Goal: Task Accomplishment & Management: Complete application form

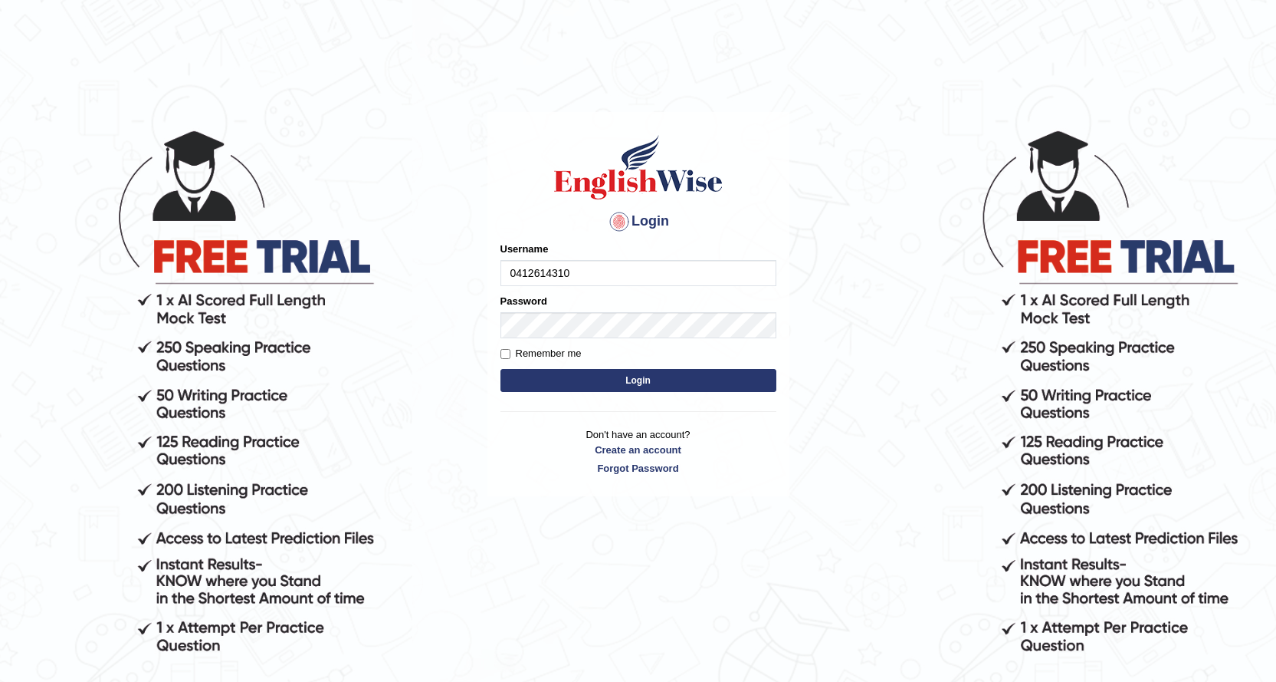
type input "0412614310"
click at [602, 377] on button "Login" at bounding box center [639, 380] width 276 height 23
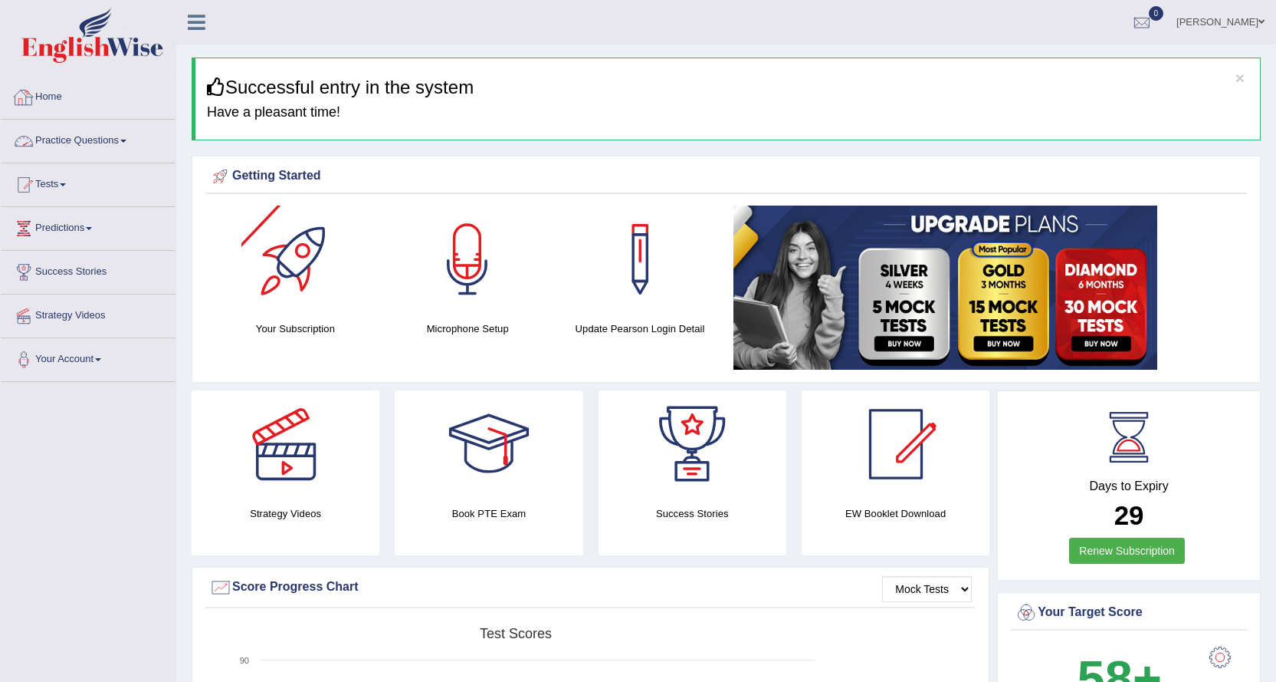
click at [109, 148] on link "Practice Questions" at bounding box center [88, 139] width 175 height 38
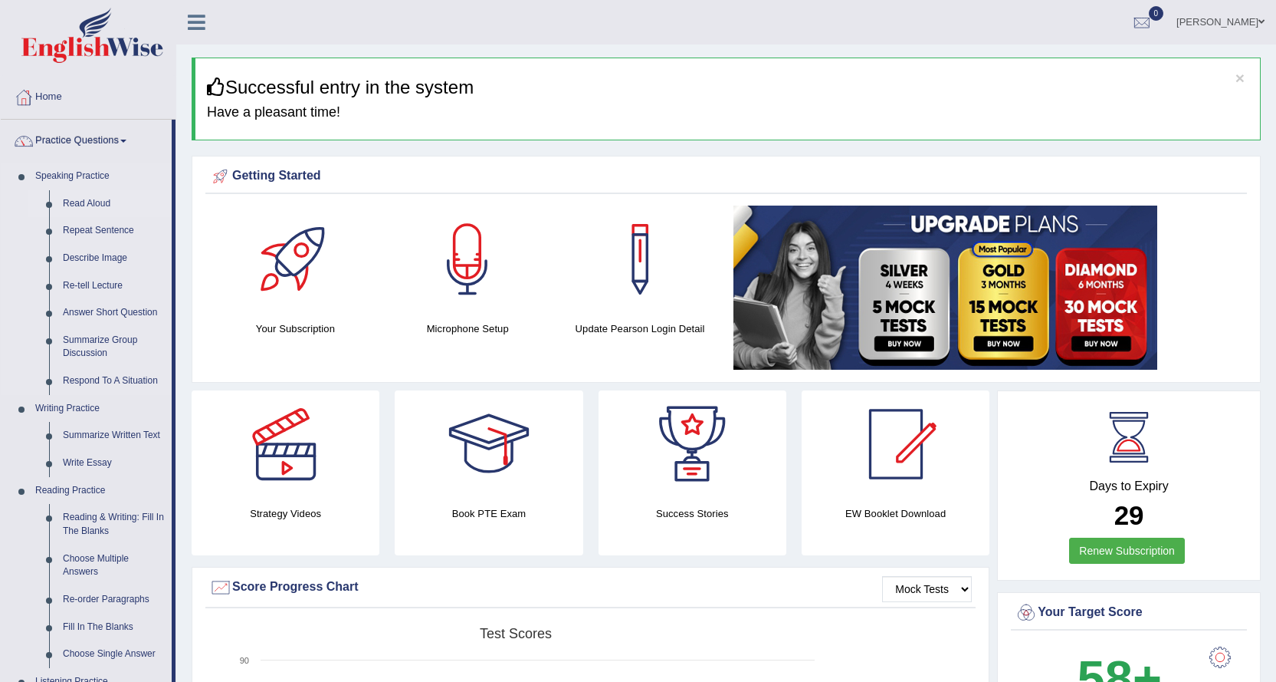
click at [99, 204] on link "Read Aloud" at bounding box center [114, 204] width 116 height 28
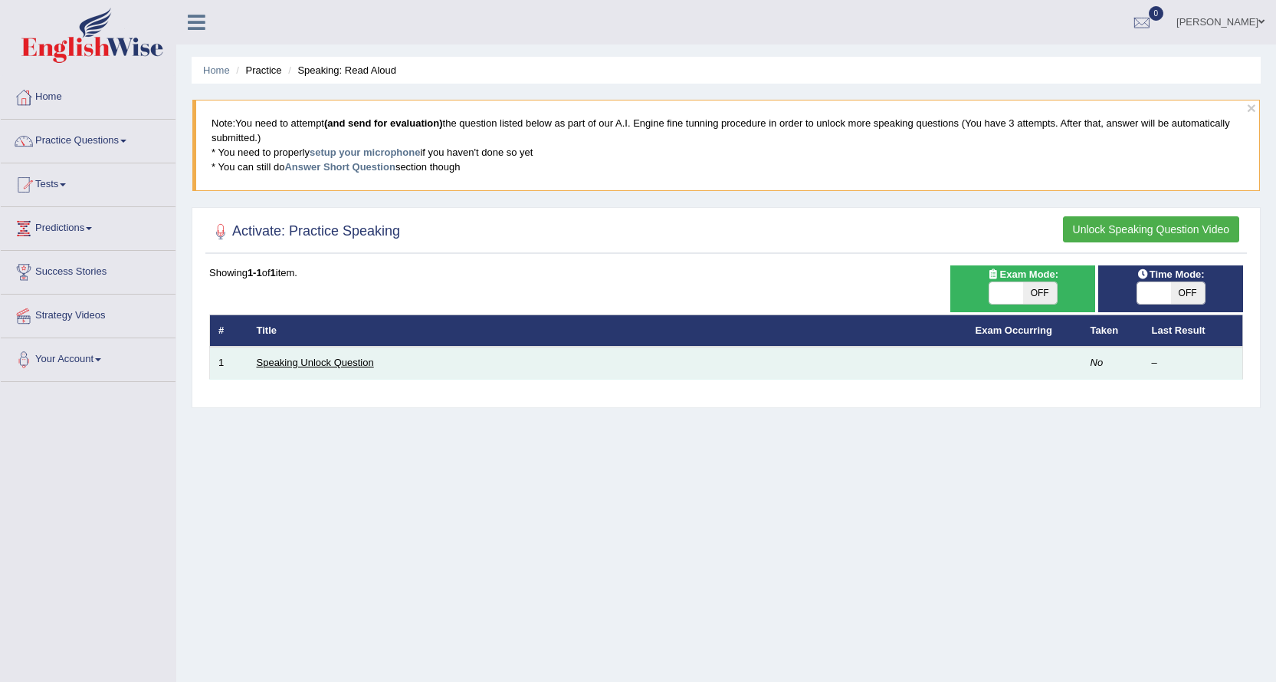
click at [292, 368] on link "Speaking Unlock Question" at bounding box center [315, 362] width 117 height 12
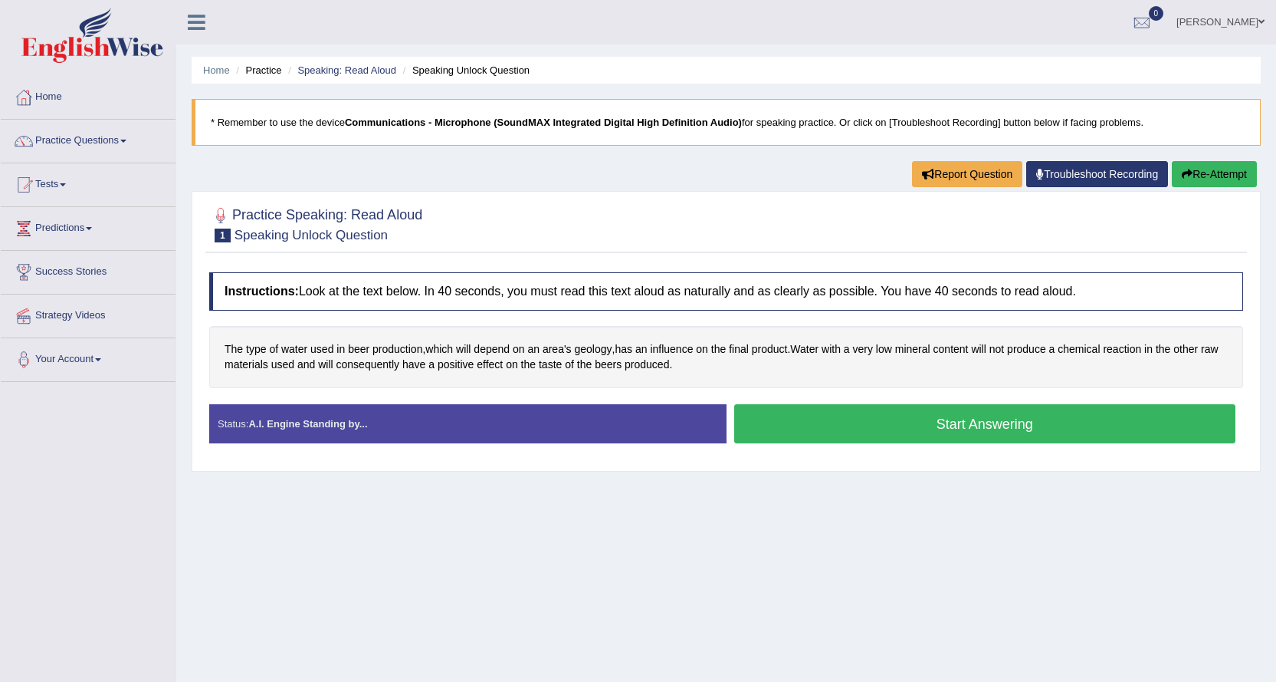
click at [885, 422] on button "Start Answering" at bounding box center [985, 423] width 502 height 39
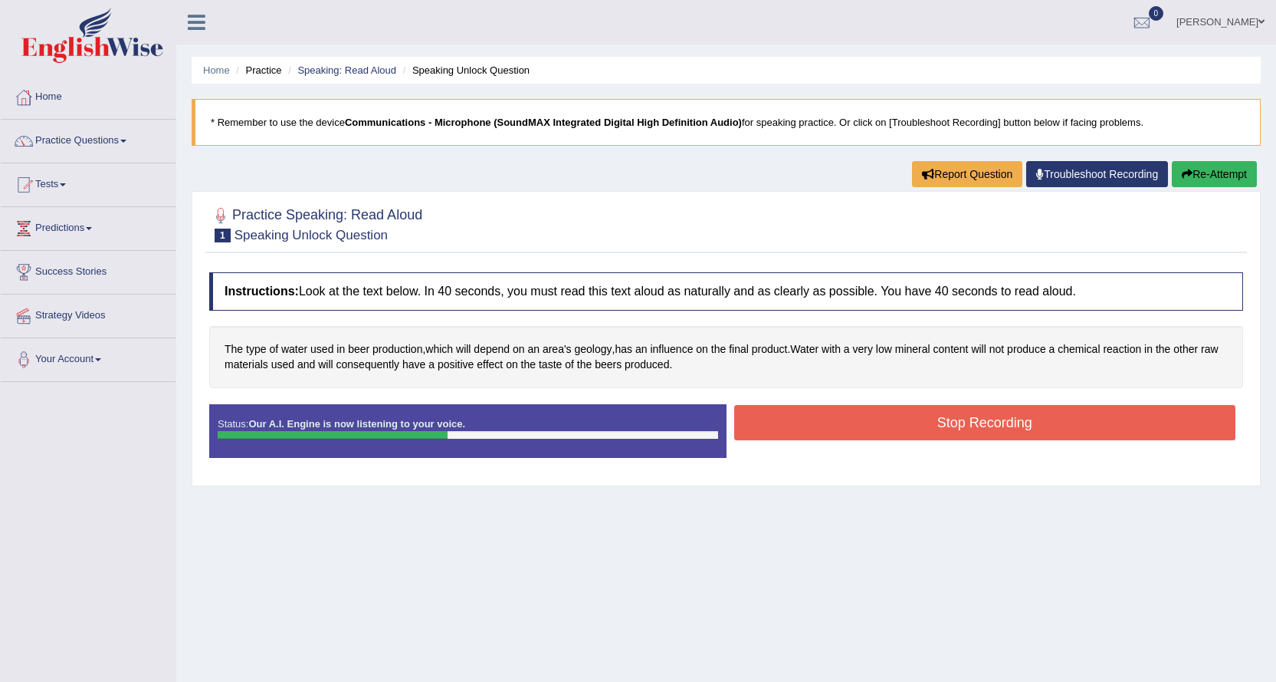
click at [879, 422] on button "Stop Recording" at bounding box center [985, 422] width 502 height 35
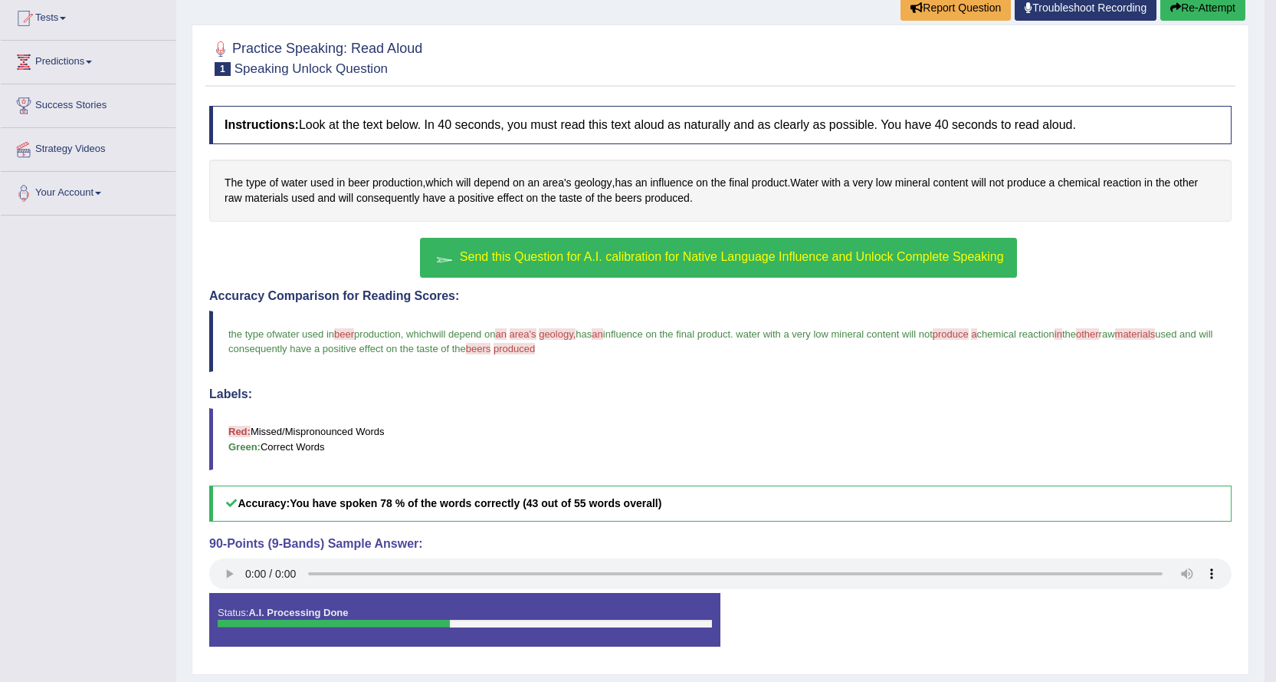
scroll to position [209, 0]
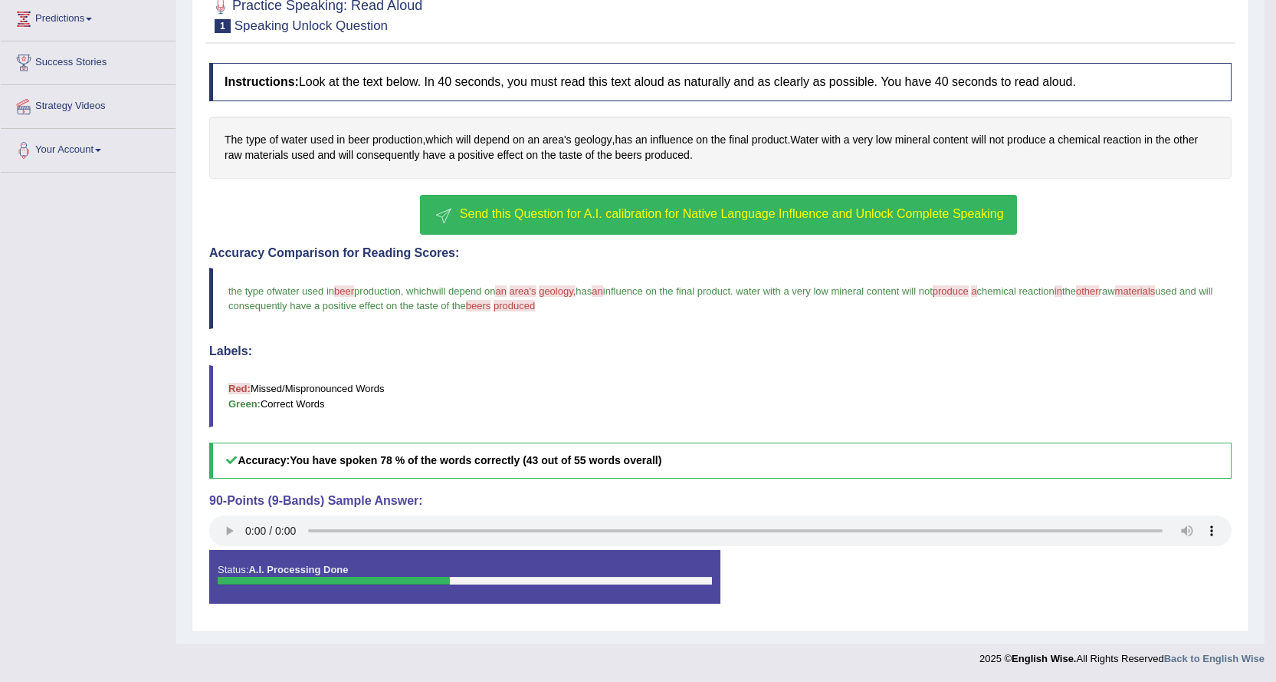
click at [816, 209] on span "Send this Question for A.I. calibration for Native Language Influence and Unloc…" at bounding box center [732, 213] width 544 height 13
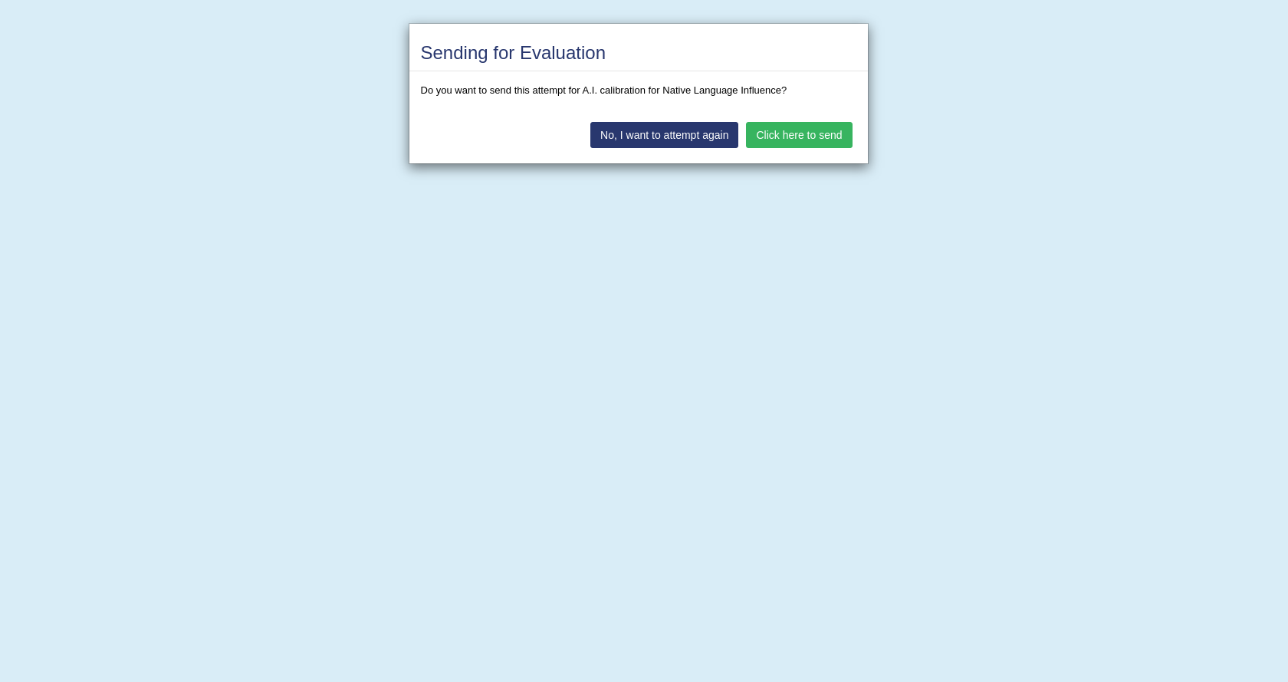
click at [689, 137] on button "No, I want to attempt again" at bounding box center [664, 135] width 148 height 26
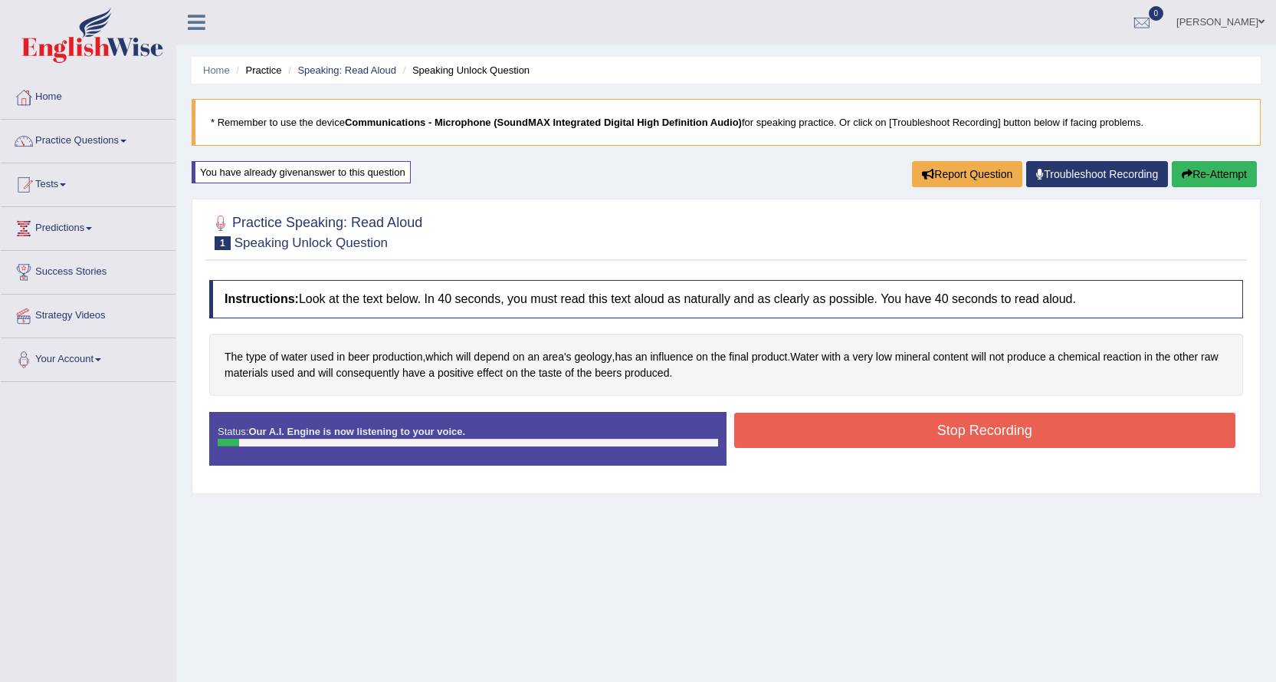
scroll to position [123, 0]
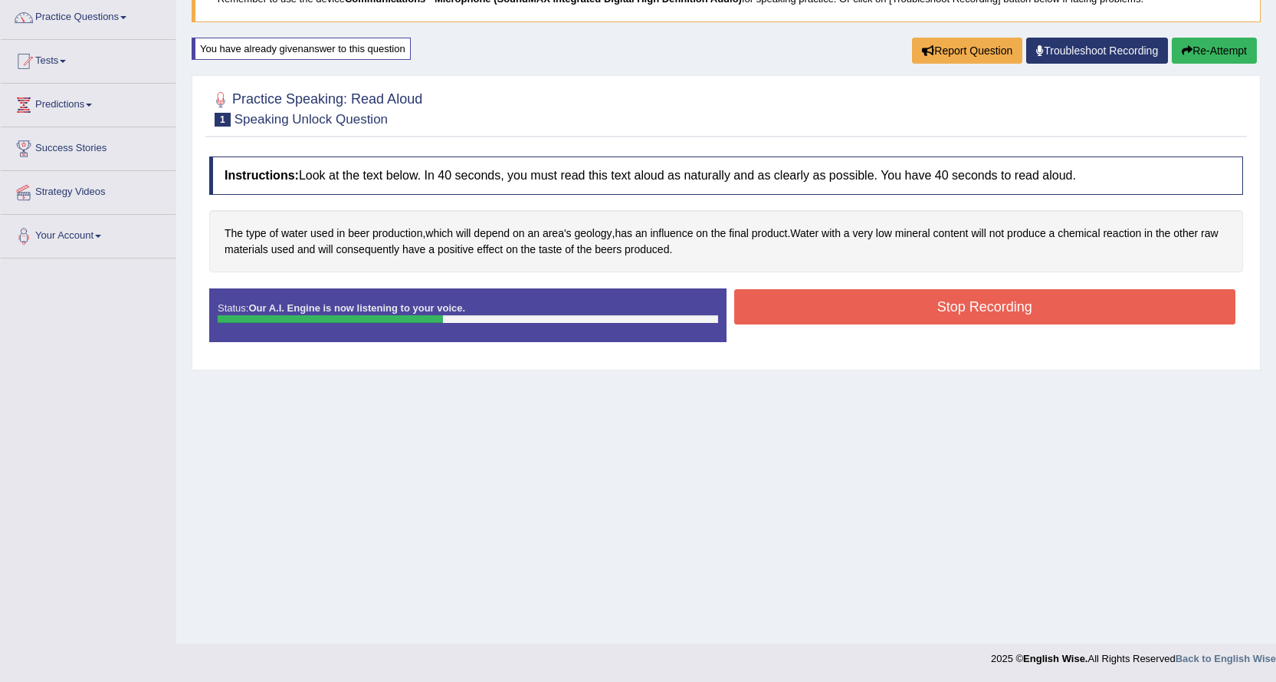
click at [899, 310] on button "Stop Recording" at bounding box center [985, 306] width 502 height 35
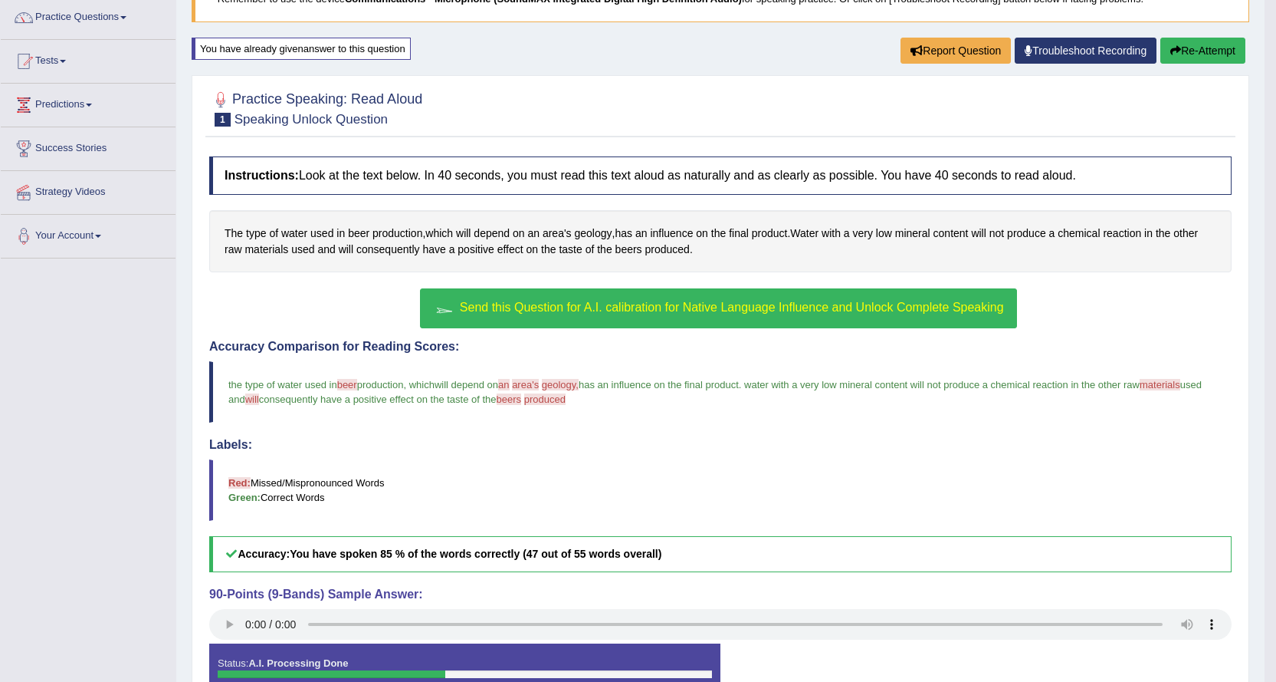
click at [343, 389] on span "beer" at bounding box center [347, 385] width 20 height 12
click at [541, 393] on blockquote "the type of water used in beer a peer production , which we will depend on an a…" at bounding box center [720, 391] width 1023 height 61
click at [566, 399] on span "produced" at bounding box center [544, 399] width 41 height 12
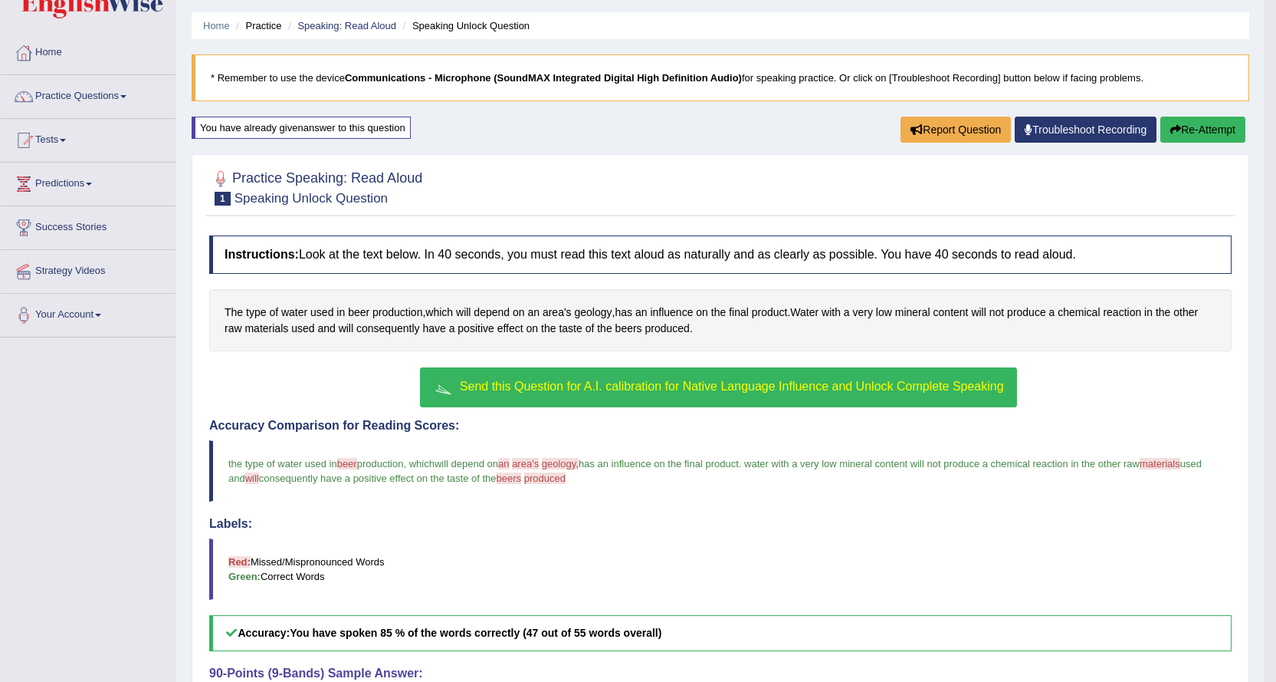
scroll to position [0, 0]
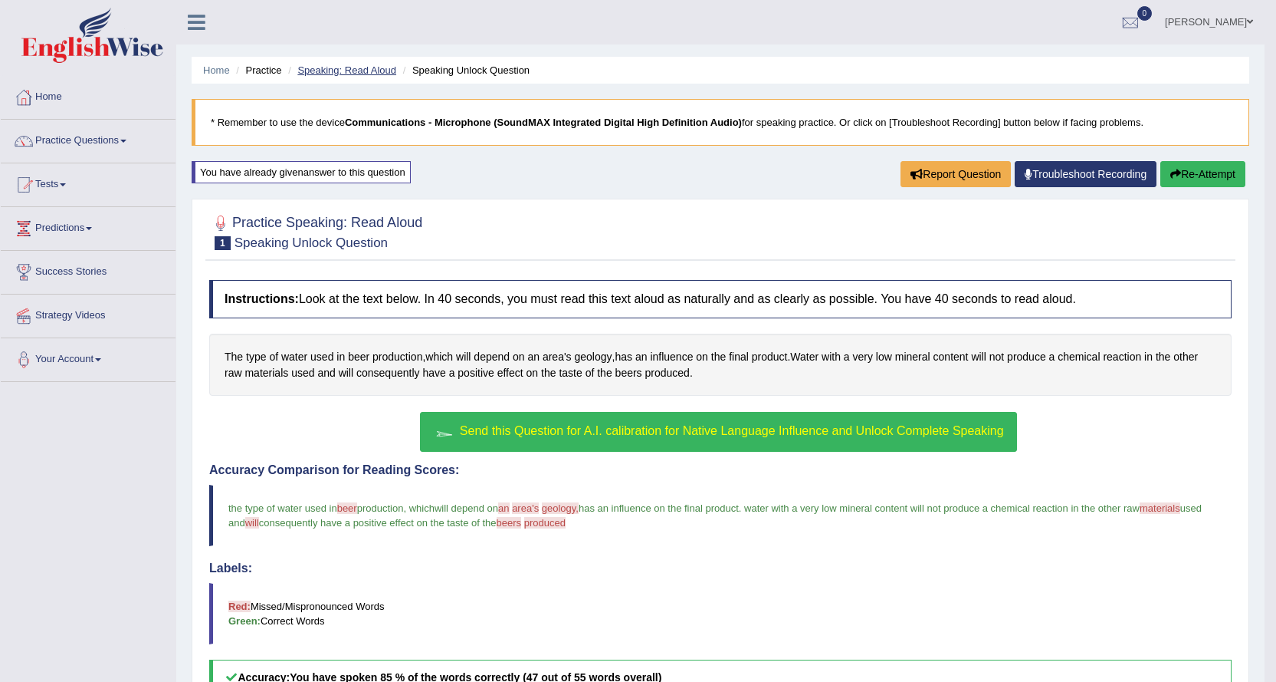
click at [325, 73] on link "Speaking: Read Aloud" at bounding box center [346, 70] width 99 height 12
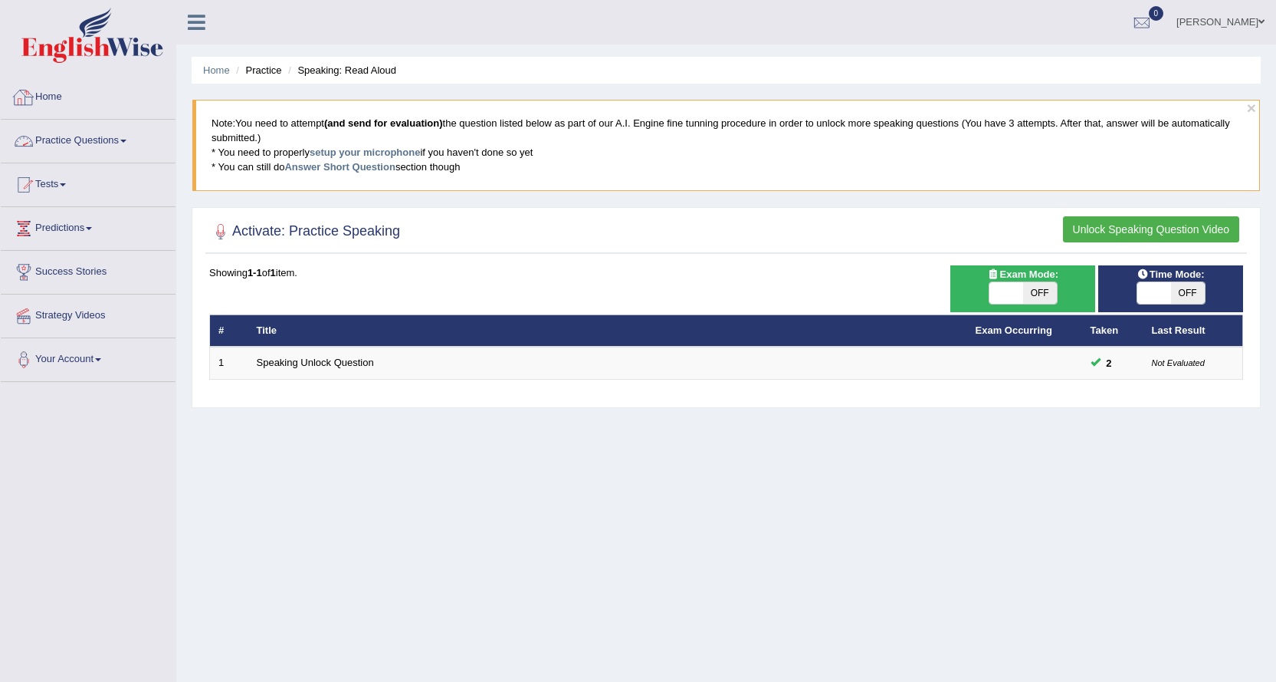
click at [120, 143] on link "Practice Questions" at bounding box center [88, 139] width 175 height 38
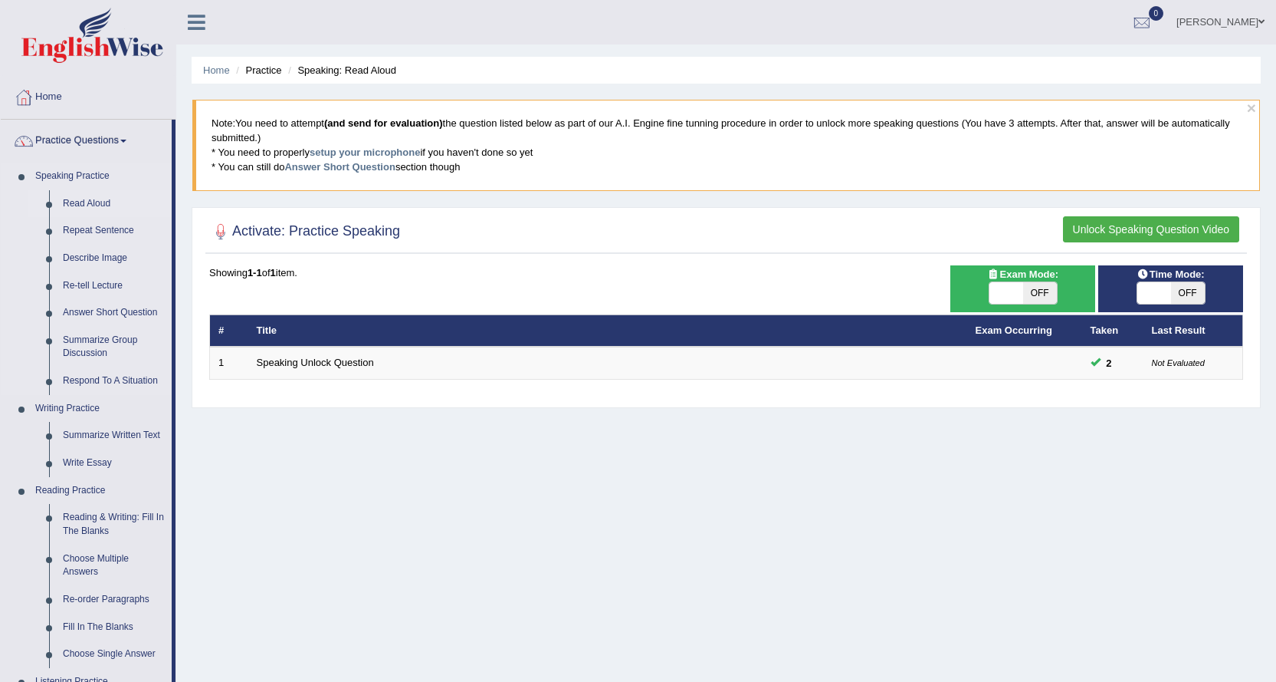
click at [87, 198] on link "Read Aloud" at bounding box center [114, 204] width 116 height 28
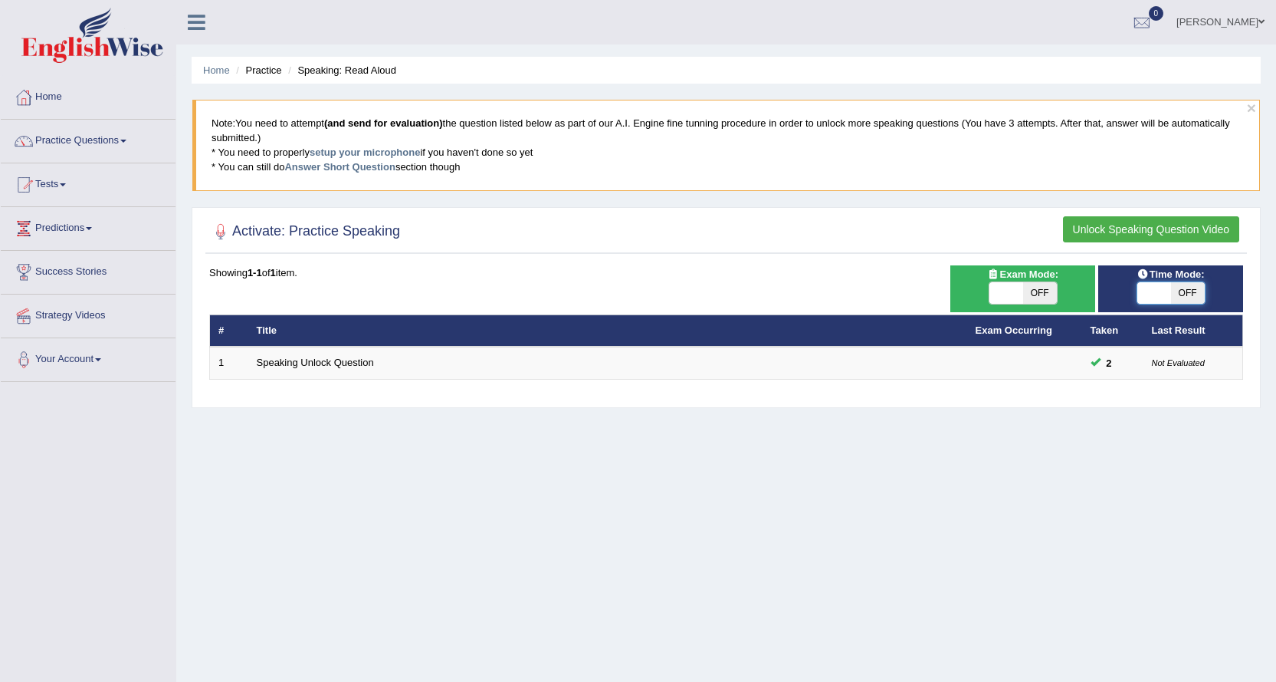
click at [1147, 289] on span at bounding box center [1155, 292] width 34 height 21
click at [1188, 301] on span "OFF" at bounding box center [1188, 292] width 34 height 21
checkbox input "true"
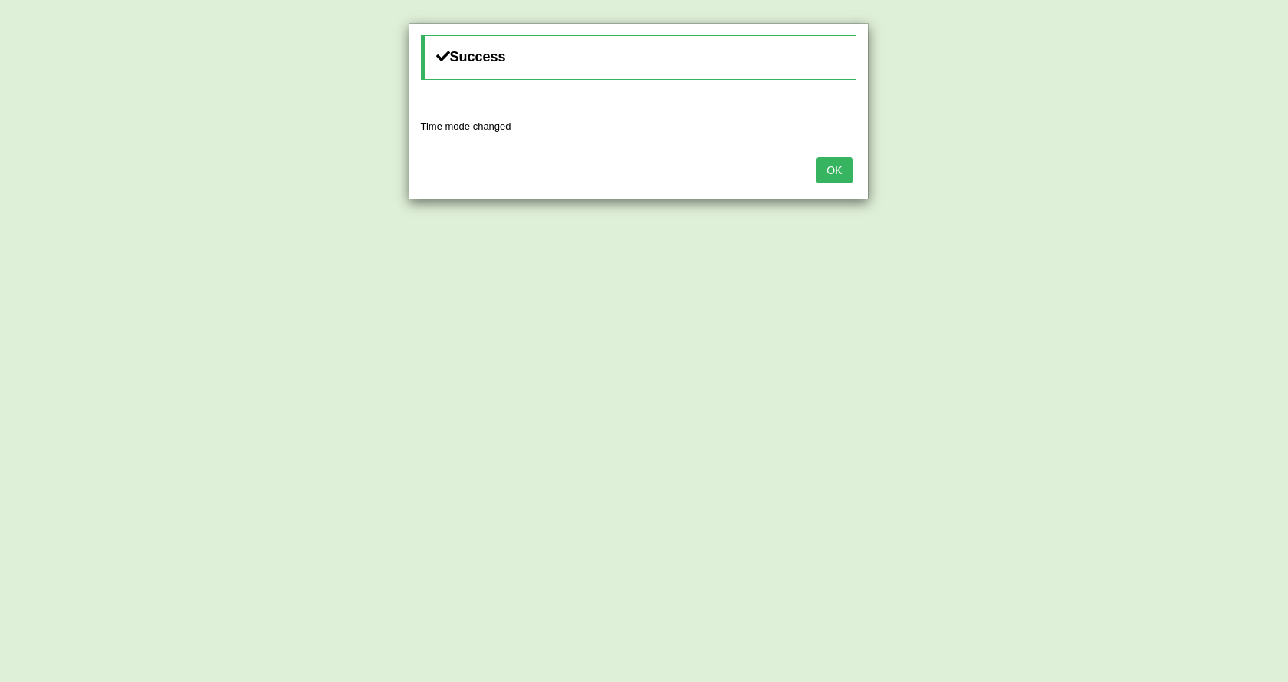
click at [830, 162] on button "OK" at bounding box center [833, 170] width 35 height 26
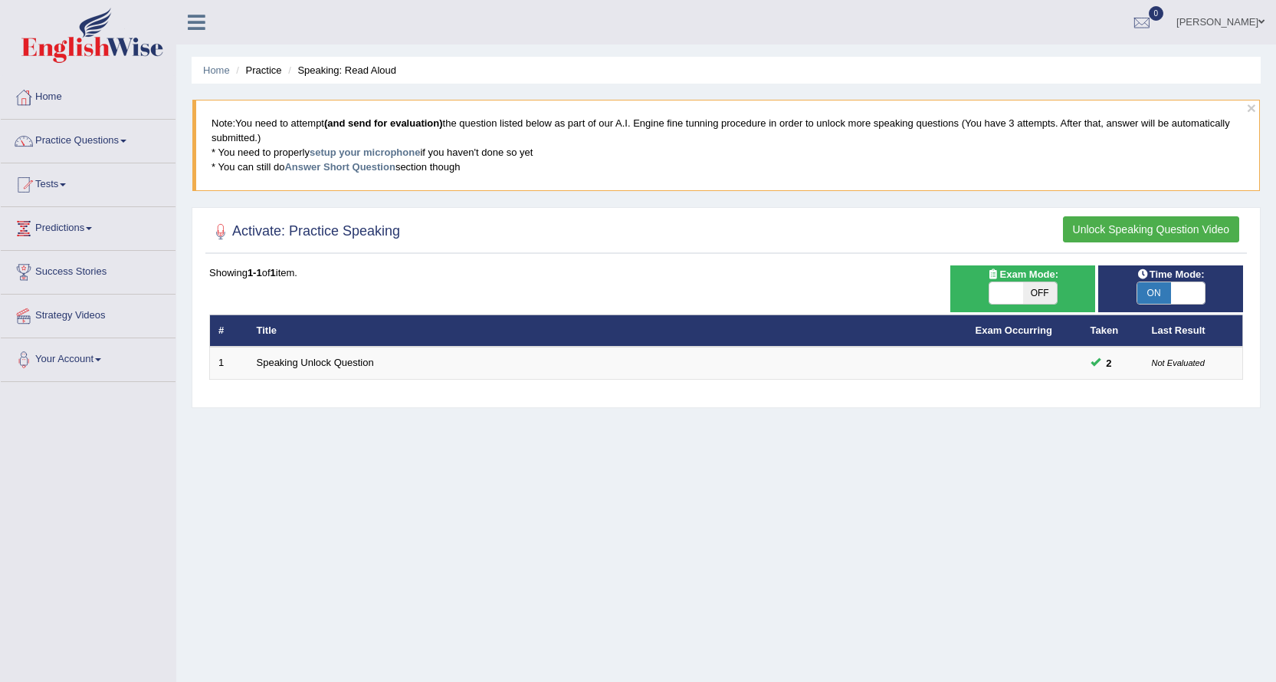
click at [998, 289] on span at bounding box center [1007, 292] width 34 height 21
click at [1122, 228] on button "Unlock Speaking Question Video" at bounding box center [1151, 229] width 176 height 26
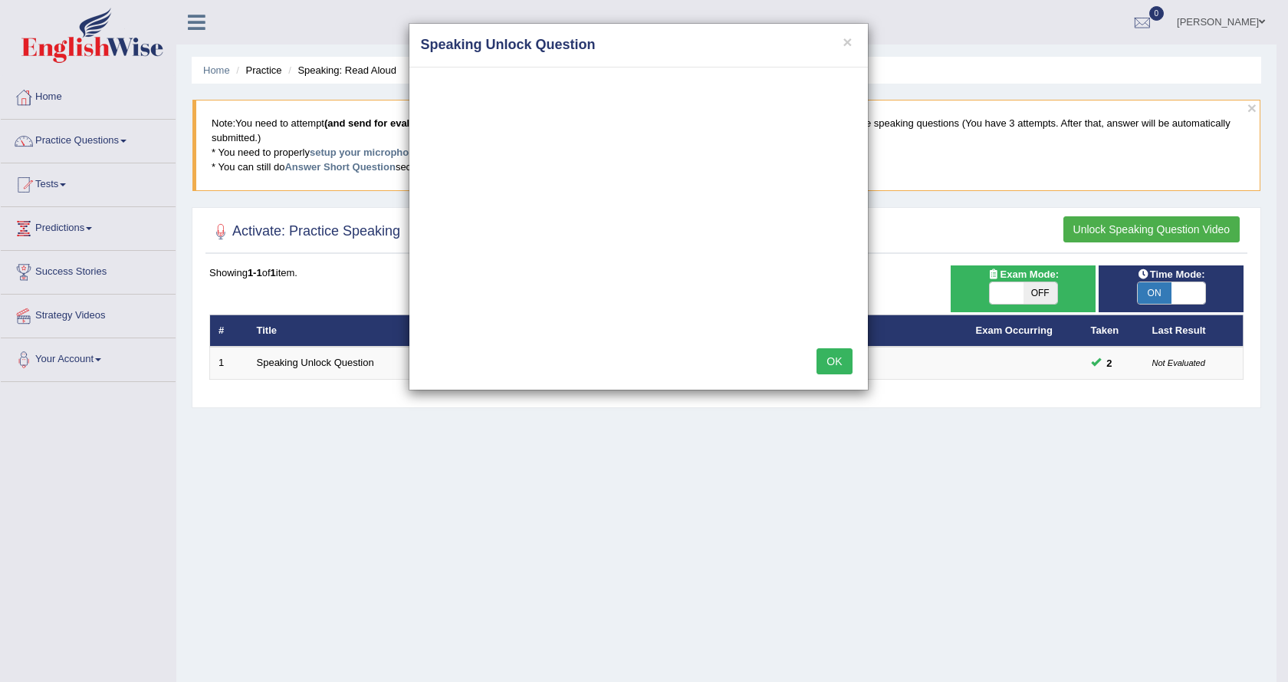
click at [824, 363] on button "OK" at bounding box center [833, 361] width 35 height 26
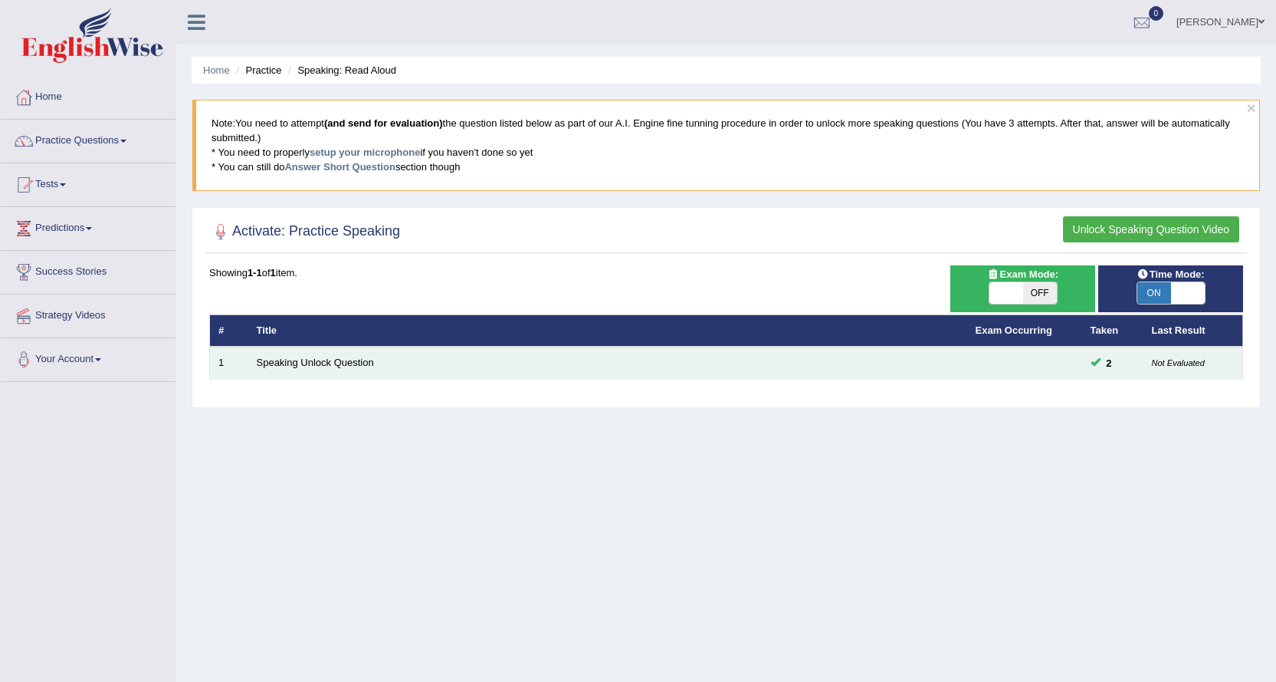
click at [872, 360] on td "Speaking Unlock Question" at bounding box center [607, 363] width 719 height 32
click at [1169, 360] on em "Not Evaluated" at bounding box center [1178, 362] width 53 height 12
click at [1088, 365] on td "2" at bounding box center [1113, 363] width 61 height 32
click at [337, 363] on link "Speaking Unlock Question" at bounding box center [315, 362] width 117 height 12
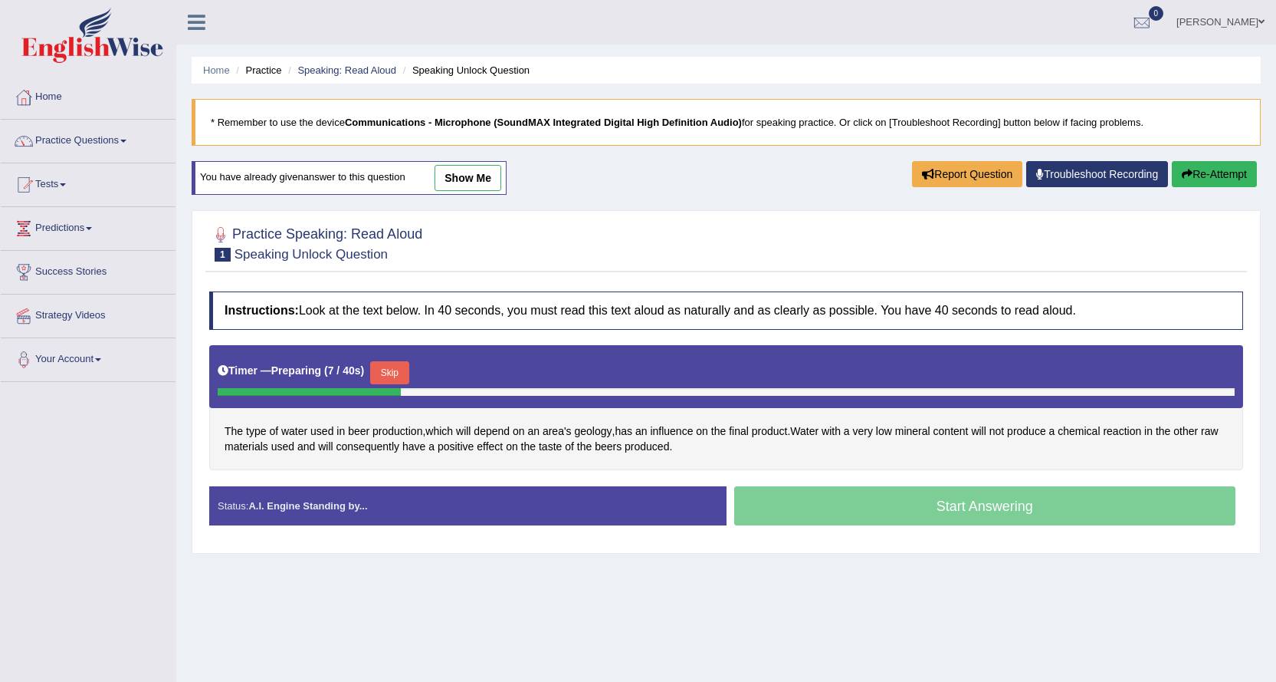
click at [402, 371] on button "Skip" at bounding box center [389, 372] width 38 height 23
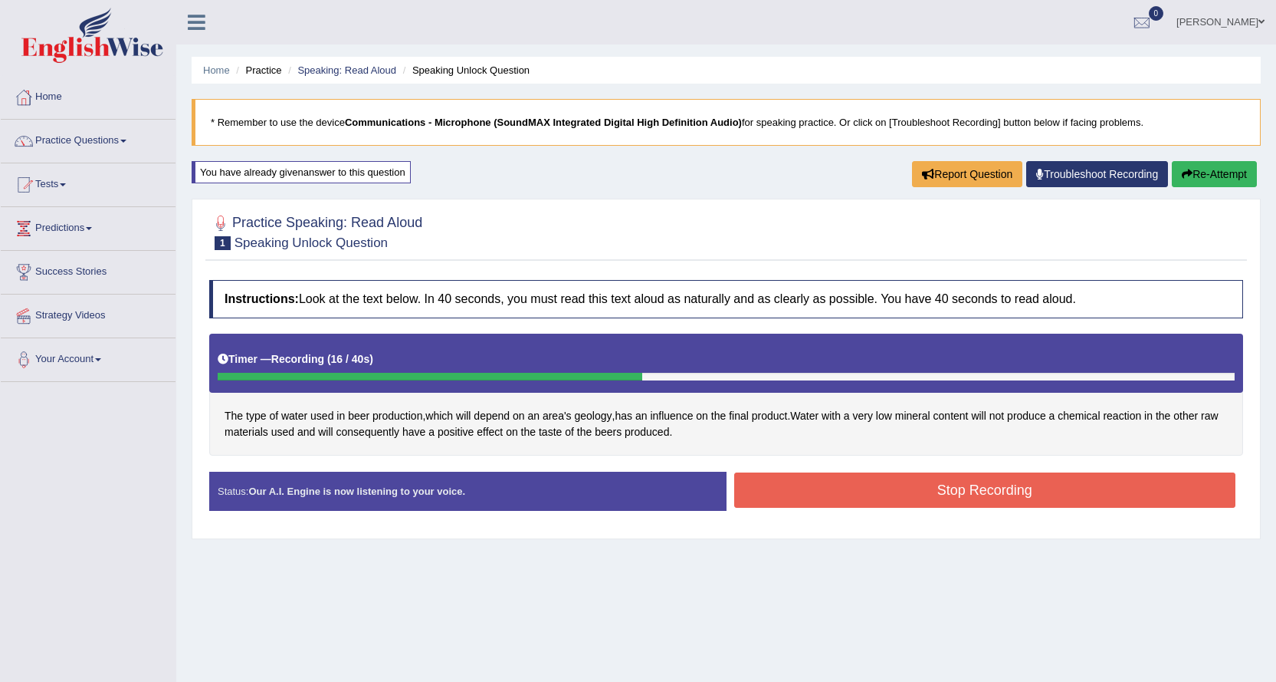
drag, startPoint x: 844, startPoint y: 499, endPoint x: 853, endPoint y: 501, distance: 8.6
click at [849, 499] on button "Stop Recording" at bounding box center [985, 489] width 502 height 35
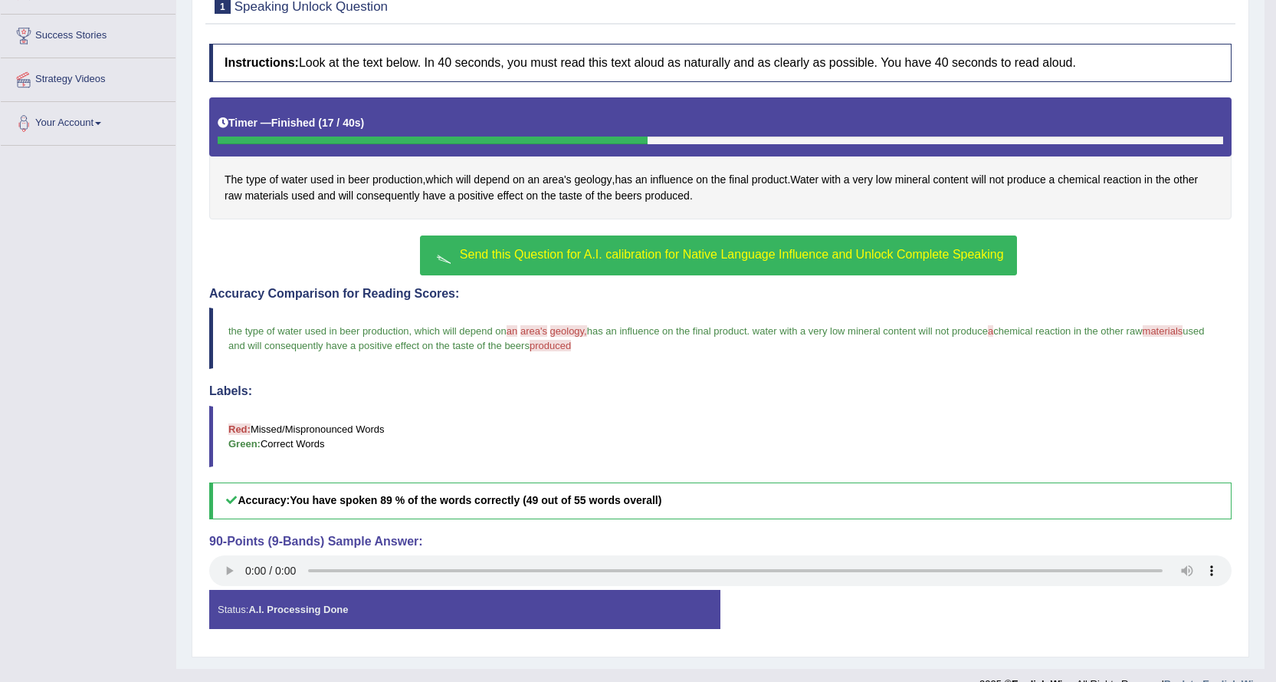
scroll to position [245, 0]
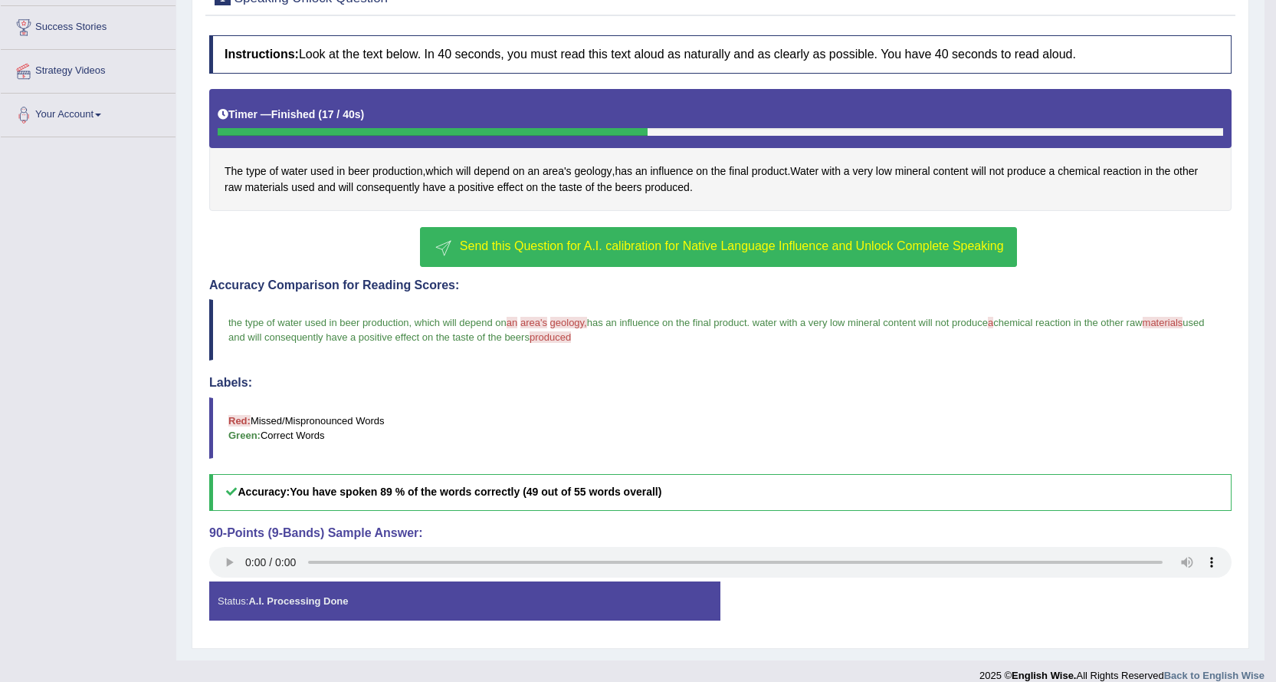
click at [631, 245] on span "Send this Question for A.I. calibration for Native Language Influence and Unloc…" at bounding box center [732, 245] width 544 height 13
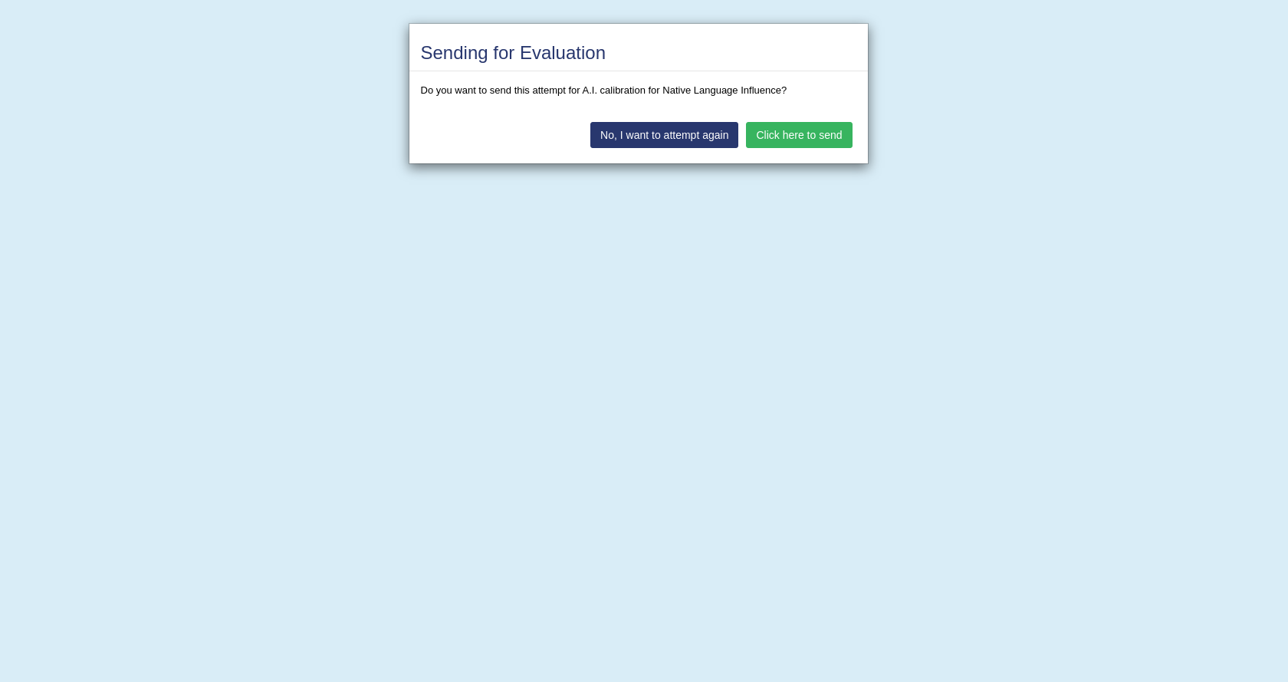
click at [816, 140] on button "Click here to send" at bounding box center [799, 135] width 106 height 26
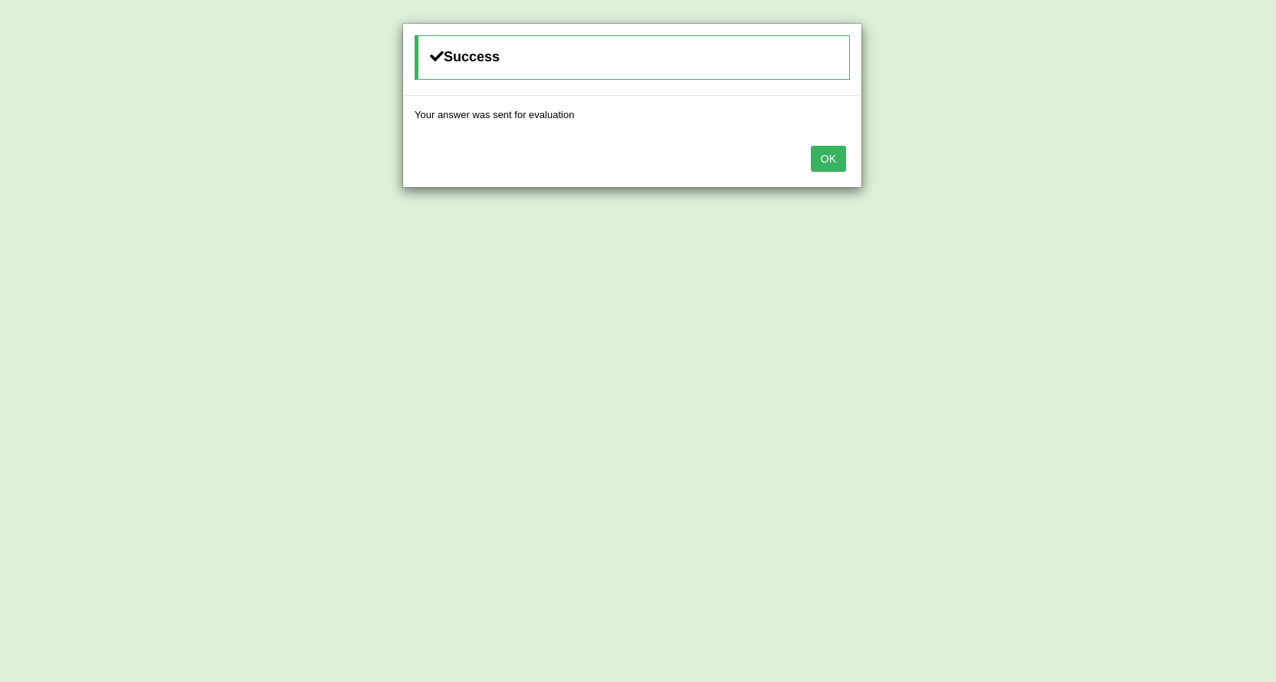
click at [833, 160] on button "OK" at bounding box center [828, 159] width 35 height 26
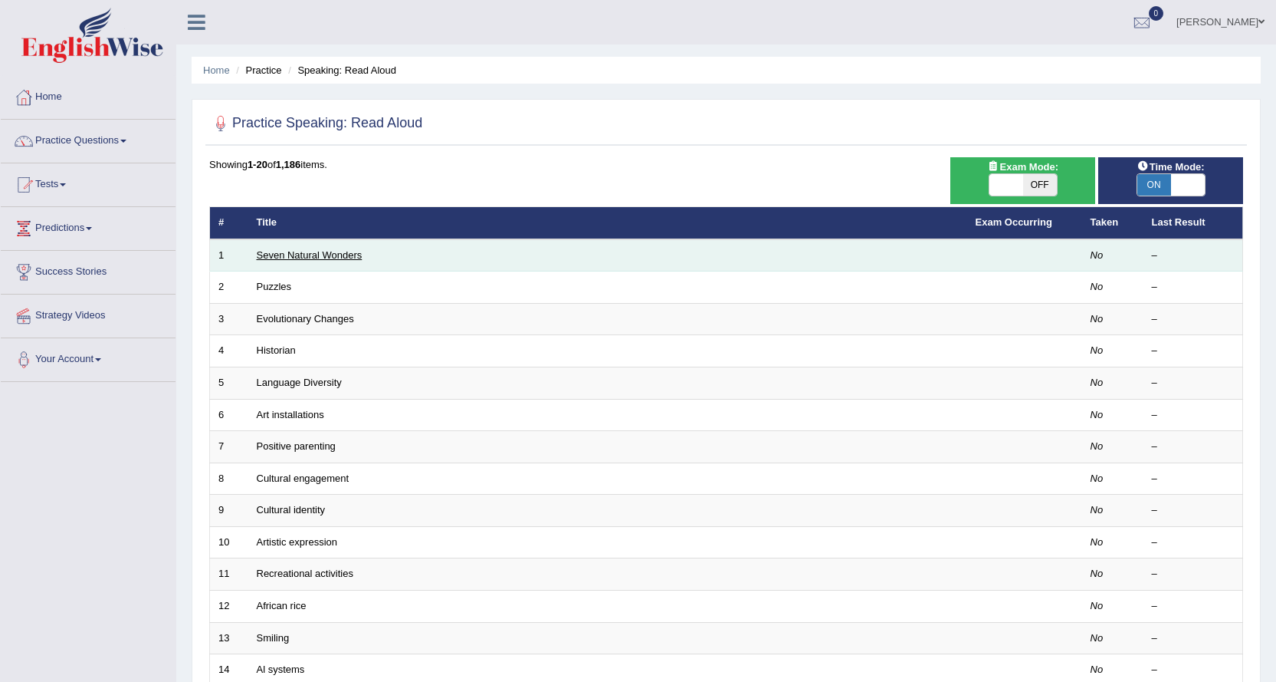
click at [279, 256] on link "Seven Natural Wonders" at bounding box center [310, 255] width 106 height 12
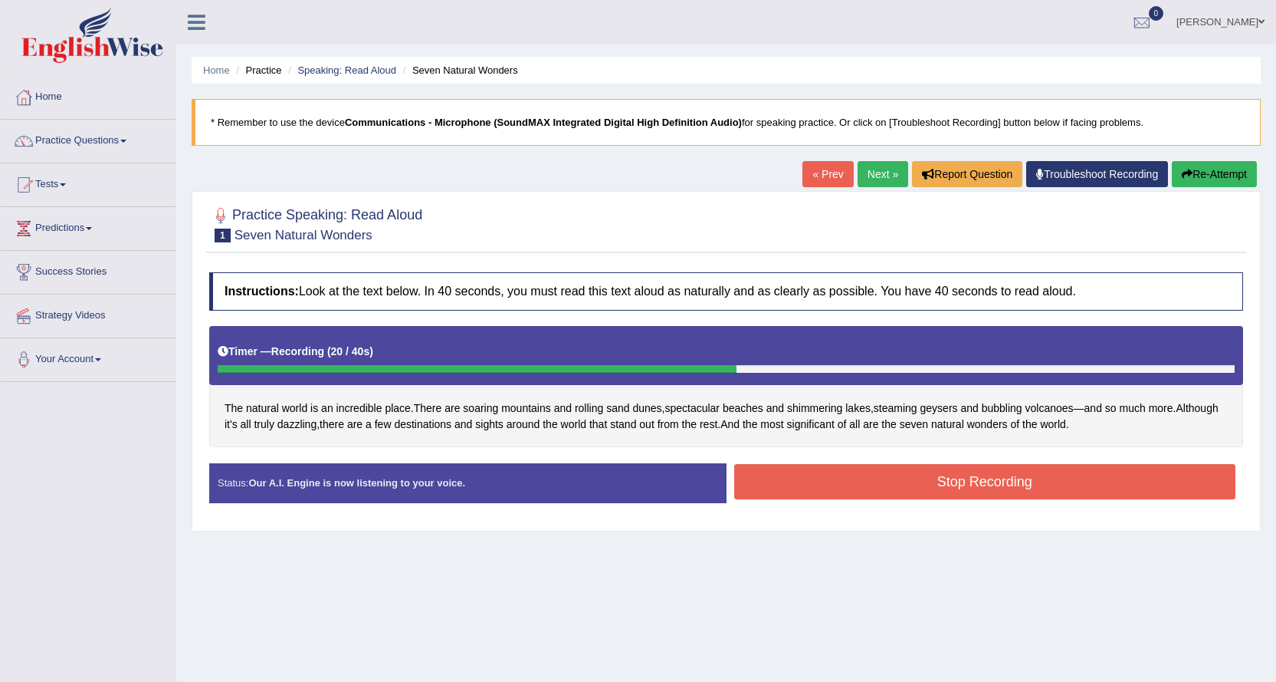
click at [928, 488] on button "Stop Recording" at bounding box center [985, 481] width 502 height 35
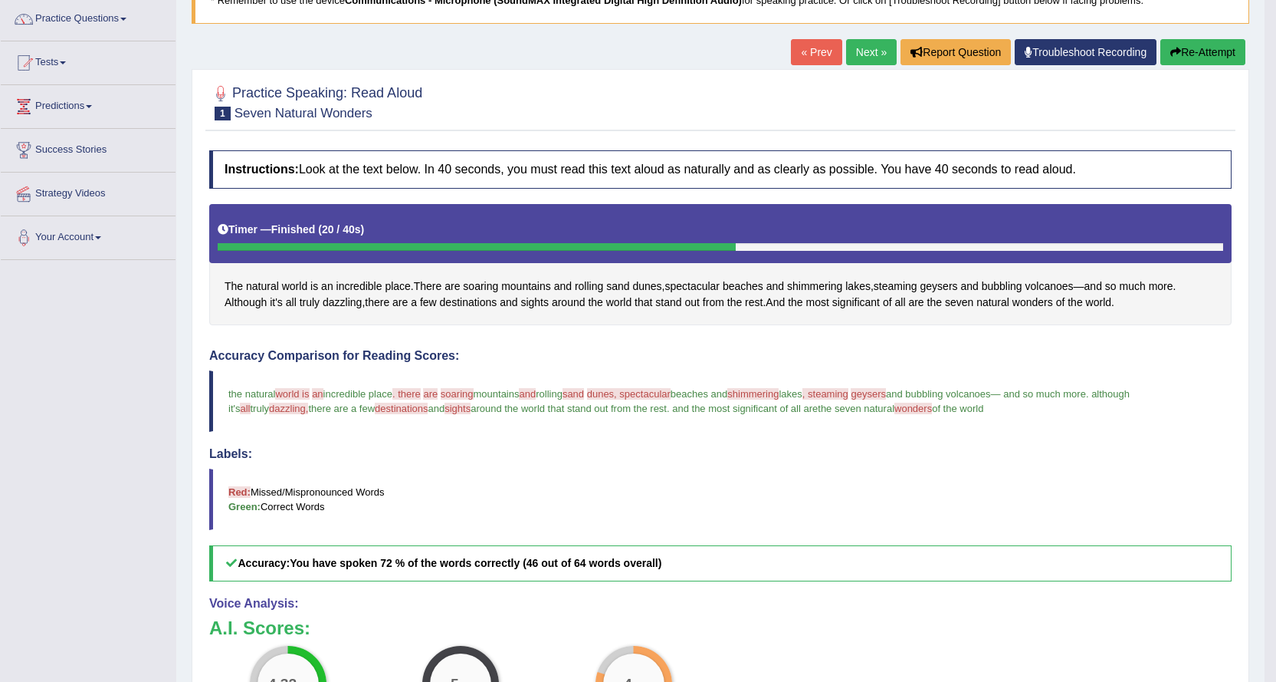
scroll to position [60, 0]
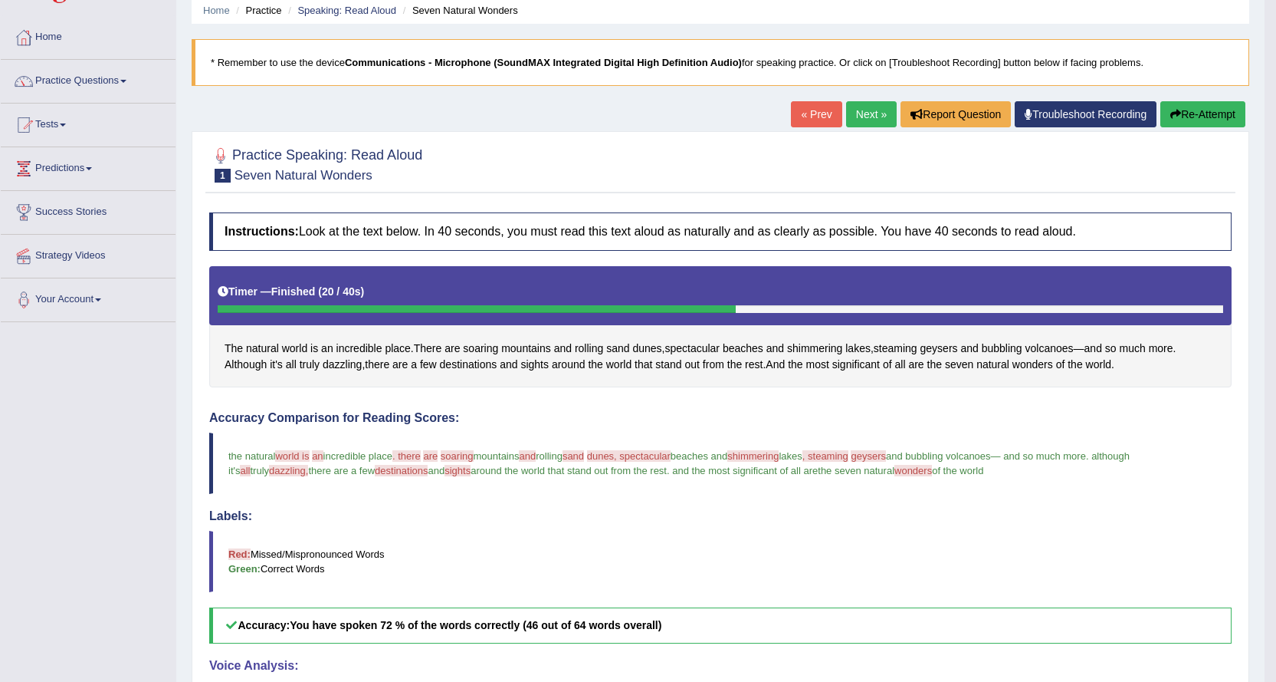
click at [866, 122] on link "Next »" at bounding box center [871, 114] width 51 height 26
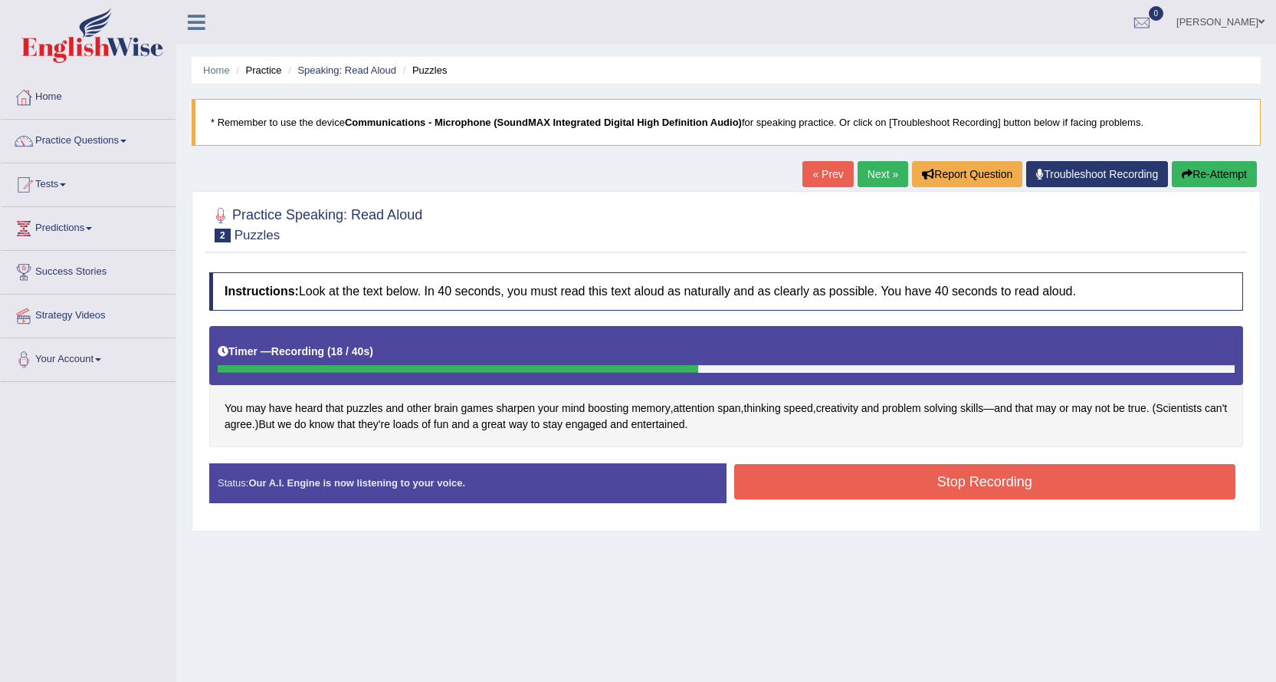
click at [1083, 478] on button "Stop Recording" at bounding box center [985, 481] width 502 height 35
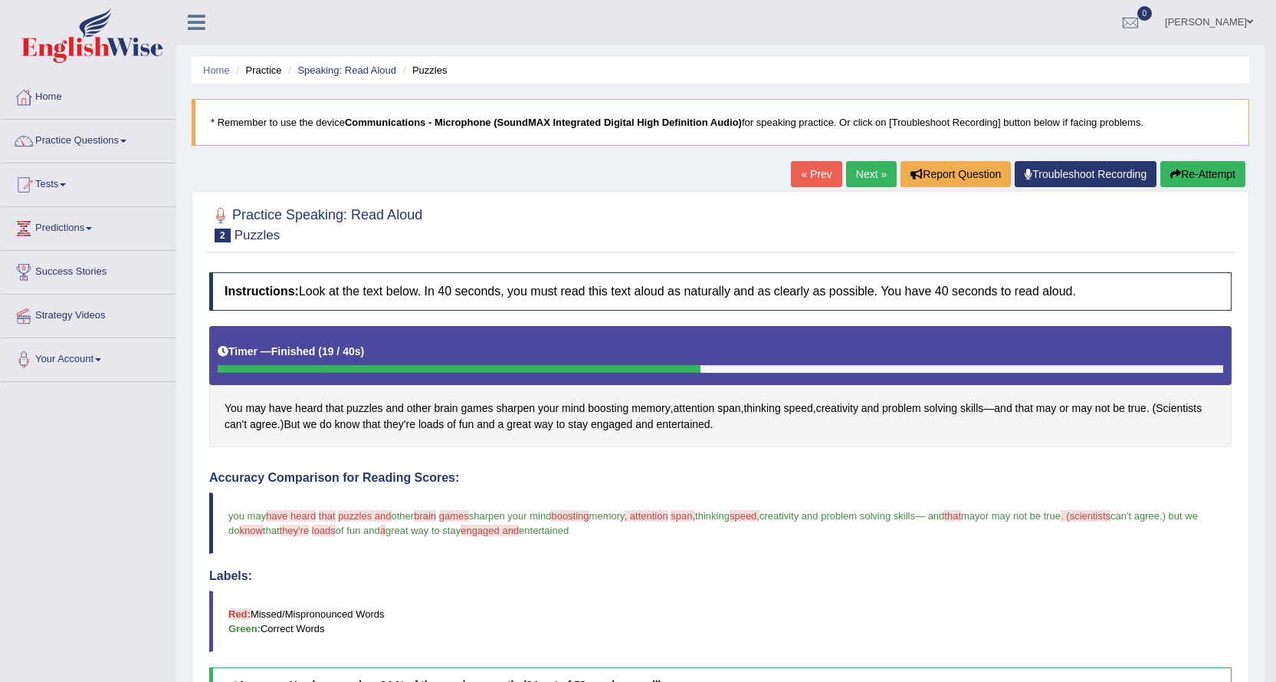
click at [1173, 169] on button "Re-Attempt" at bounding box center [1203, 174] width 85 height 26
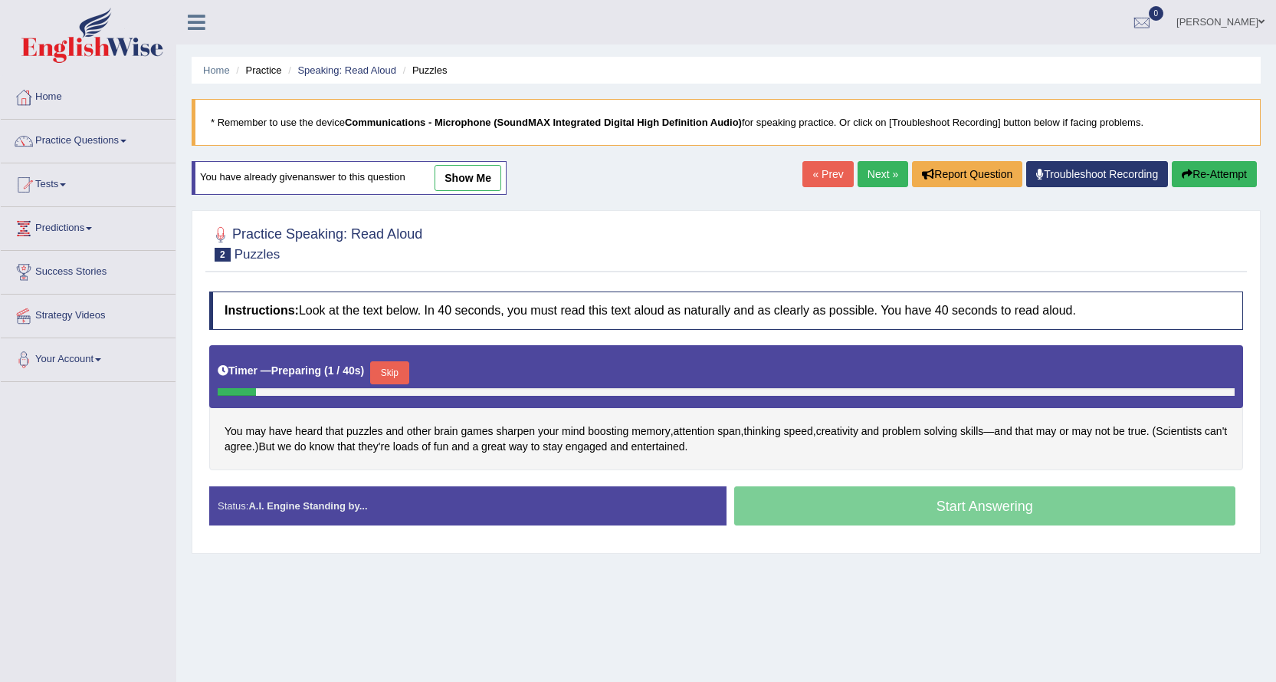
click at [406, 363] on button "Skip" at bounding box center [389, 372] width 38 height 23
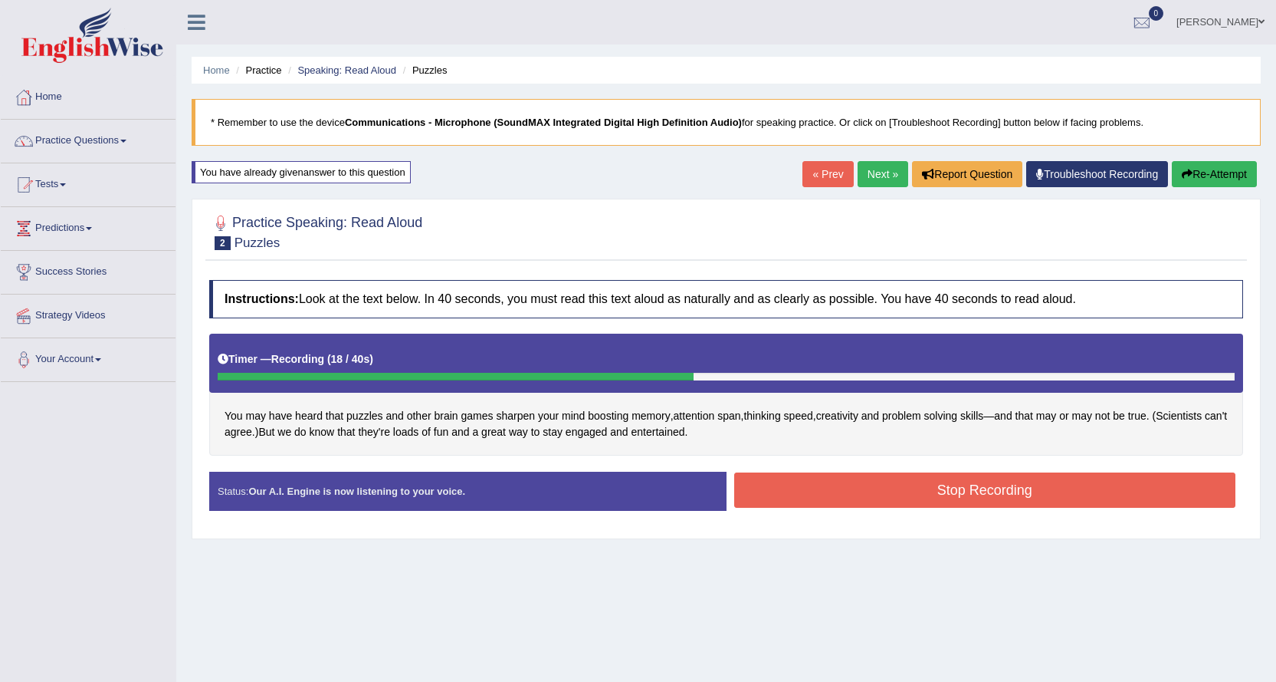
click at [947, 483] on button "Stop Recording" at bounding box center [985, 489] width 502 height 35
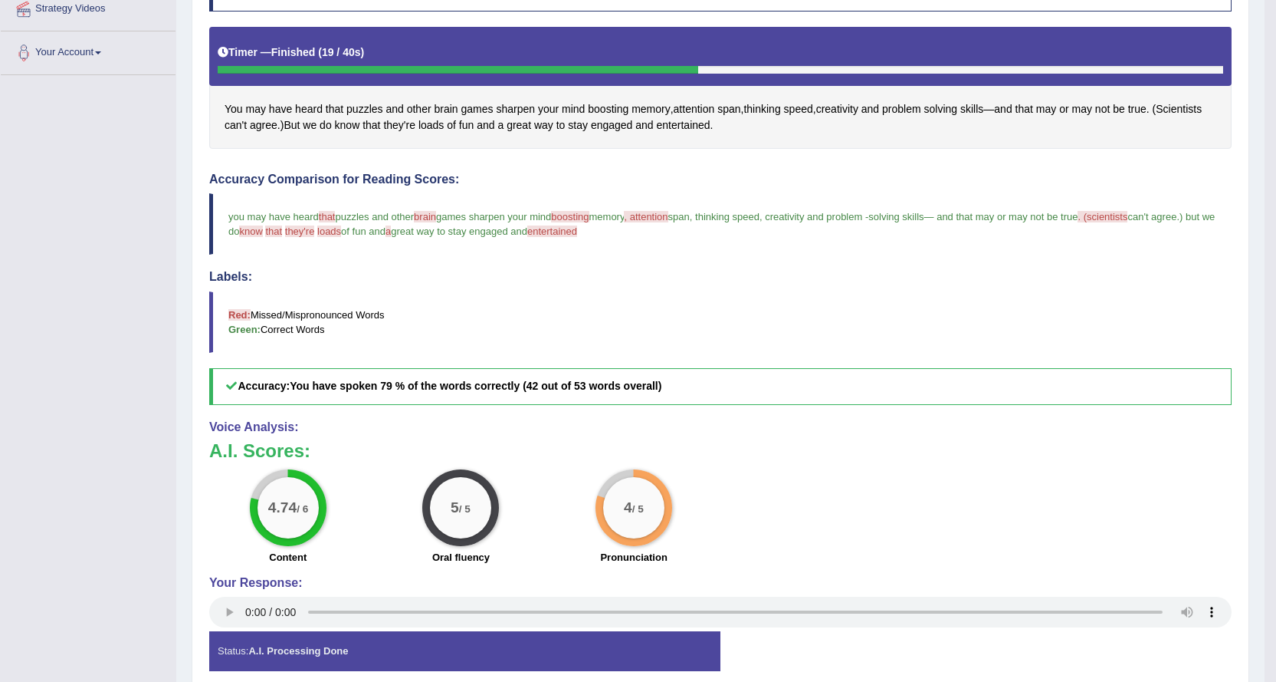
scroll to position [153, 0]
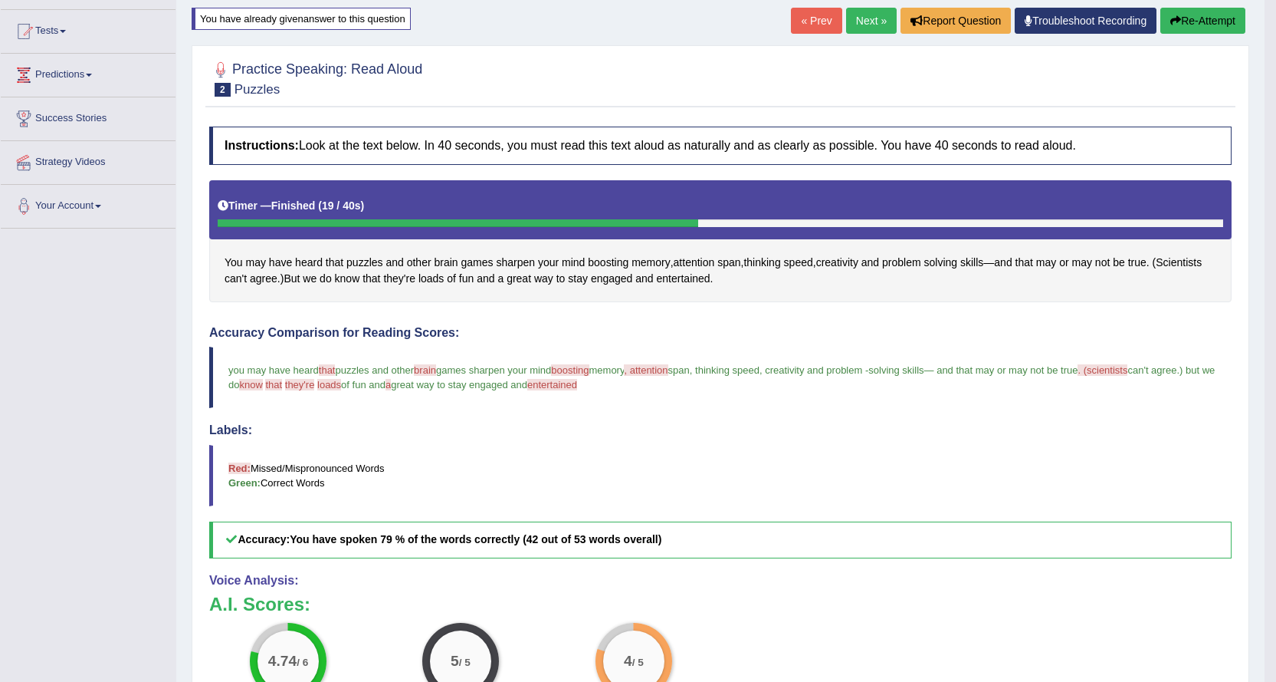
click at [1222, 18] on button "Re-Attempt" at bounding box center [1203, 21] width 85 height 26
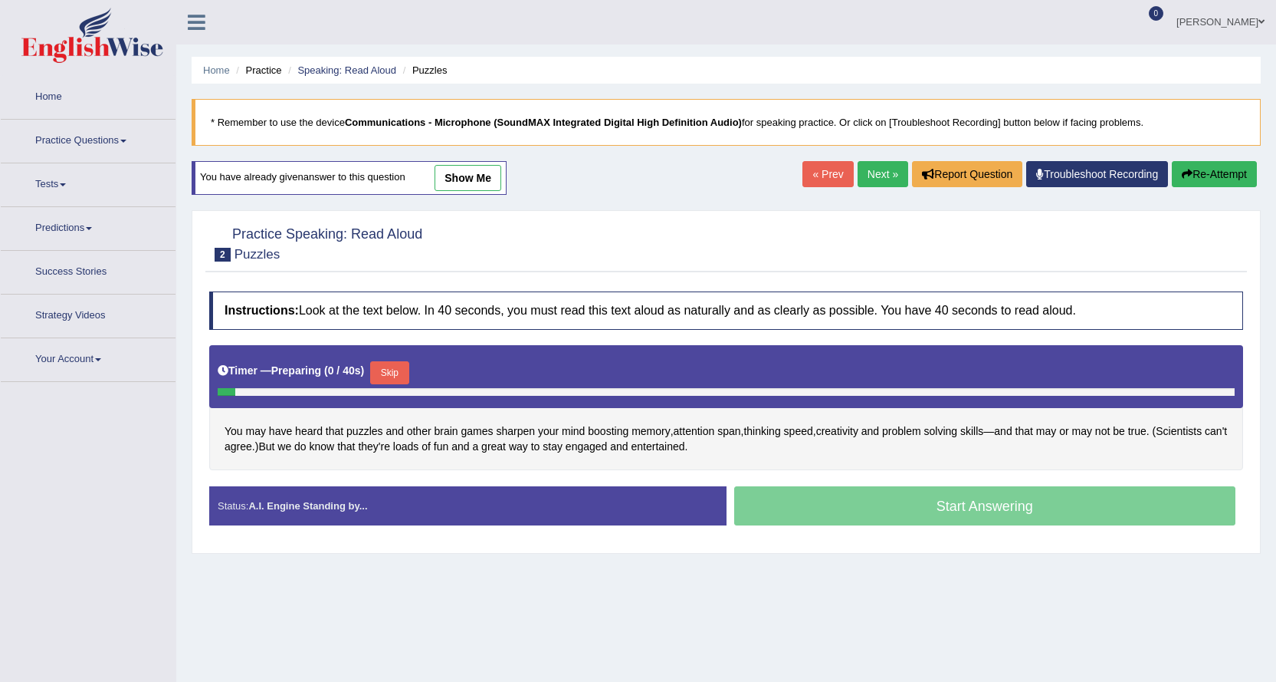
scroll to position [123, 0]
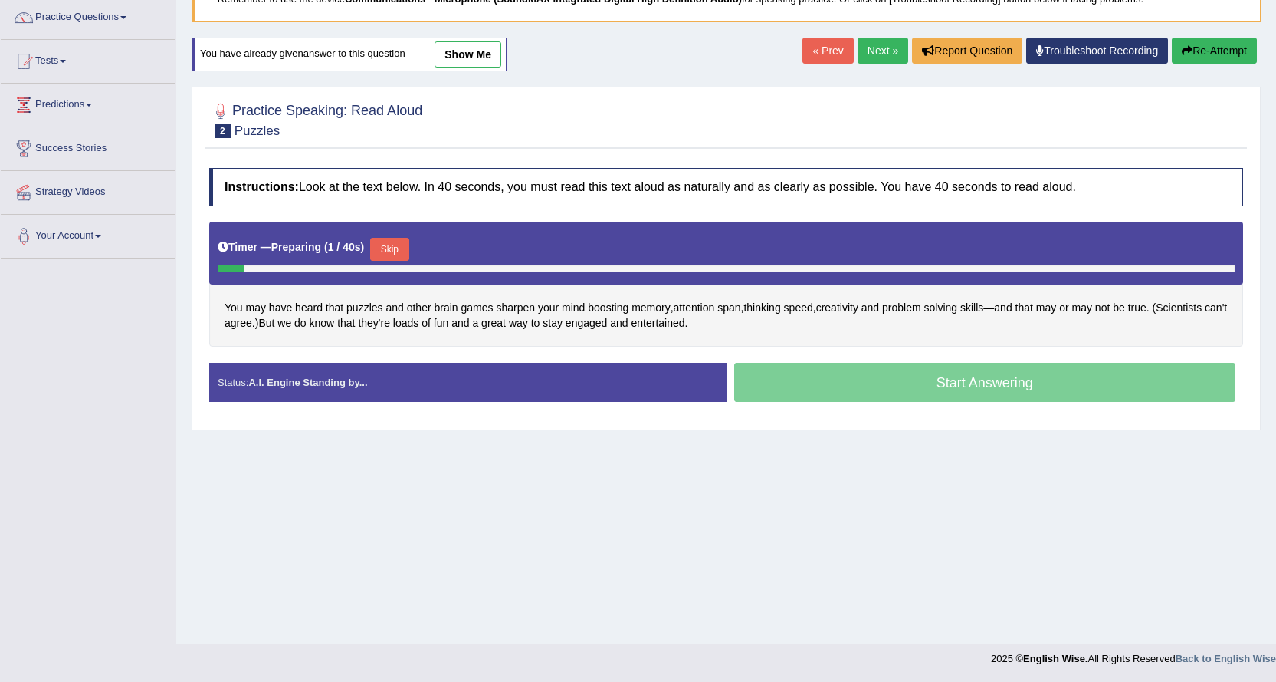
click at [401, 376] on div "Status: A.I. Engine Standing by..." at bounding box center [468, 382] width 518 height 39
click at [392, 245] on button "Skip" at bounding box center [389, 249] width 38 height 23
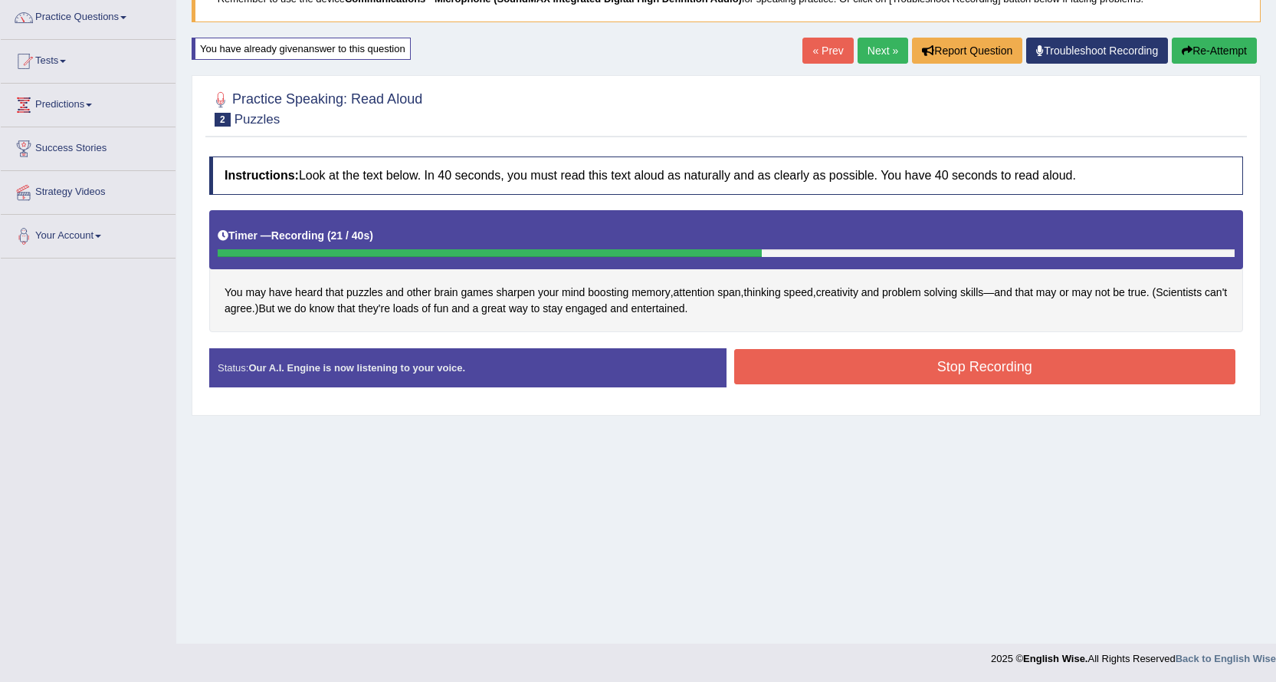
click at [912, 364] on button "Stop Recording" at bounding box center [985, 366] width 502 height 35
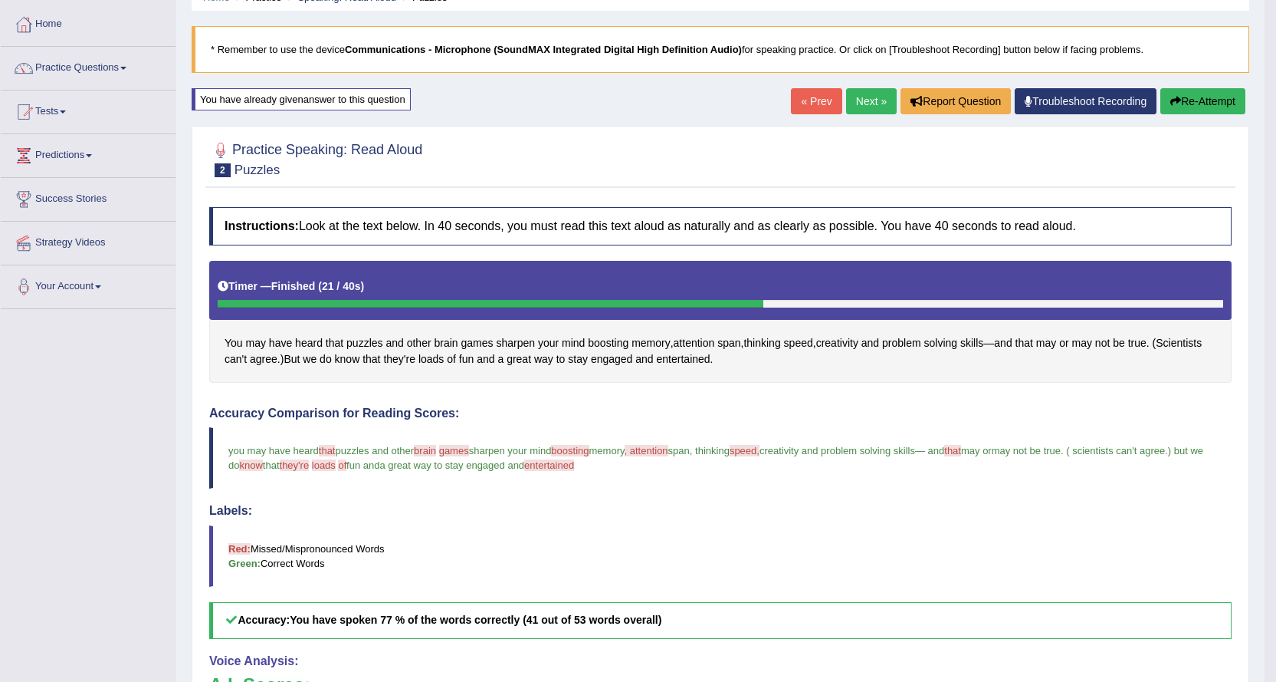
scroll to position [47, 0]
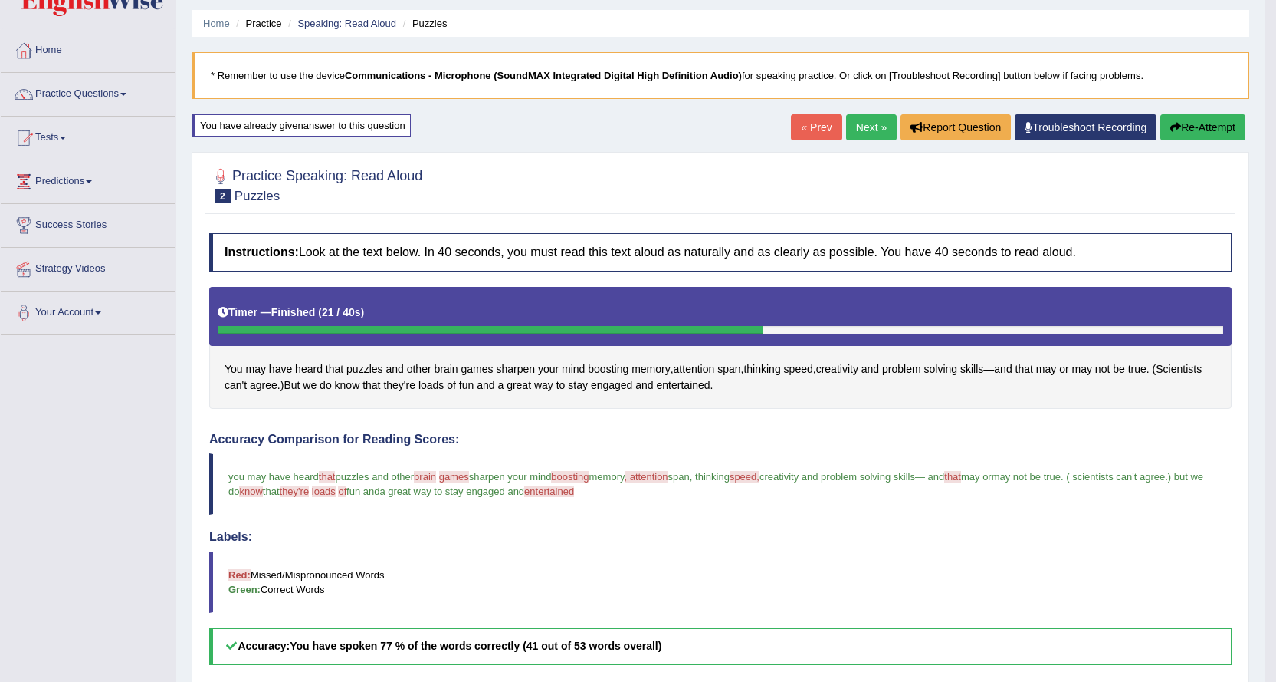
click at [864, 122] on link "Next »" at bounding box center [871, 127] width 51 height 26
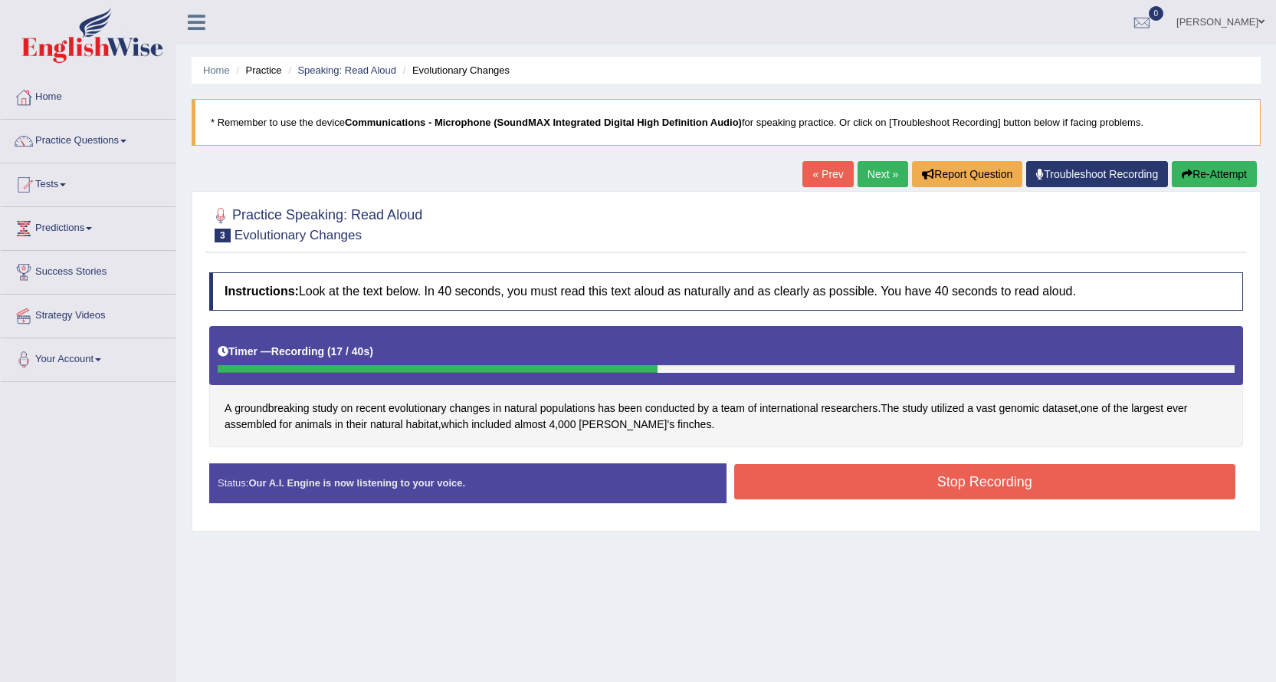
click at [1038, 480] on button "Stop Recording" at bounding box center [985, 481] width 502 height 35
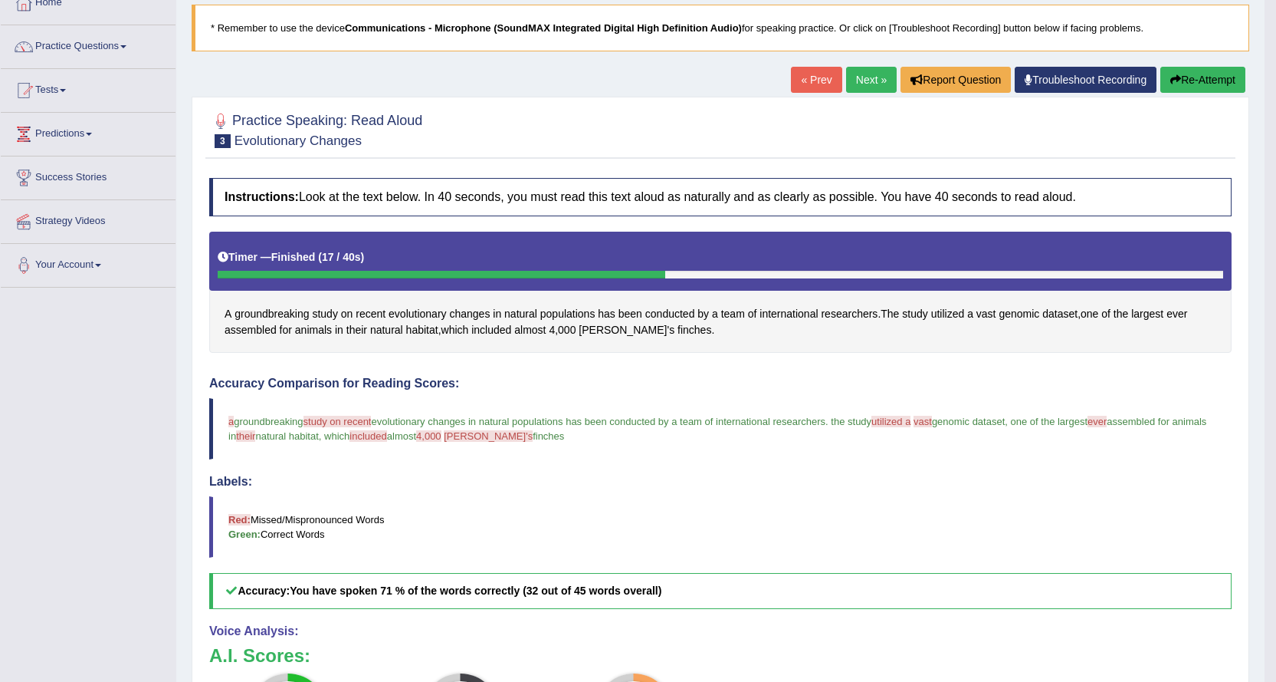
scroll to position [60, 0]
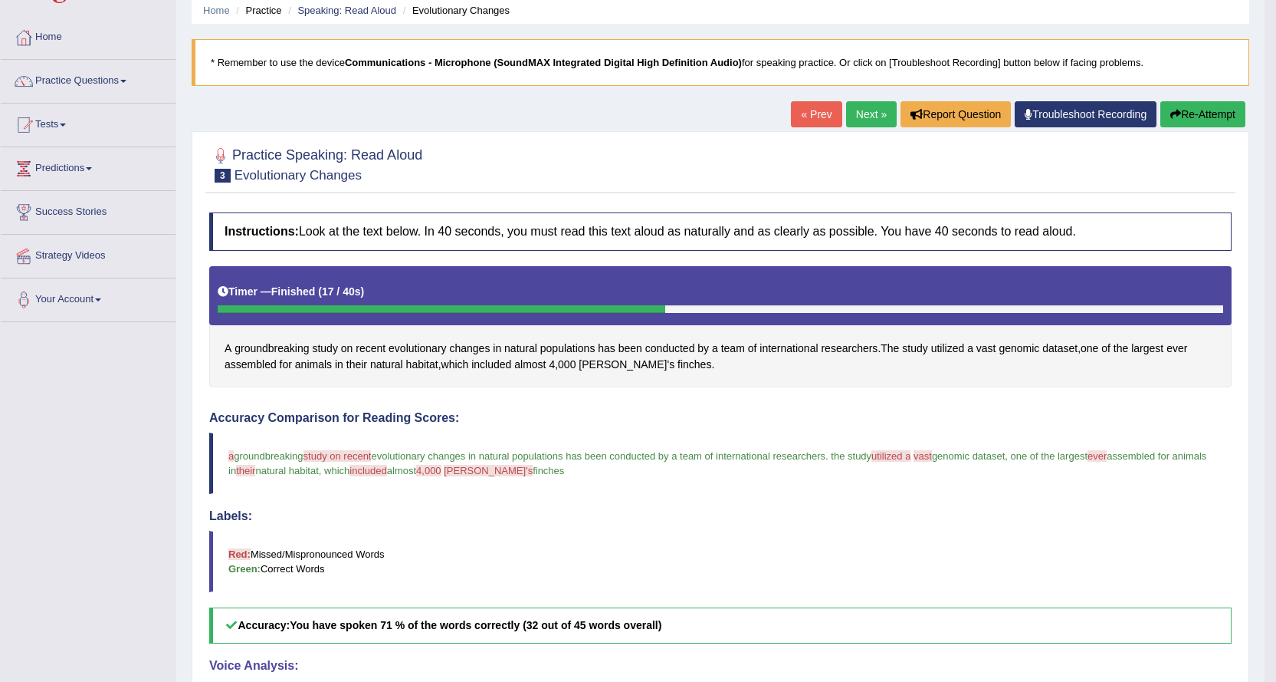
click at [1224, 119] on button "Re-Attempt" at bounding box center [1203, 114] width 85 height 26
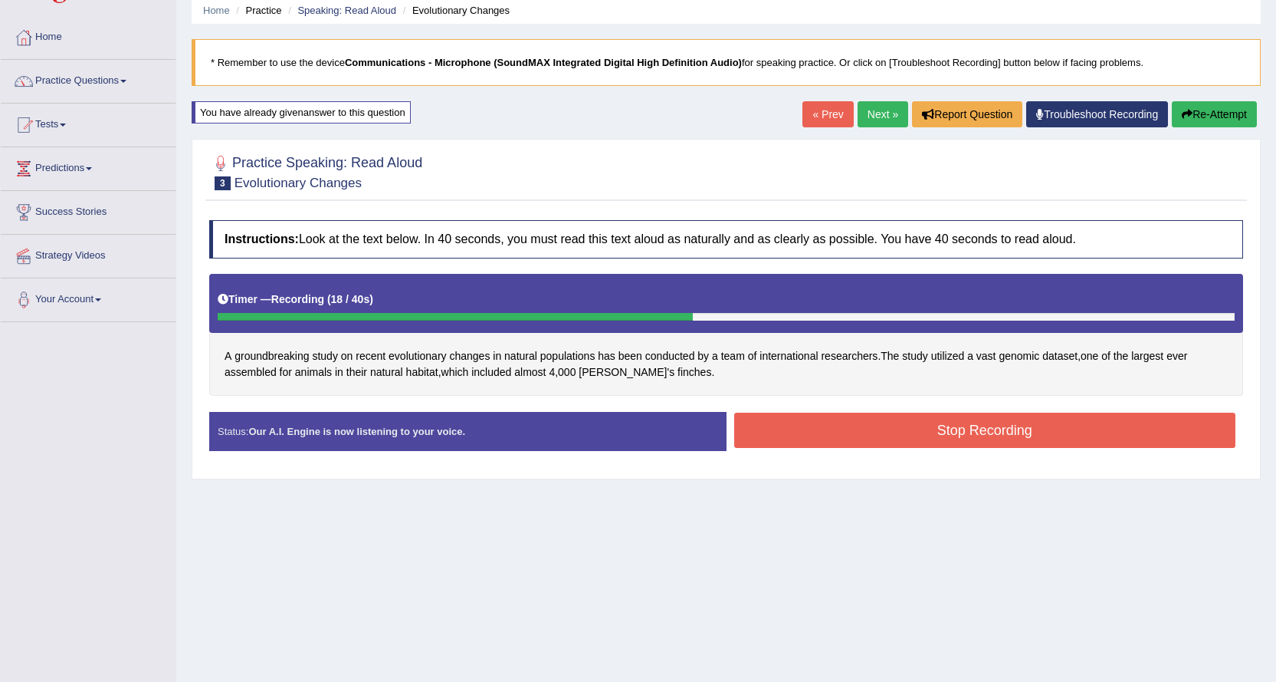
click at [848, 425] on button "Stop Recording" at bounding box center [985, 429] width 502 height 35
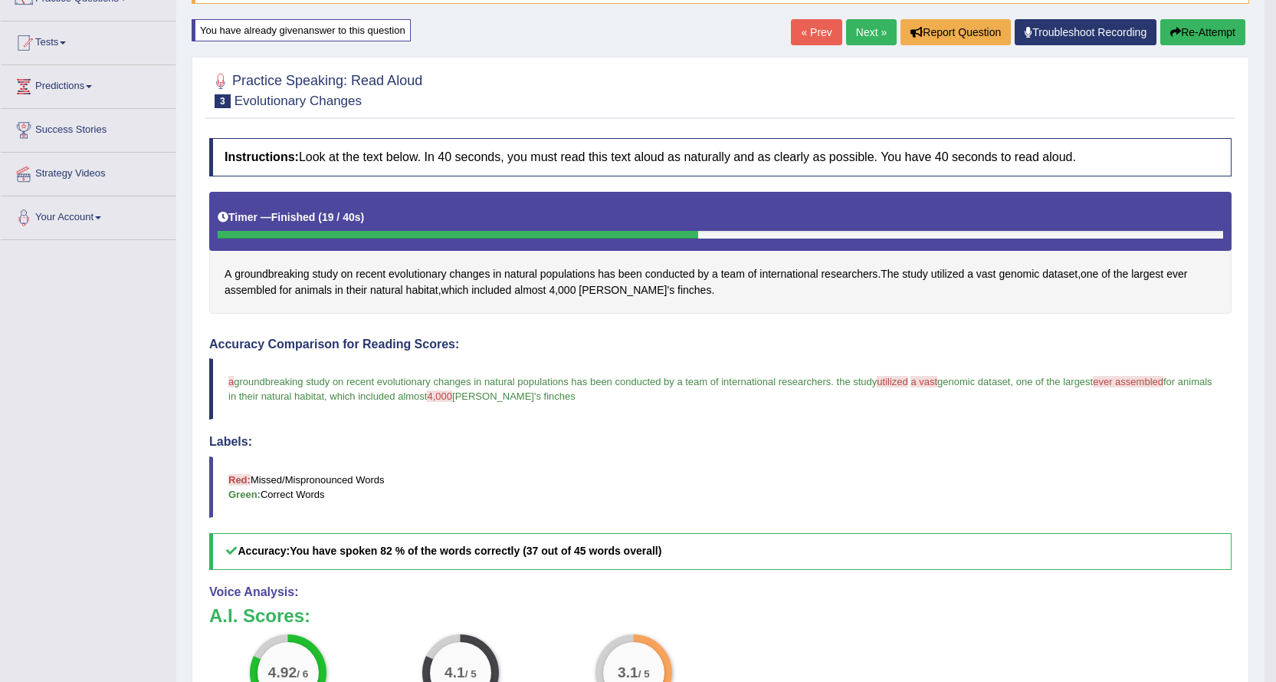
scroll to position [136, 0]
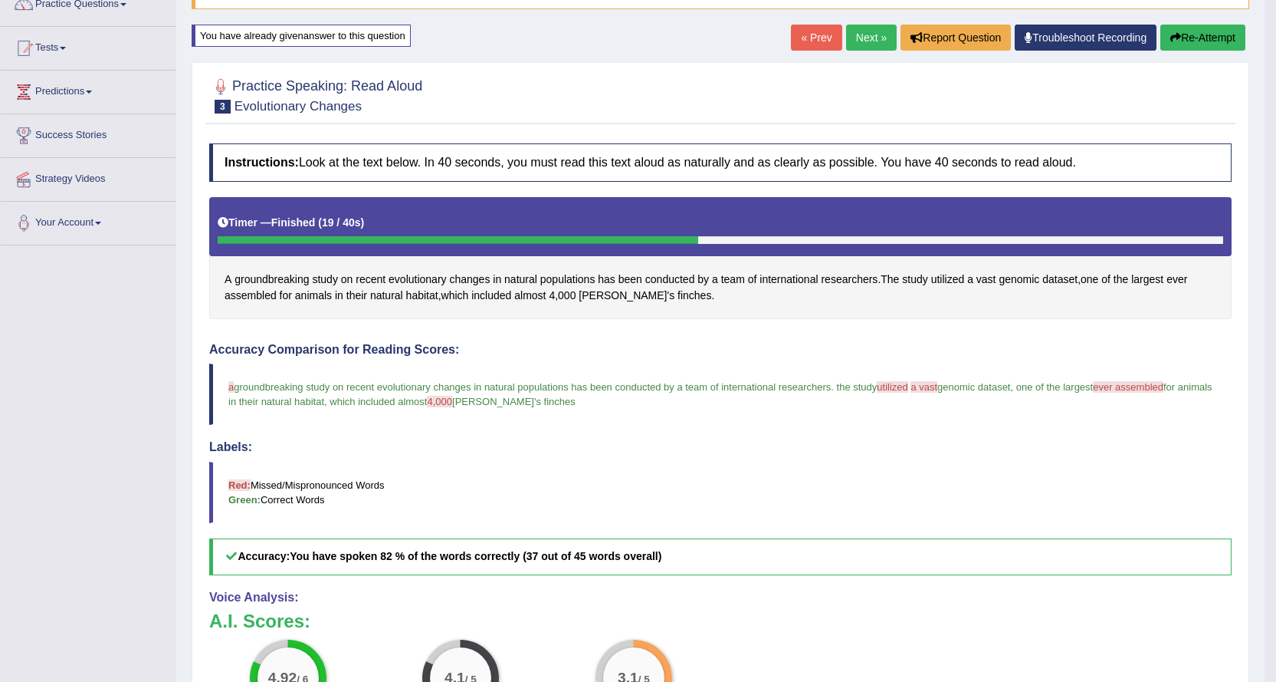
click at [1188, 40] on button "Re-Attempt" at bounding box center [1203, 38] width 85 height 26
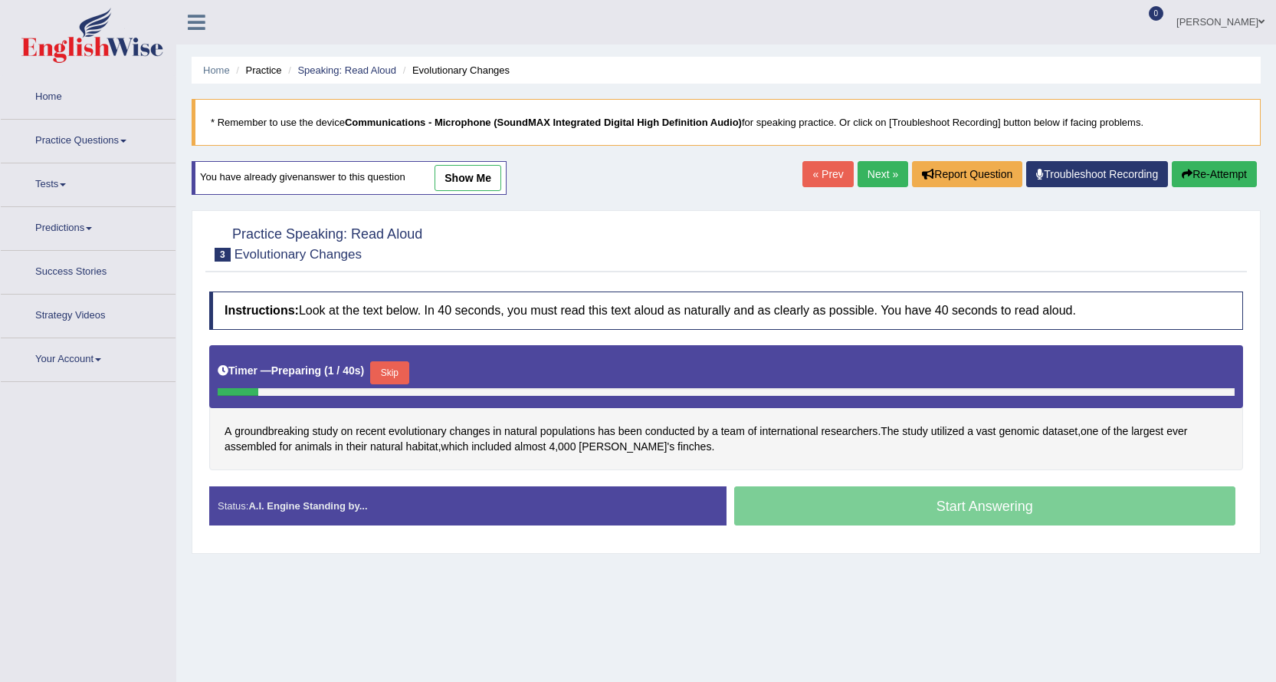
click at [389, 373] on button "Skip" at bounding box center [389, 372] width 38 height 23
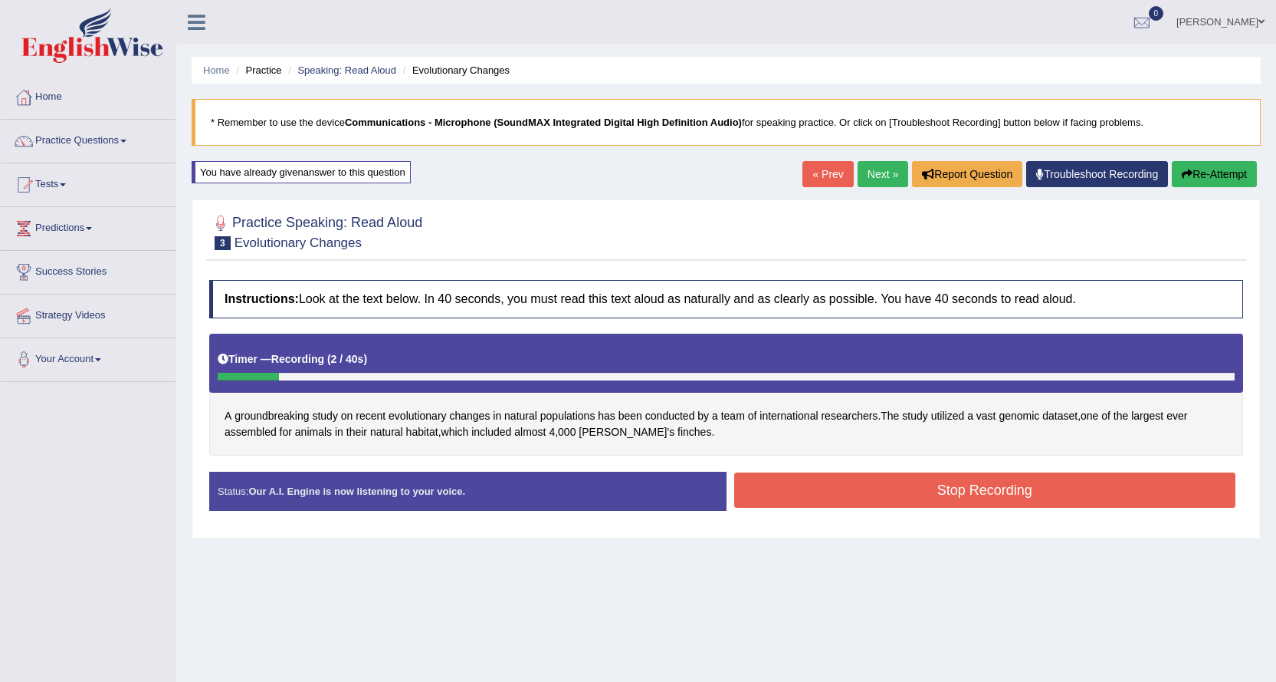
scroll to position [123, 0]
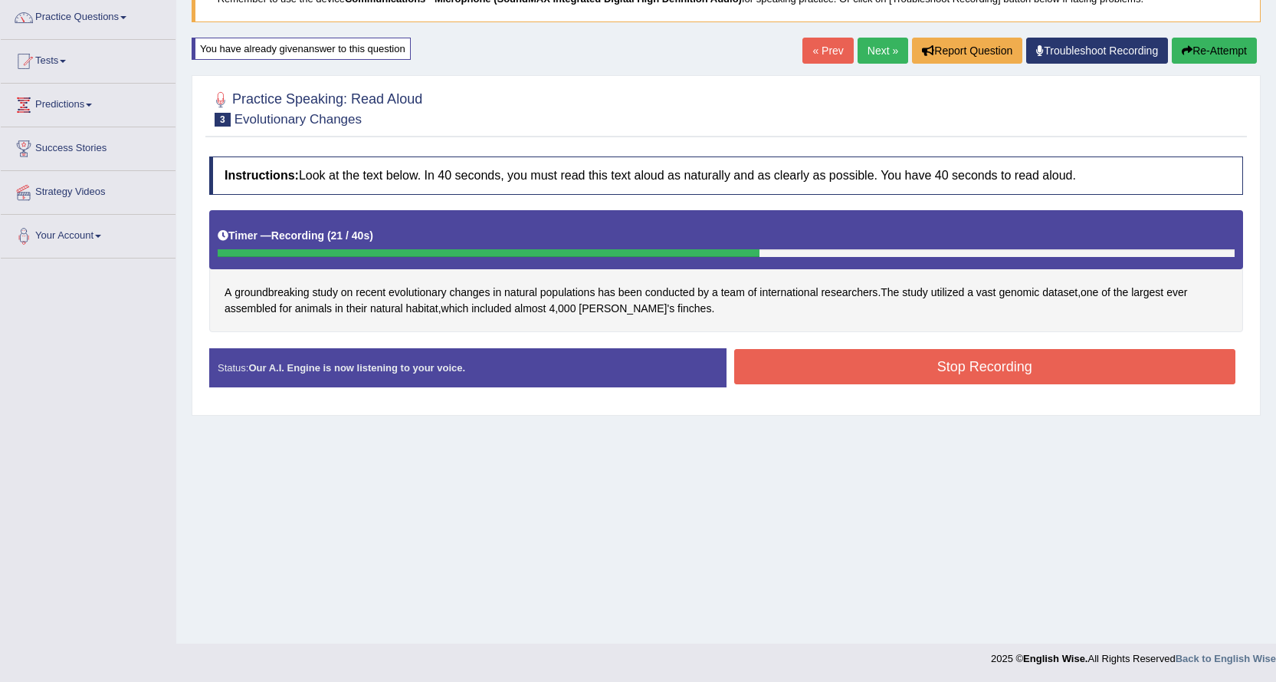
click at [820, 358] on button "Stop Recording" at bounding box center [985, 366] width 502 height 35
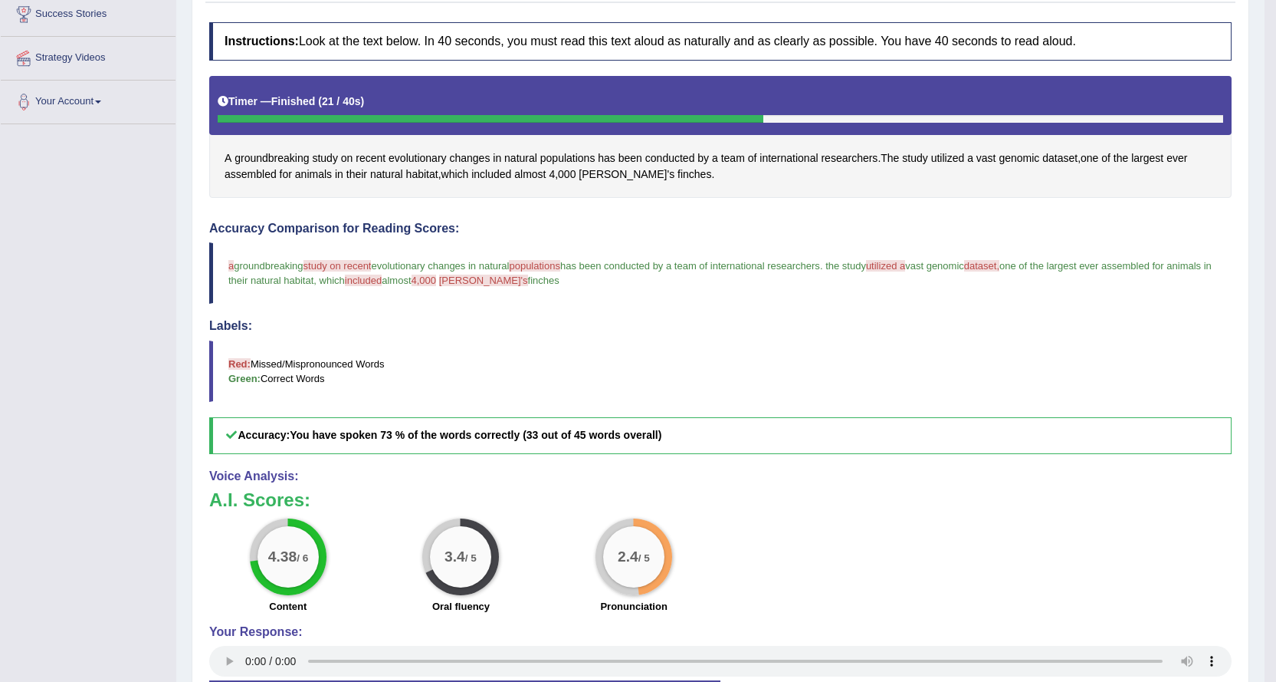
scroll to position [67, 0]
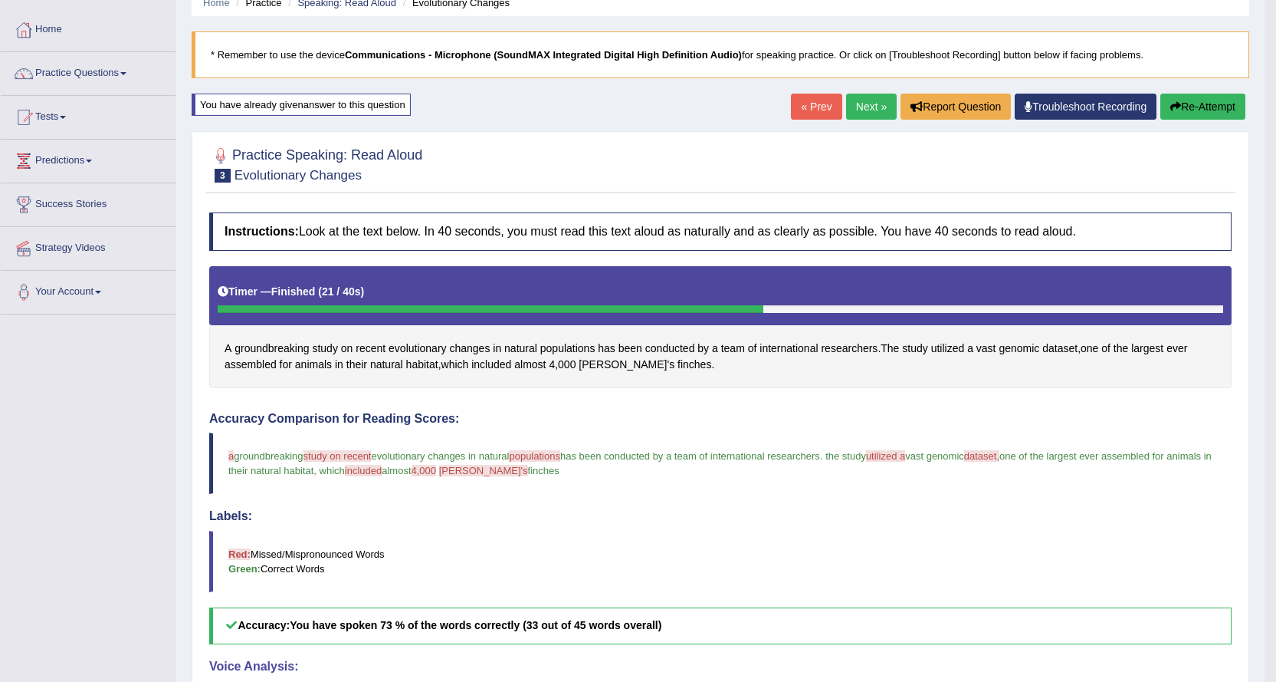
click at [856, 105] on link "Next »" at bounding box center [871, 107] width 51 height 26
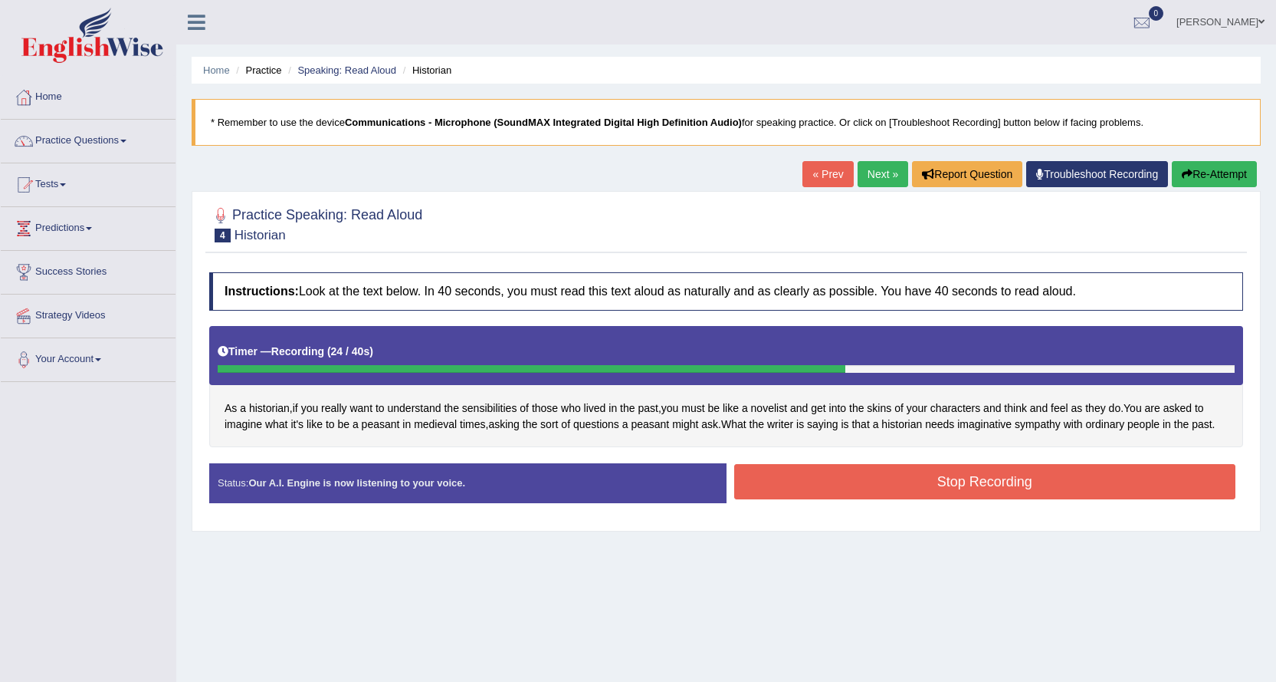
click at [690, 320] on div "Instructions: Look at the text below. In 40 seconds, you must read this text al…" at bounding box center [726, 393] width 1042 height 258
click at [804, 490] on button "Stop Recording" at bounding box center [985, 481] width 502 height 35
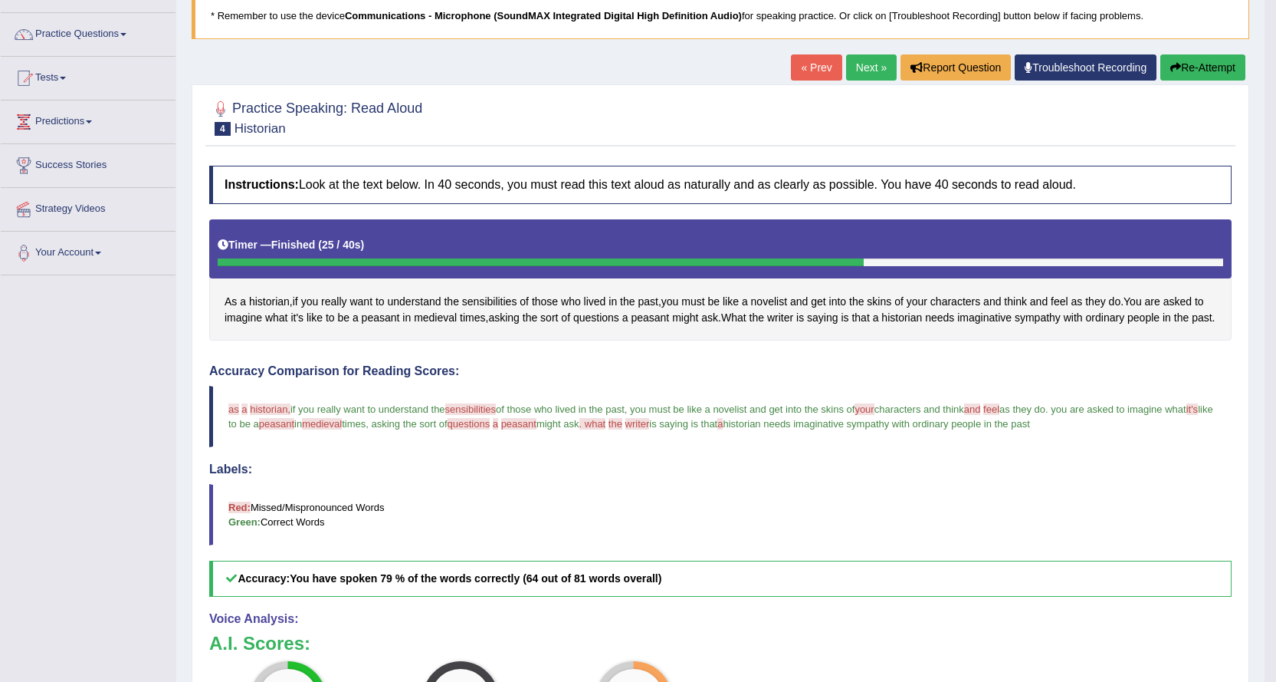
scroll to position [75, 0]
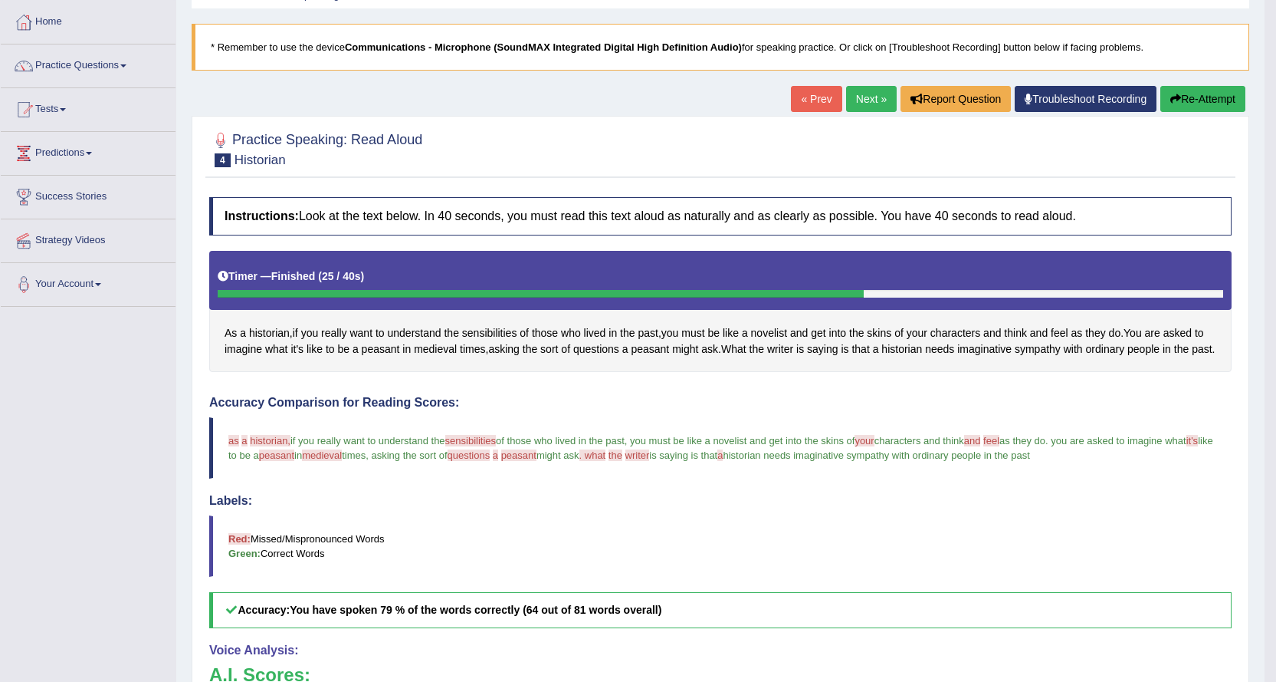
drag, startPoint x: 229, startPoint y: 293, endPoint x: 248, endPoint y: 285, distance: 20.6
click at [231, 291] on div at bounding box center [541, 294] width 646 height 8
click at [270, 330] on span "historian" at bounding box center [269, 333] width 41 height 16
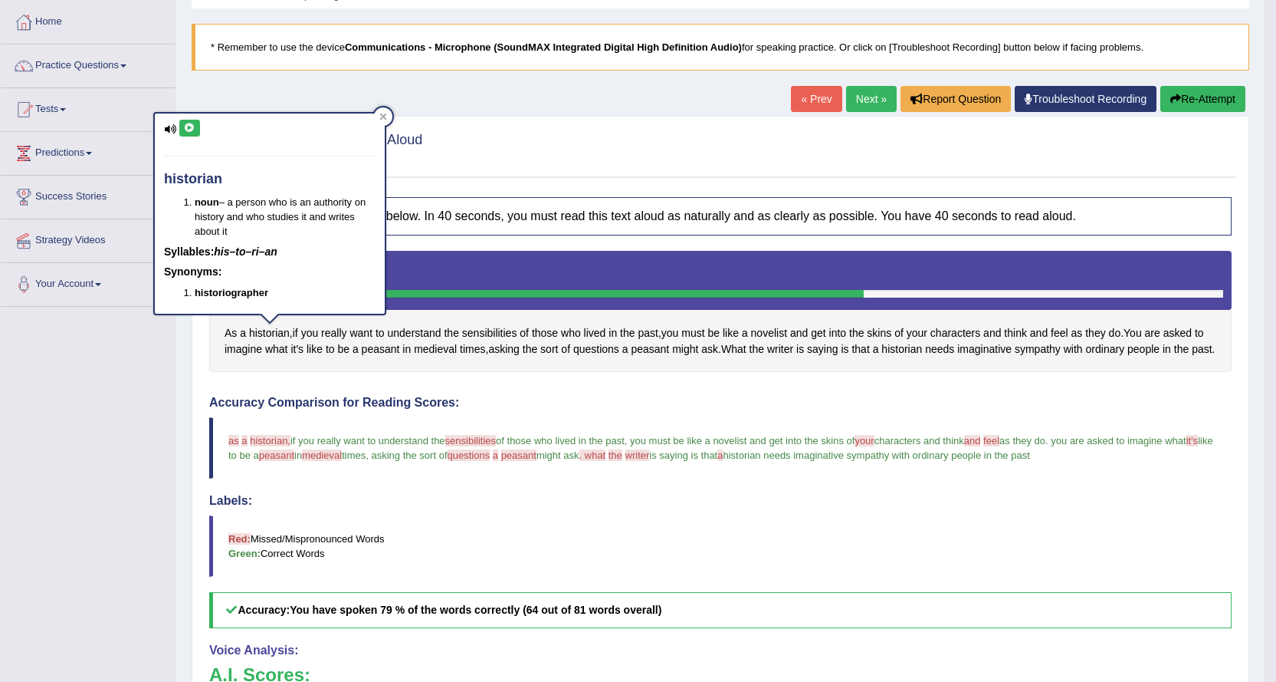
click at [162, 125] on div "historian noun – a person who is an authority on history and who studies it and…" at bounding box center [270, 213] width 230 height 200
click at [193, 127] on icon at bounding box center [190, 127] width 12 height 9
click at [186, 128] on icon at bounding box center [190, 127] width 12 height 9
click at [389, 115] on div at bounding box center [383, 116] width 18 height 18
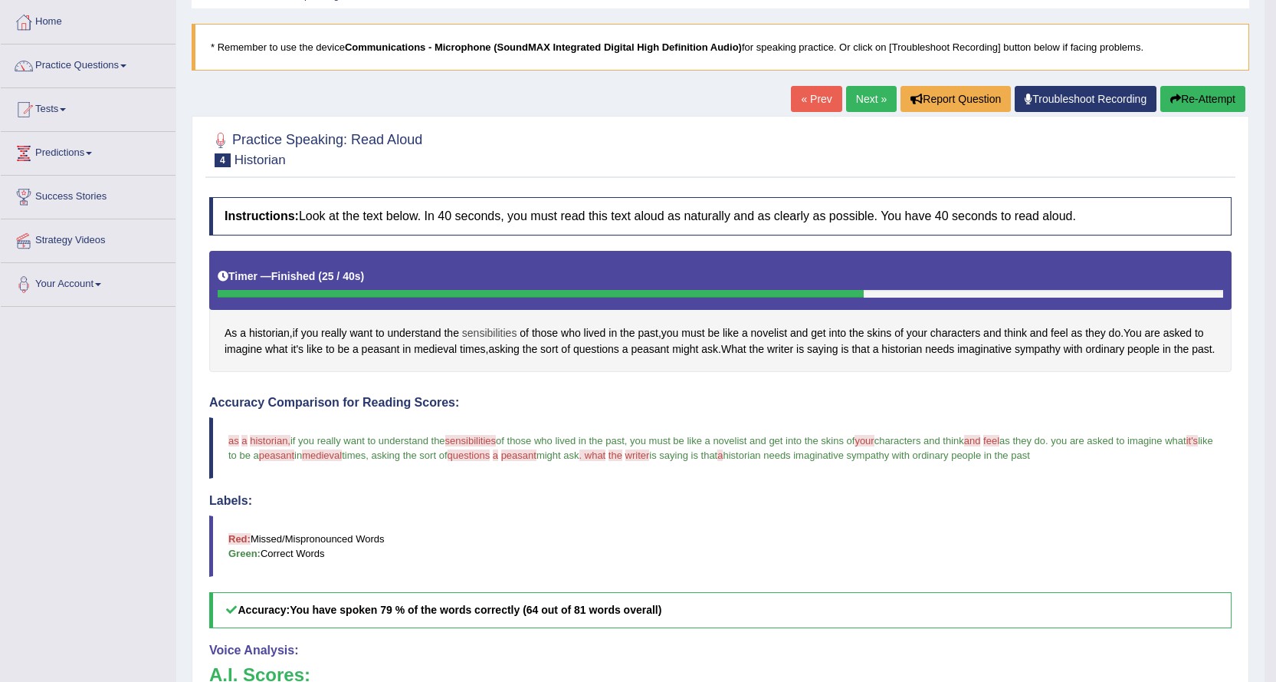
click at [485, 330] on span "sensibilities" at bounding box center [489, 333] width 55 height 16
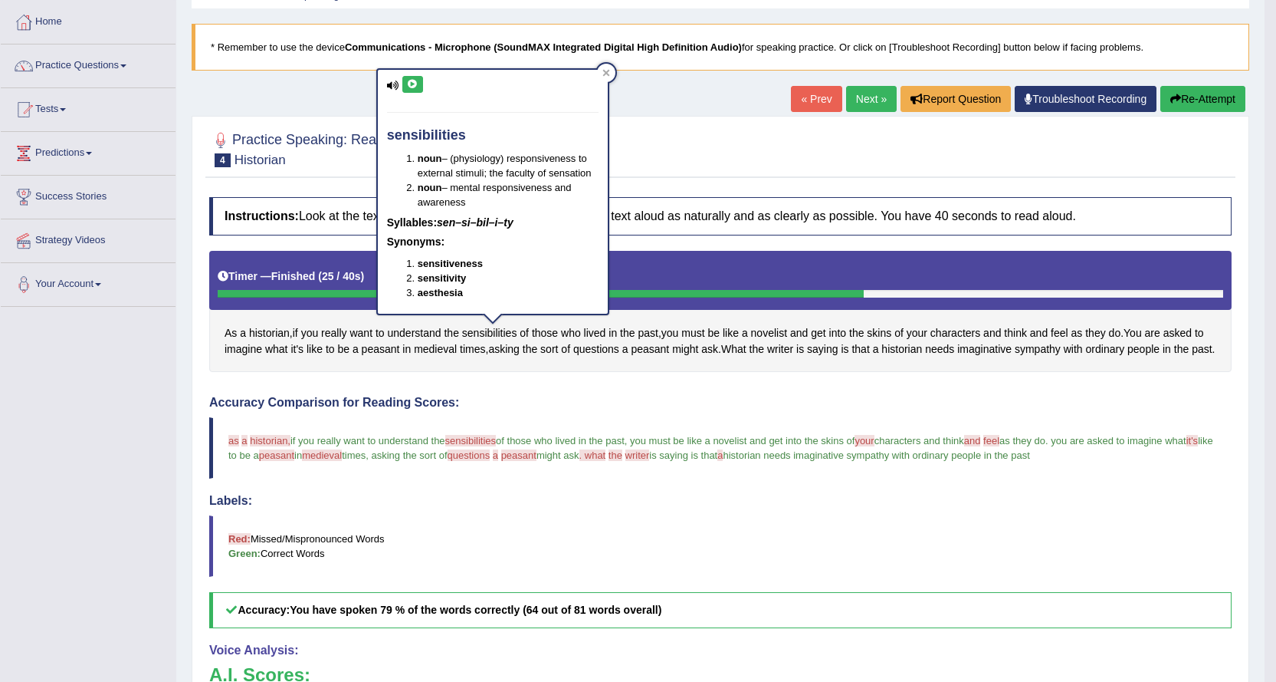
click at [412, 82] on icon at bounding box center [413, 84] width 12 height 9
click at [606, 74] on icon at bounding box center [606, 72] width 7 height 7
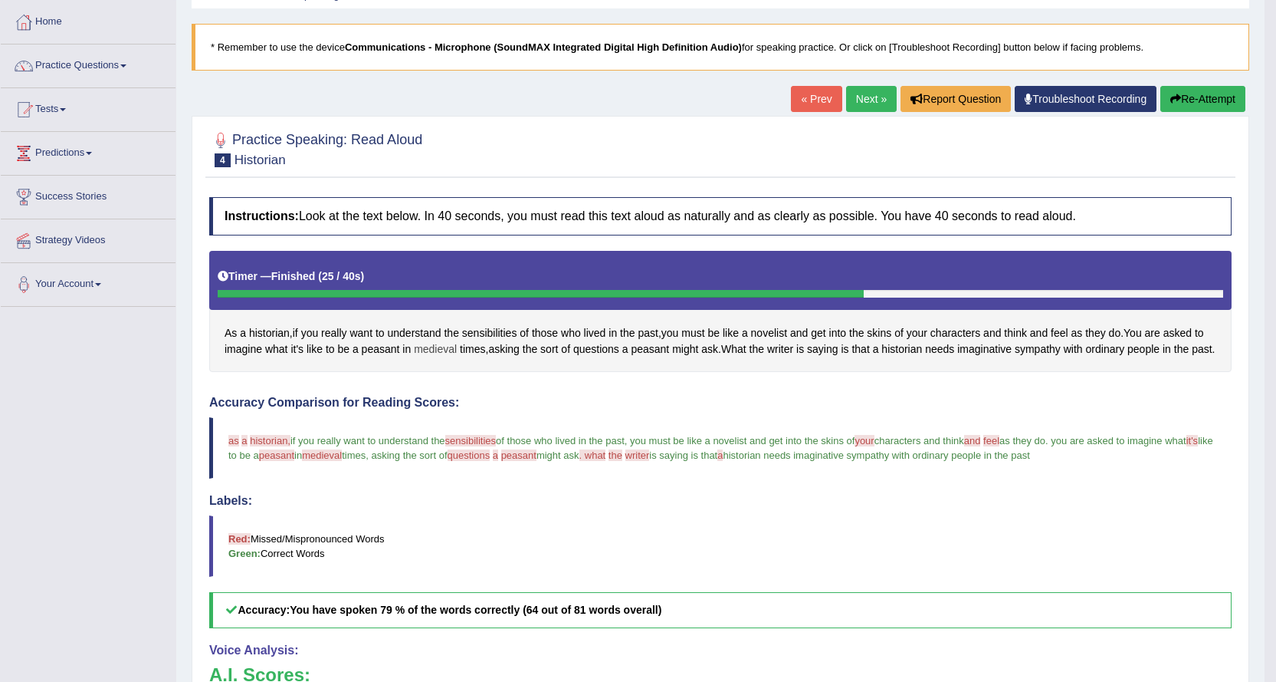
click at [432, 347] on span "medieval" at bounding box center [435, 349] width 43 height 16
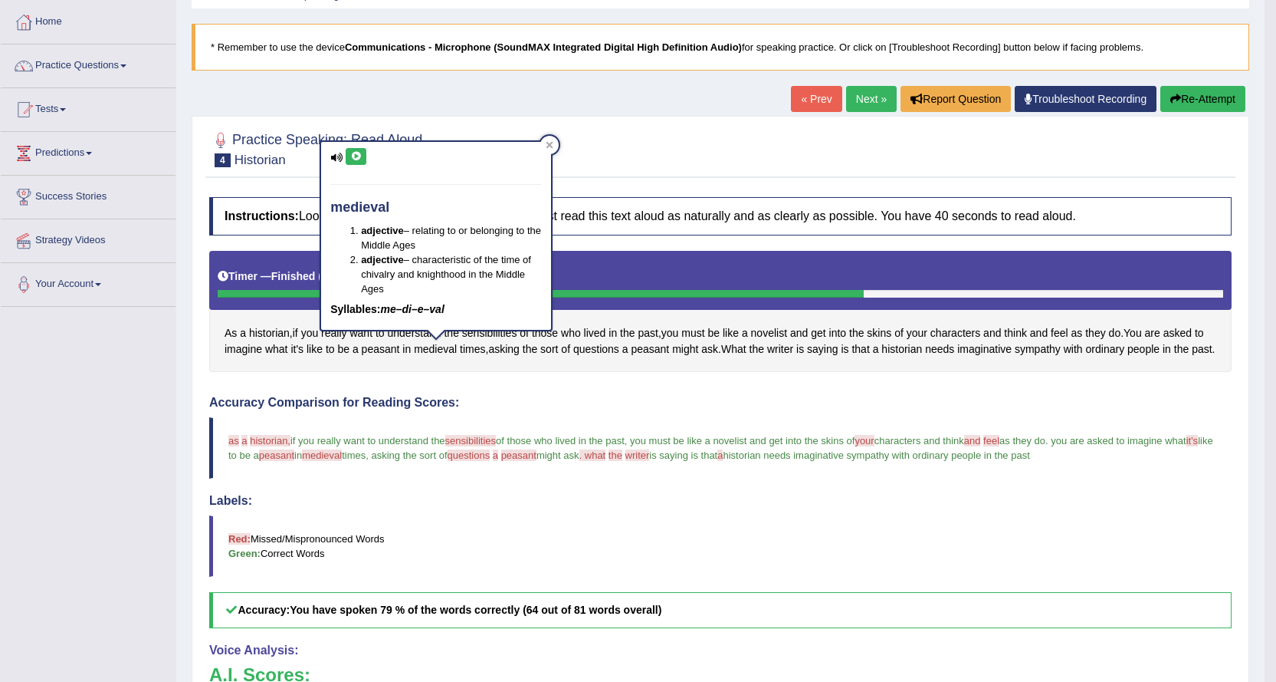
click at [361, 156] on icon at bounding box center [356, 156] width 12 height 9
click at [555, 152] on div at bounding box center [549, 145] width 18 height 18
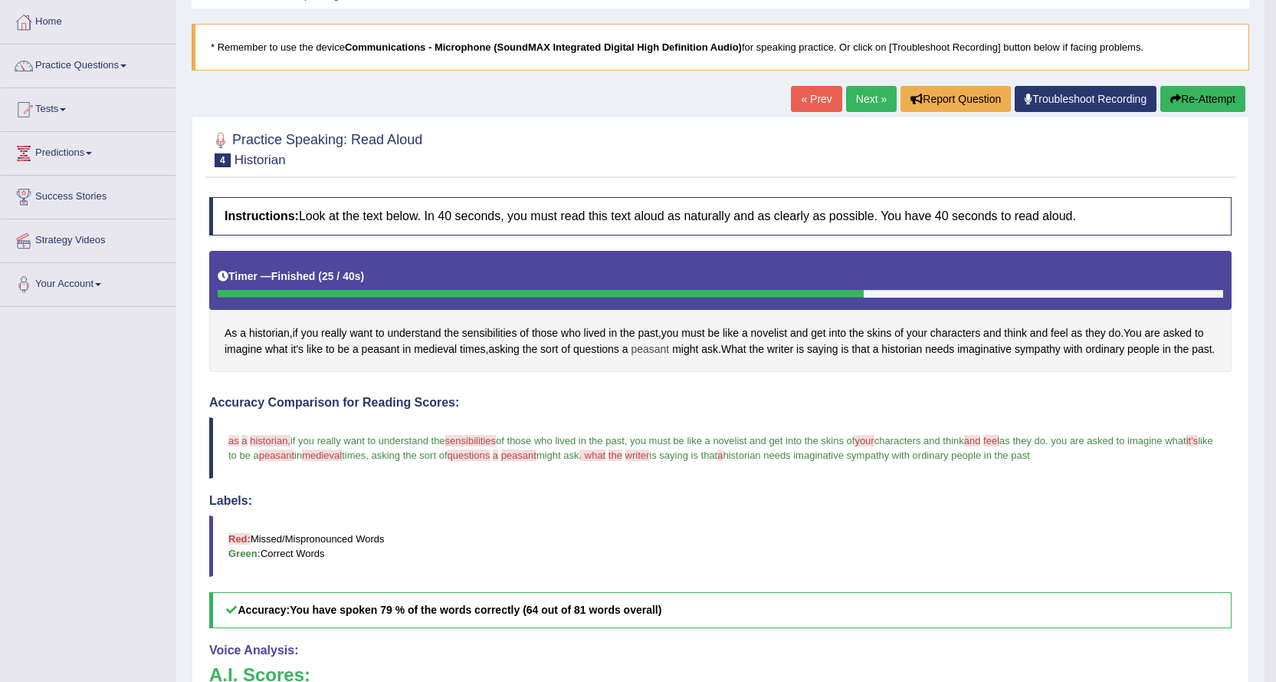
click at [662, 351] on span "peasant" at bounding box center [650, 349] width 38 height 16
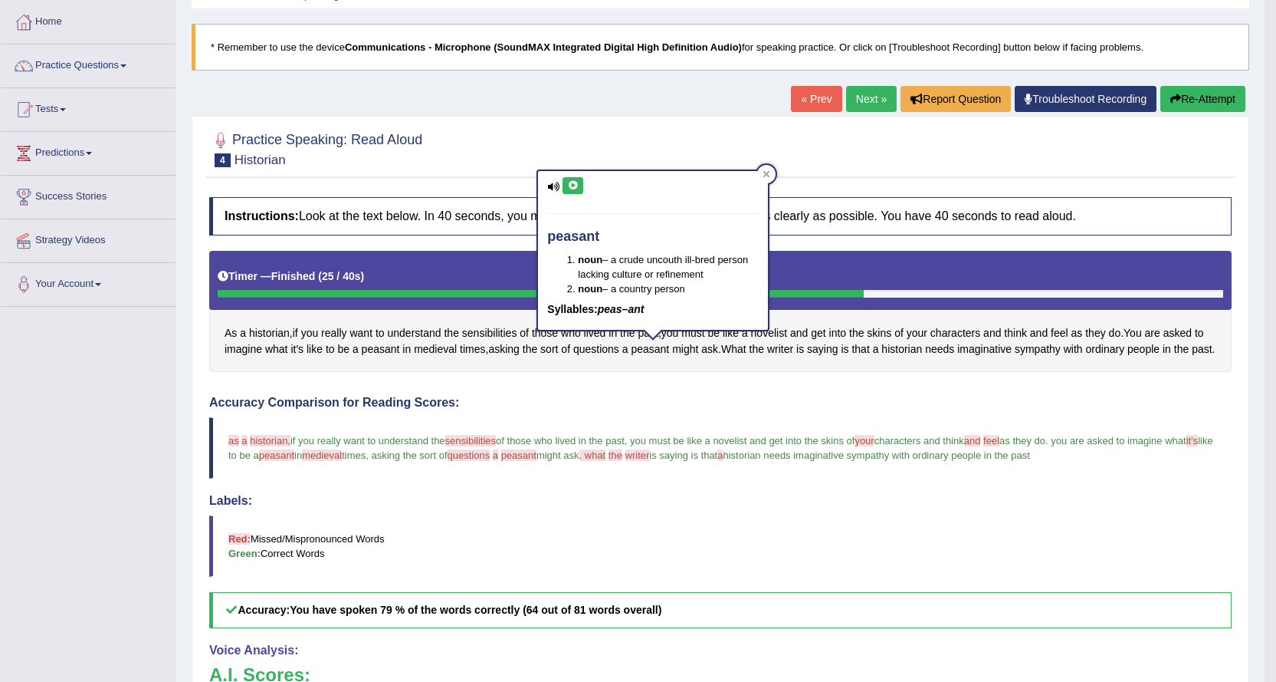
click at [567, 175] on div "peasant noun – a crude uncouth ill-bred person lacking culture or refinement no…" at bounding box center [653, 250] width 230 height 159
click at [578, 193] on button at bounding box center [573, 185] width 21 height 17
click at [767, 161] on body "Toggle navigation Home Practice Questions Speaking Practice Read Aloud Repeat S…" at bounding box center [638, 266] width 1276 height 682
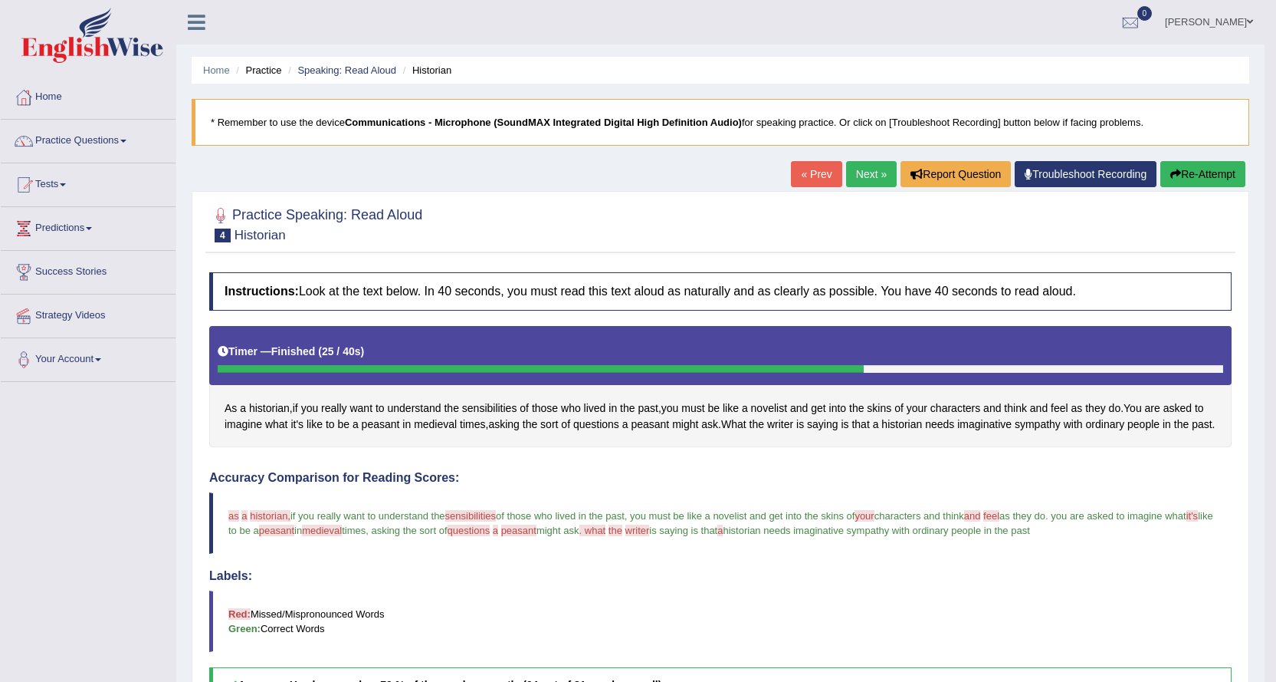
scroll to position [77, 0]
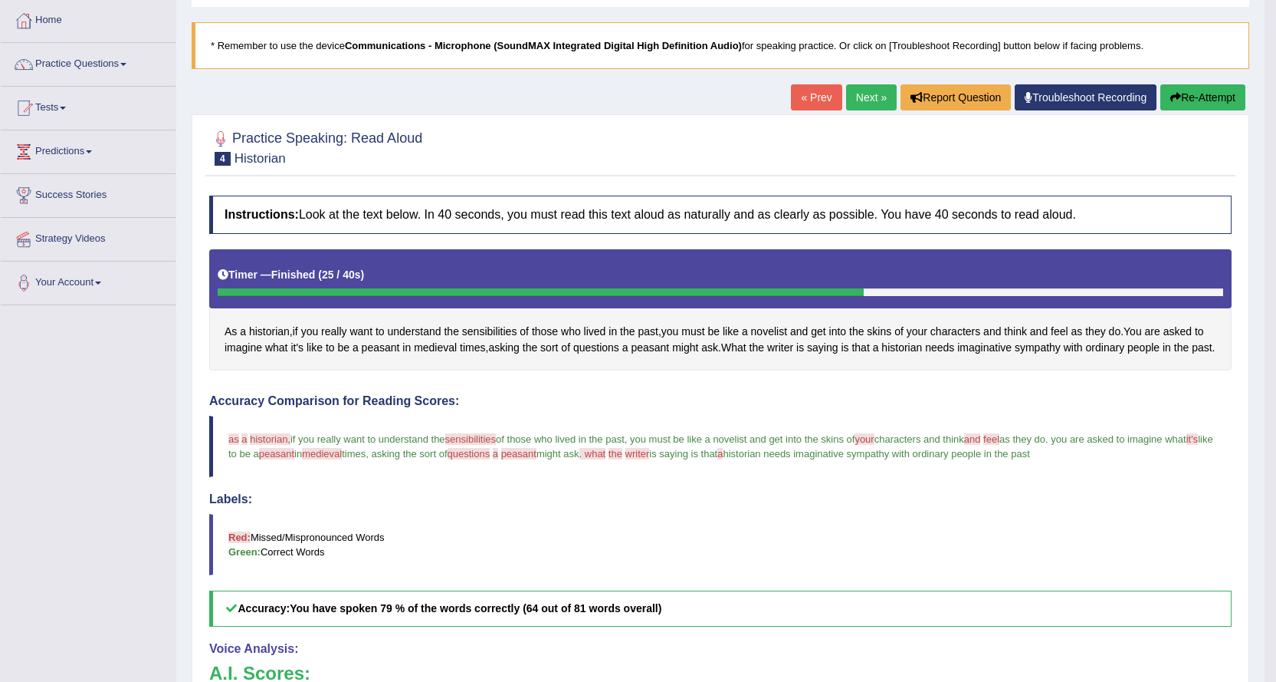
click at [879, 98] on link "Next »" at bounding box center [871, 97] width 51 height 26
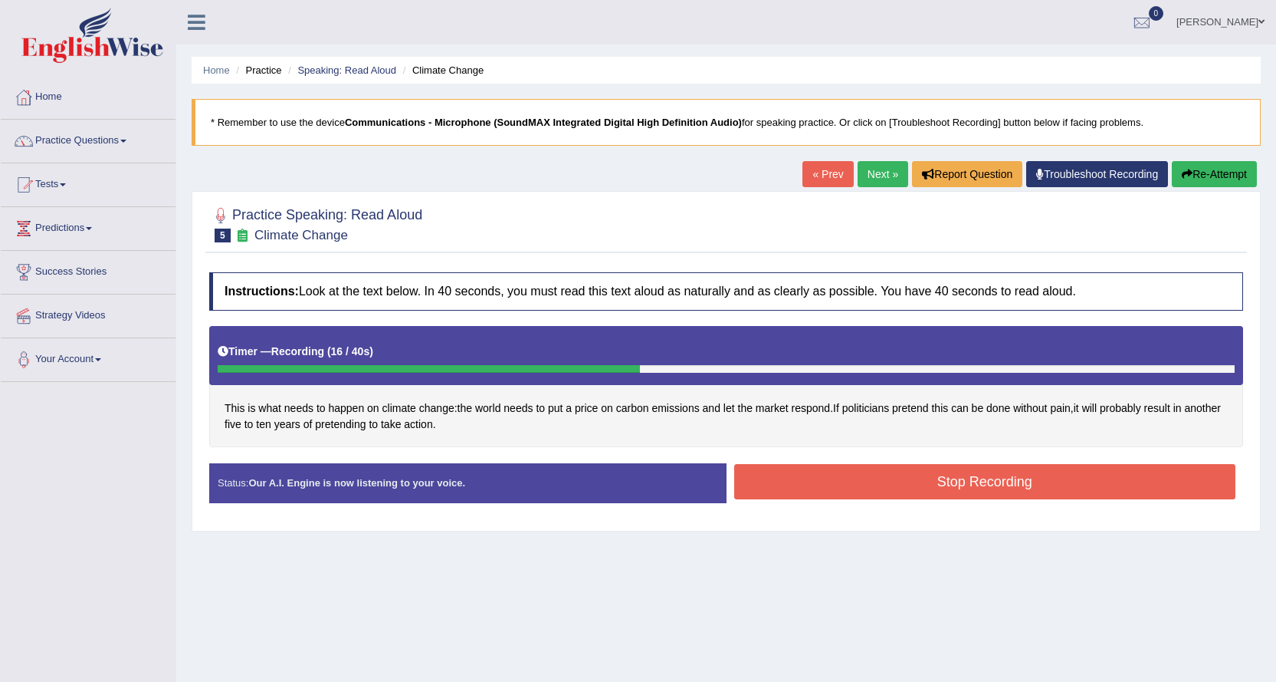
click at [1142, 494] on button "Stop Recording" at bounding box center [985, 481] width 502 height 35
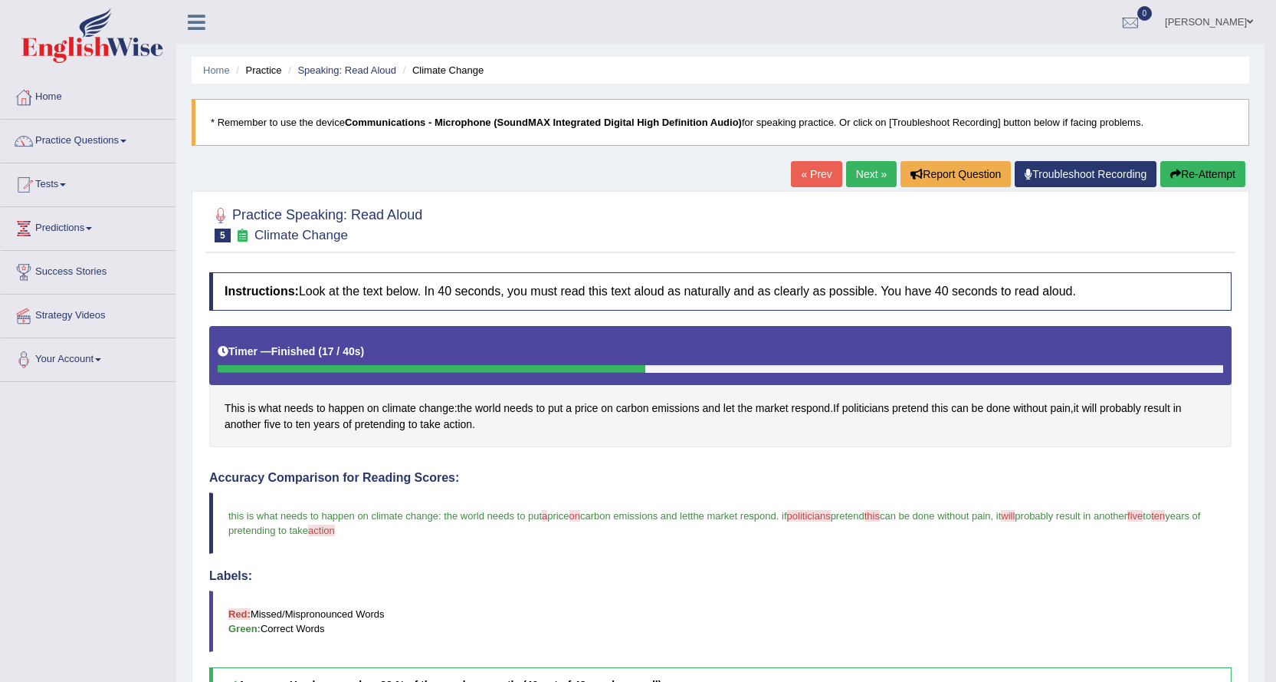
scroll to position [42, 0]
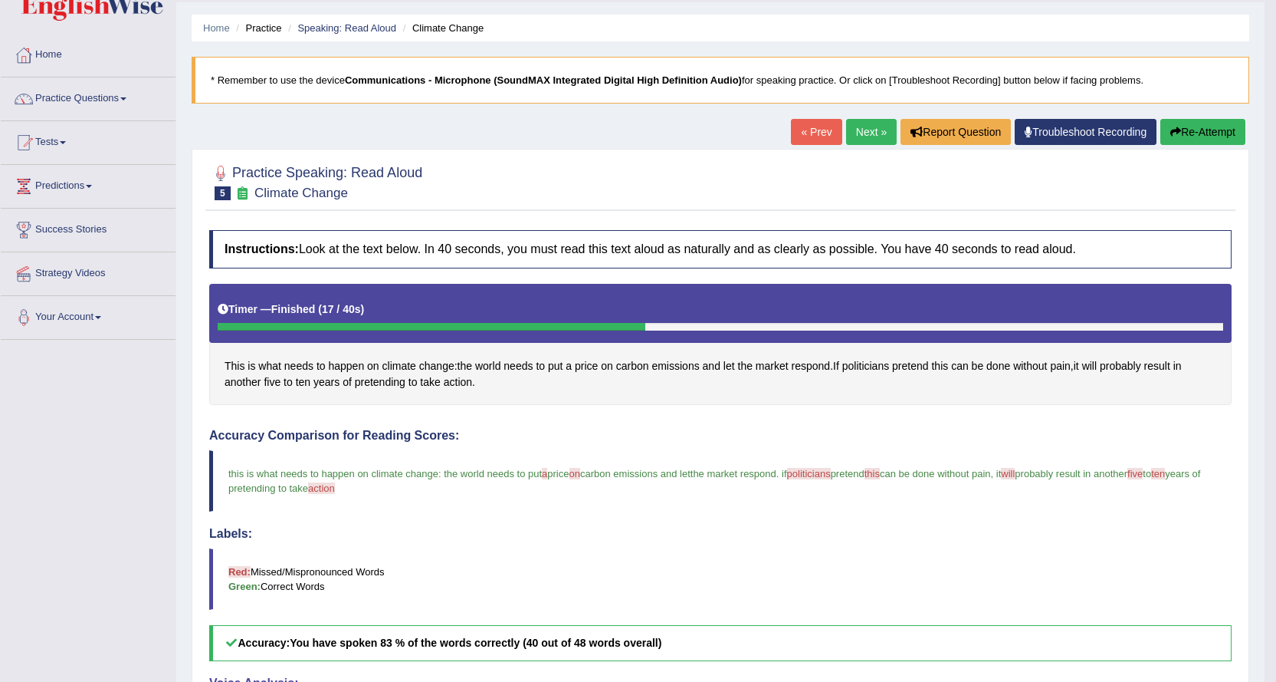
click at [1185, 133] on button "Re-Attempt" at bounding box center [1203, 132] width 85 height 26
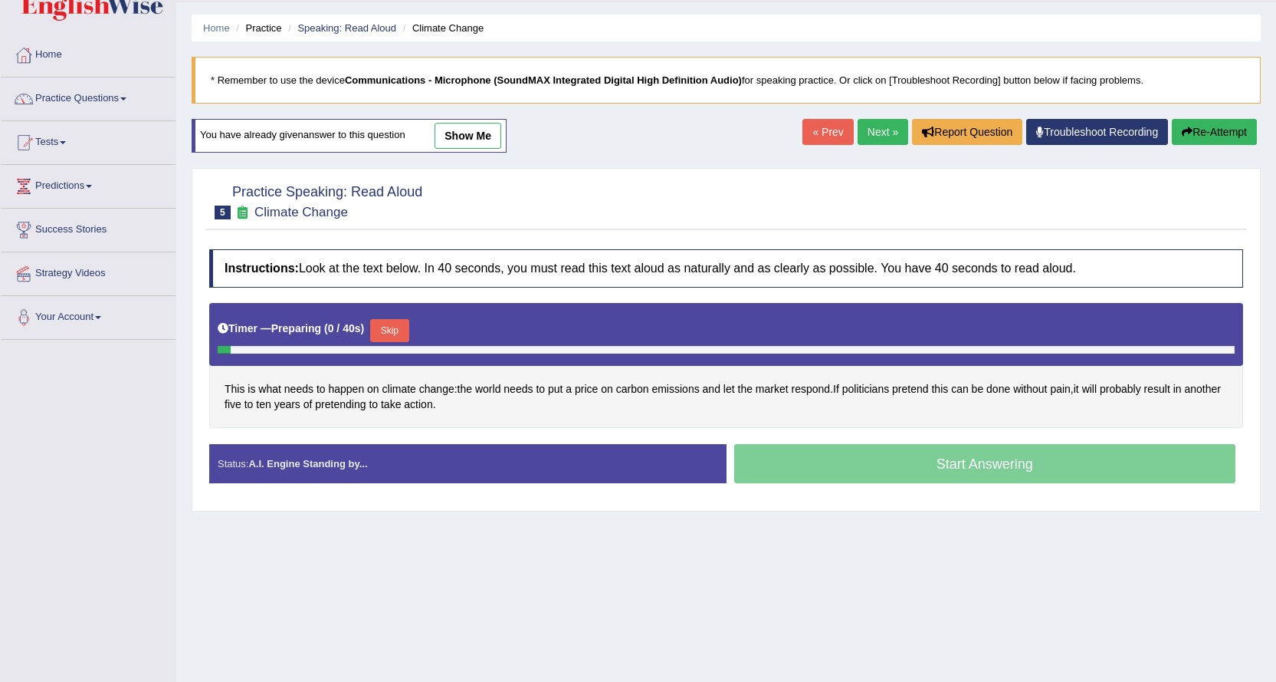
scroll to position [42, 0]
click at [396, 324] on button "Skip" at bounding box center [389, 330] width 38 height 23
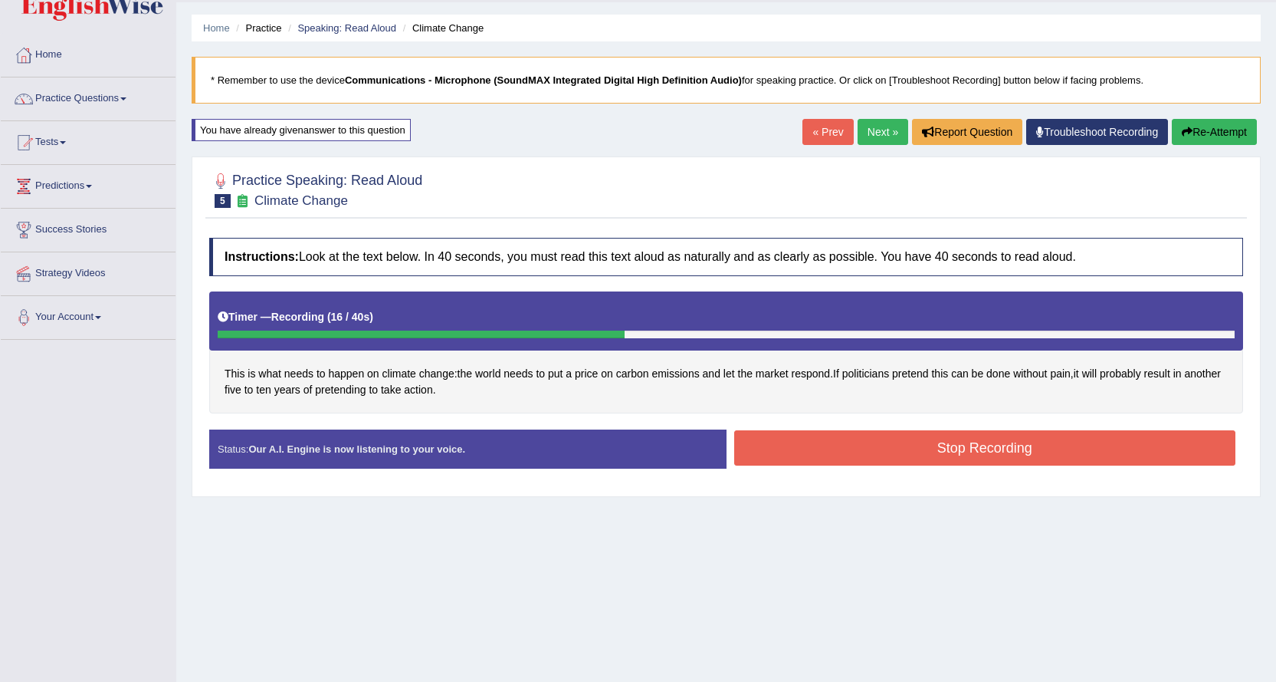
click at [859, 453] on button "Stop Recording" at bounding box center [985, 447] width 502 height 35
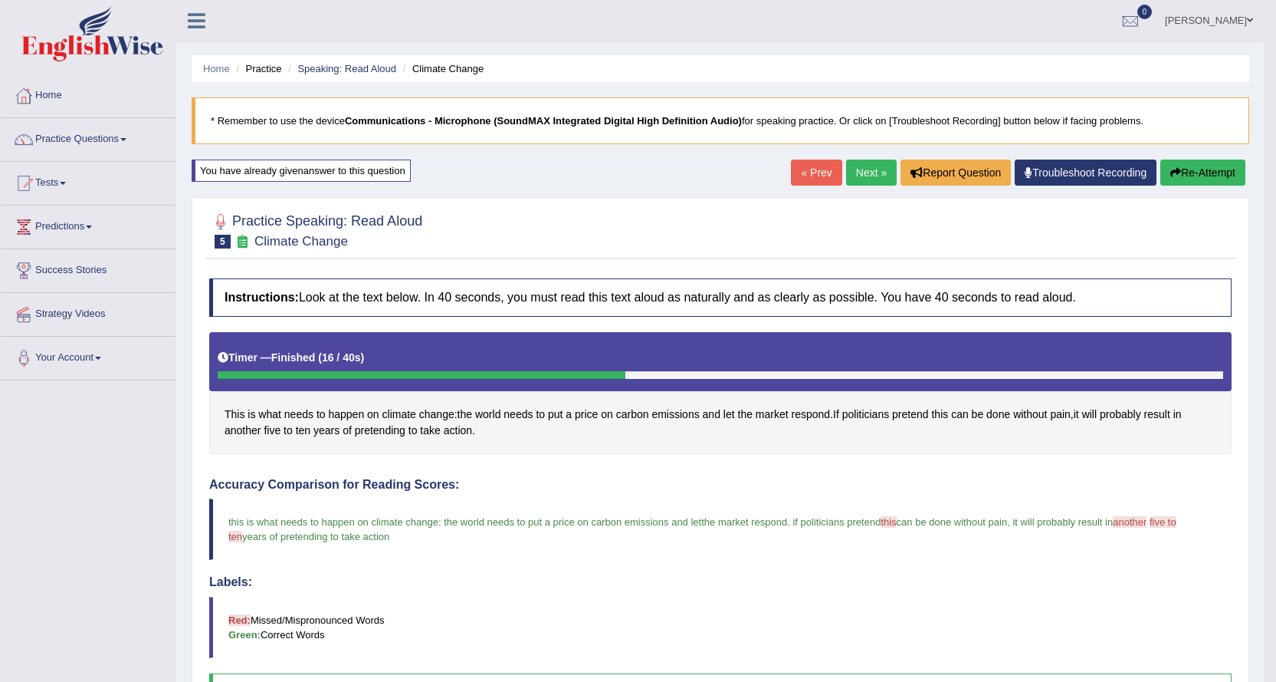
scroll to position [0, 0]
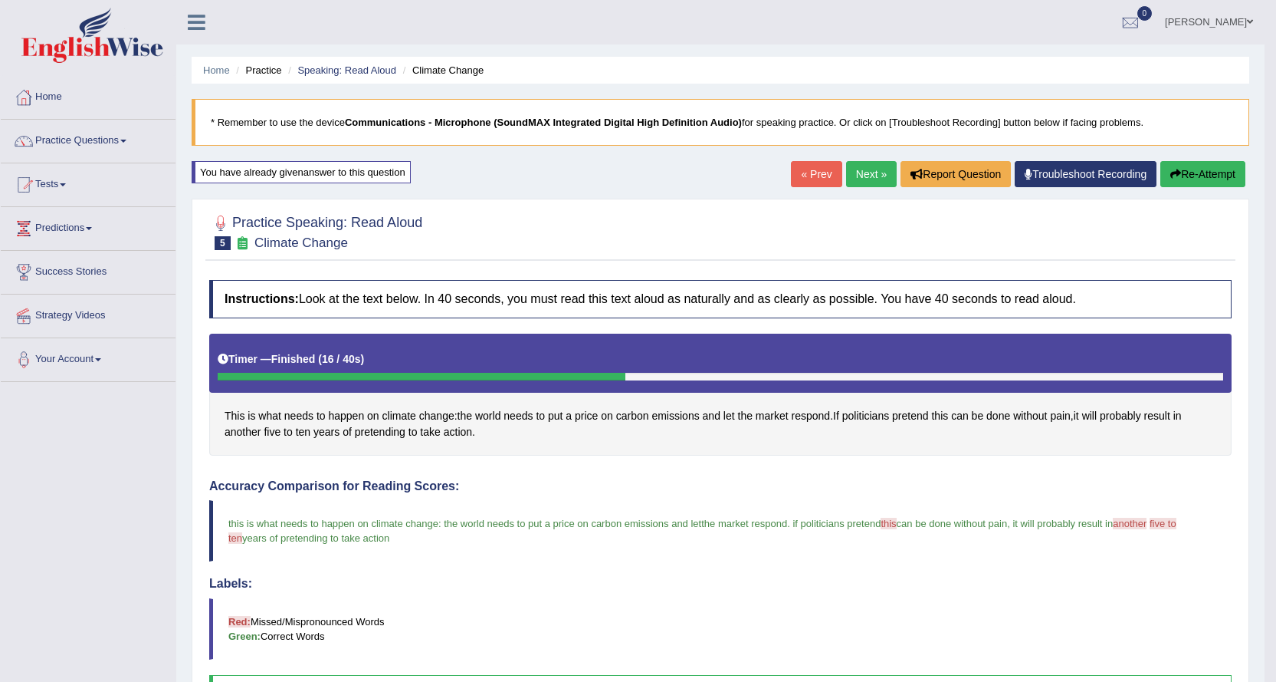
click at [1189, 167] on button "Re-Attempt" at bounding box center [1203, 174] width 85 height 26
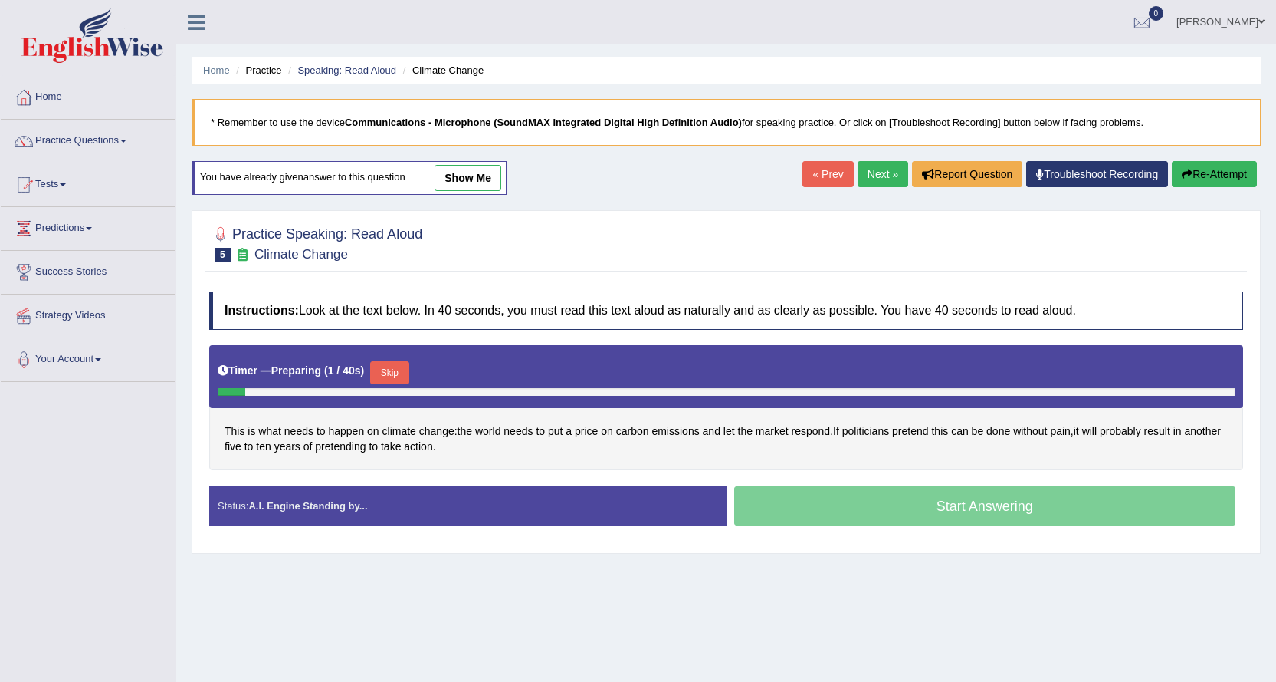
click at [406, 367] on button "Skip" at bounding box center [389, 372] width 38 height 23
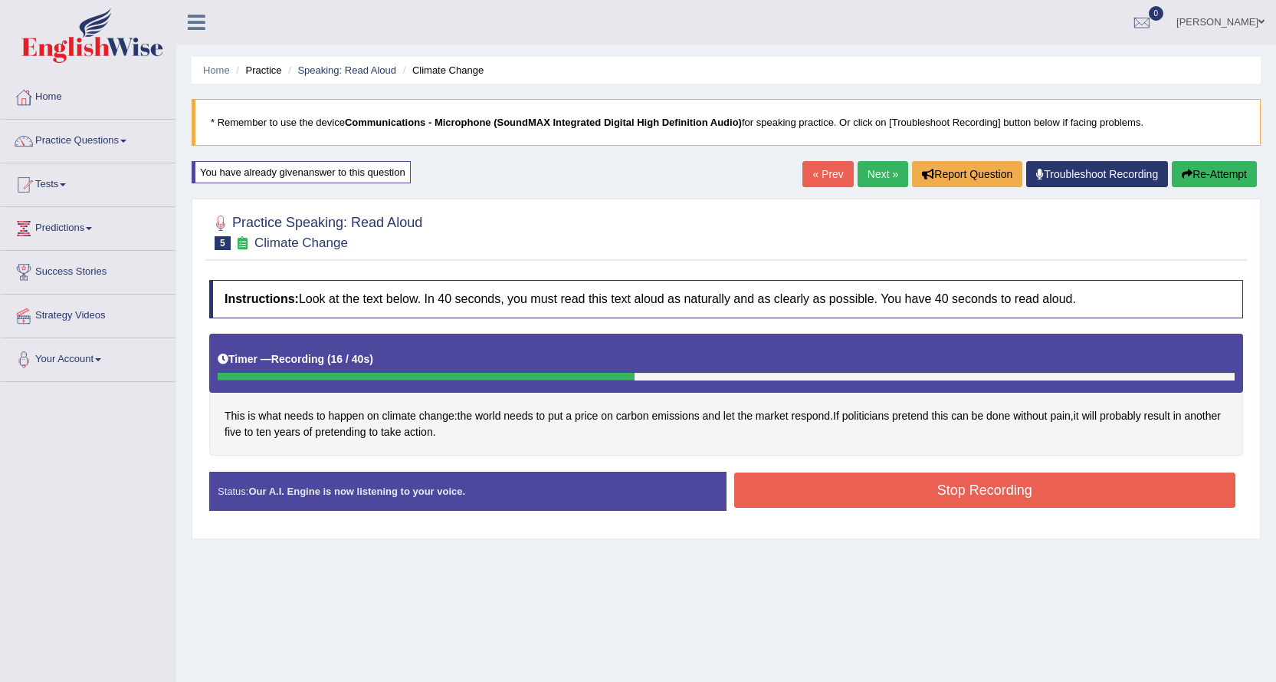
click at [798, 498] on button "Stop Recording" at bounding box center [985, 489] width 502 height 35
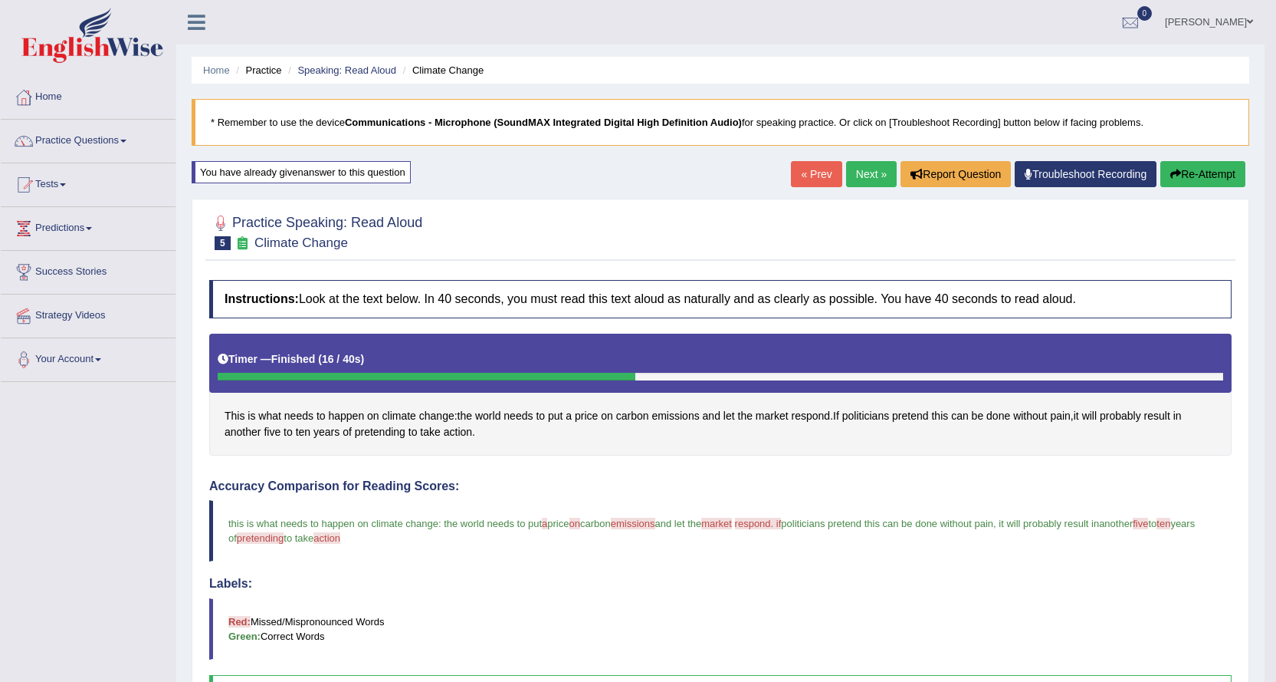
click at [858, 172] on link "Next »" at bounding box center [871, 174] width 51 height 26
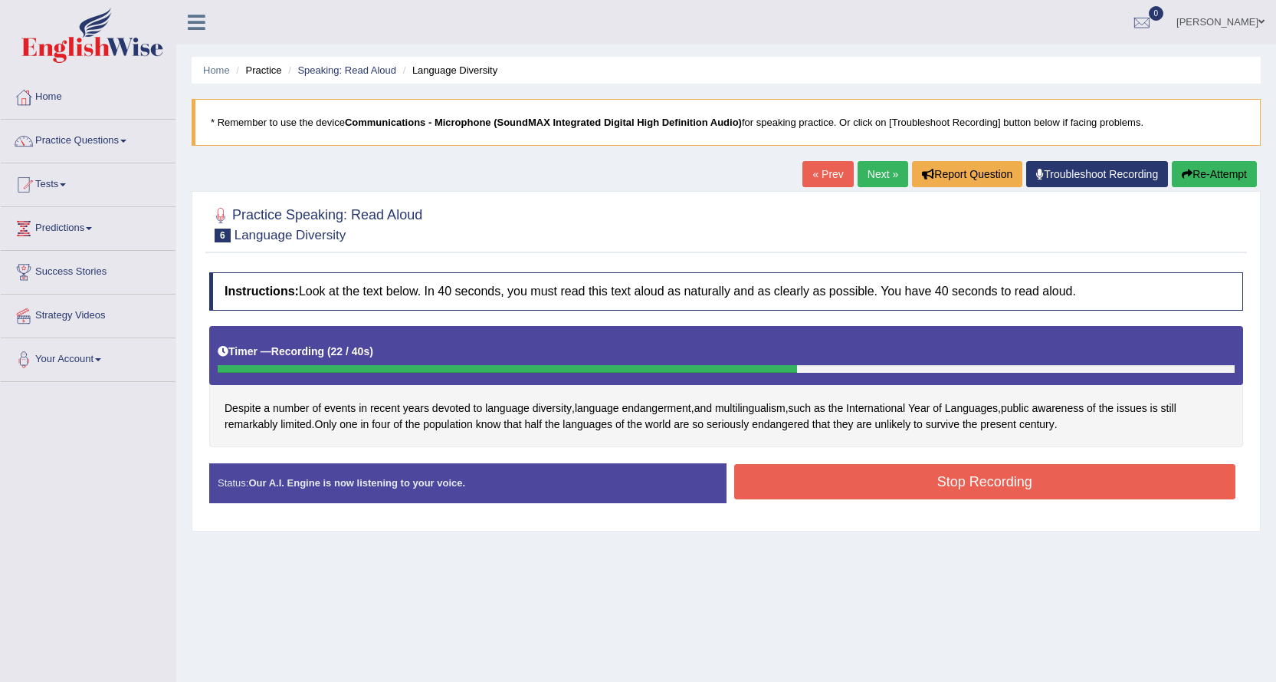
click at [961, 472] on button "Stop Recording" at bounding box center [985, 481] width 502 height 35
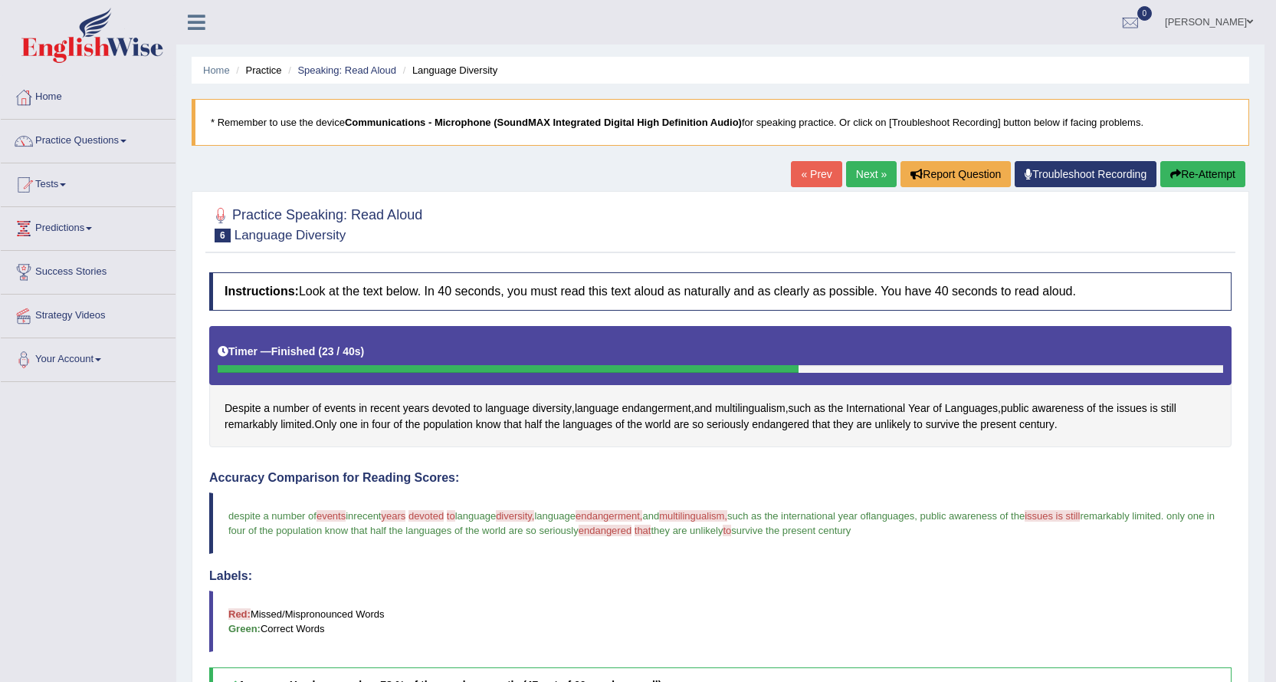
click at [859, 176] on link "Next »" at bounding box center [871, 174] width 51 height 26
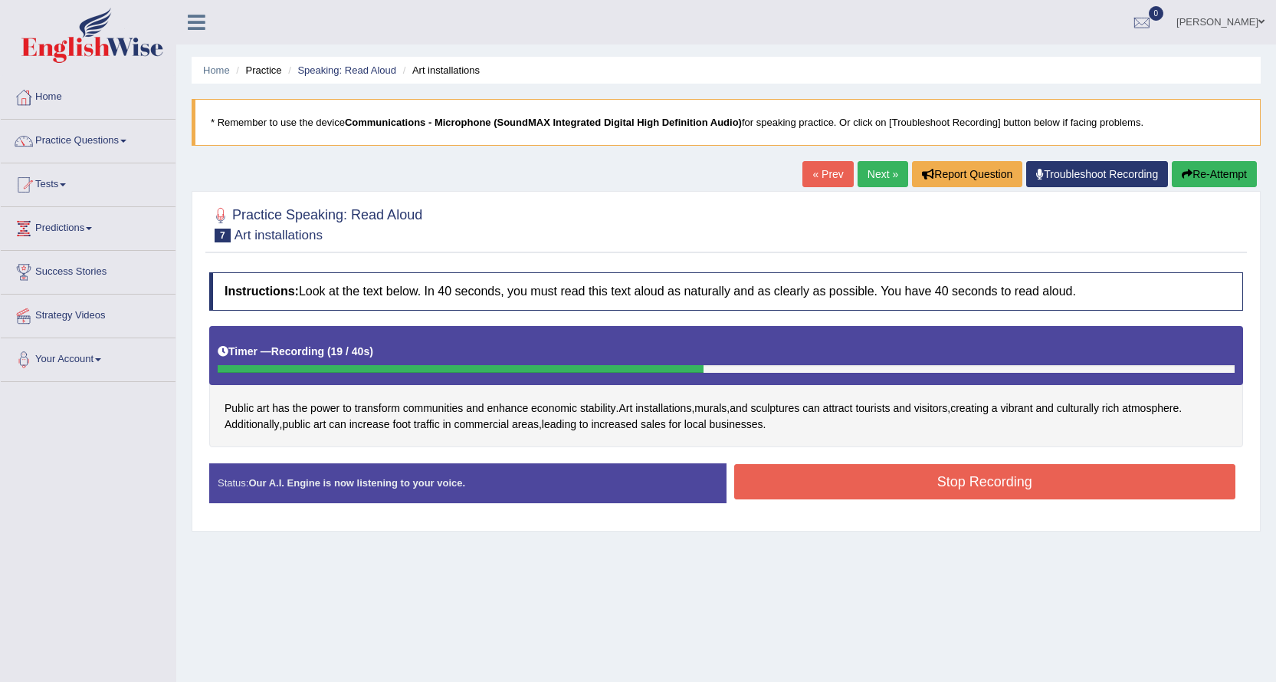
click at [807, 480] on button "Stop Recording" at bounding box center [985, 481] width 502 height 35
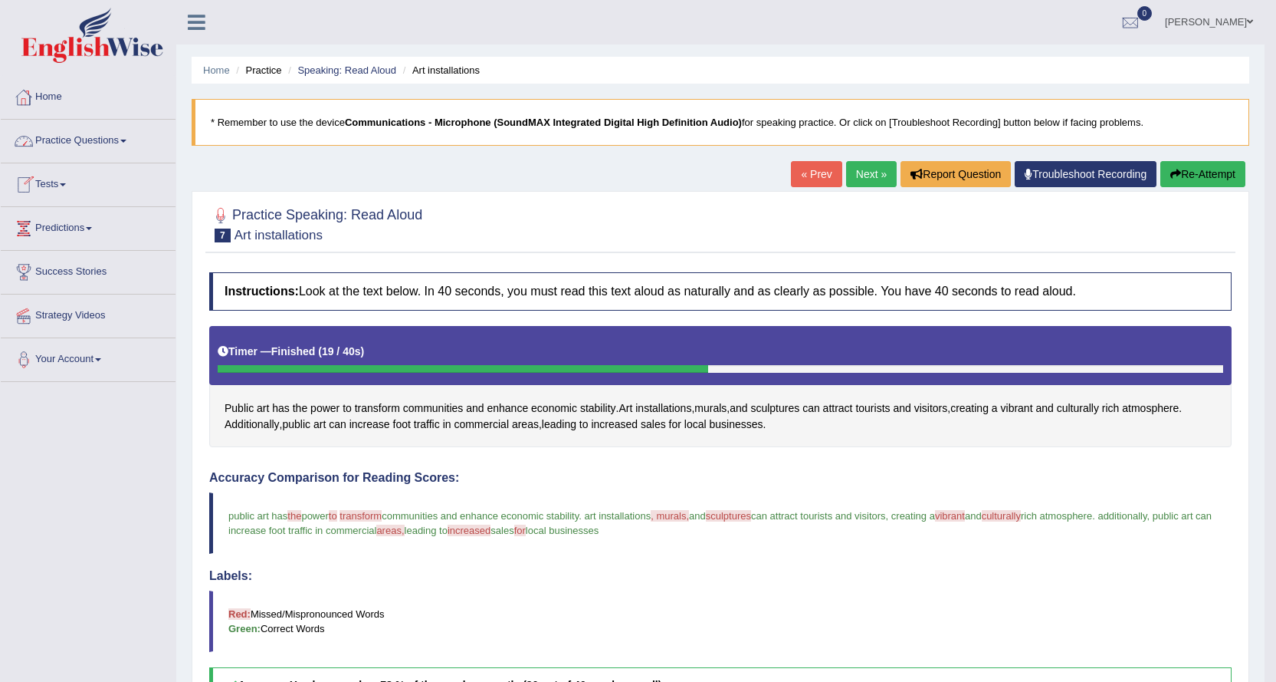
click at [74, 140] on link "Practice Questions" at bounding box center [88, 139] width 175 height 38
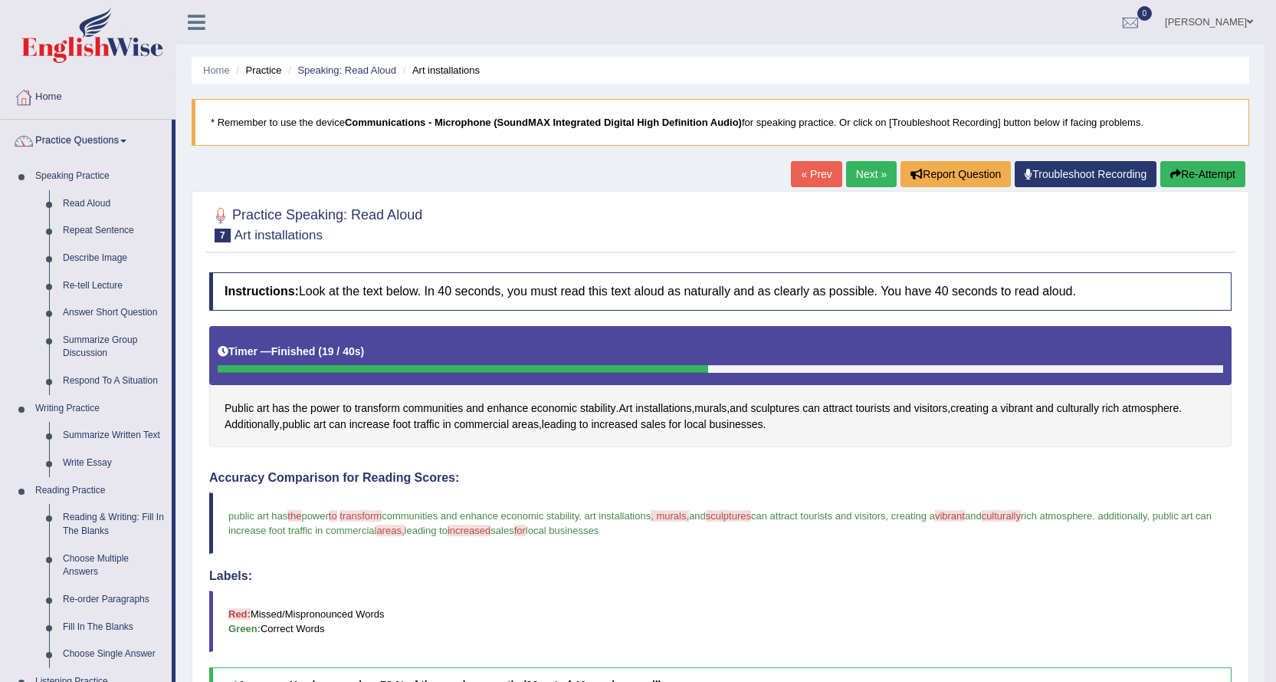
click at [866, 183] on link "Next »" at bounding box center [871, 174] width 51 height 26
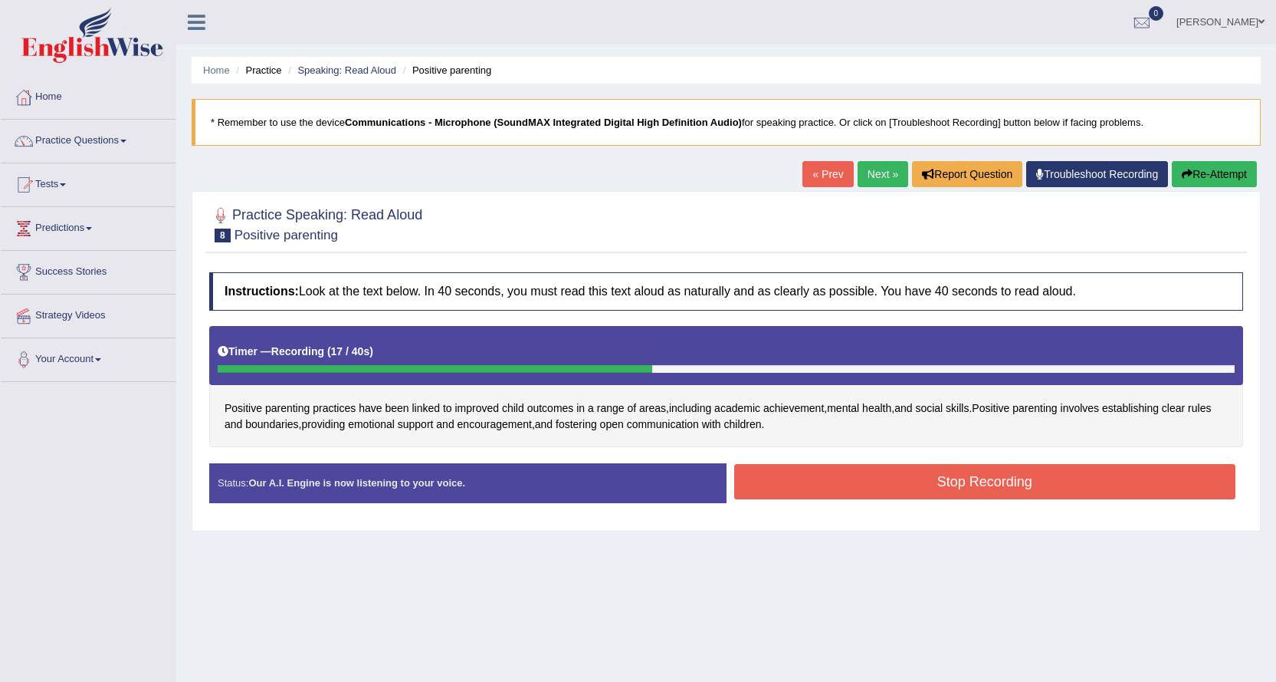
click at [810, 472] on button "Stop Recording" at bounding box center [985, 481] width 502 height 35
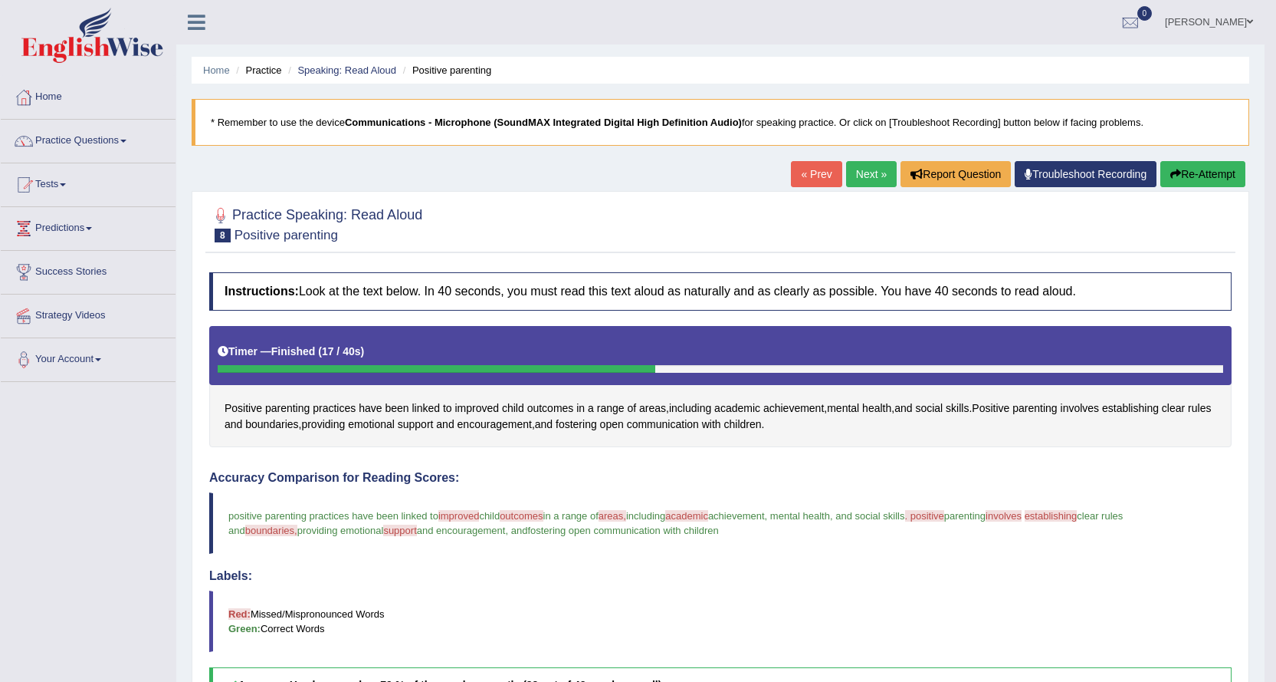
click at [1207, 172] on button "Re-Attempt" at bounding box center [1203, 174] width 85 height 26
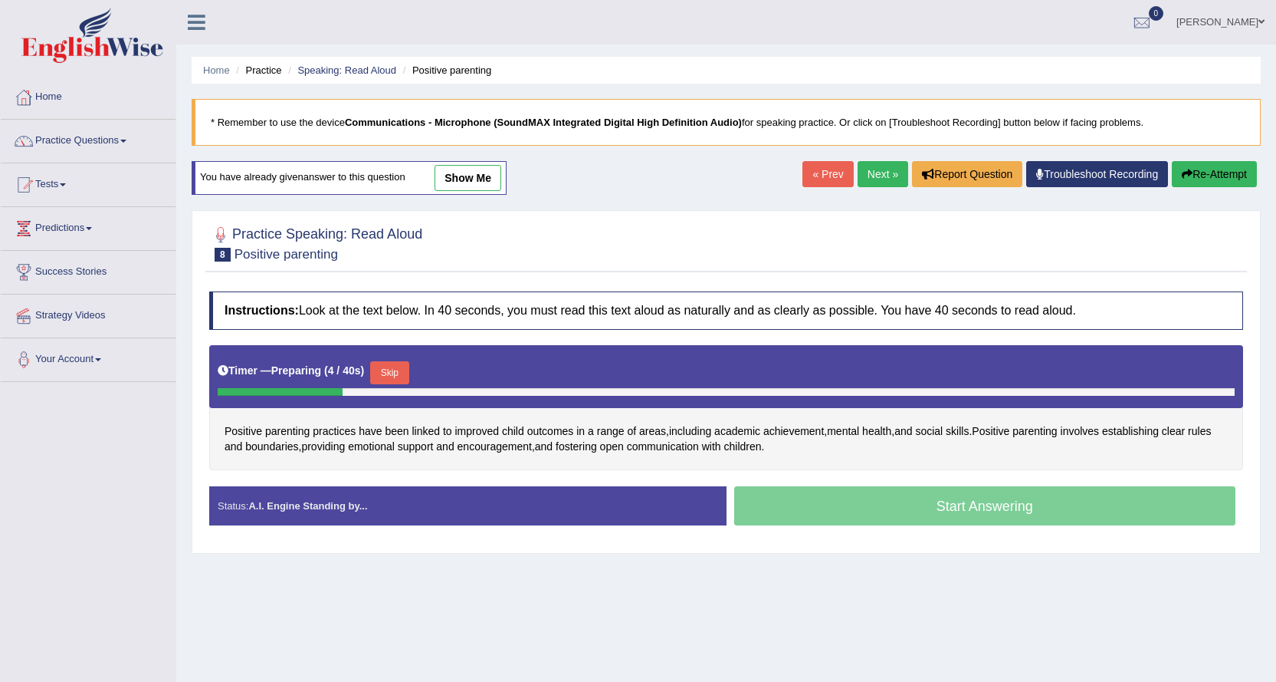
click at [400, 365] on button "Skip" at bounding box center [389, 372] width 38 height 23
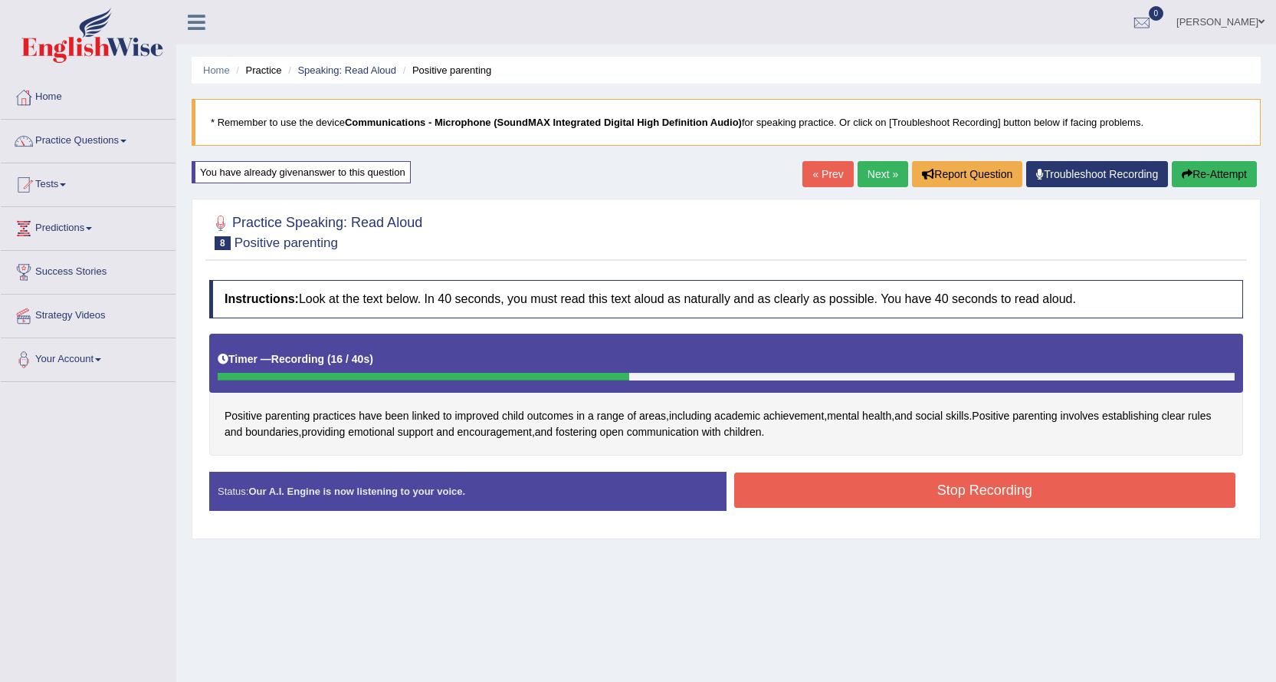
click at [773, 490] on button "Stop Recording" at bounding box center [985, 489] width 502 height 35
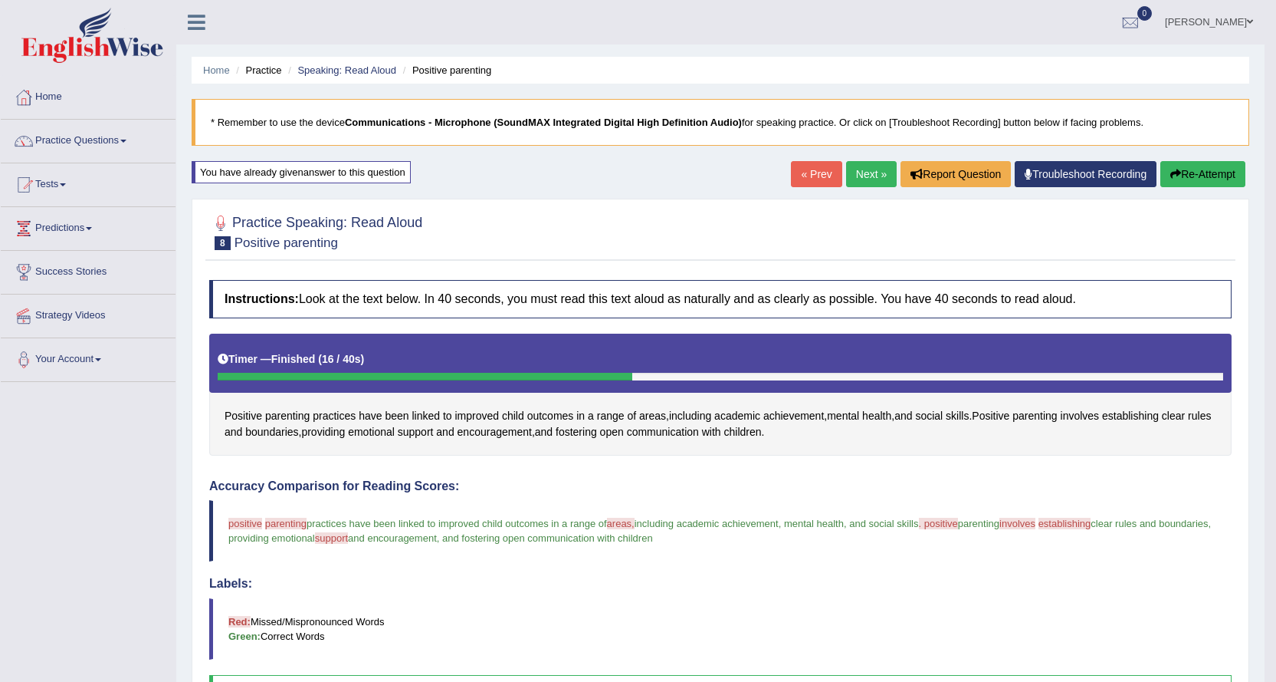
click at [1179, 177] on button "Re-Attempt" at bounding box center [1203, 174] width 85 height 26
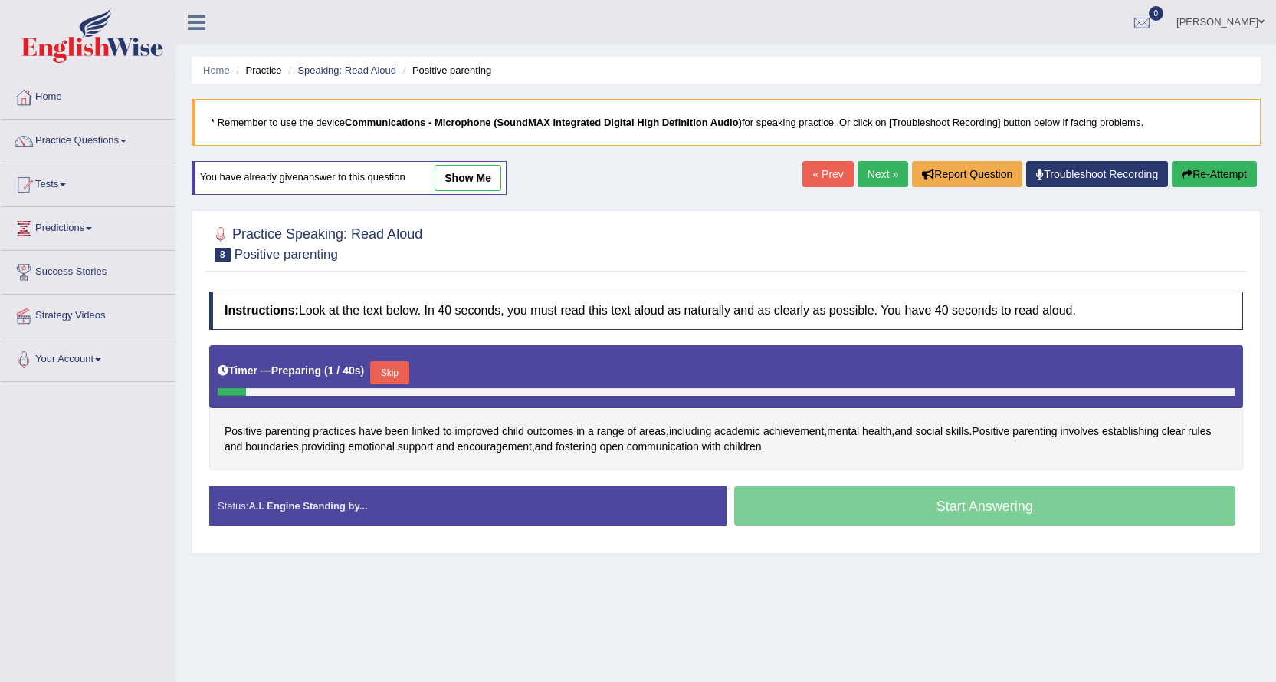
click at [390, 367] on button "Skip" at bounding box center [389, 372] width 38 height 23
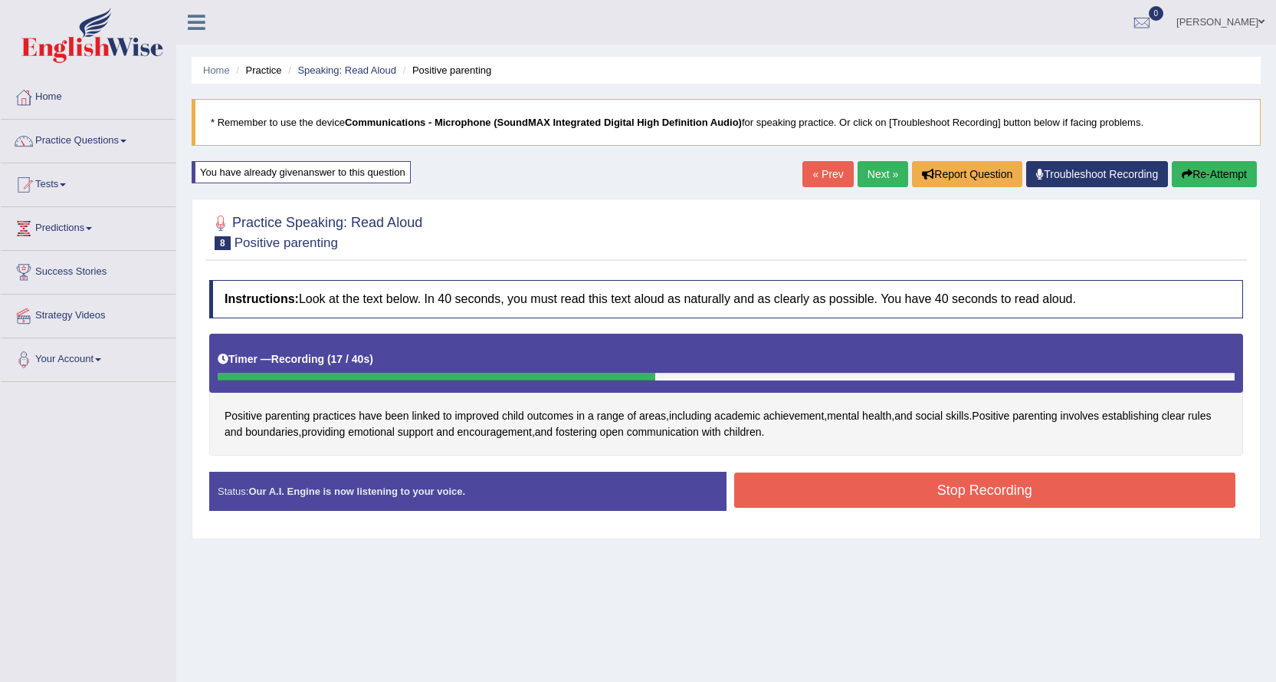
click at [811, 485] on button "Stop Recording" at bounding box center [985, 489] width 502 height 35
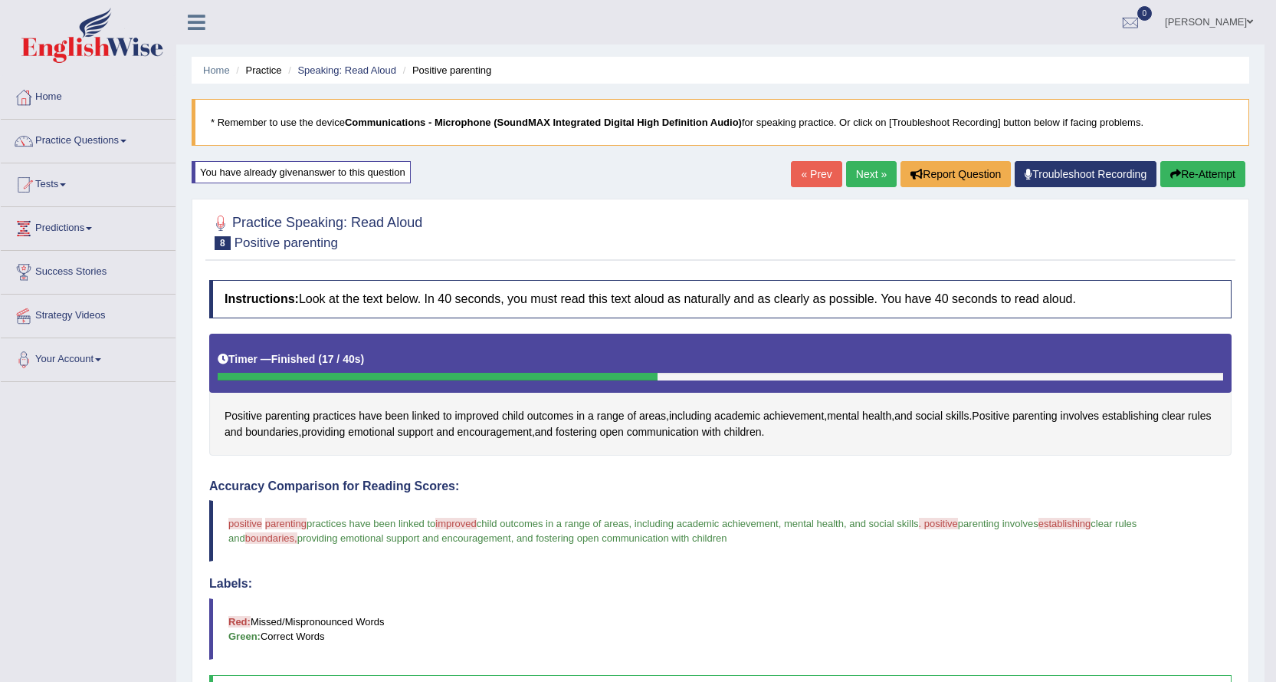
click at [851, 172] on link "Next »" at bounding box center [871, 174] width 51 height 26
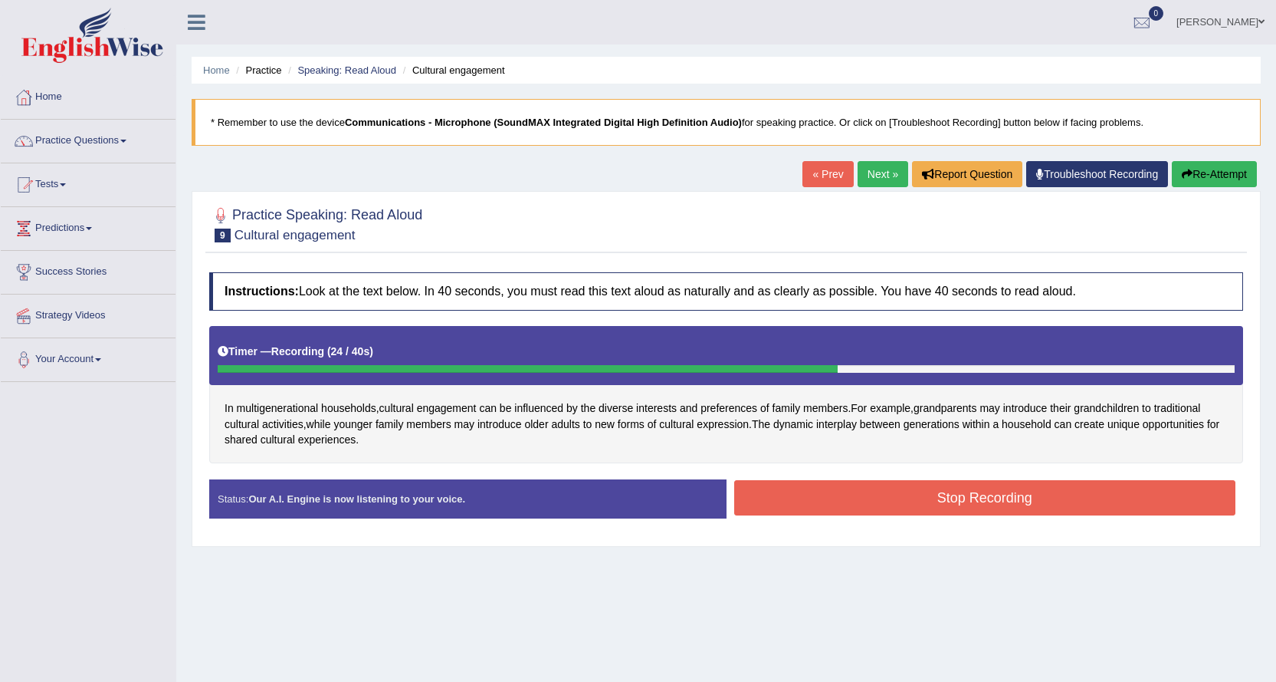
click at [935, 483] on button "Stop Recording" at bounding box center [985, 497] width 502 height 35
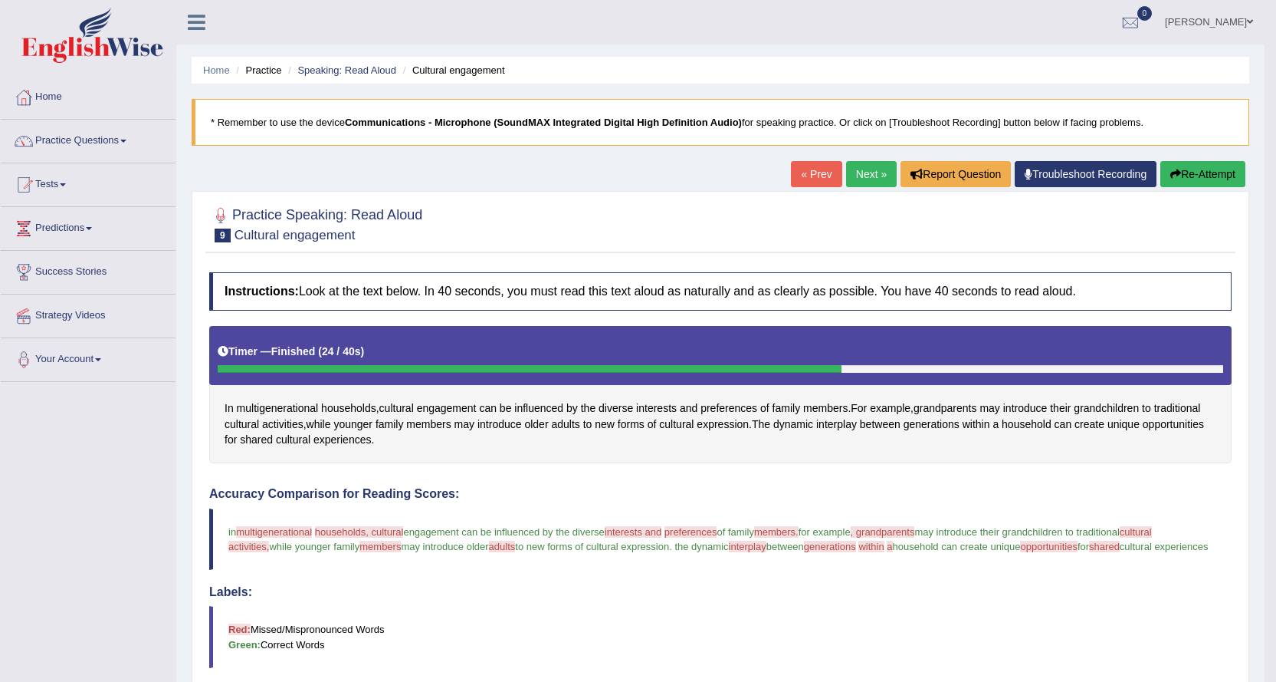
click at [1176, 172] on icon "button" at bounding box center [1176, 174] width 11 height 11
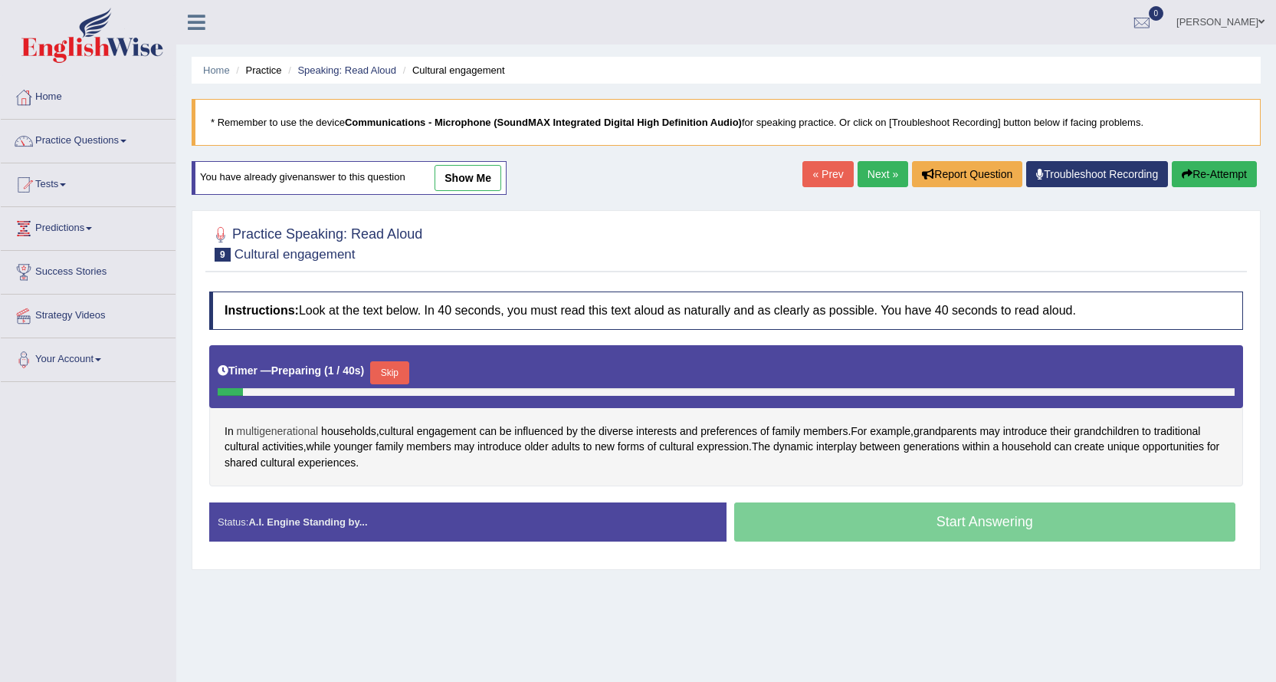
click at [288, 432] on span "multigenerational" at bounding box center [278, 431] width 82 height 16
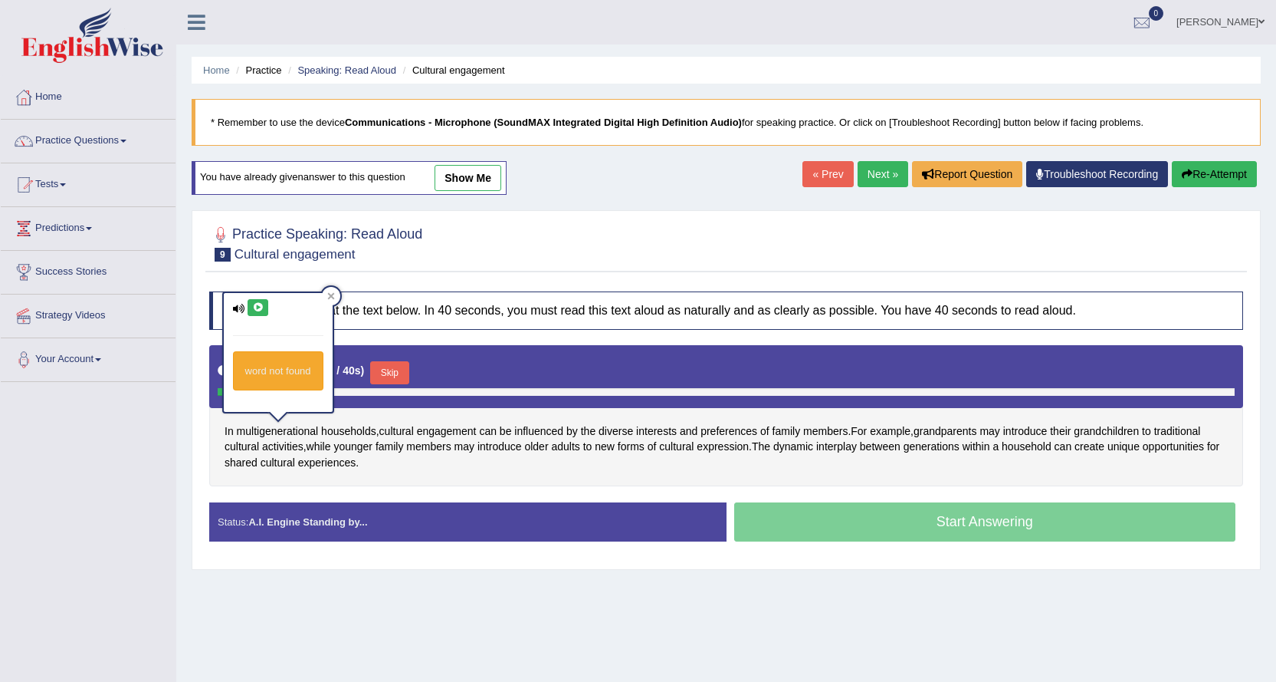
click at [258, 308] on icon at bounding box center [258, 307] width 12 height 9
click at [330, 297] on icon at bounding box center [330, 295] width 7 height 7
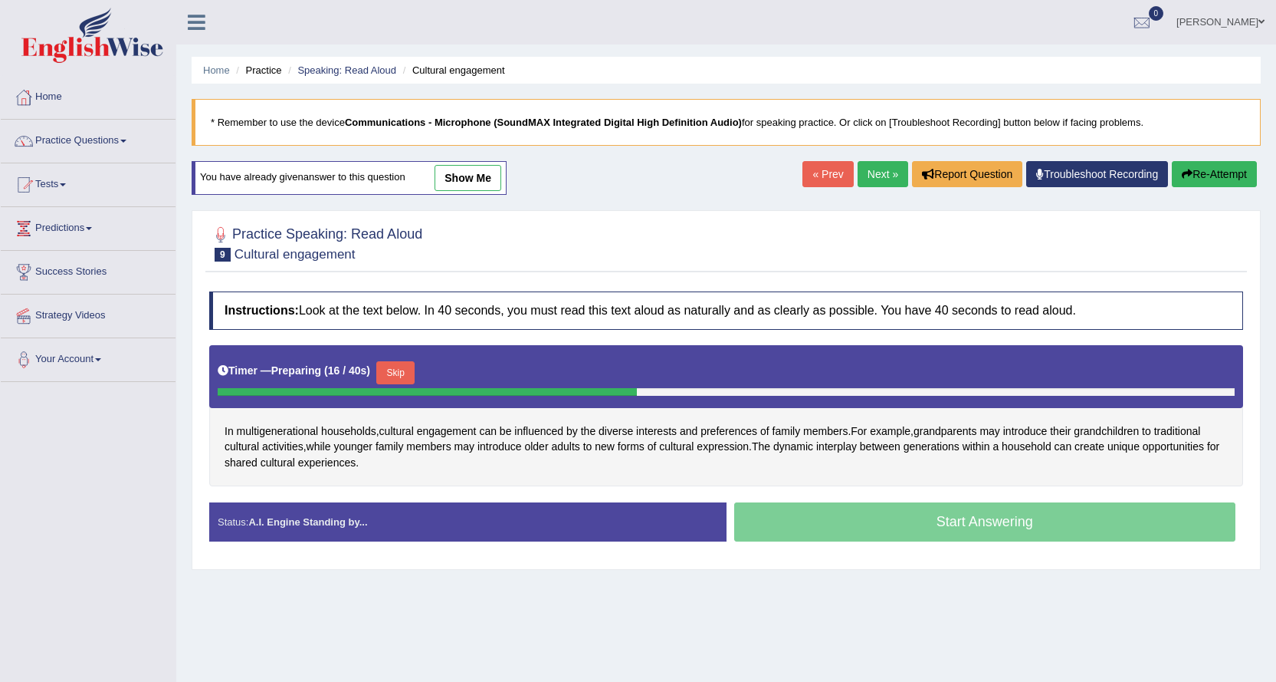
click at [396, 370] on button "Skip" at bounding box center [395, 372] width 38 height 23
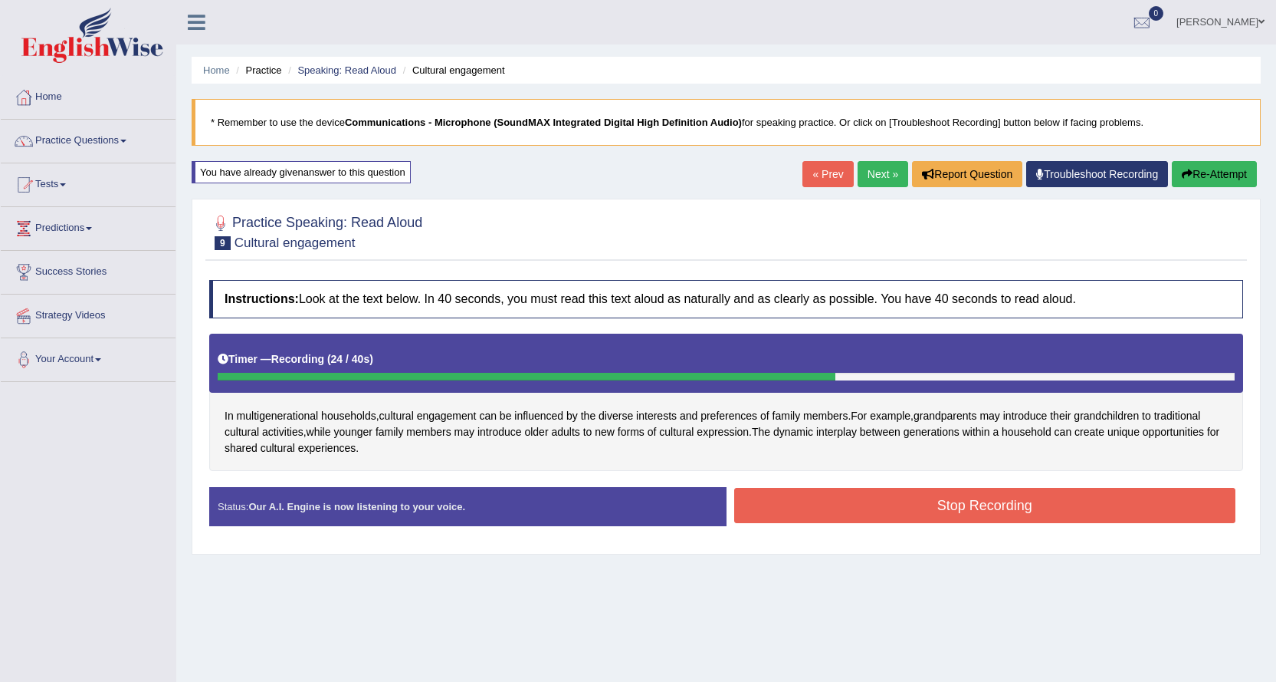
click at [757, 495] on button "Stop Recording" at bounding box center [985, 505] width 502 height 35
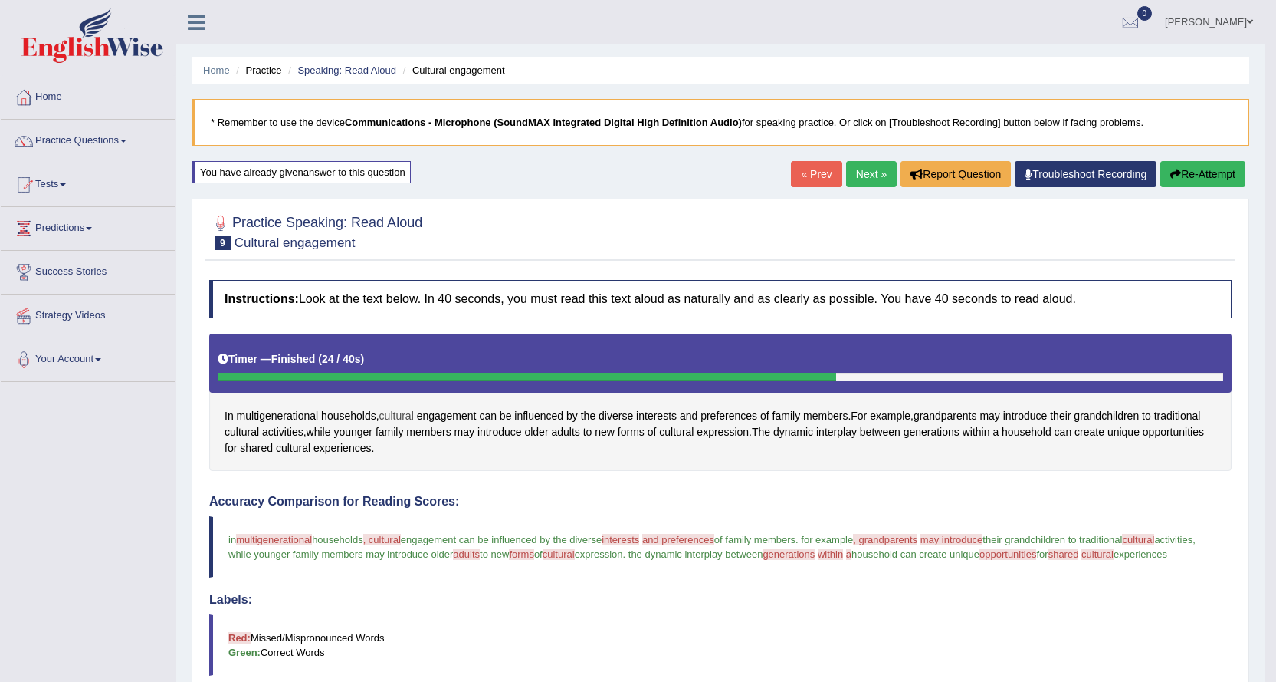
click at [389, 416] on span "cultural" at bounding box center [397, 416] width 34 height 16
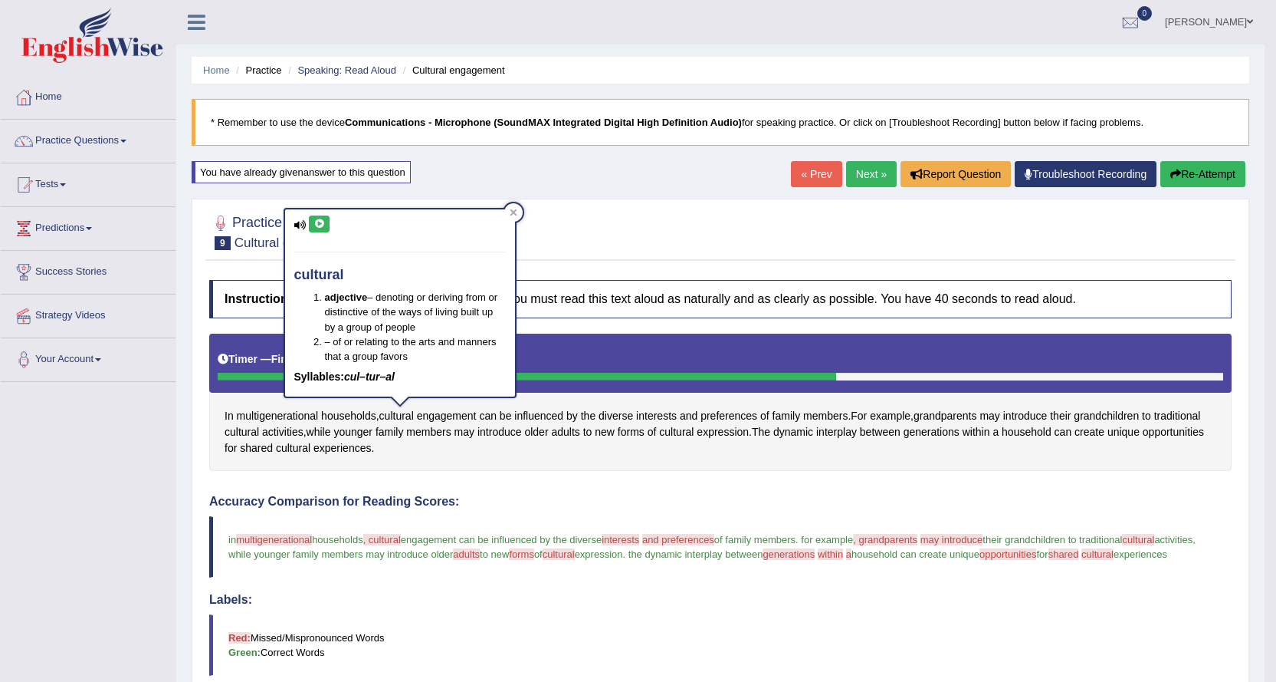
click at [320, 223] on icon at bounding box center [320, 223] width 12 height 9
click at [319, 219] on icon at bounding box center [320, 223] width 12 height 9
click at [515, 209] on icon at bounding box center [513, 212] width 7 height 7
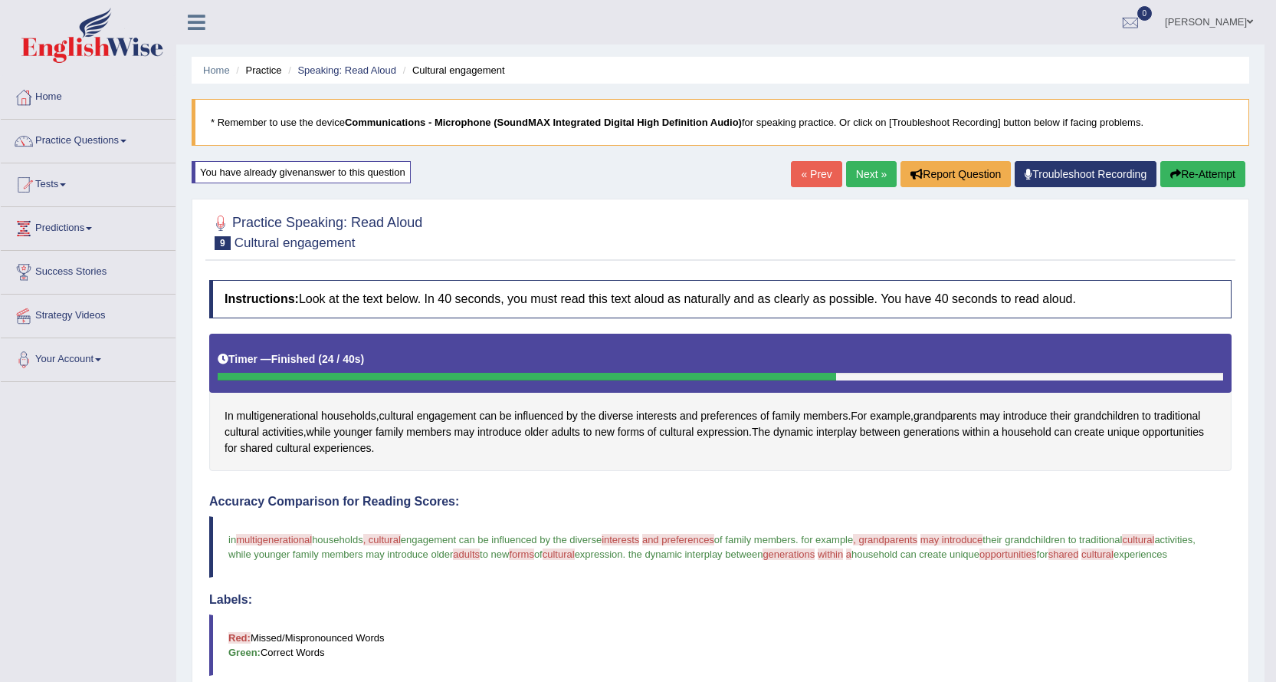
click at [623, 540] on span "interests" at bounding box center [621, 540] width 38 height 12
click at [656, 416] on span "interests" at bounding box center [656, 416] width 41 height 16
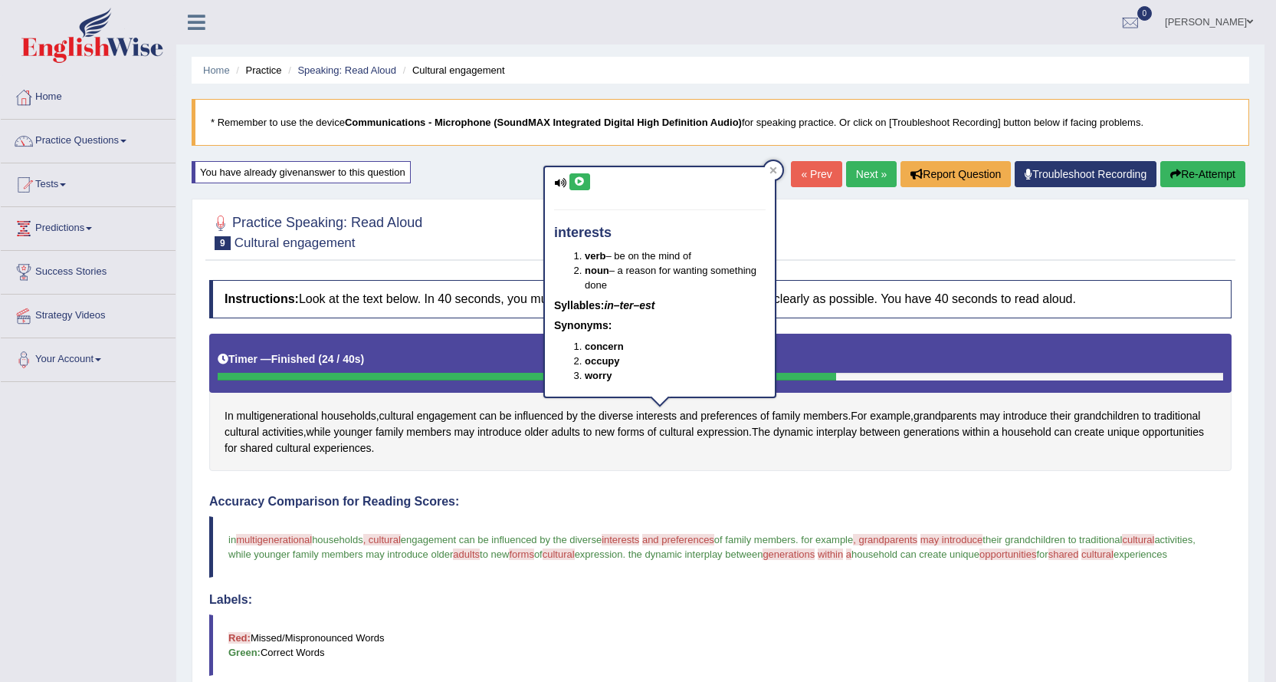
click at [584, 186] on icon at bounding box center [580, 181] width 12 height 9
click at [771, 164] on div at bounding box center [773, 170] width 18 height 18
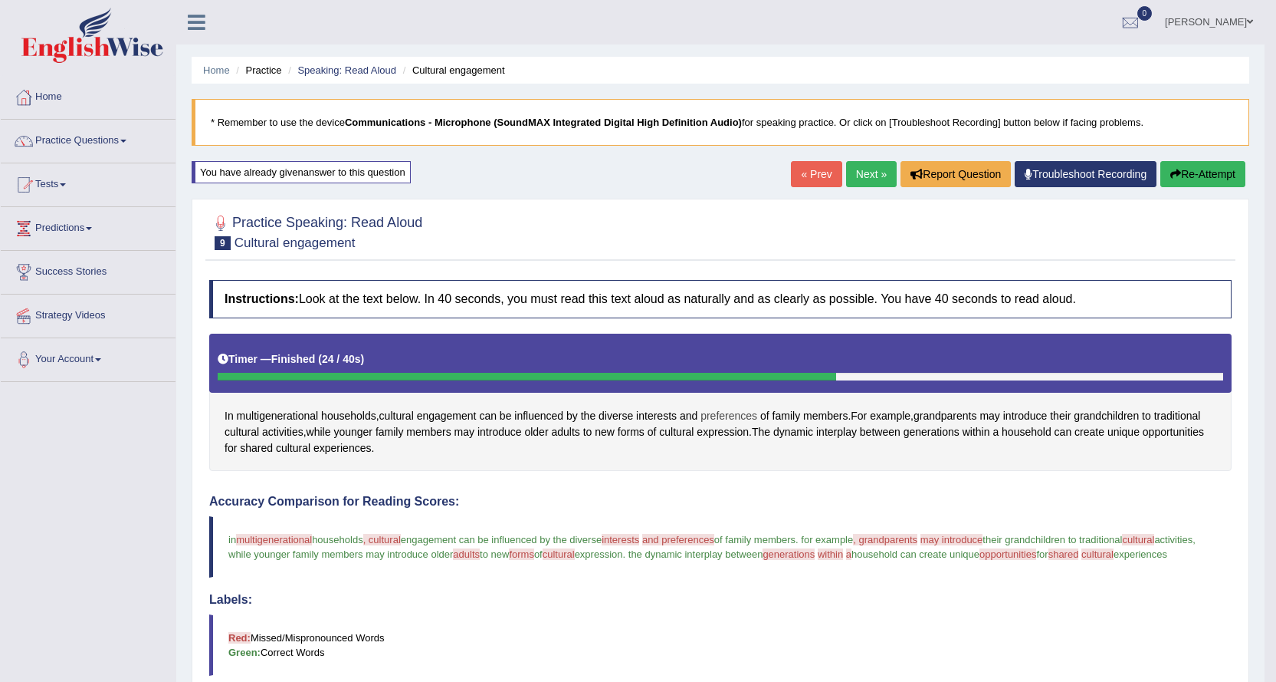
click at [744, 413] on span "preferences" at bounding box center [729, 416] width 57 height 16
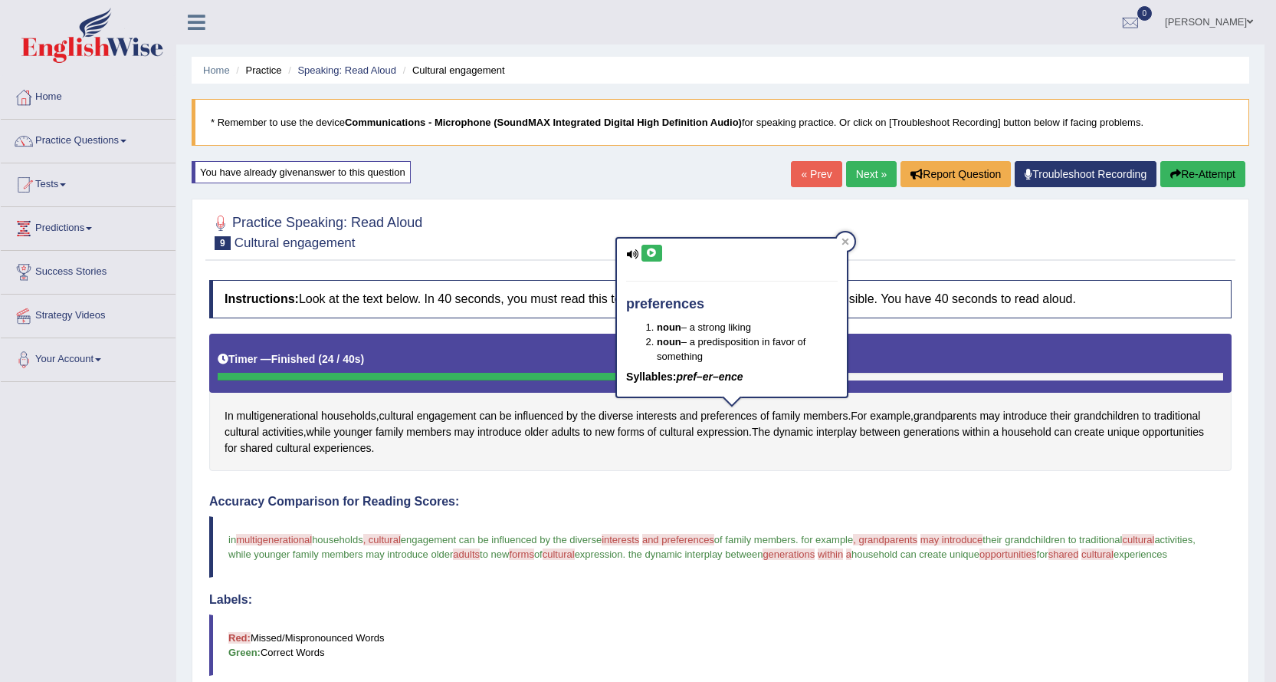
click at [653, 253] on icon at bounding box center [652, 252] width 12 height 9
click at [844, 239] on icon at bounding box center [846, 241] width 7 height 7
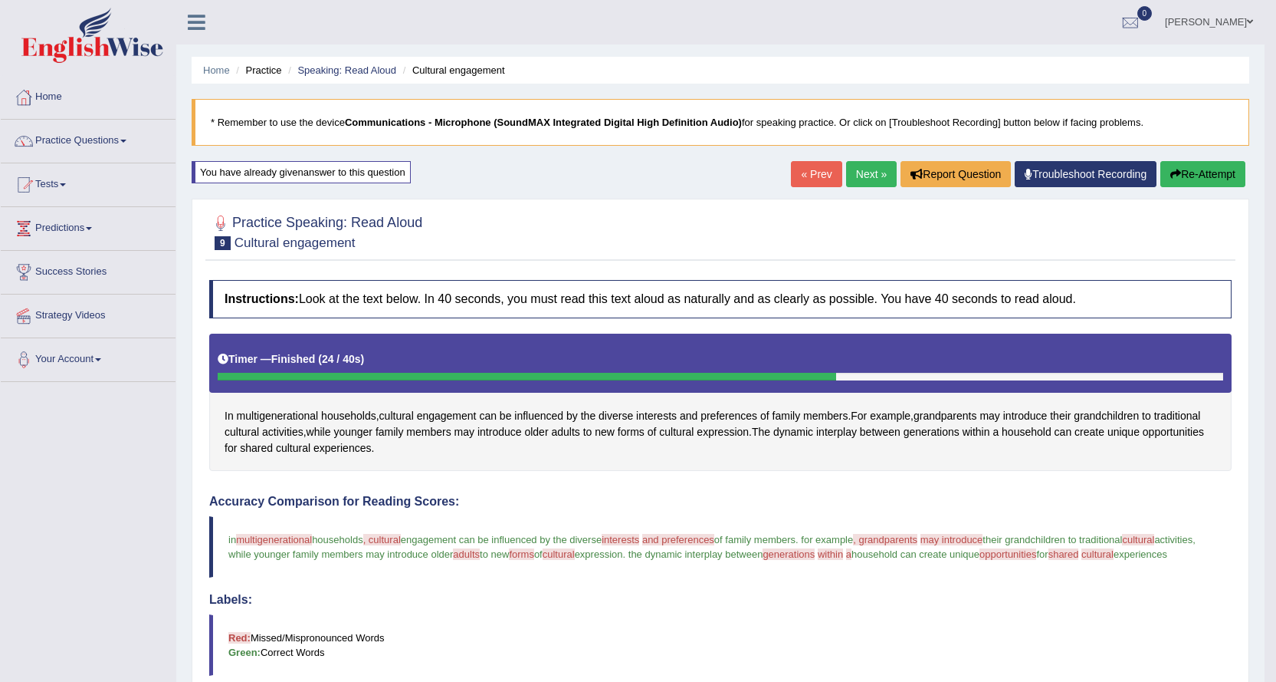
click at [846, 170] on link "Next »" at bounding box center [871, 174] width 51 height 26
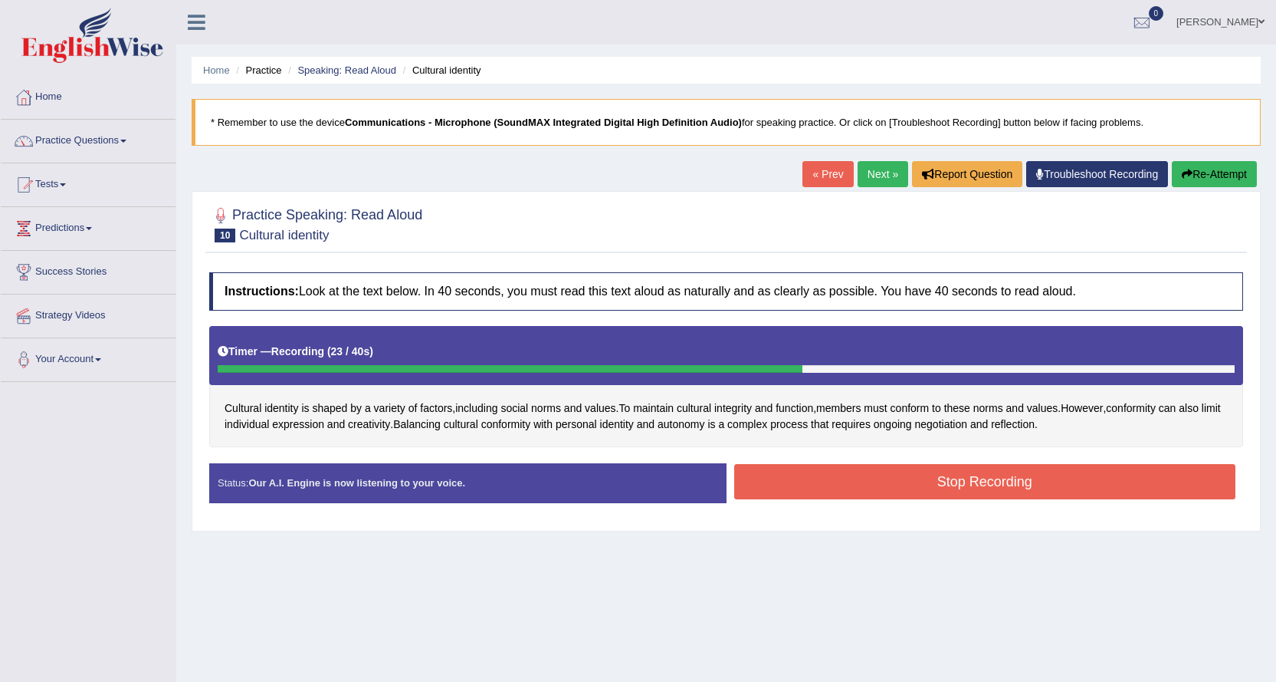
click at [790, 485] on button "Stop Recording" at bounding box center [985, 481] width 502 height 35
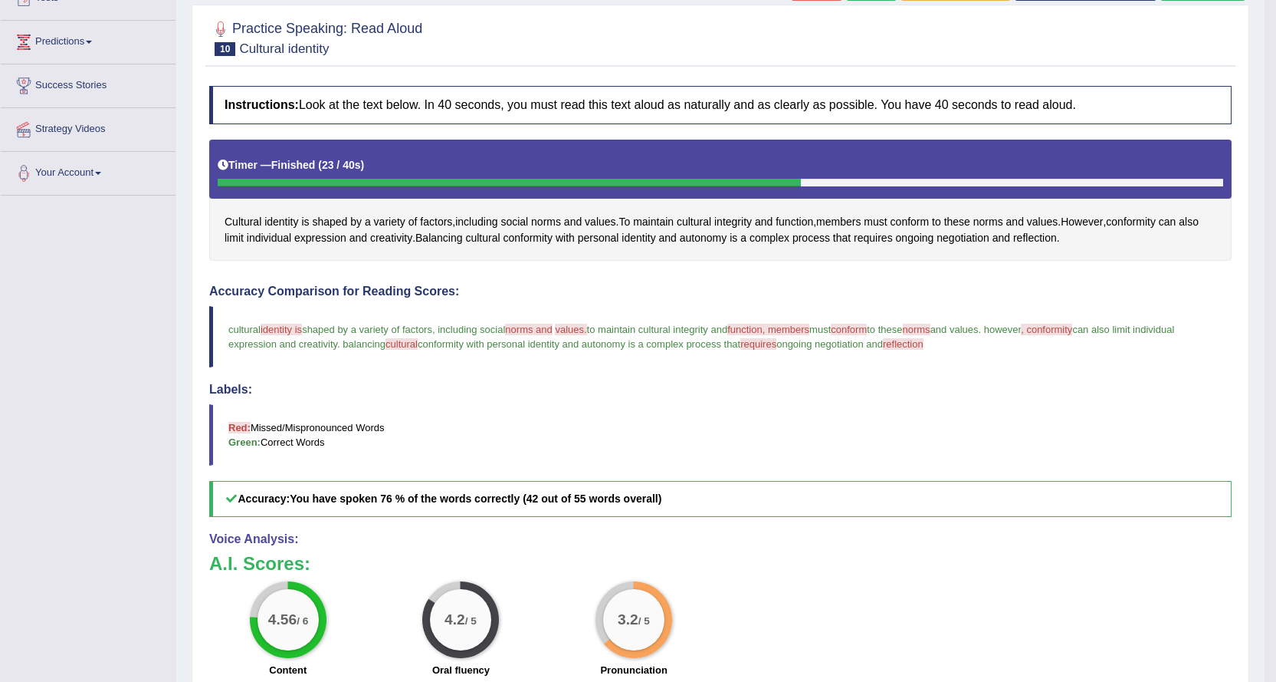
scroll to position [153, 0]
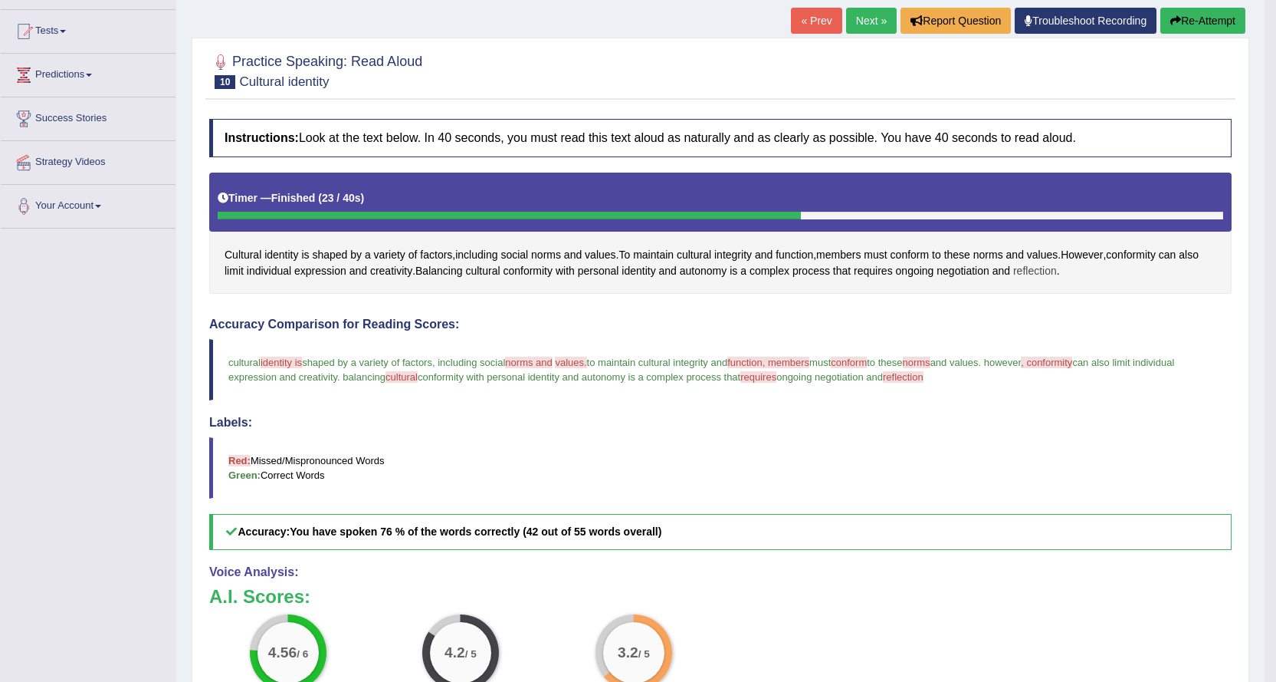
click at [1028, 264] on span "reflection" at bounding box center [1036, 271] width 44 height 16
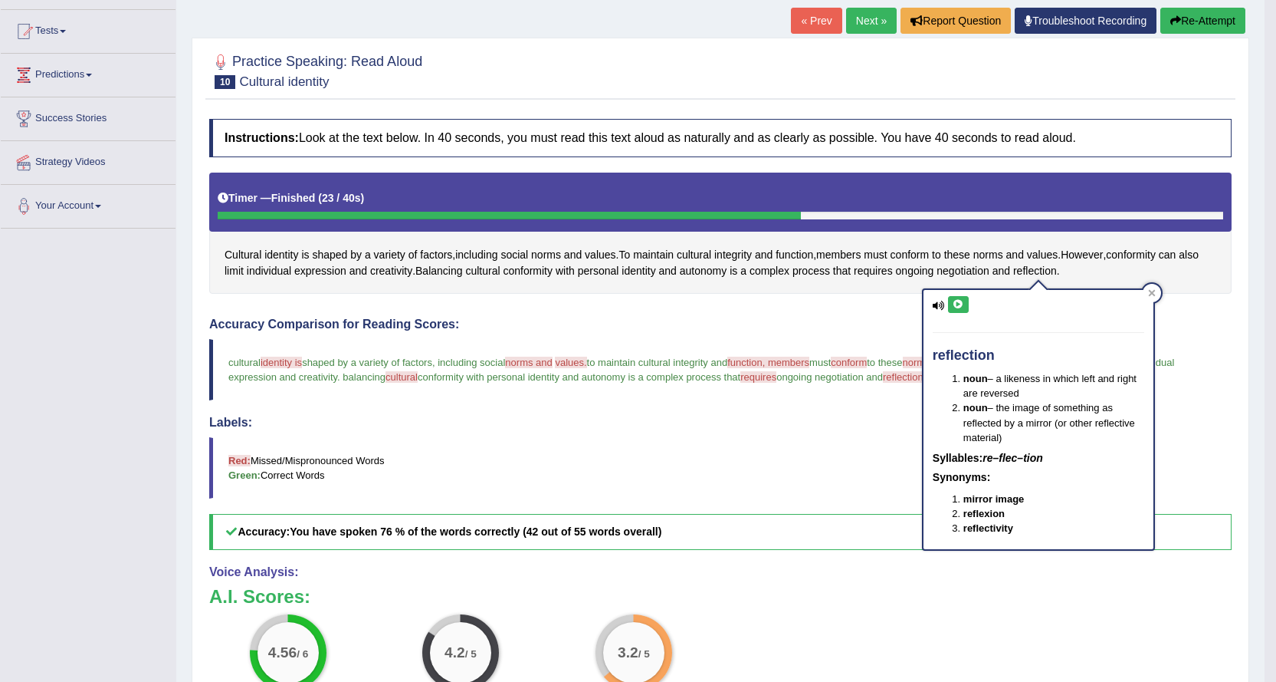
click at [958, 306] on icon at bounding box center [959, 304] width 12 height 9
click at [1153, 291] on icon at bounding box center [1151, 293] width 7 height 7
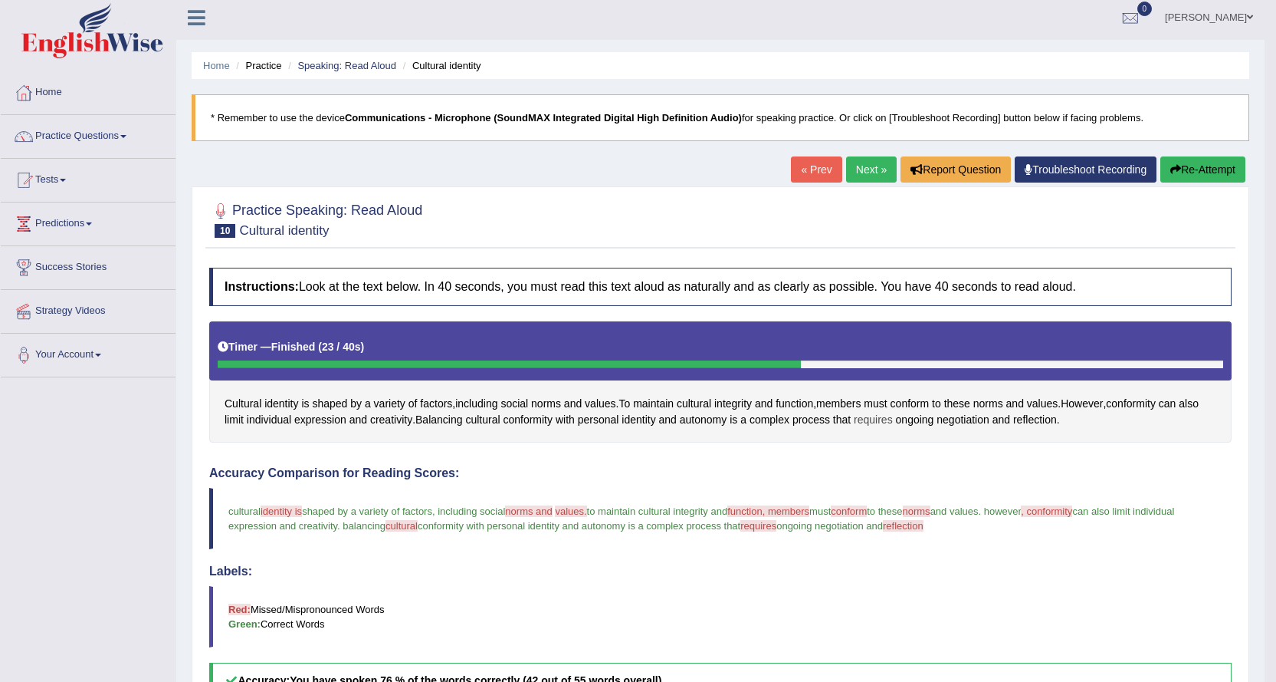
scroll to position [0, 0]
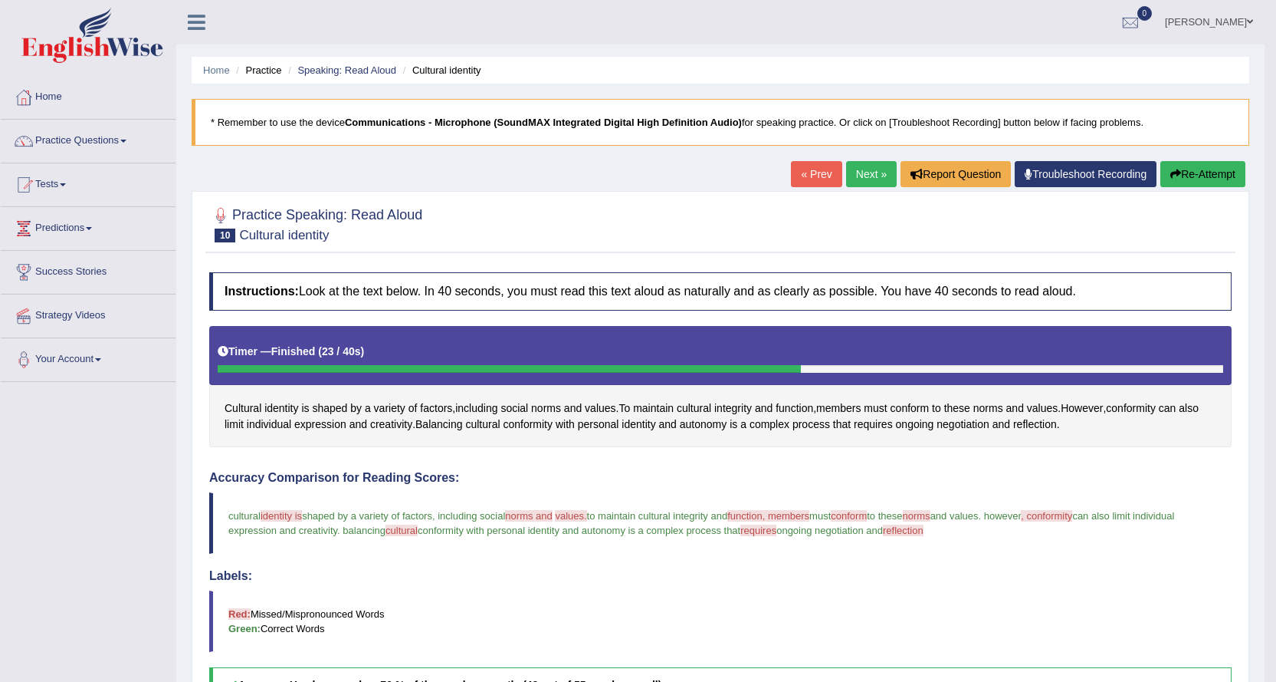
click at [1203, 181] on button "Re-Attempt" at bounding box center [1203, 174] width 85 height 26
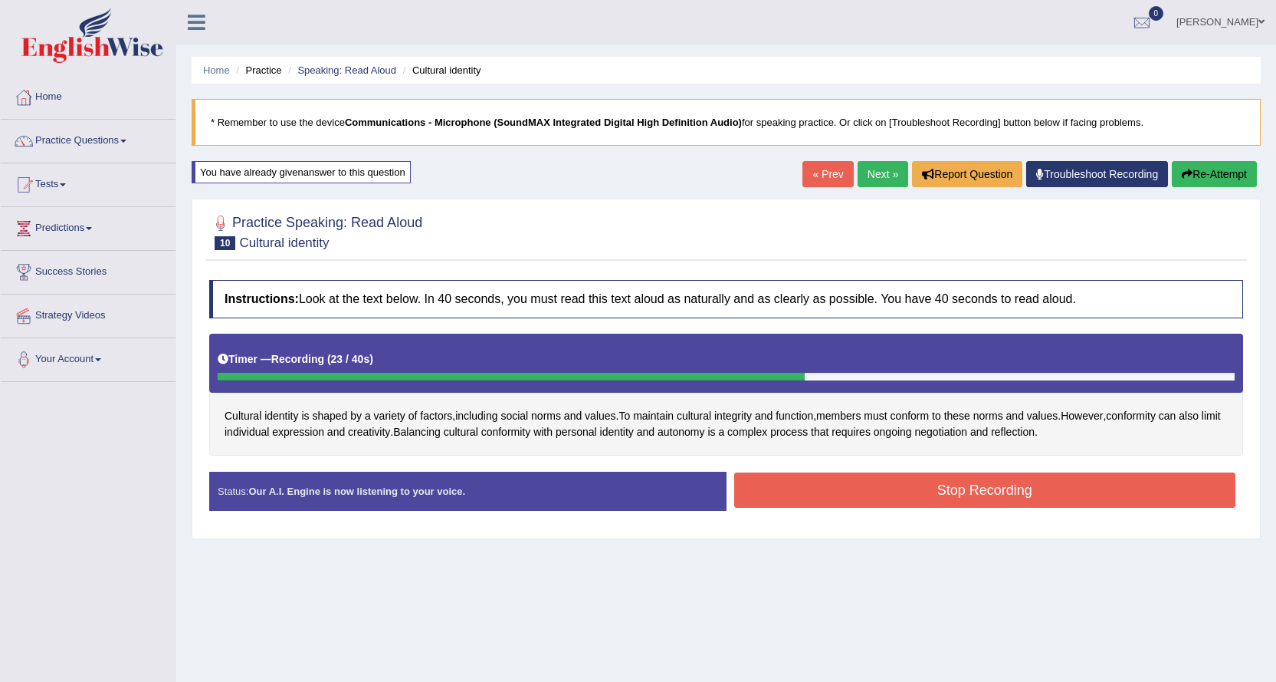
click at [983, 485] on button "Stop Recording" at bounding box center [985, 489] width 502 height 35
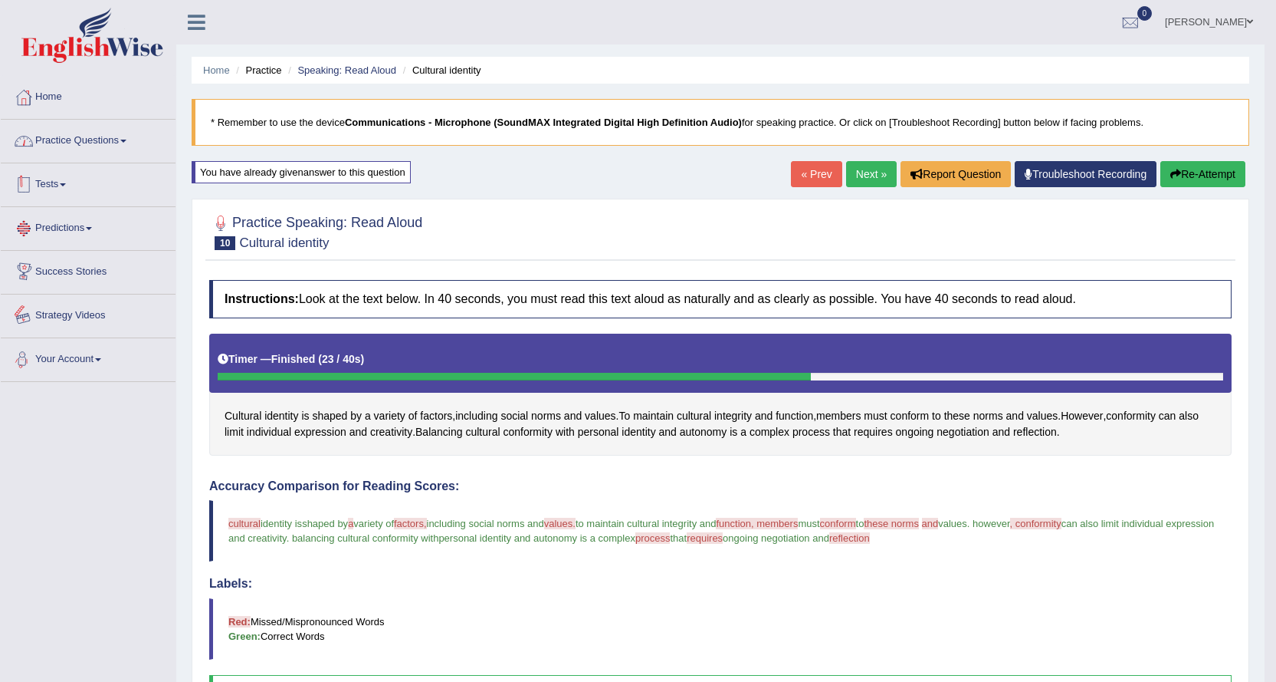
click at [120, 128] on link "Practice Questions" at bounding box center [88, 139] width 175 height 38
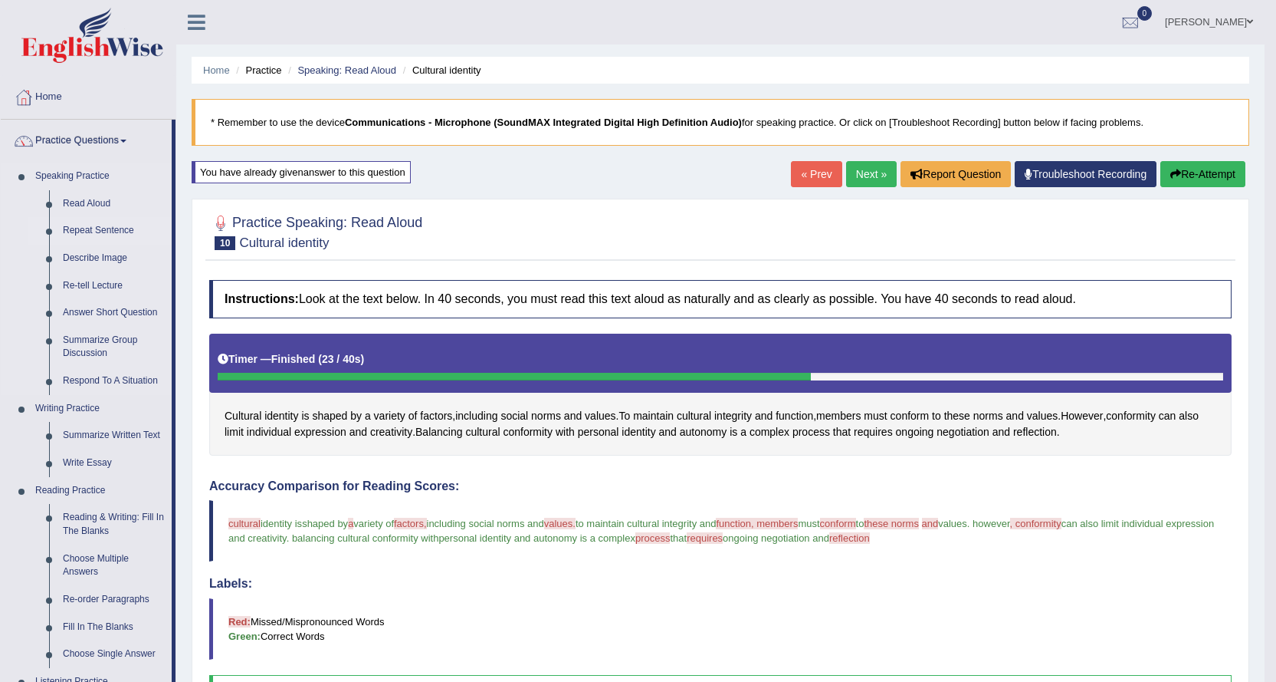
click at [64, 222] on link "Repeat Sentence" at bounding box center [114, 231] width 116 height 28
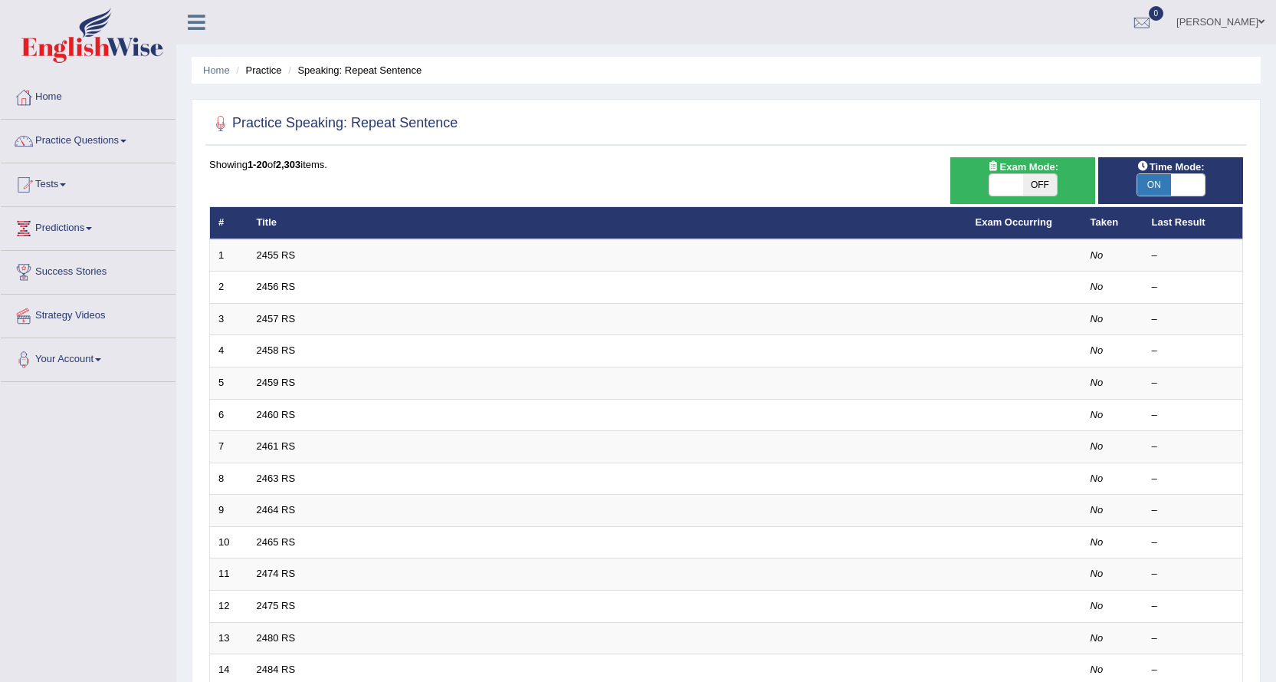
click at [275, 251] on link "2455 RS" at bounding box center [276, 255] width 39 height 12
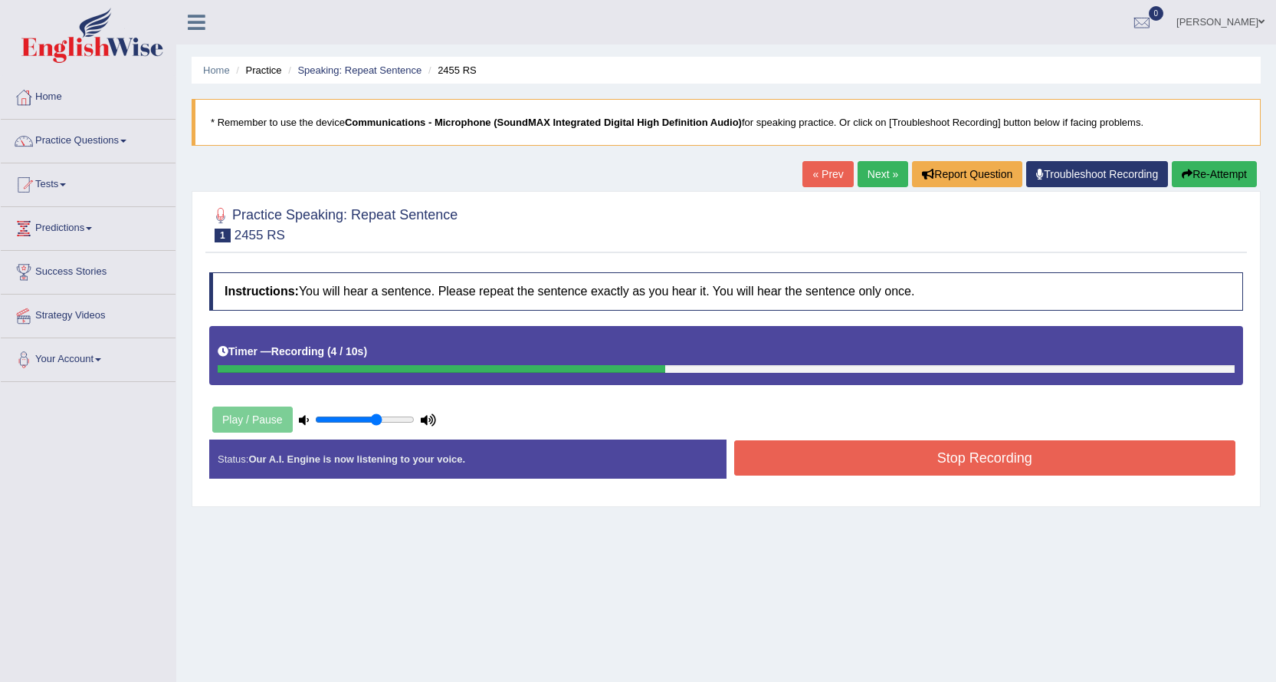
click at [808, 459] on button "Stop Recording" at bounding box center [985, 457] width 502 height 35
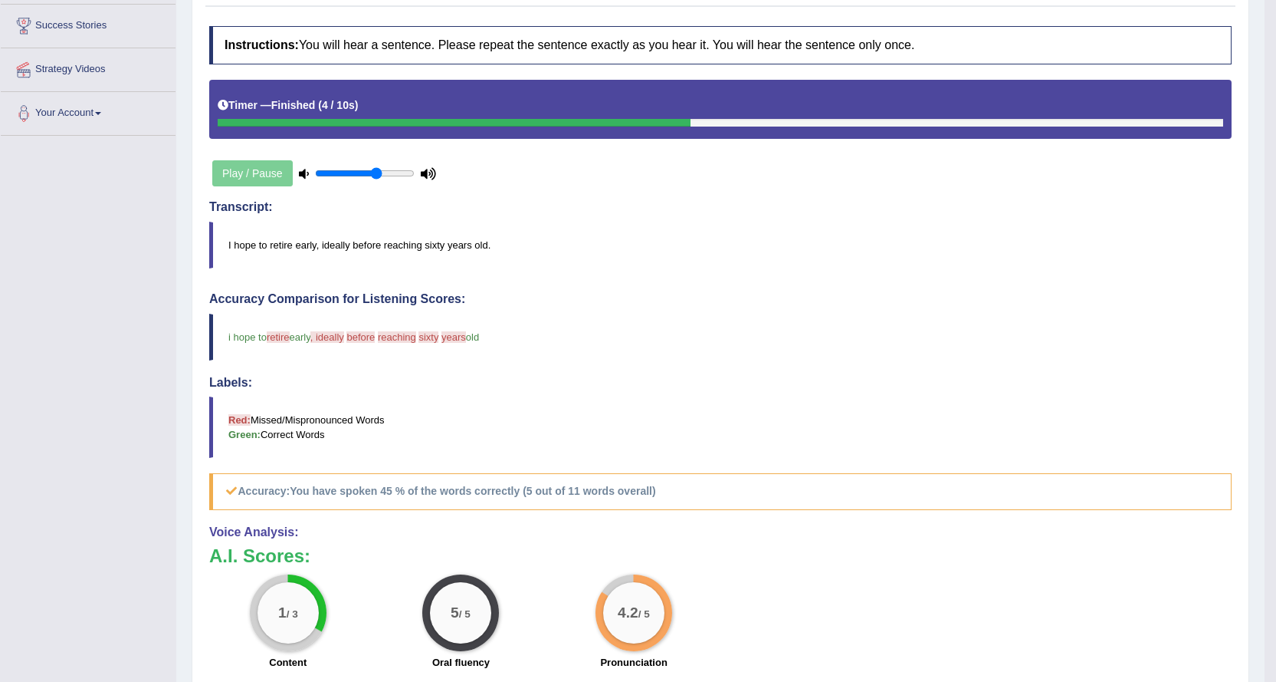
scroll to position [230, 0]
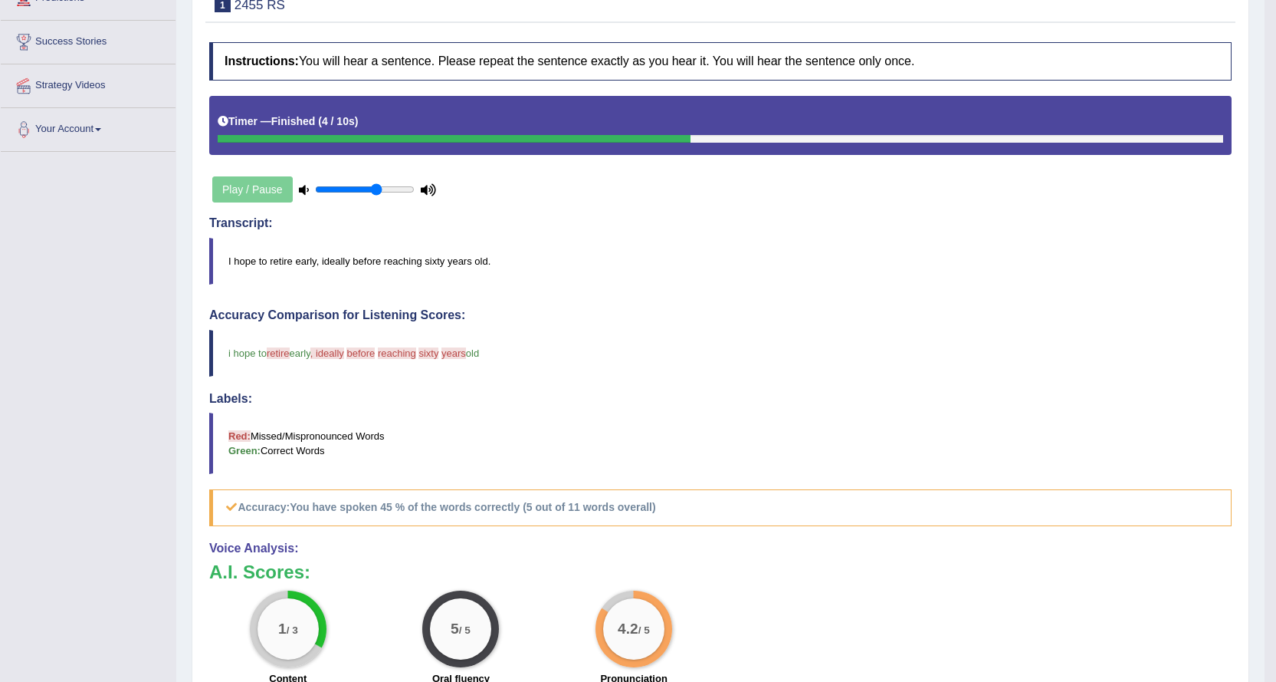
click at [241, 189] on div "Play / Pause" at bounding box center [324, 189] width 230 height 38
click at [270, 189] on div "Play / Pause" at bounding box center [324, 189] width 230 height 38
click at [291, 134] on div "Timer — Finished ( 4 / 10s )" at bounding box center [721, 121] width 1006 height 27
click at [501, 145] on div "Timer — Finished ( 4 / 10s )" at bounding box center [720, 125] width 1023 height 59
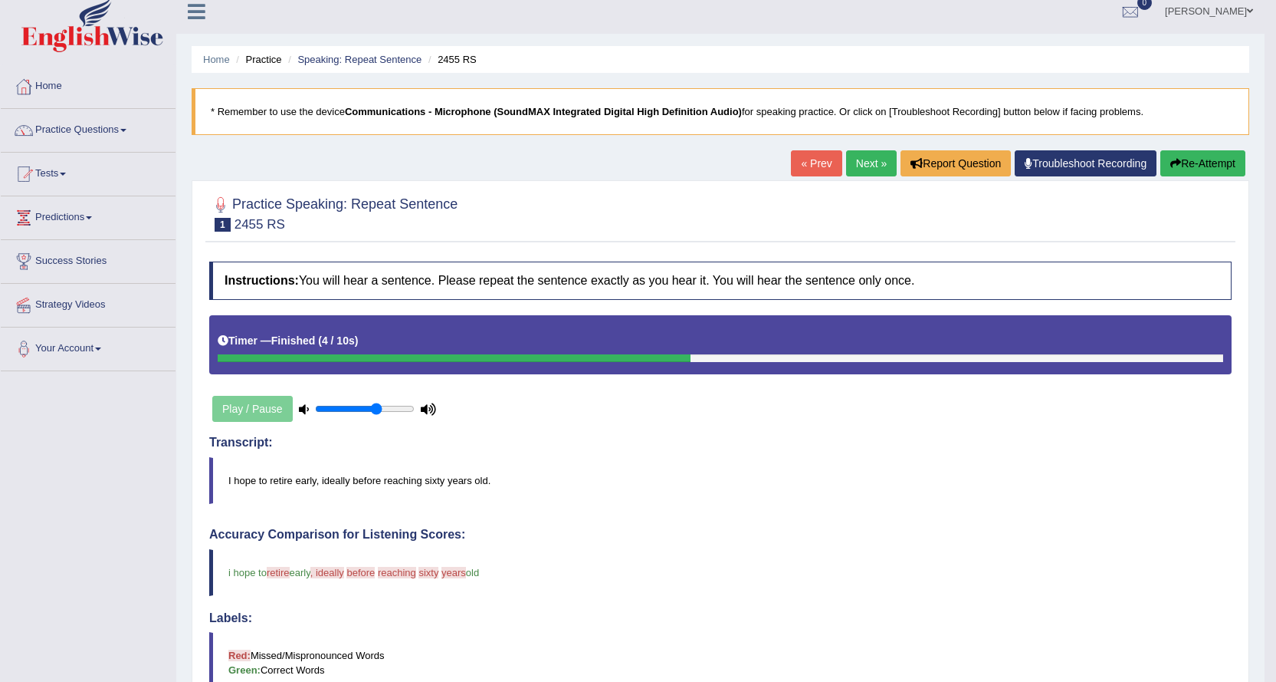
scroll to position [0, 0]
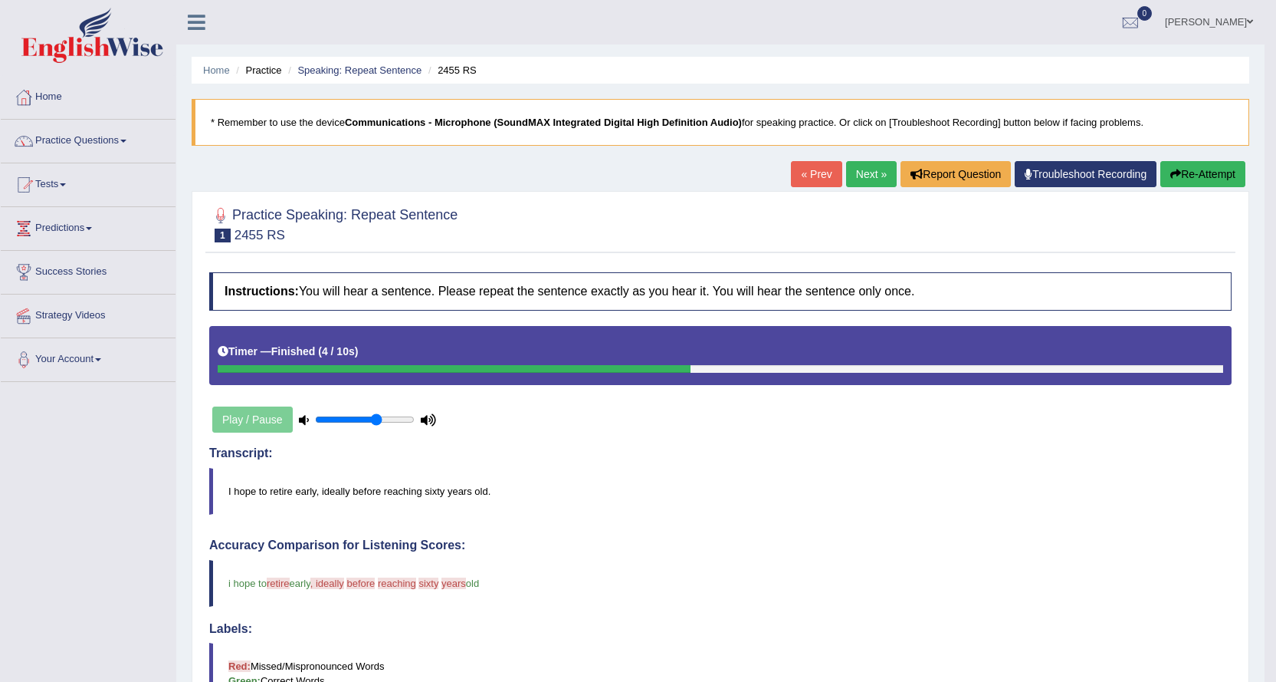
click at [866, 170] on link "Next »" at bounding box center [871, 174] width 51 height 26
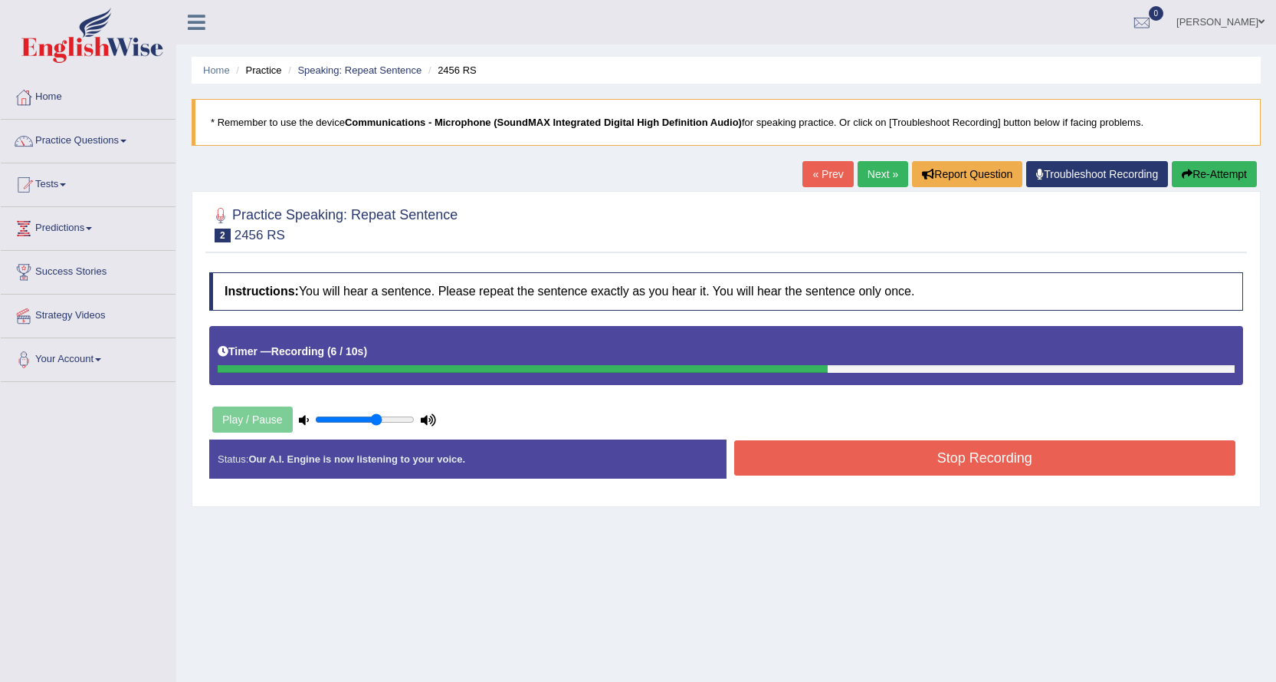
click at [845, 446] on button "Stop Recording" at bounding box center [985, 457] width 502 height 35
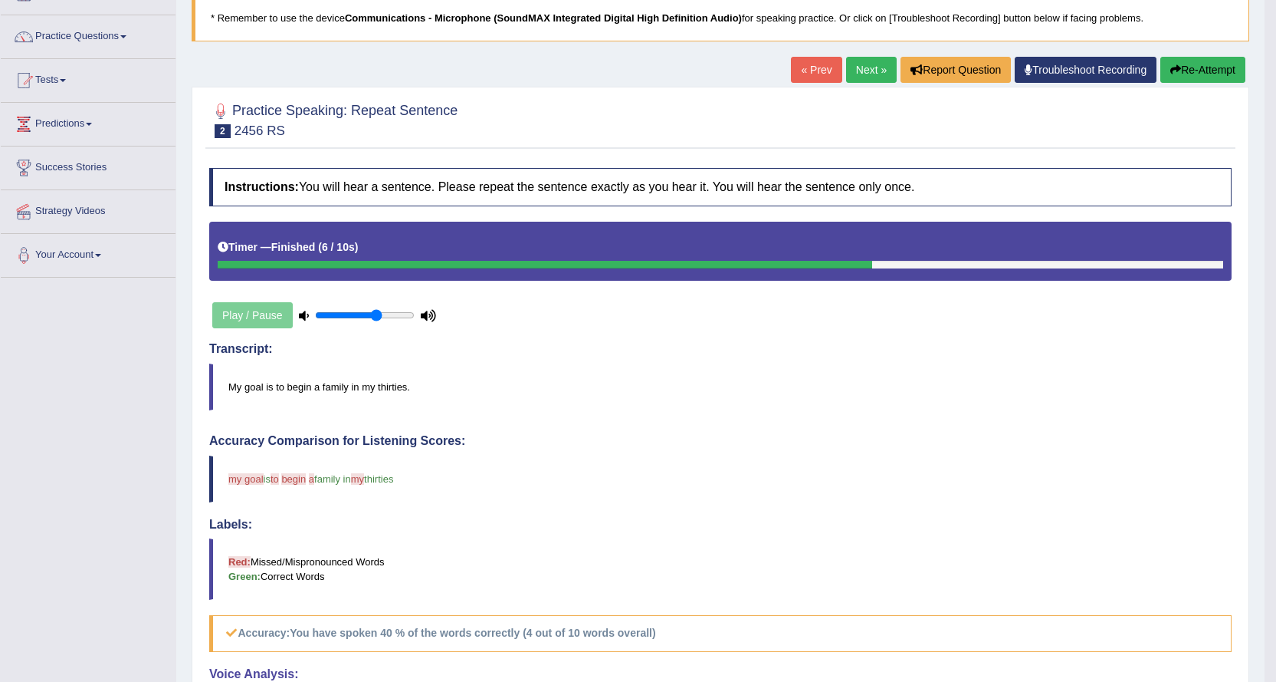
scroll to position [77, 0]
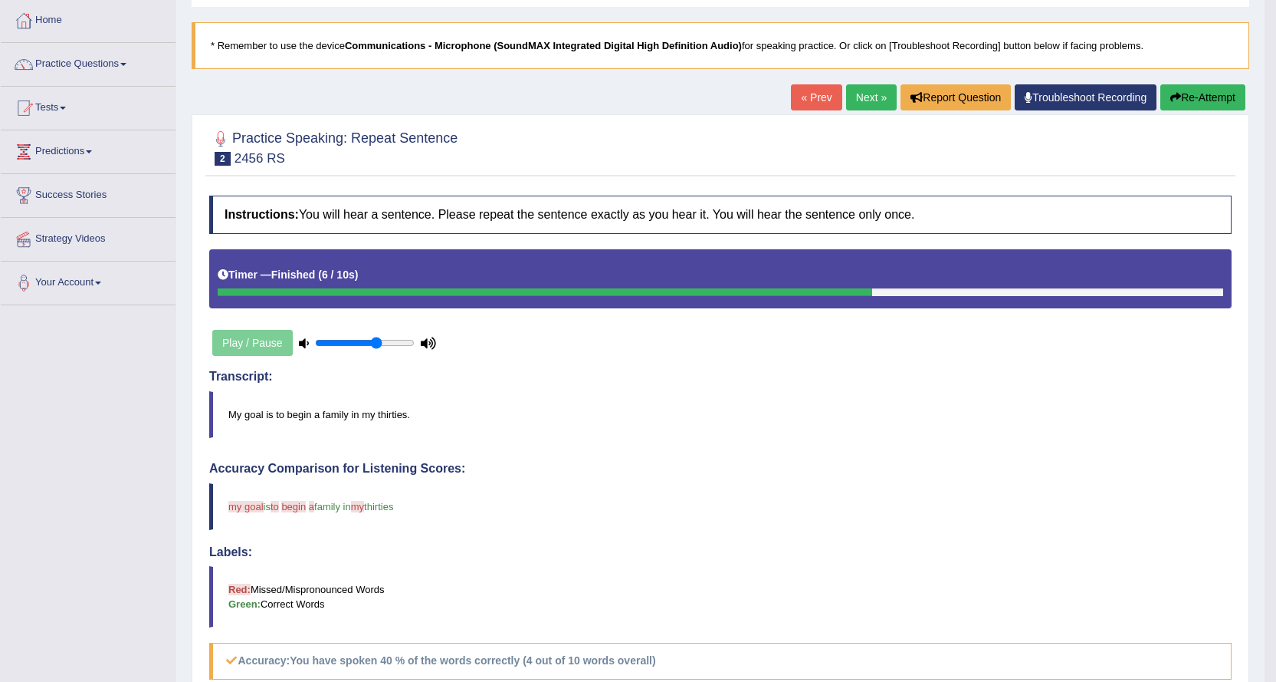
click at [862, 100] on link "Next »" at bounding box center [871, 97] width 51 height 26
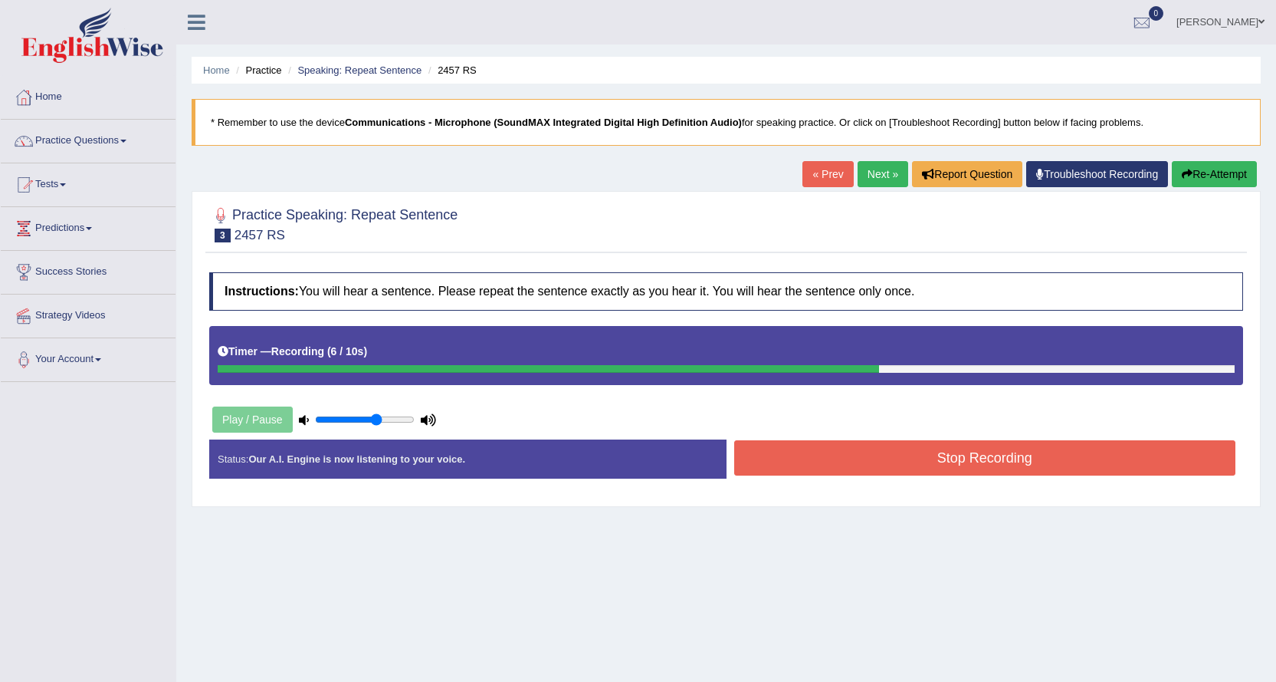
click at [794, 457] on button "Stop Recording" at bounding box center [985, 457] width 502 height 35
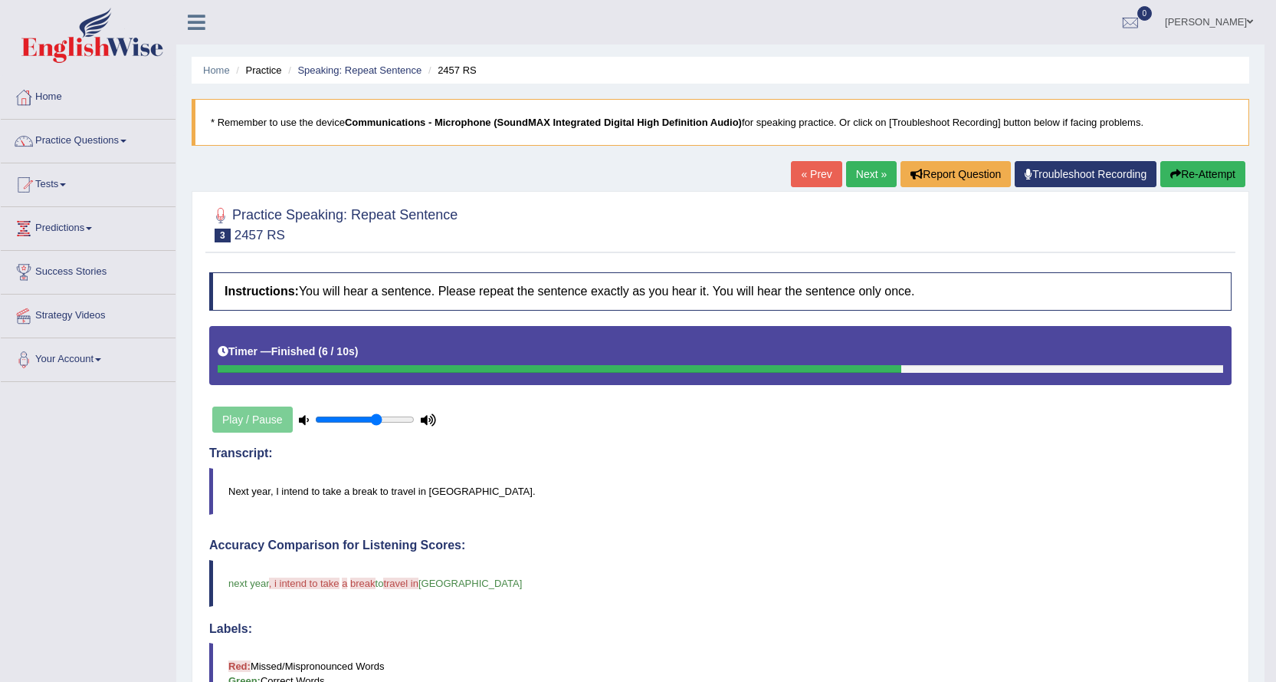
click at [865, 169] on link "Next »" at bounding box center [871, 174] width 51 height 26
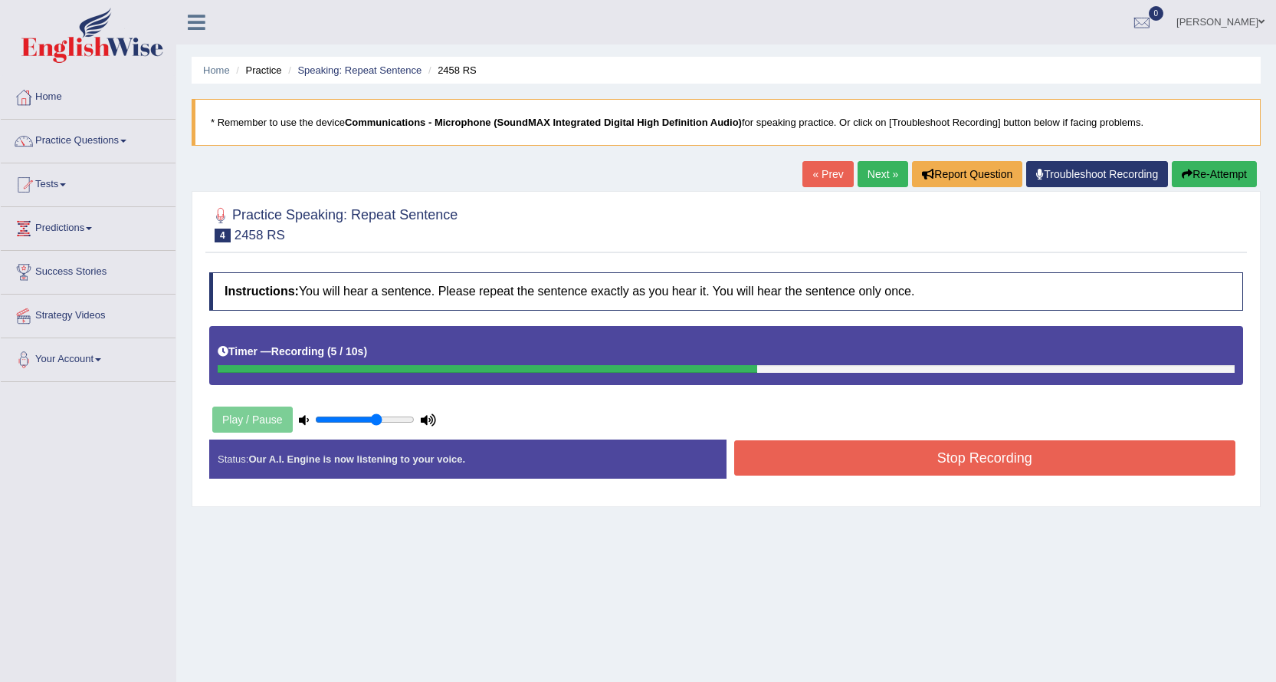
click at [940, 452] on button "Stop Recording" at bounding box center [985, 457] width 502 height 35
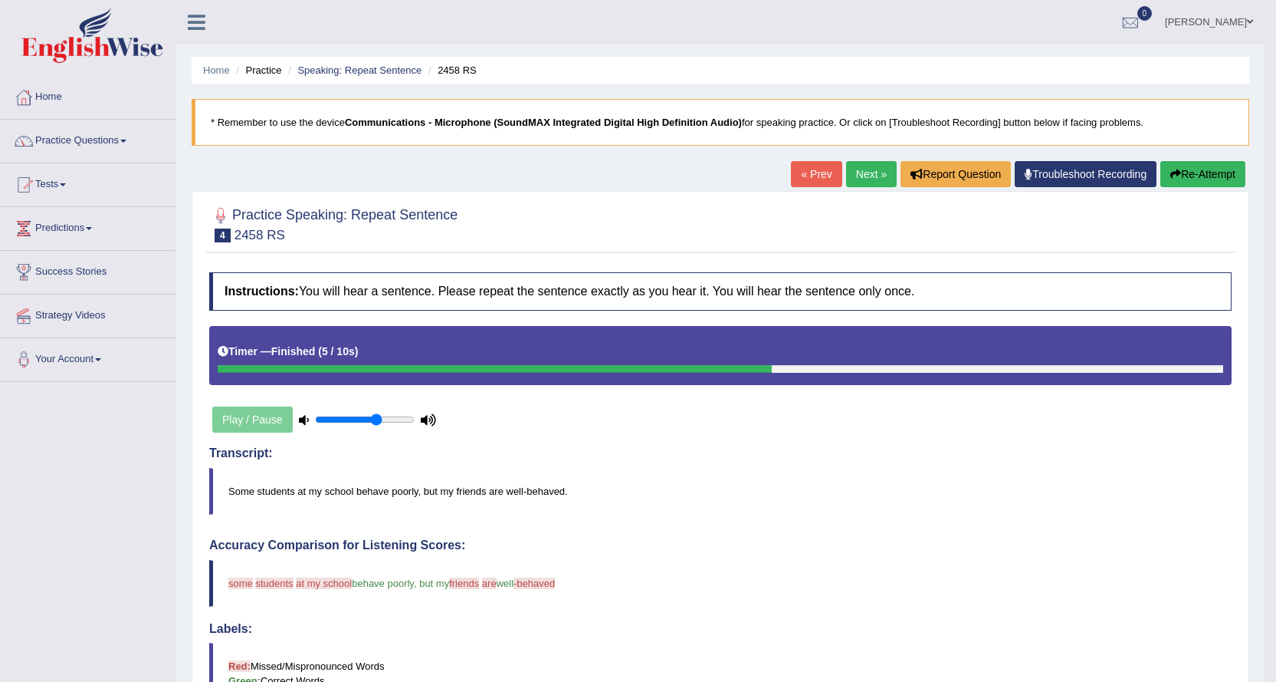
click at [874, 172] on link "Next »" at bounding box center [871, 174] width 51 height 26
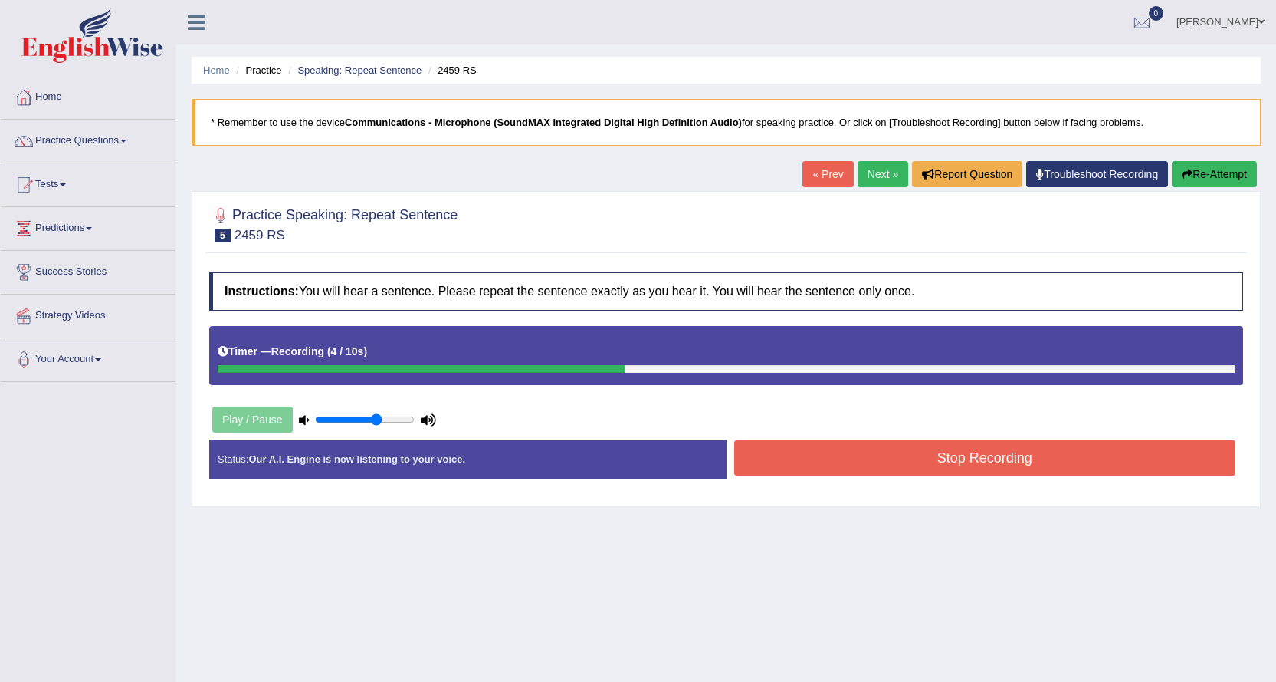
click at [993, 466] on button "Stop Recording" at bounding box center [985, 457] width 502 height 35
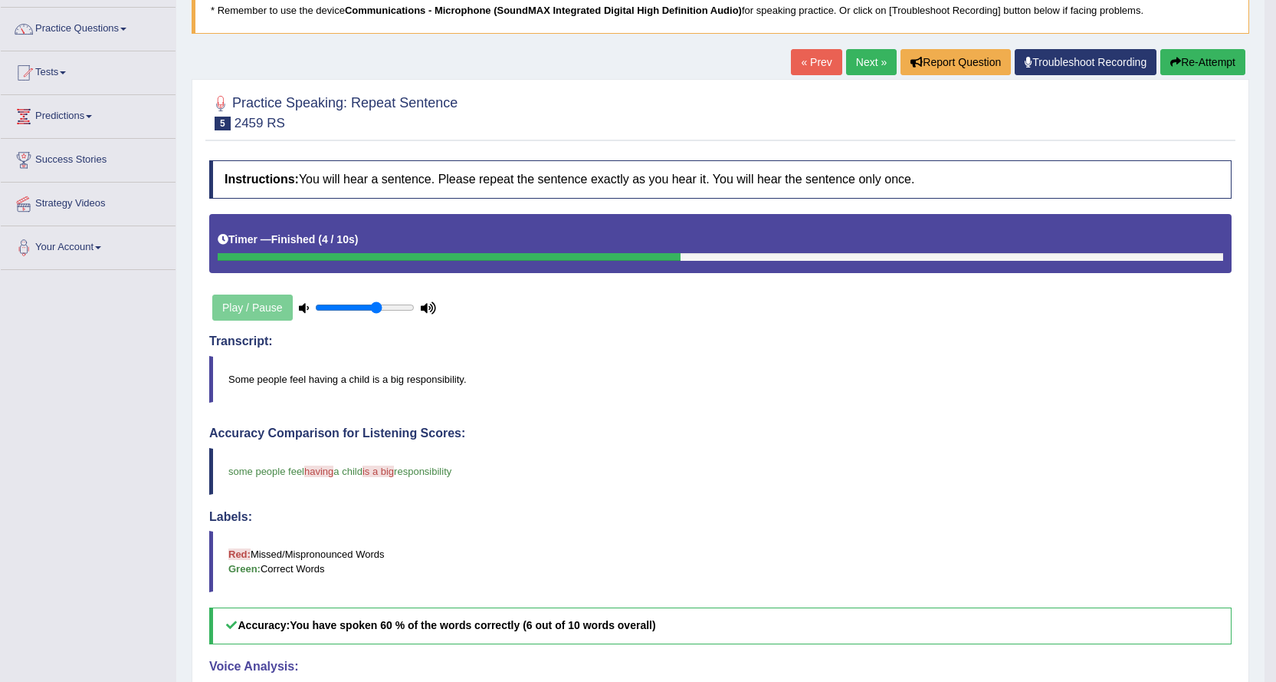
scroll to position [77, 0]
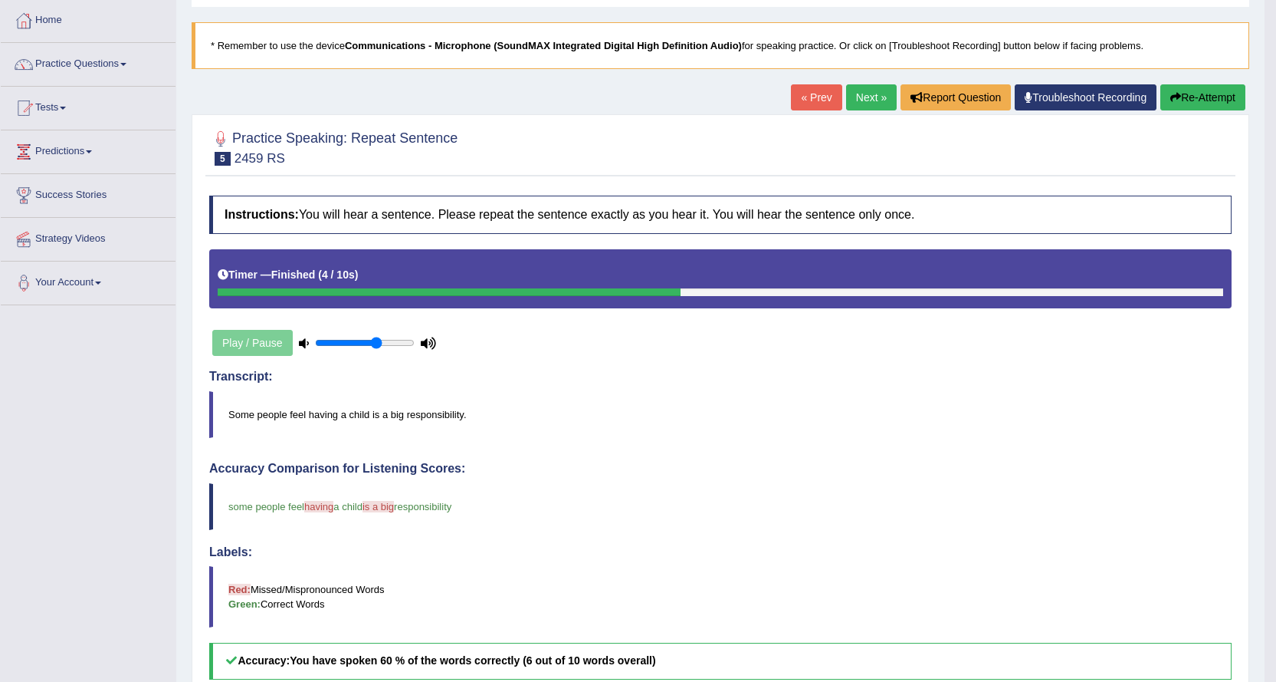
click at [867, 95] on link "Next »" at bounding box center [871, 97] width 51 height 26
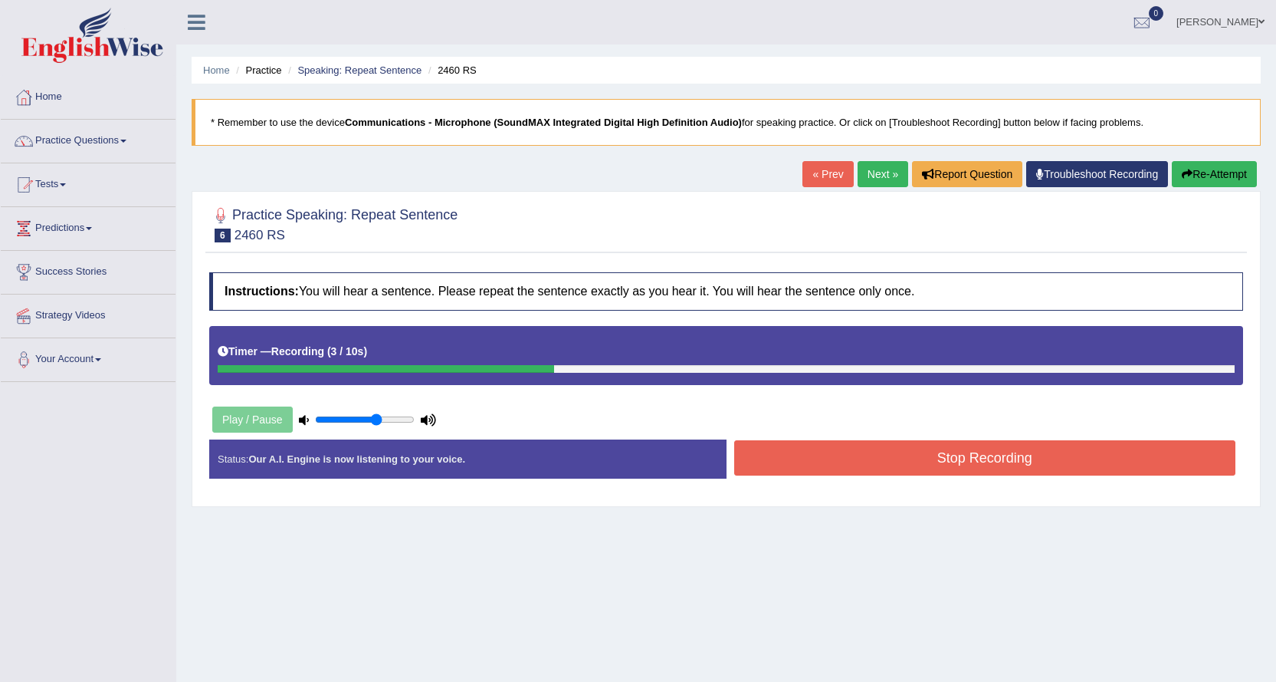
click at [916, 463] on button "Stop Recording" at bounding box center [985, 457] width 502 height 35
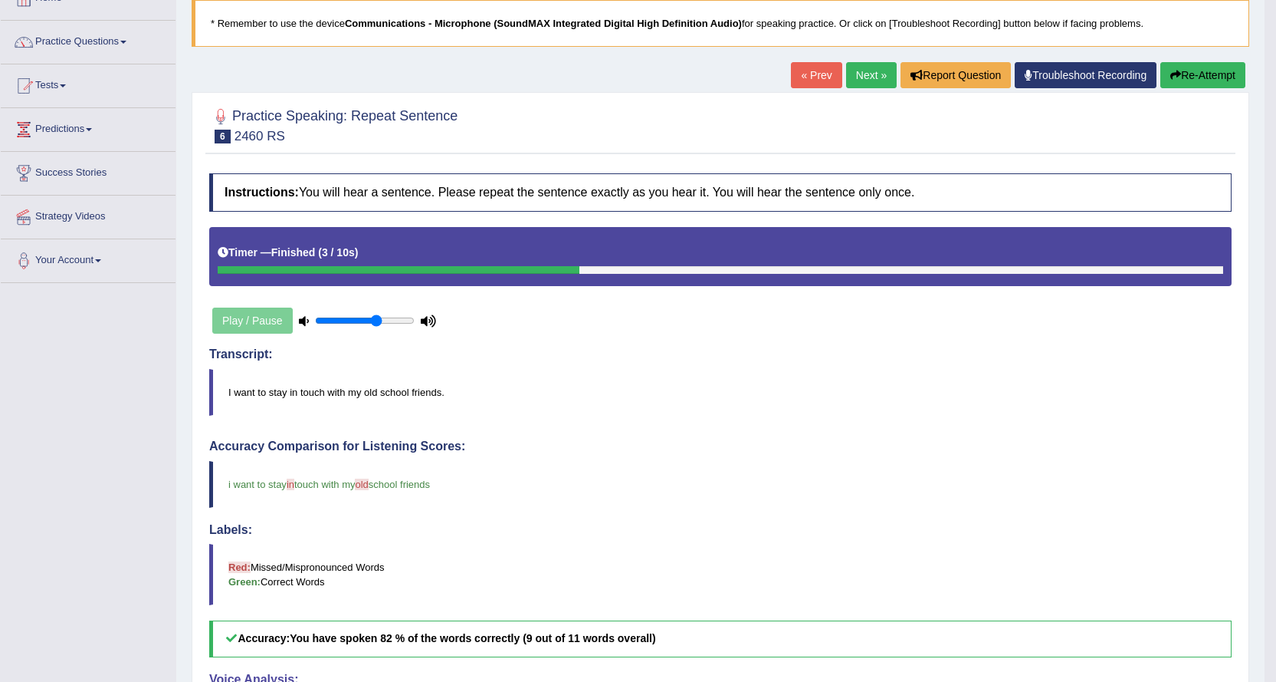
scroll to position [77, 0]
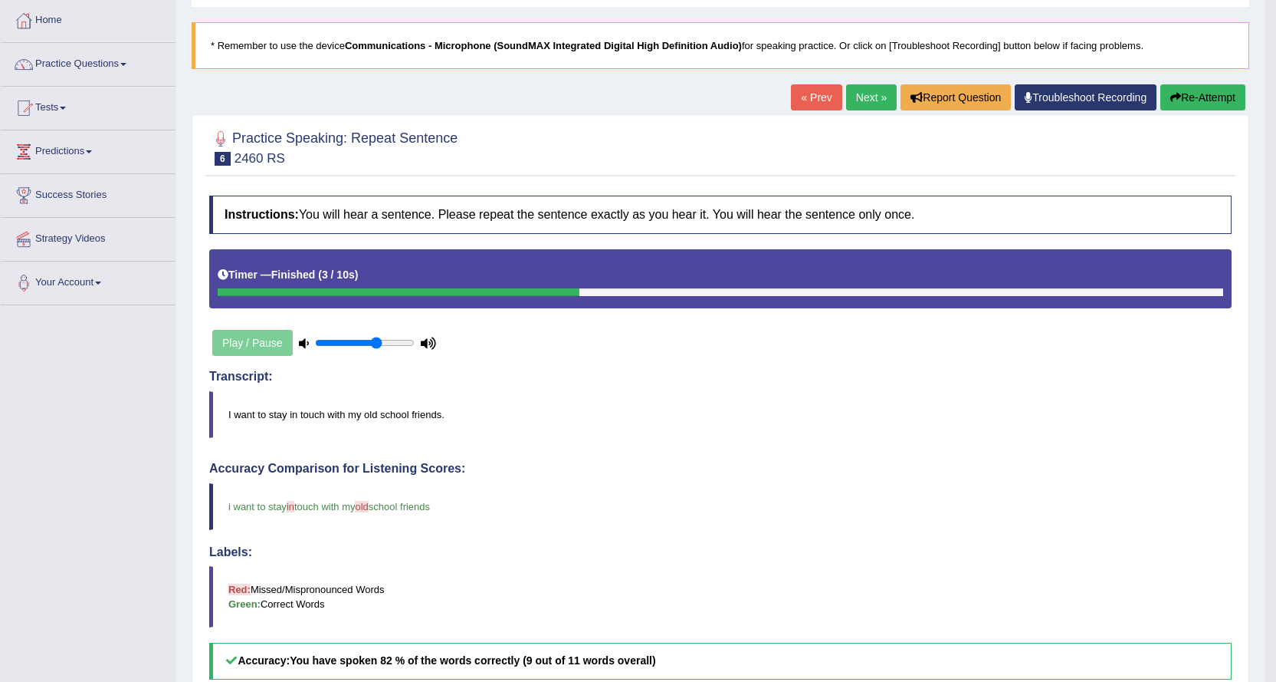
click at [863, 103] on link "Next »" at bounding box center [871, 97] width 51 height 26
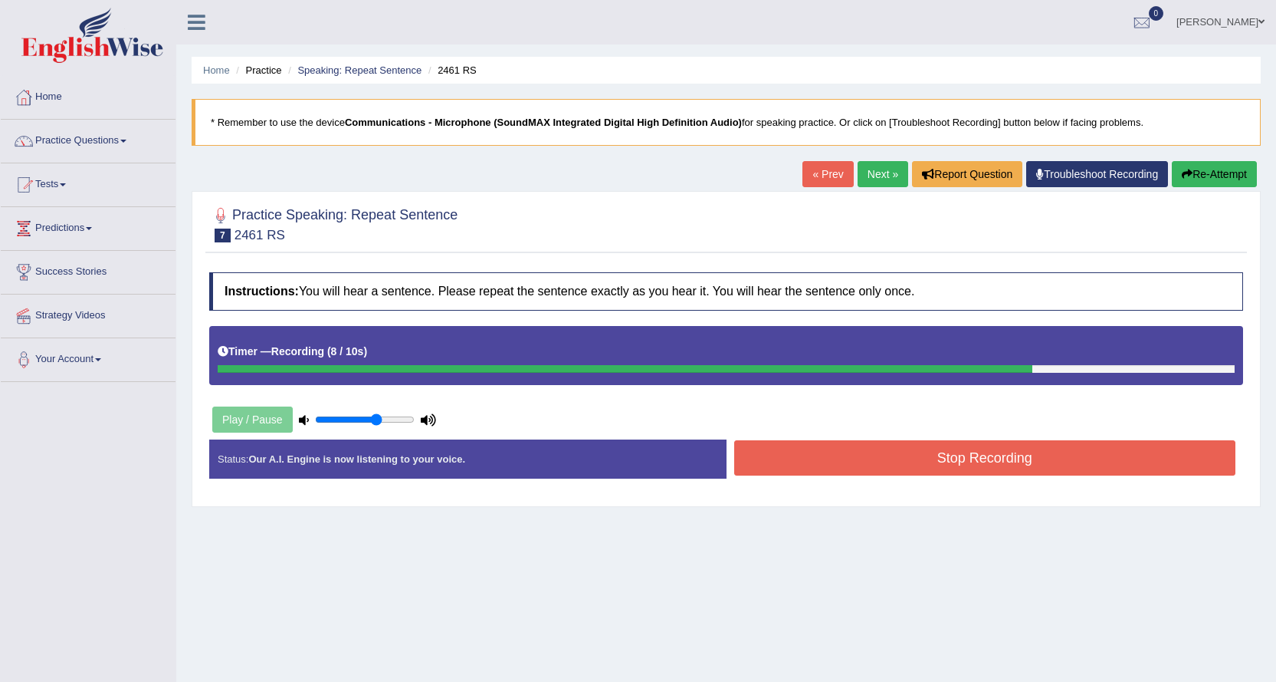
click at [1211, 186] on button "Re-Attempt" at bounding box center [1214, 174] width 85 height 26
click at [829, 466] on button "Stop Recording" at bounding box center [985, 457] width 502 height 35
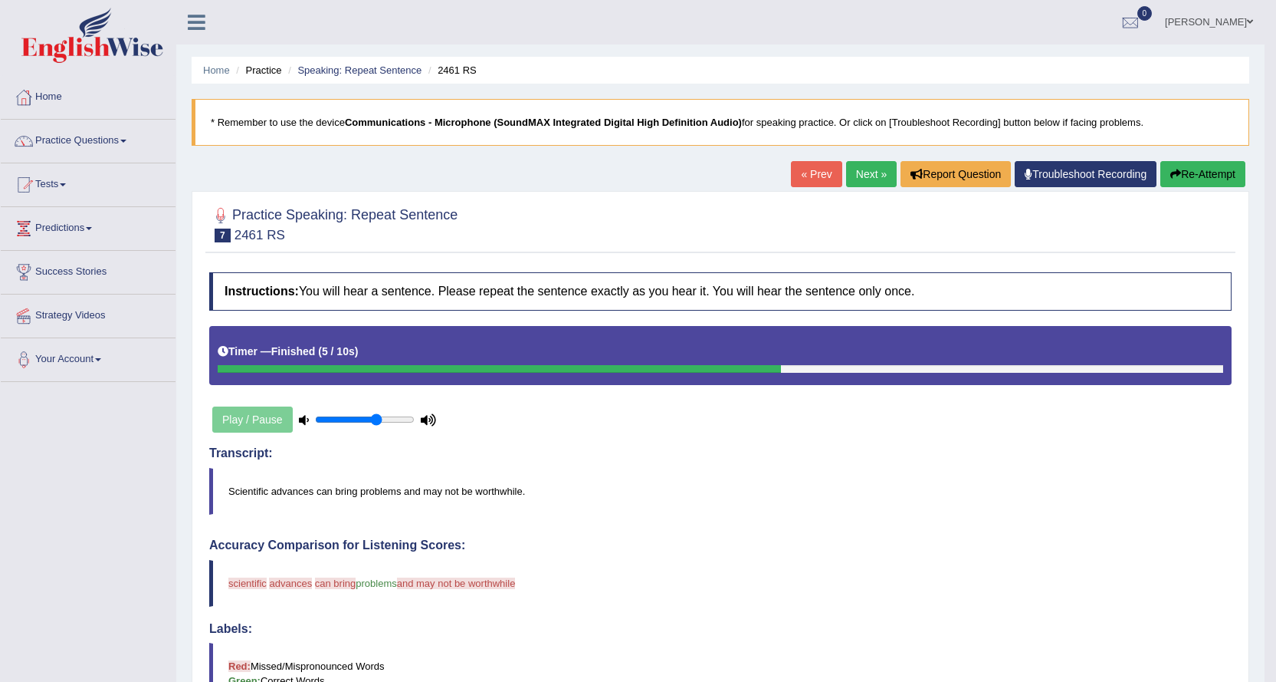
click at [863, 165] on link "Next »" at bounding box center [871, 174] width 51 height 26
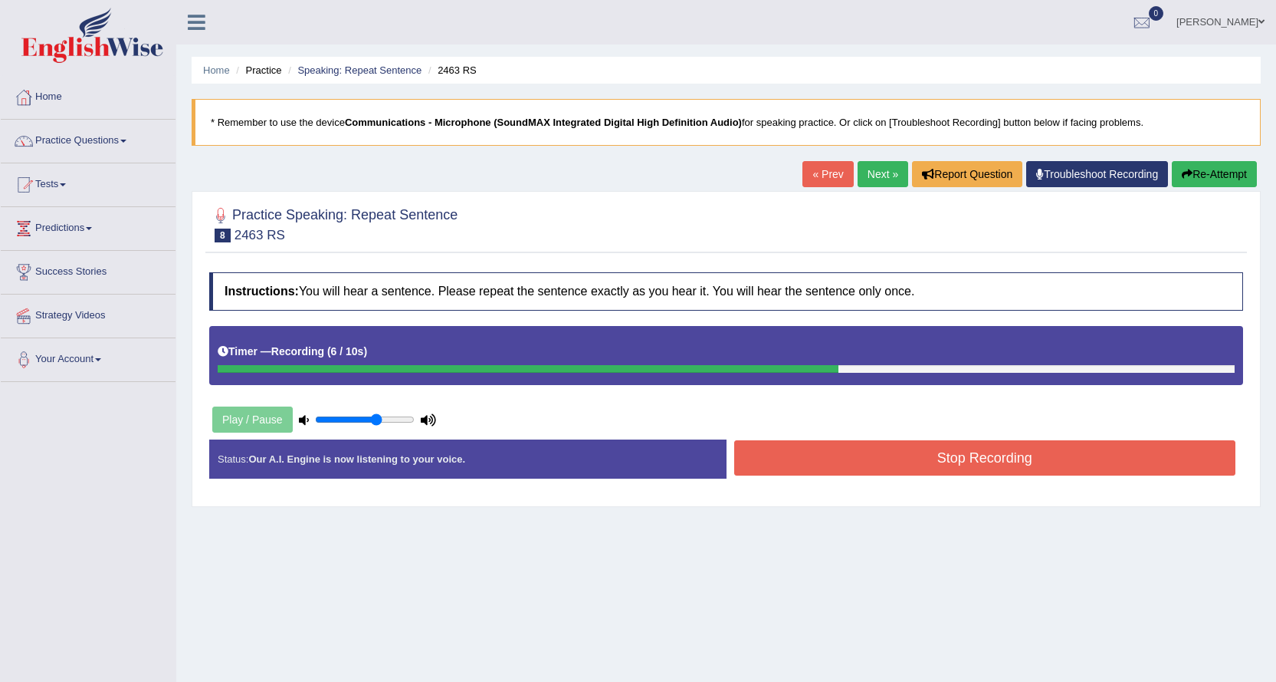
click at [889, 459] on button "Stop Recording" at bounding box center [985, 457] width 502 height 35
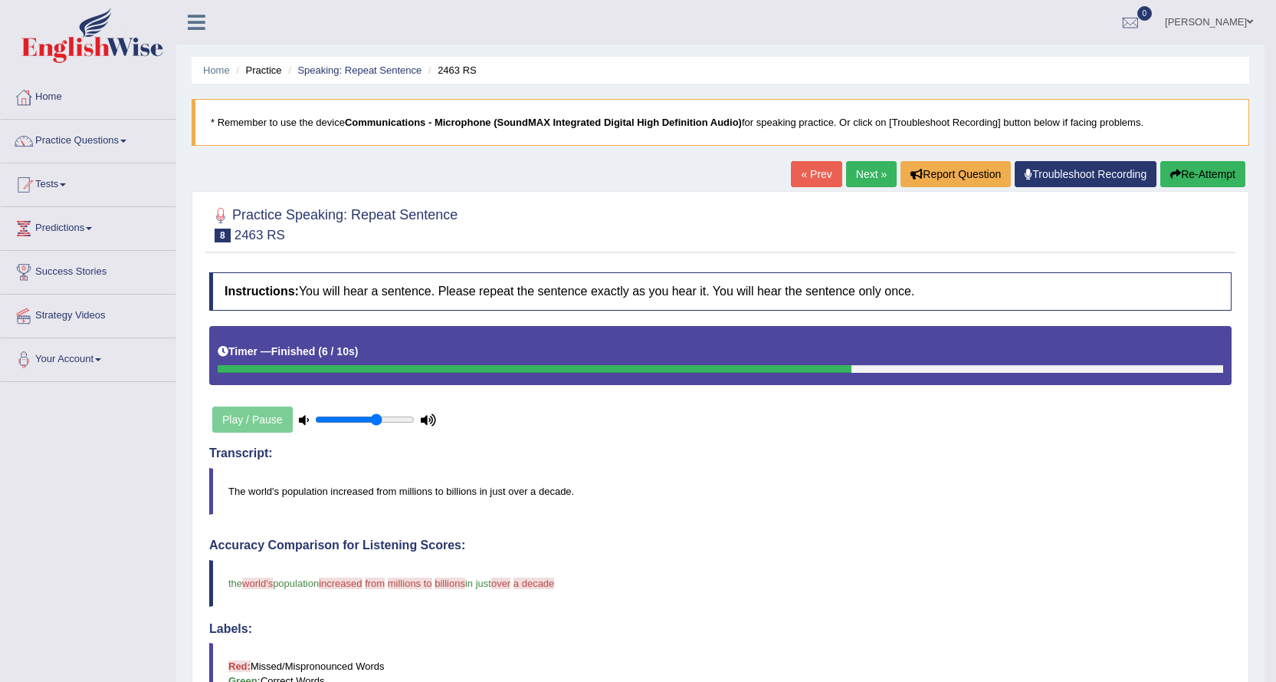
click at [859, 170] on link "Next »" at bounding box center [871, 174] width 51 height 26
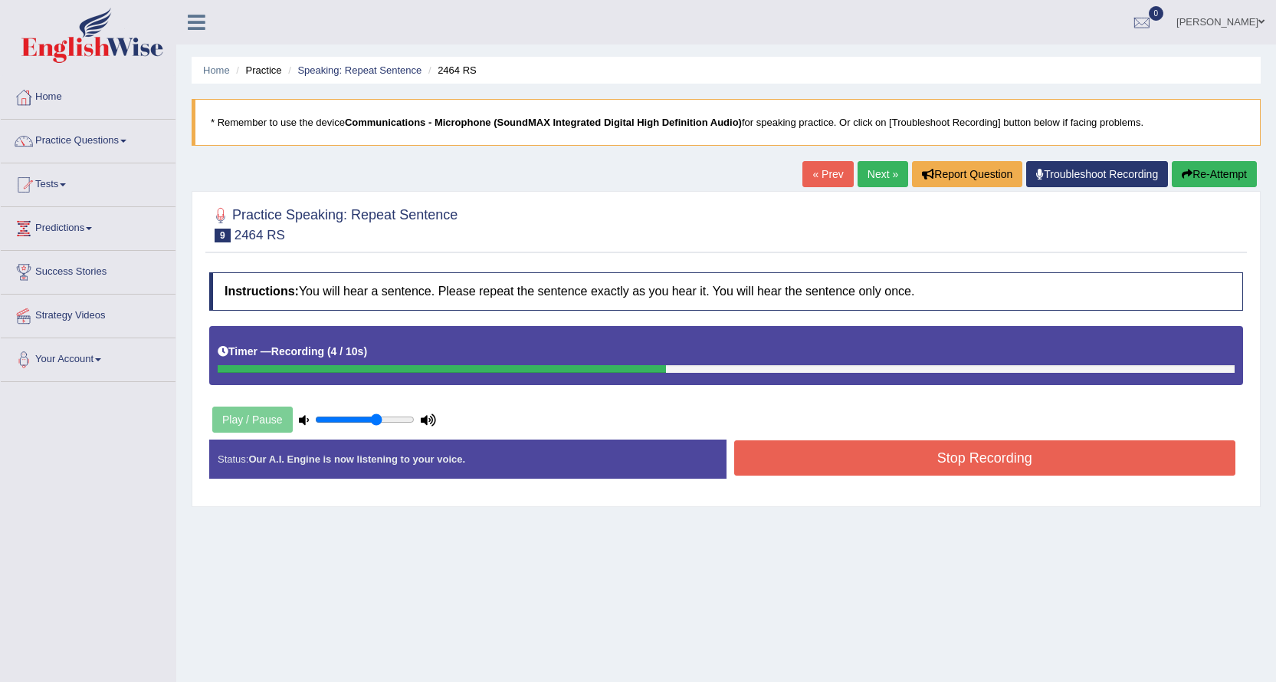
click at [834, 464] on button "Stop Recording" at bounding box center [985, 457] width 502 height 35
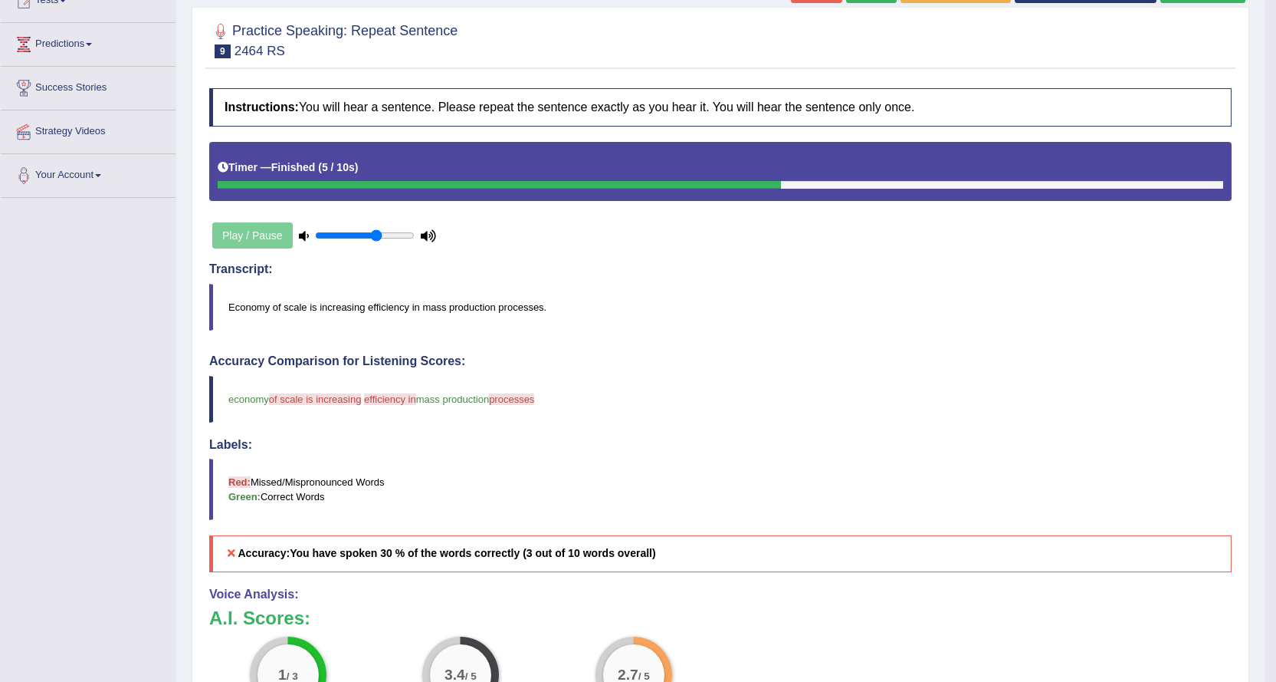
scroll to position [77, 0]
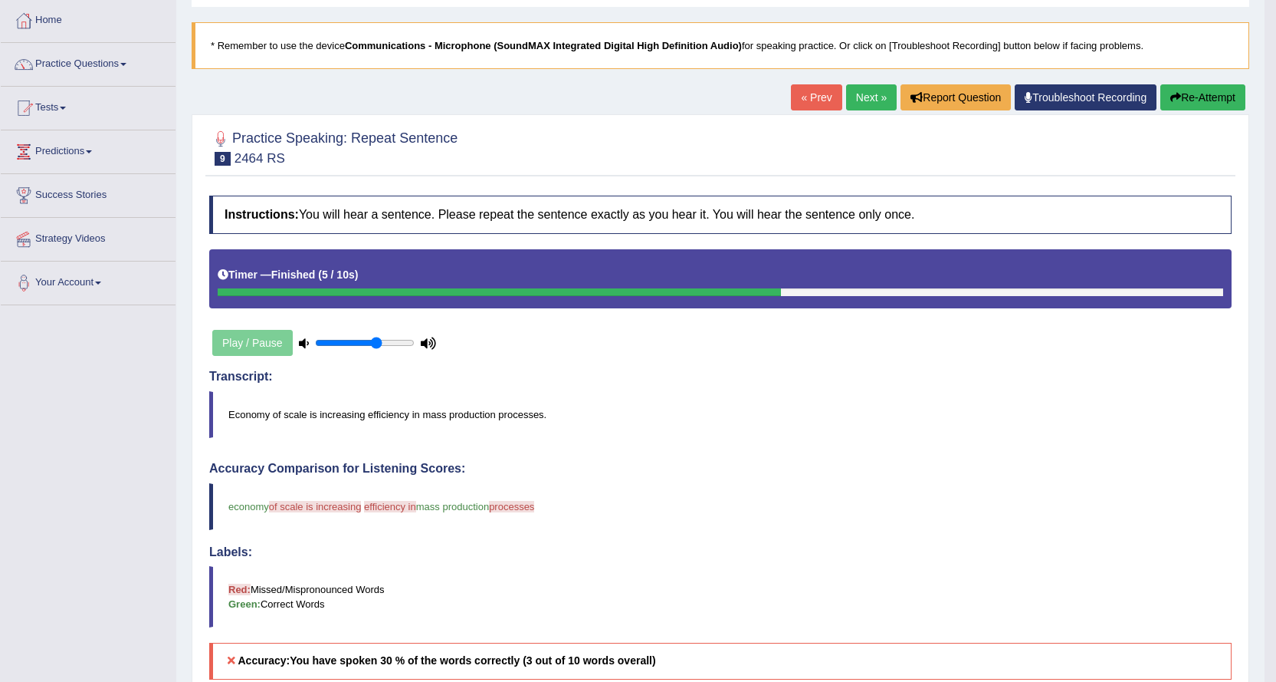
click at [860, 94] on link "Next »" at bounding box center [871, 97] width 51 height 26
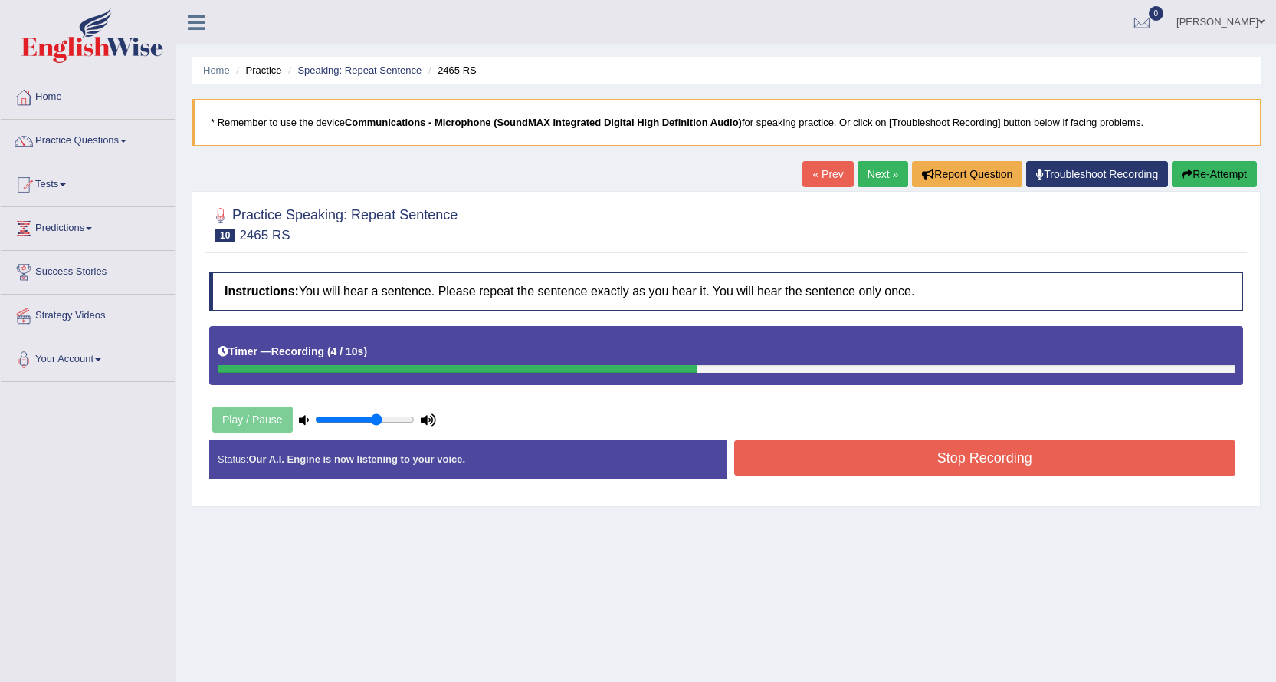
click at [802, 458] on button "Stop Recording" at bounding box center [985, 457] width 502 height 35
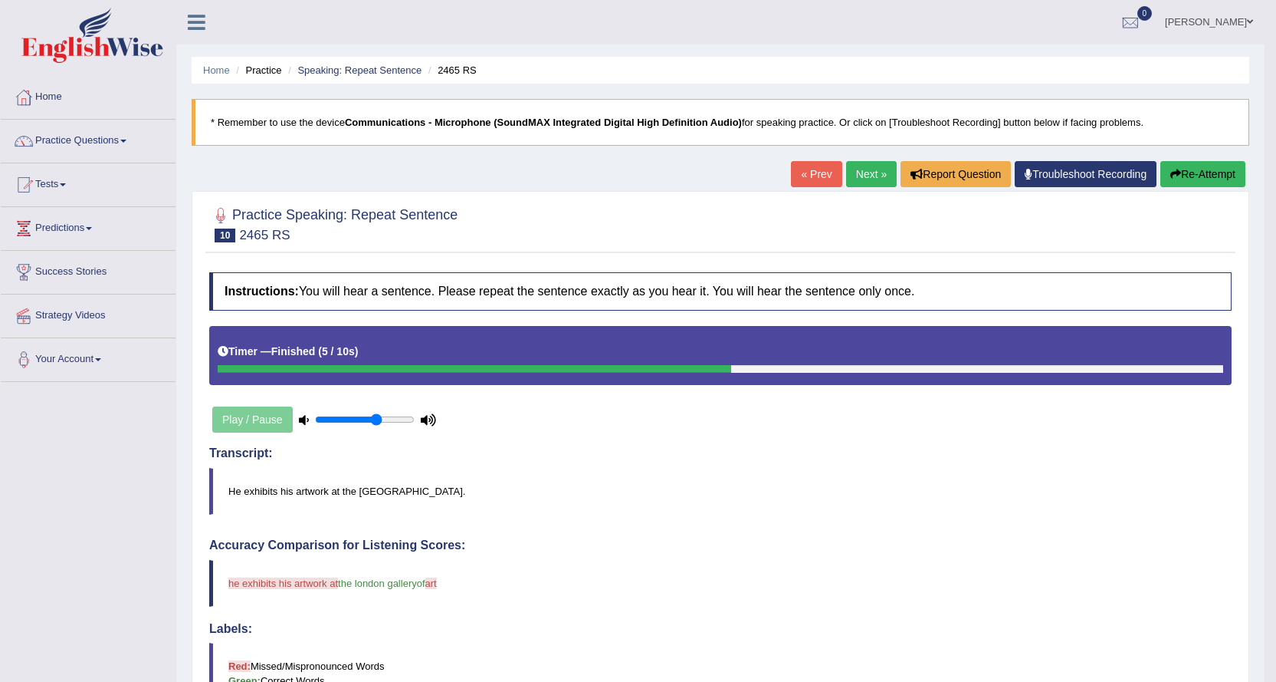
scroll to position [77, 0]
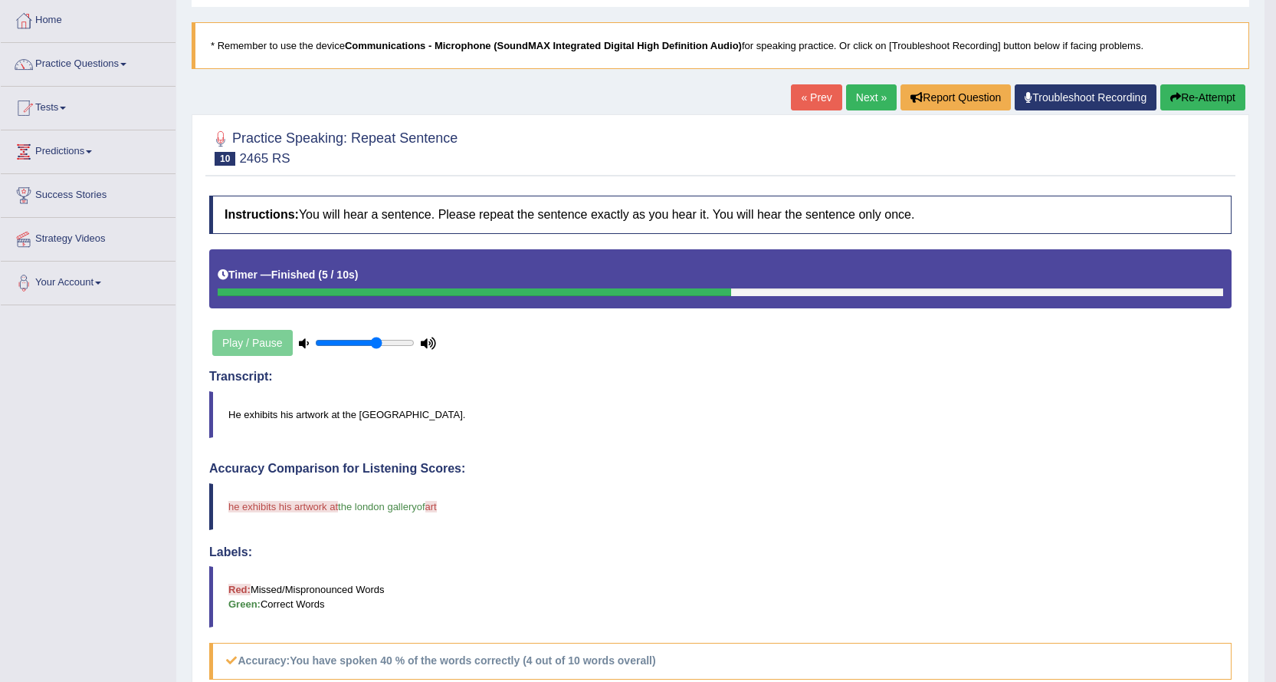
click at [866, 97] on link "Next »" at bounding box center [871, 97] width 51 height 26
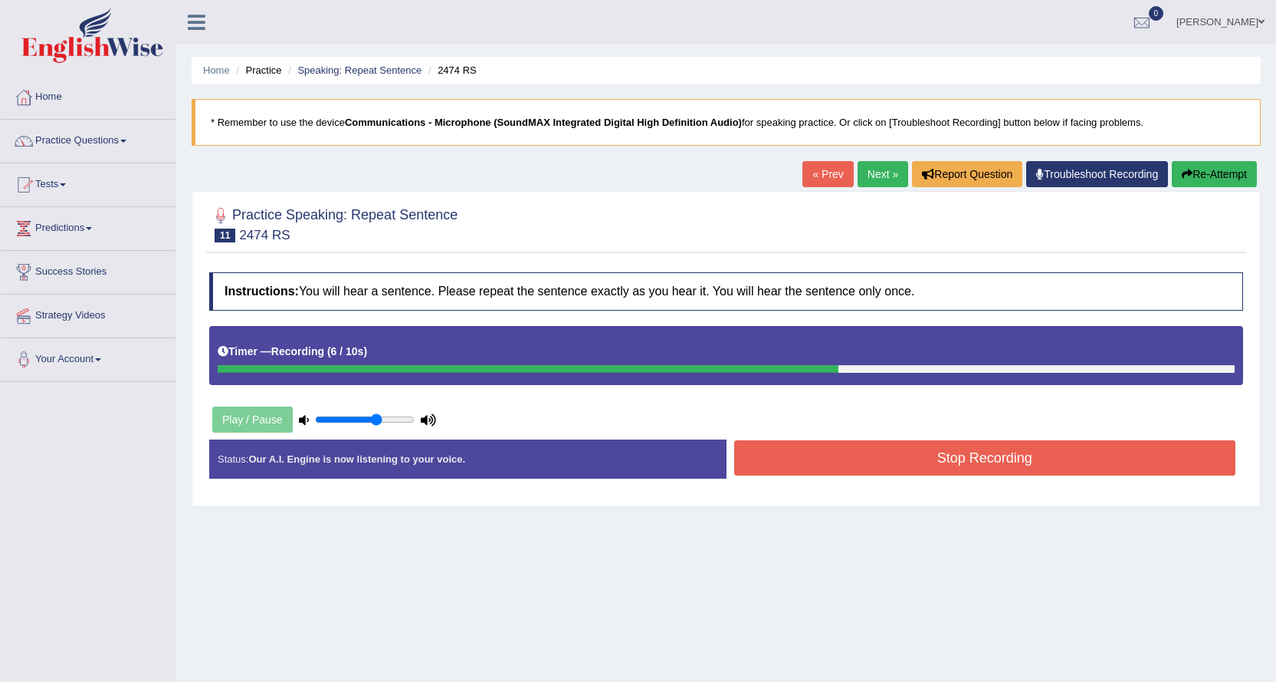
click at [1023, 455] on button "Stop Recording" at bounding box center [985, 457] width 502 height 35
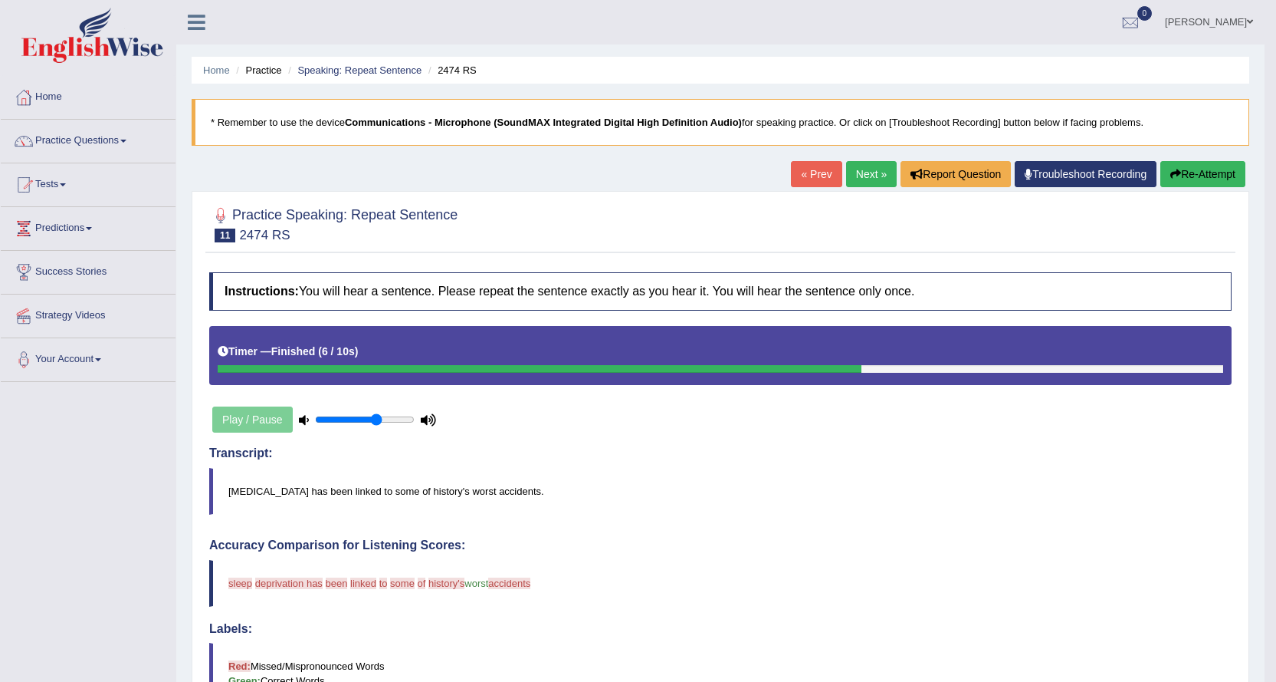
click at [851, 177] on link "Next »" at bounding box center [871, 174] width 51 height 26
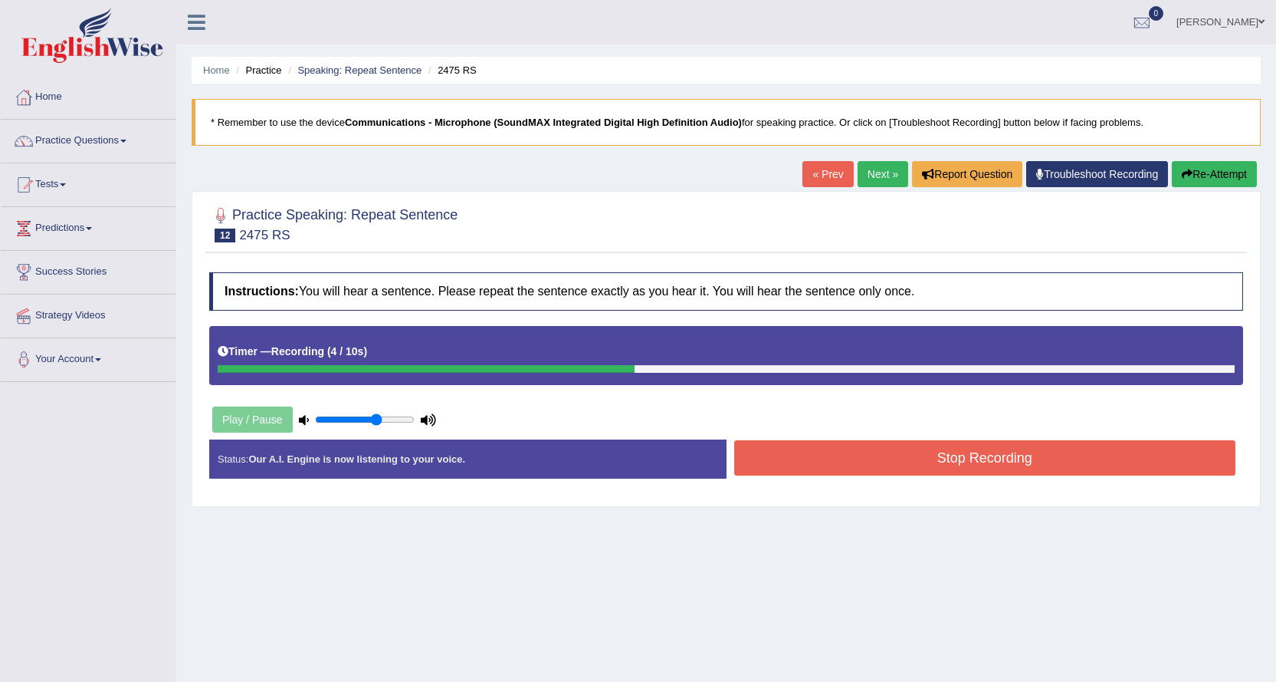
click at [1013, 457] on button "Stop Recording" at bounding box center [985, 457] width 502 height 35
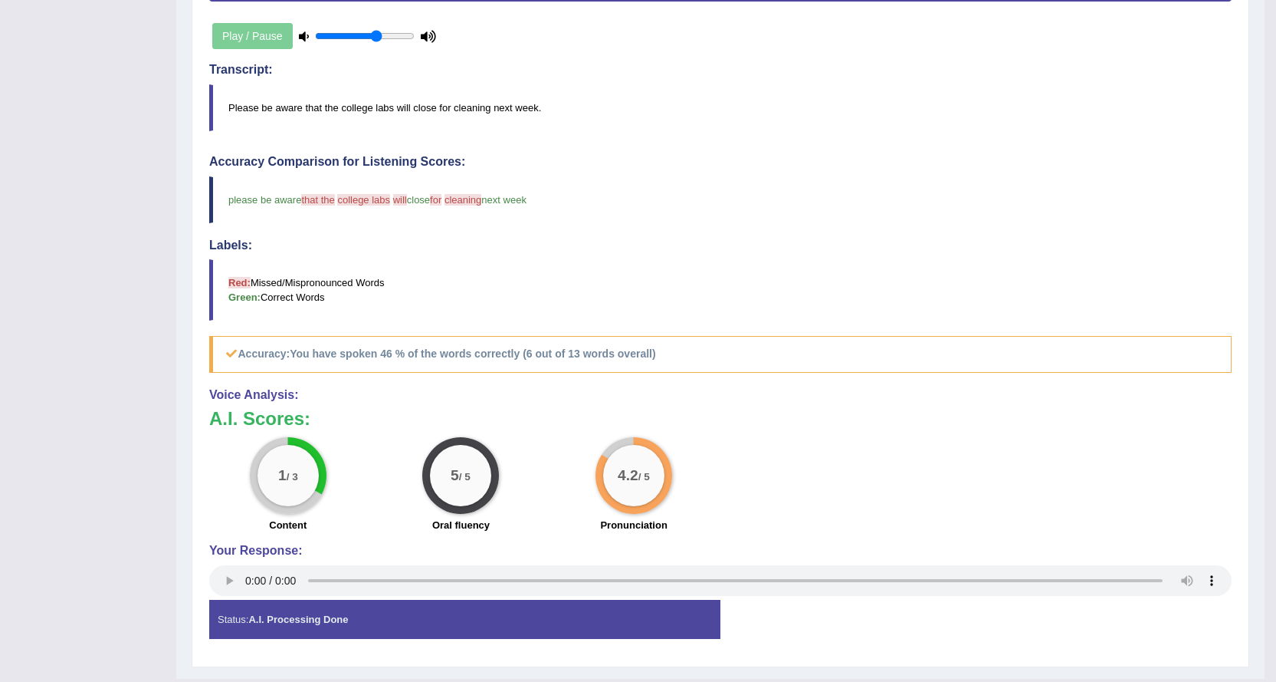
scroll to position [153, 0]
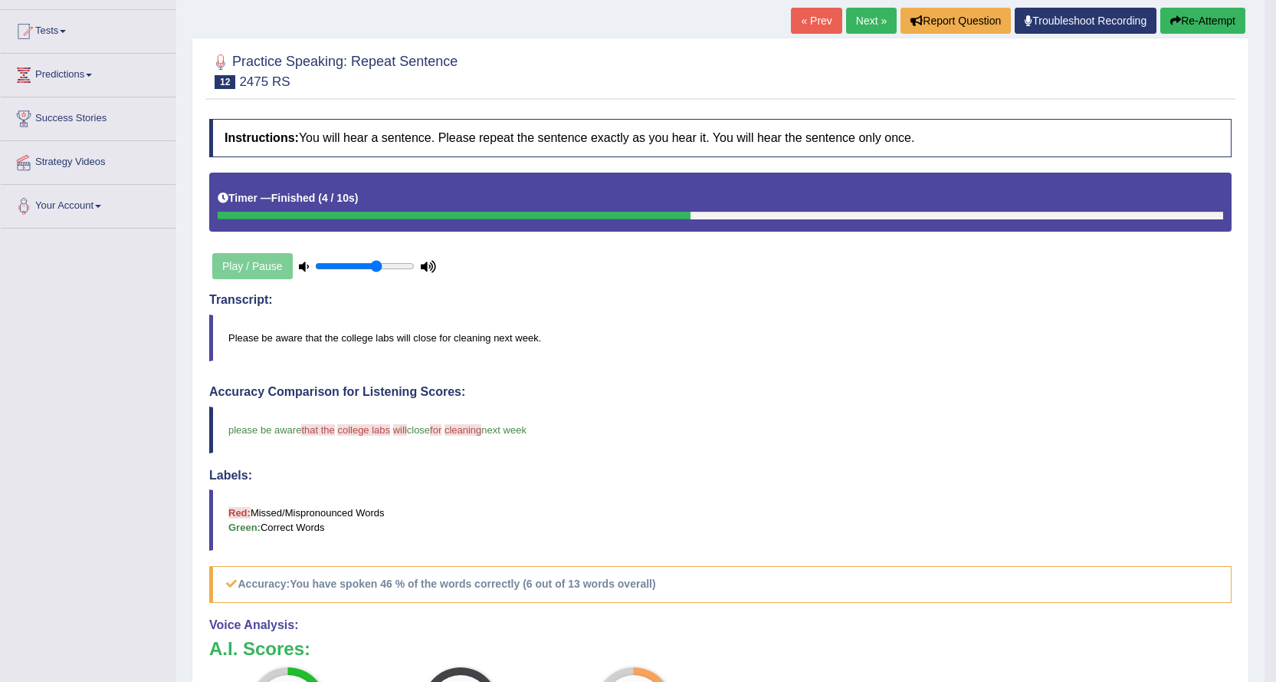
click at [859, 18] on link "Next »" at bounding box center [871, 21] width 51 height 26
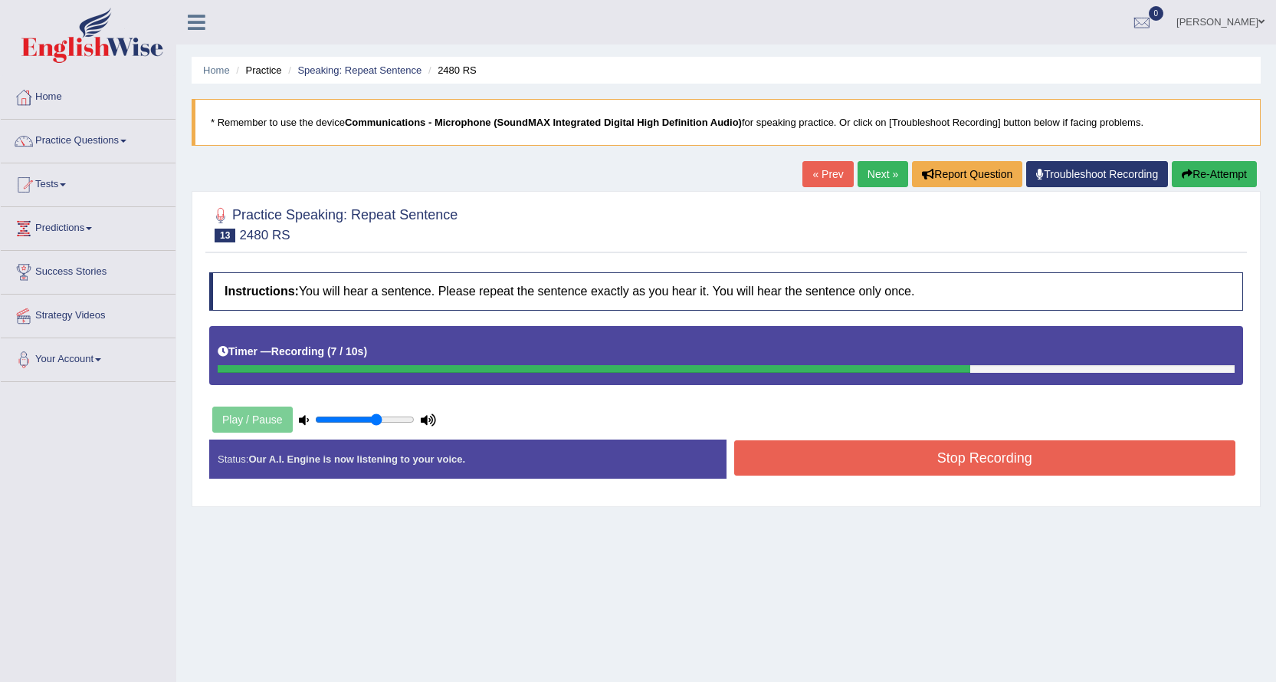
click at [1034, 465] on button "Stop Recording" at bounding box center [985, 457] width 502 height 35
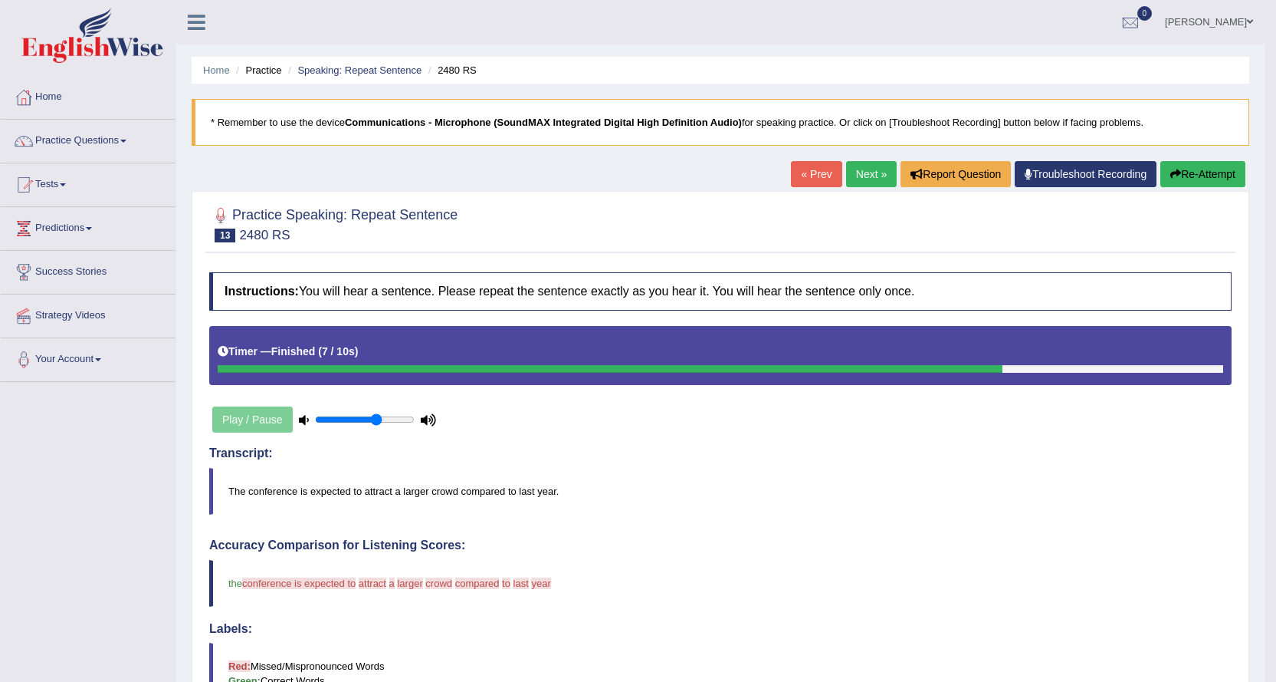
click at [856, 166] on link "Next »" at bounding box center [871, 174] width 51 height 26
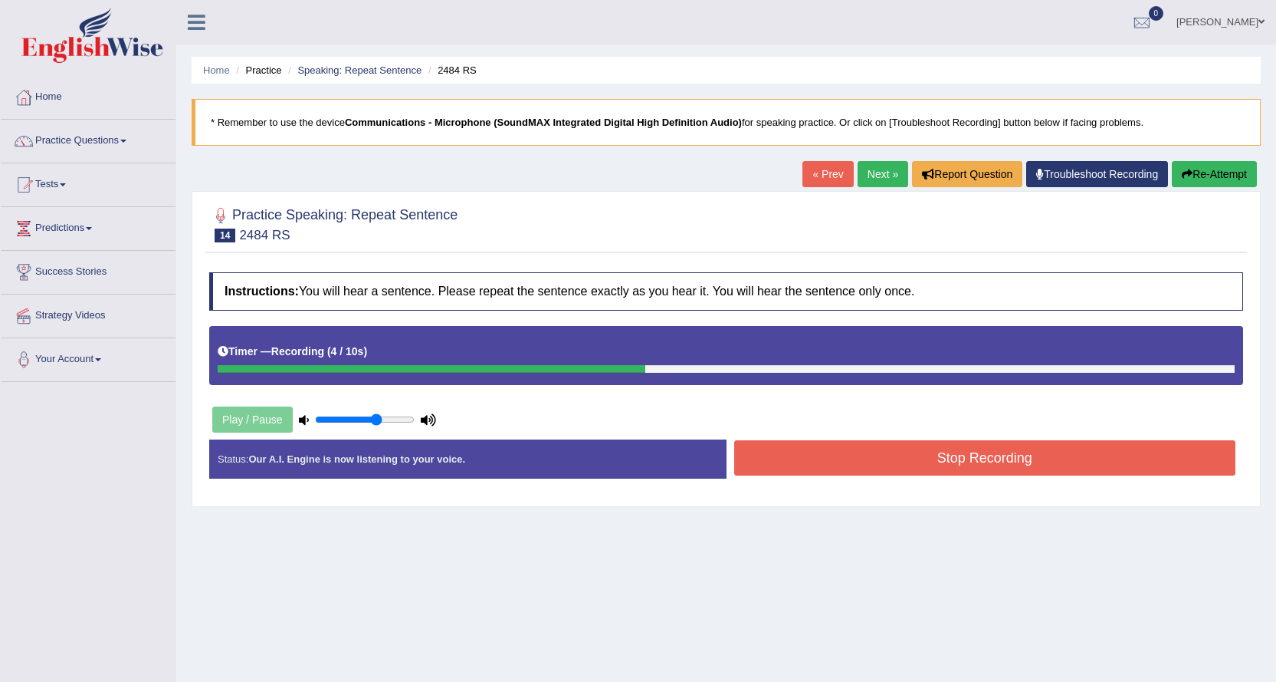
click at [978, 452] on button "Stop Recording" at bounding box center [985, 457] width 502 height 35
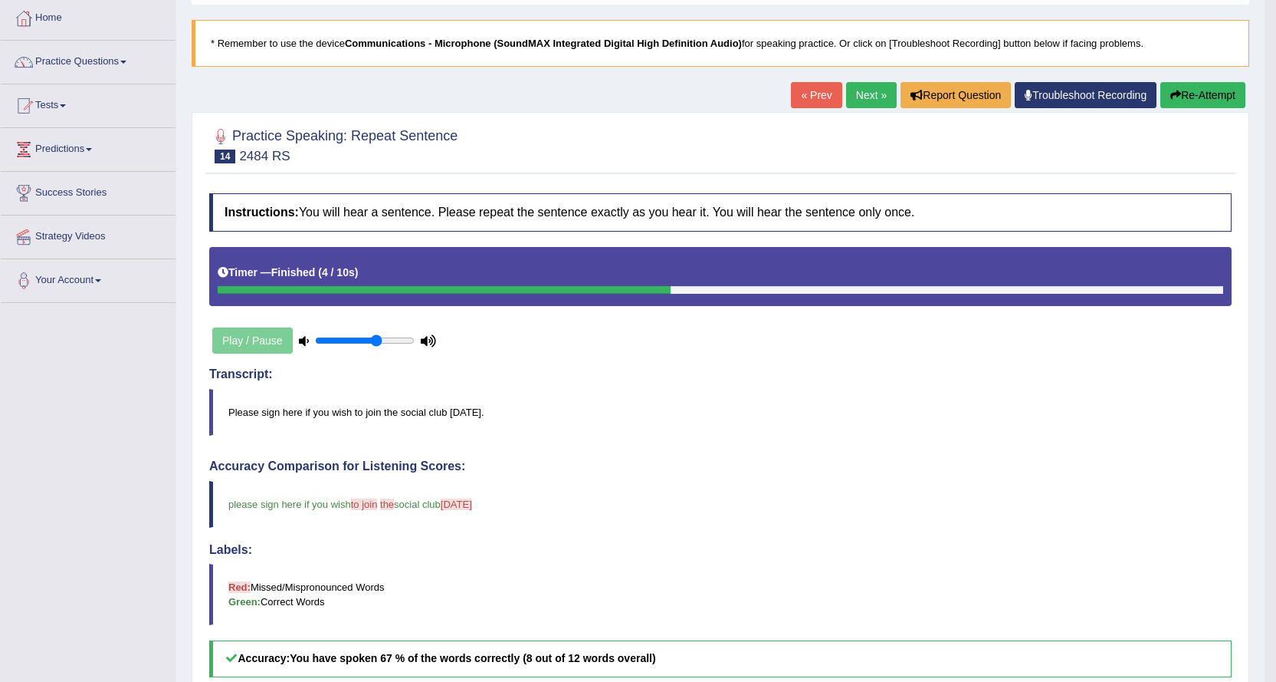
scroll to position [77, 0]
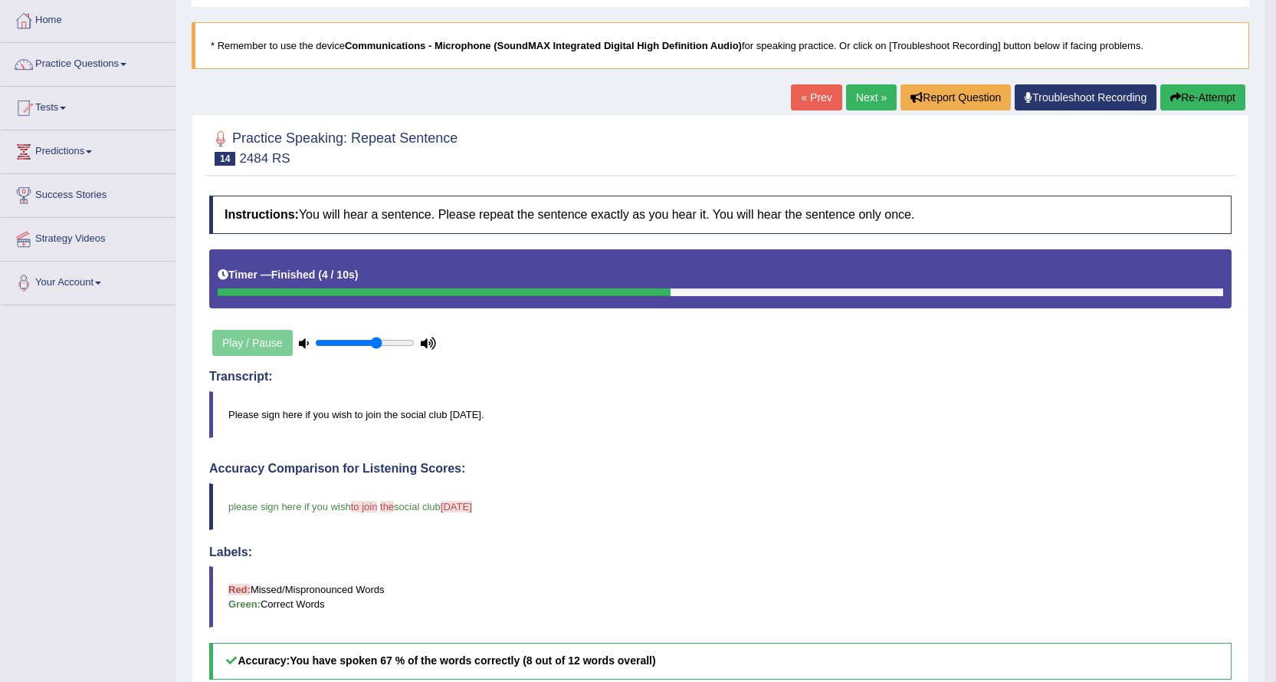
click at [859, 97] on link "Next »" at bounding box center [871, 97] width 51 height 26
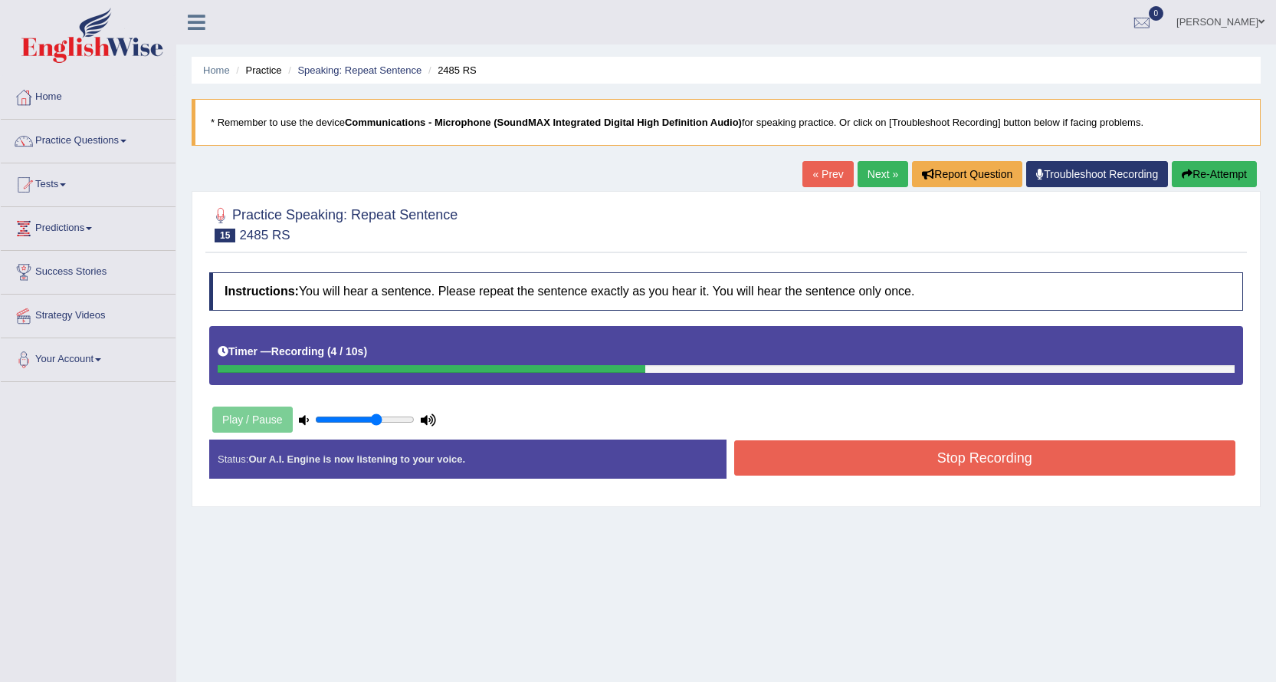
click at [898, 463] on button "Stop Recording" at bounding box center [985, 457] width 502 height 35
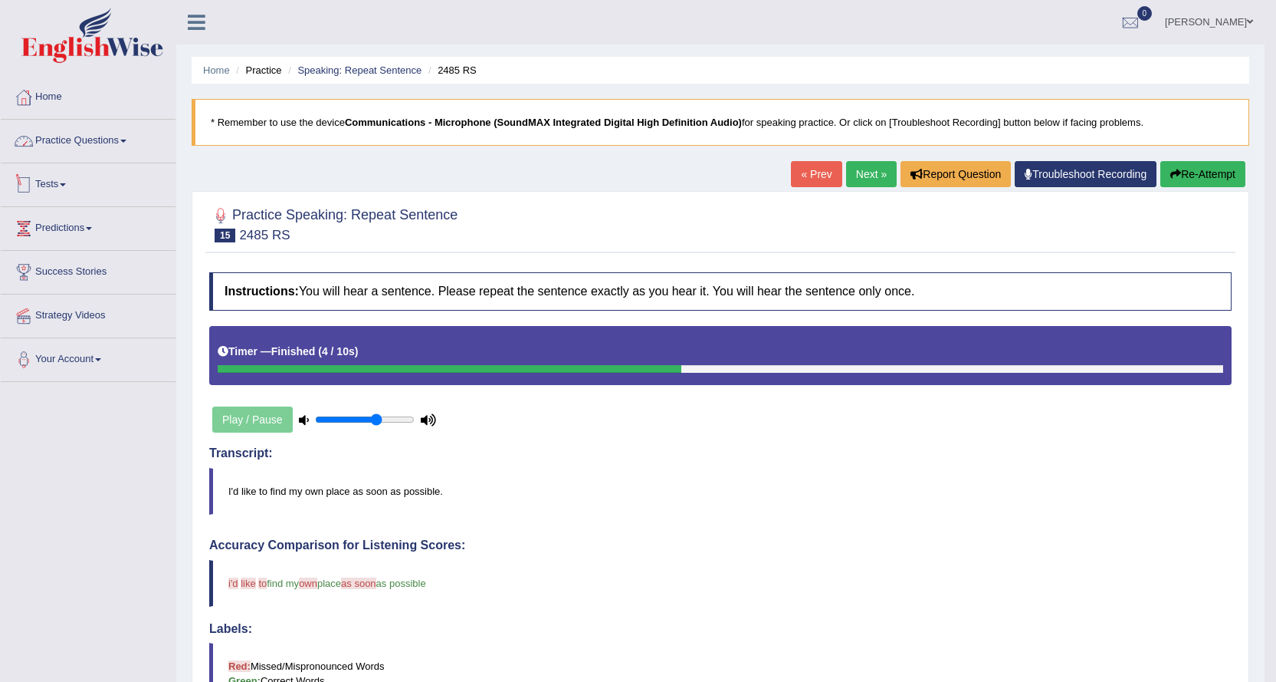
click at [115, 147] on link "Practice Questions" at bounding box center [88, 139] width 175 height 38
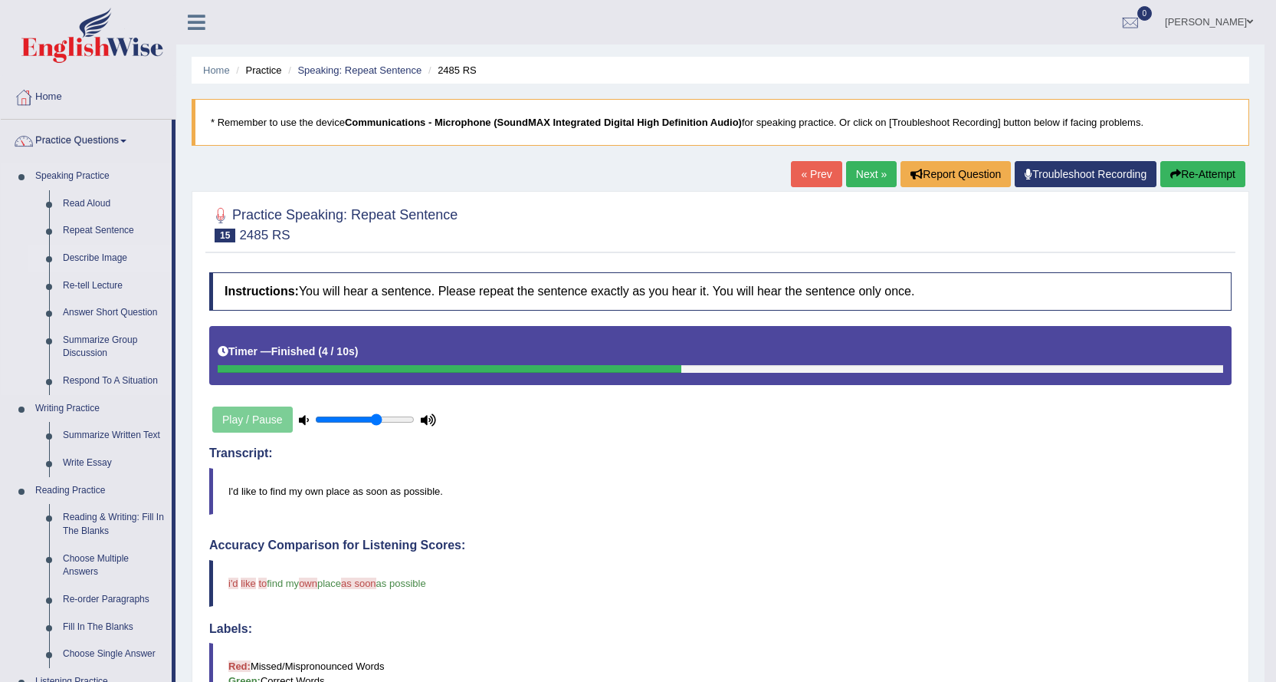
click at [79, 261] on link "Describe Image" at bounding box center [114, 259] width 116 height 28
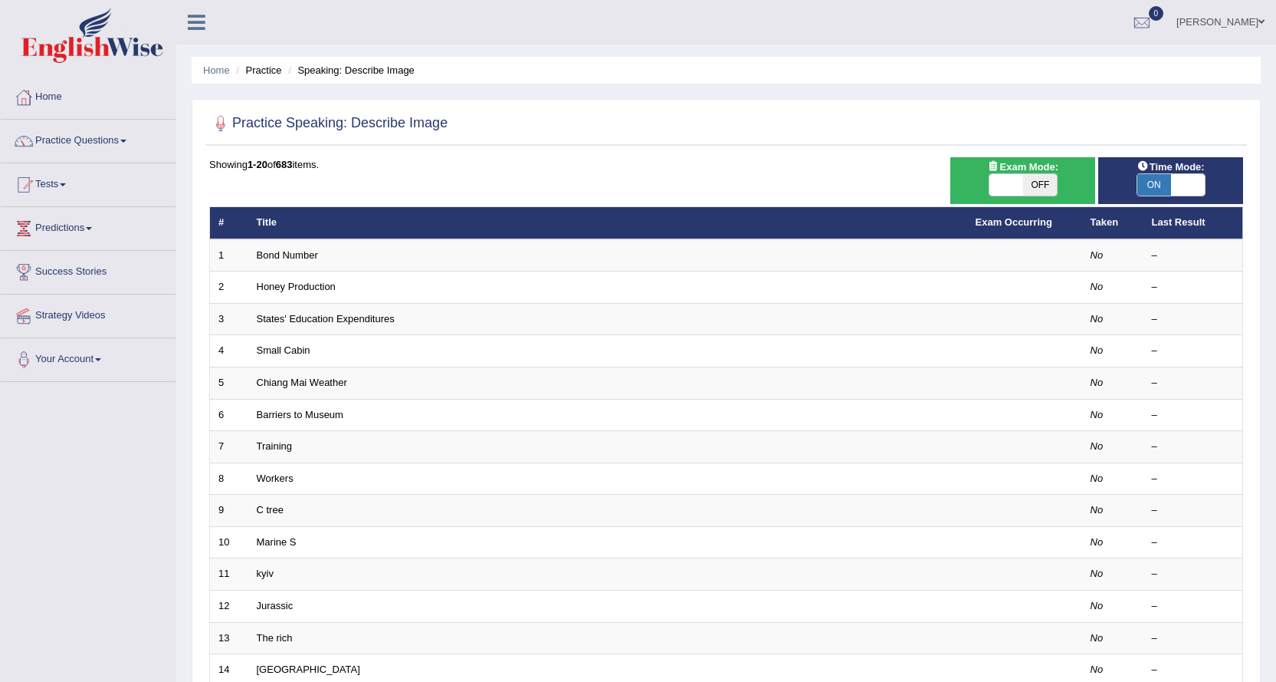
click at [300, 256] on link "Bond Number" at bounding box center [287, 255] width 61 height 12
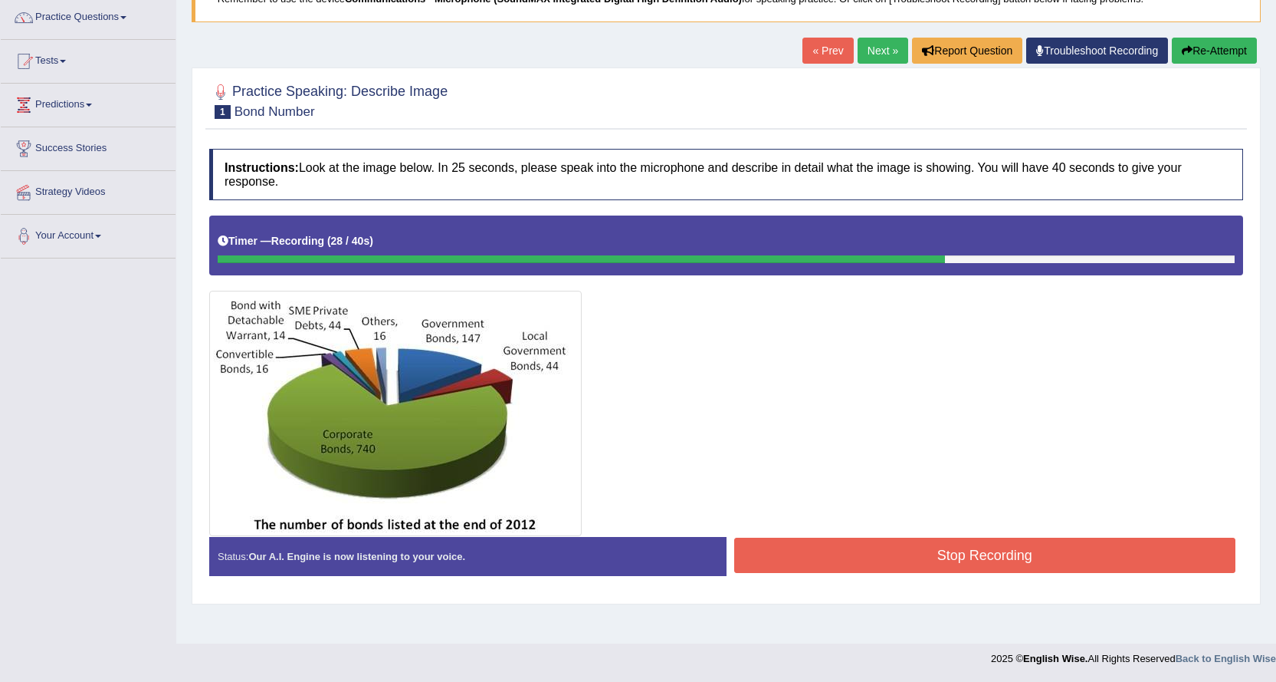
click at [950, 557] on button "Stop Recording" at bounding box center [985, 554] width 502 height 35
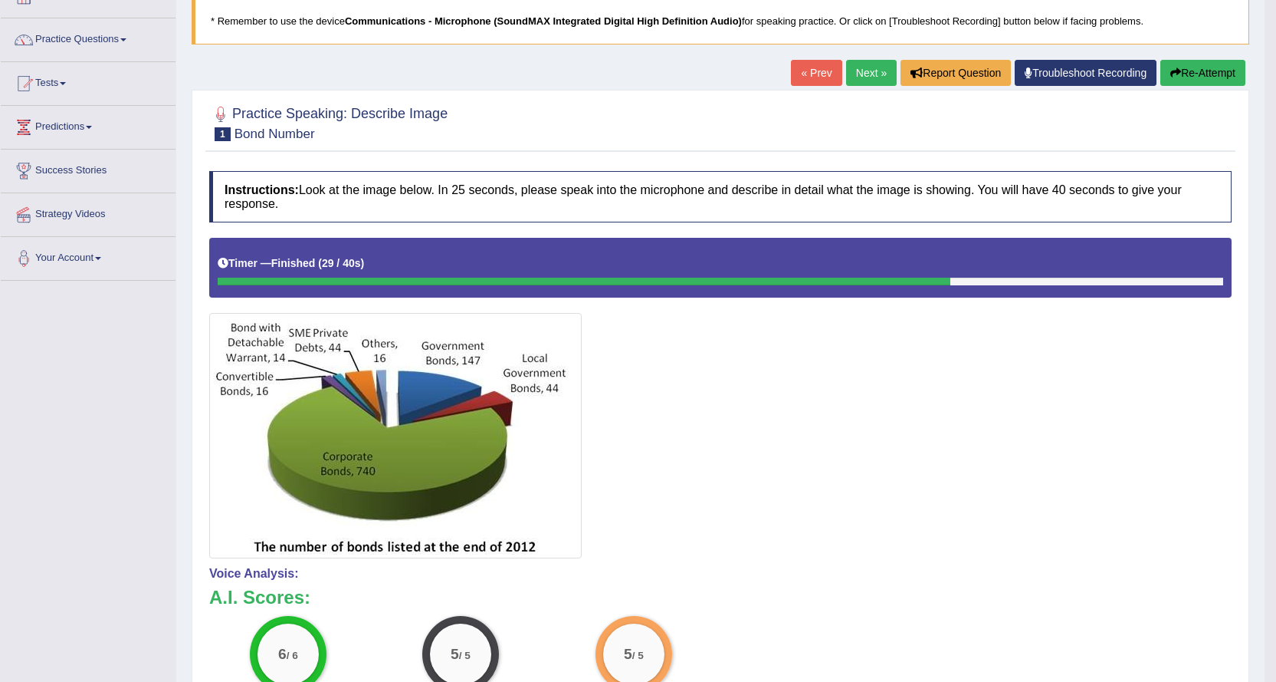
scroll to position [100, 0]
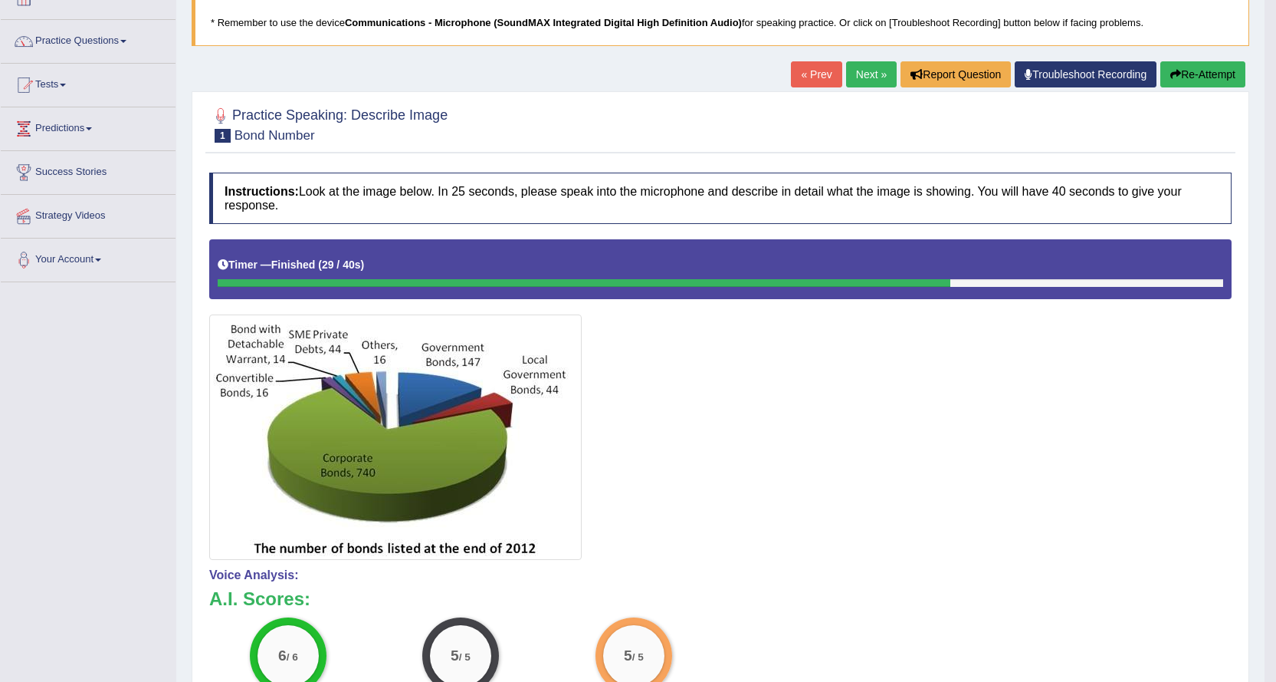
click at [866, 77] on link "Next »" at bounding box center [871, 74] width 51 height 26
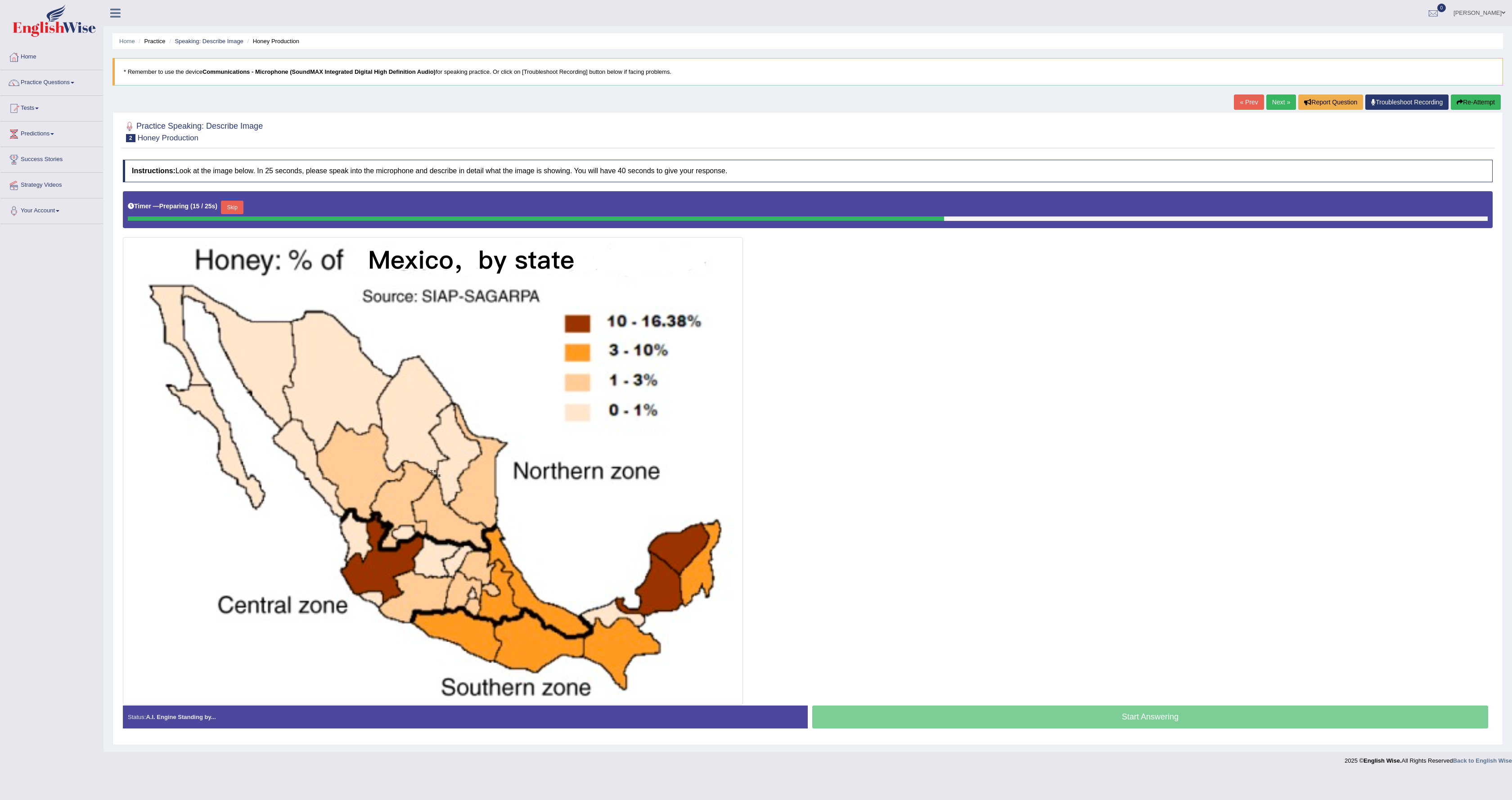
drag, startPoint x: 726, startPoint y: 2, endPoint x: 1062, endPoint y: 448, distance: 558.4
click at [749, 400] on div at bounding box center [808, 448] width 1370 height 514
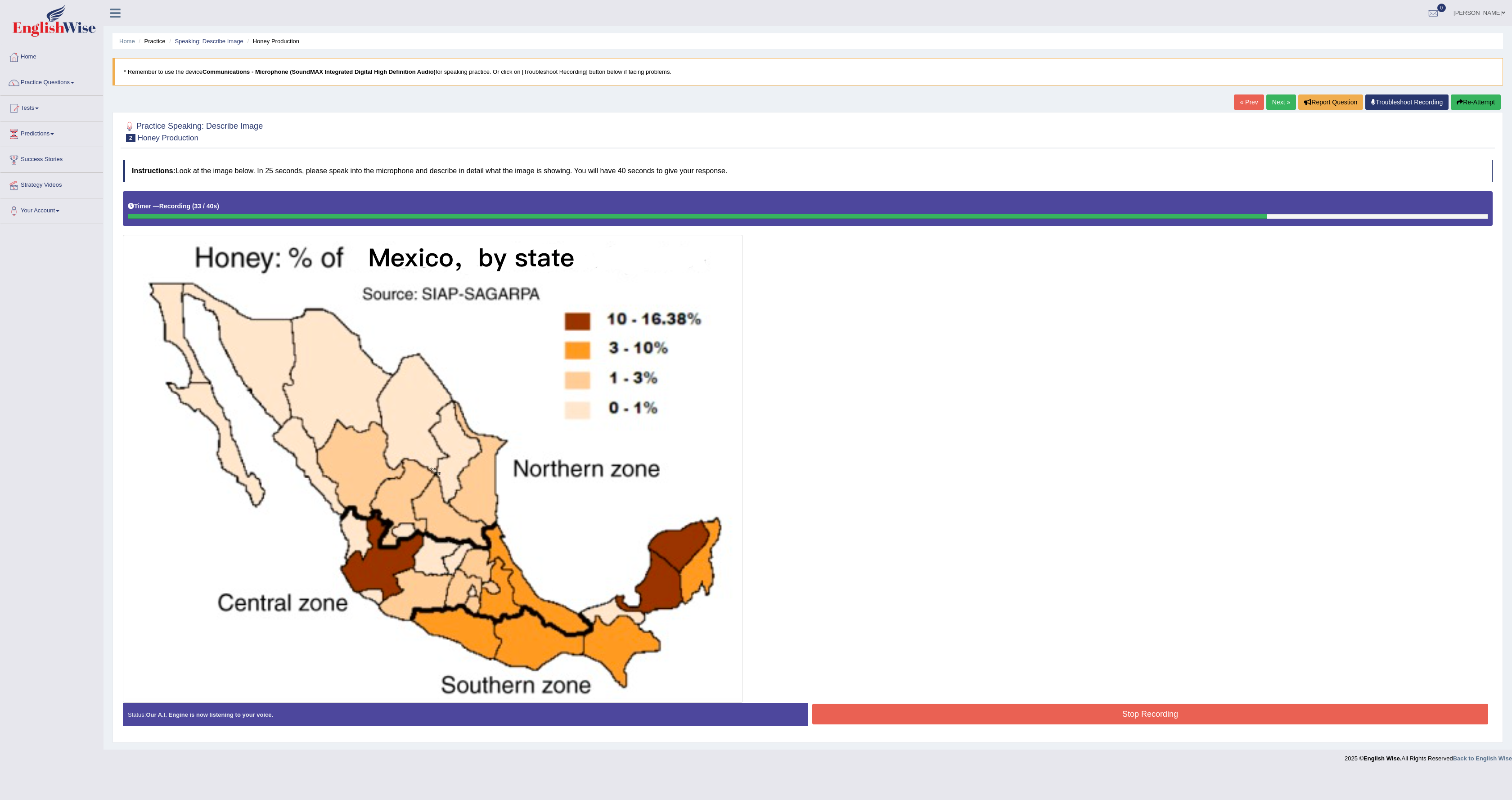
click at [749, 400] on button "Stop Recording" at bounding box center [1150, 714] width 676 height 21
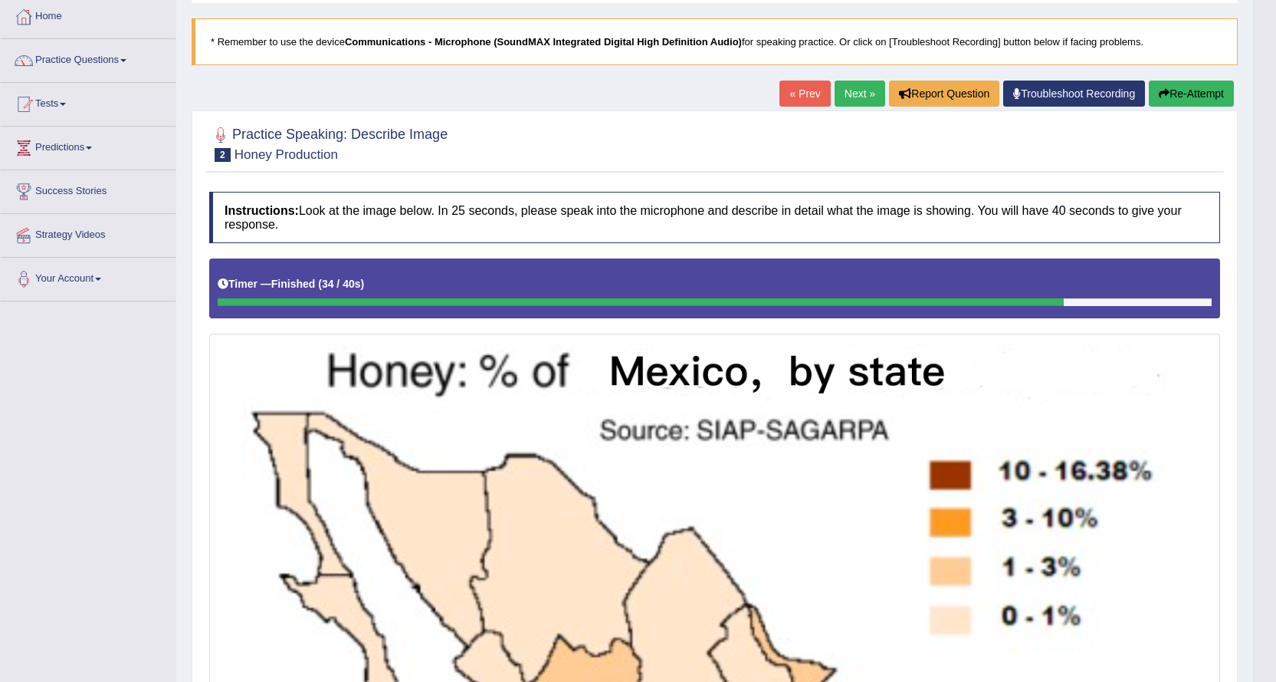
scroll to position [77, 0]
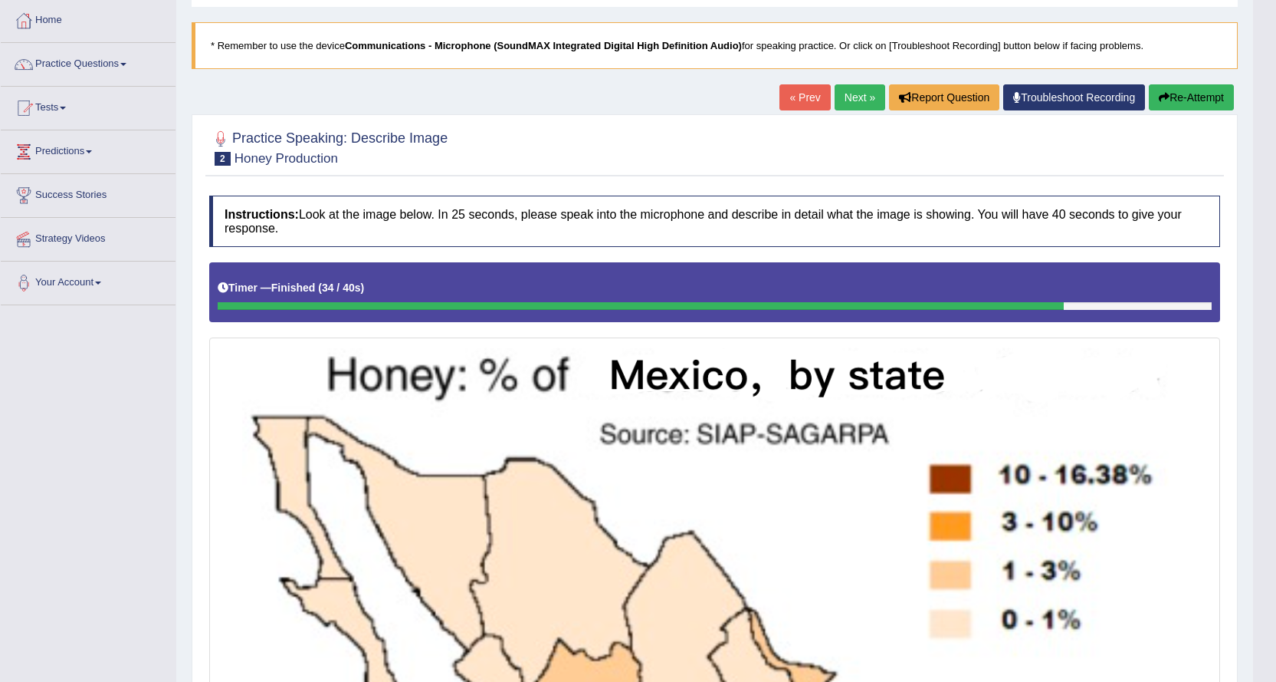
click at [860, 94] on link "Next »" at bounding box center [860, 97] width 51 height 26
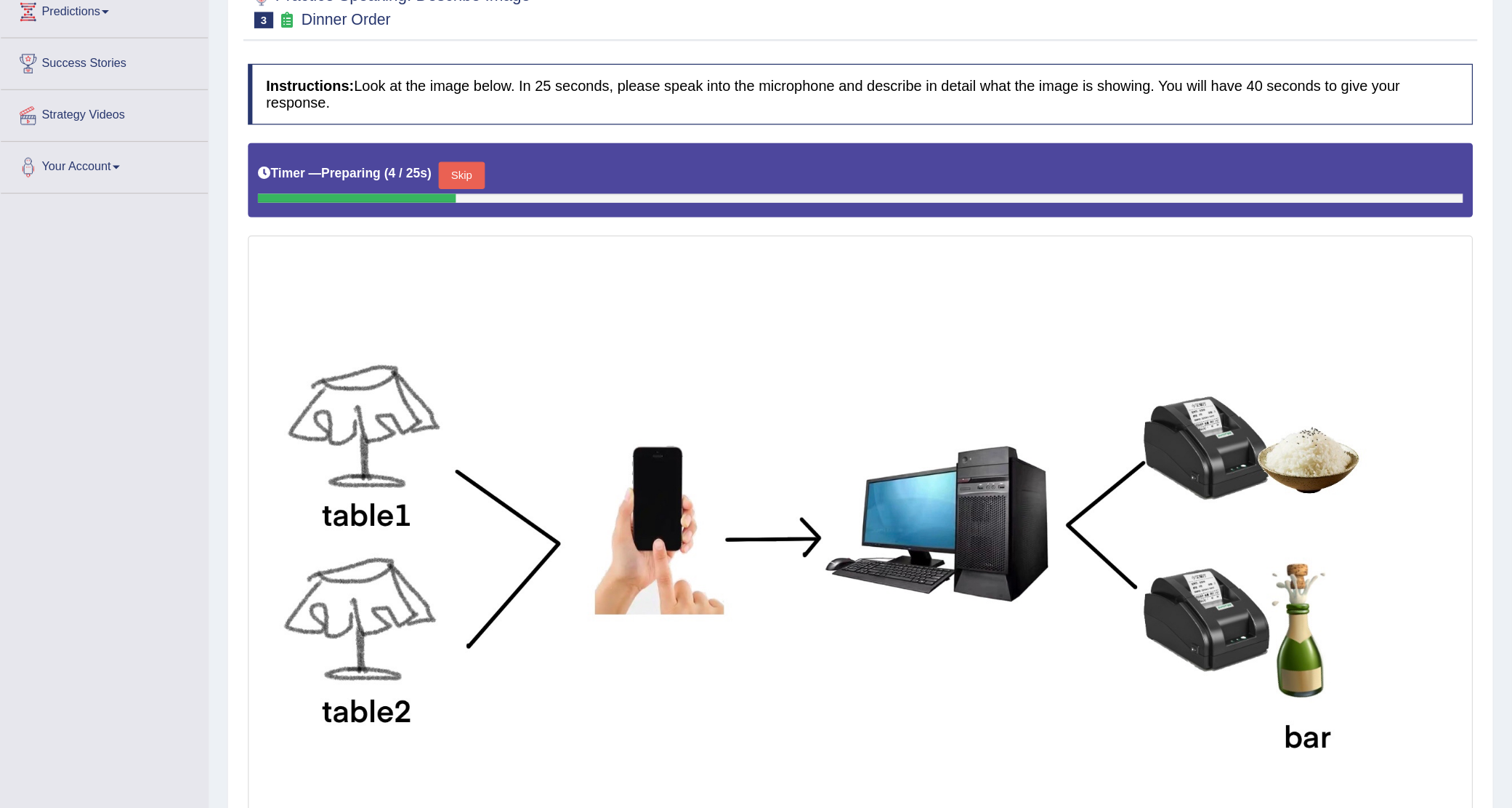
scroll to position [73, 0]
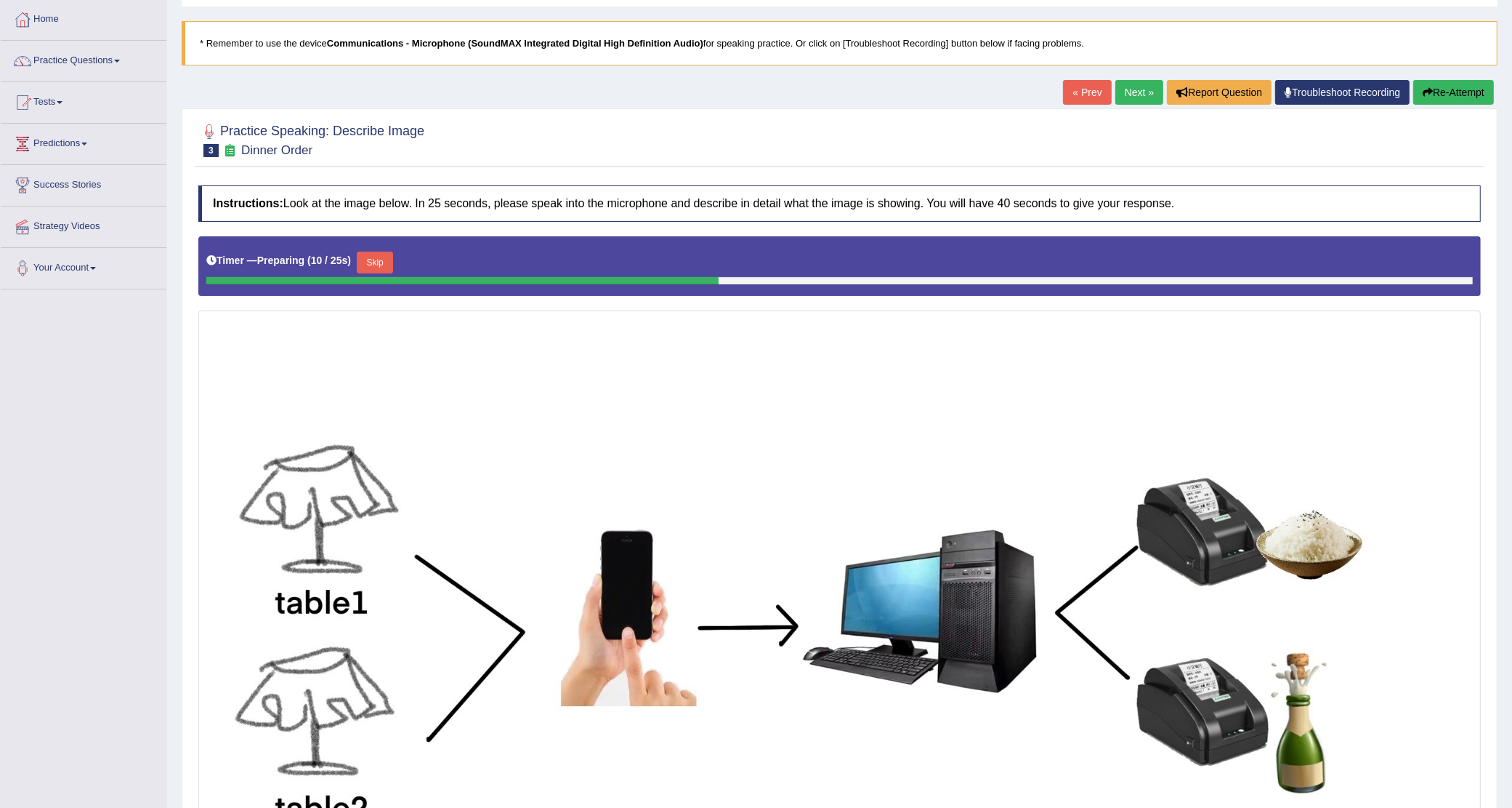
drag, startPoint x: 1190, startPoint y: 2, endPoint x: 880, endPoint y: 360, distance: 473.6
click at [880, 360] on img at bounding box center [840, 638] width 1276 height 650
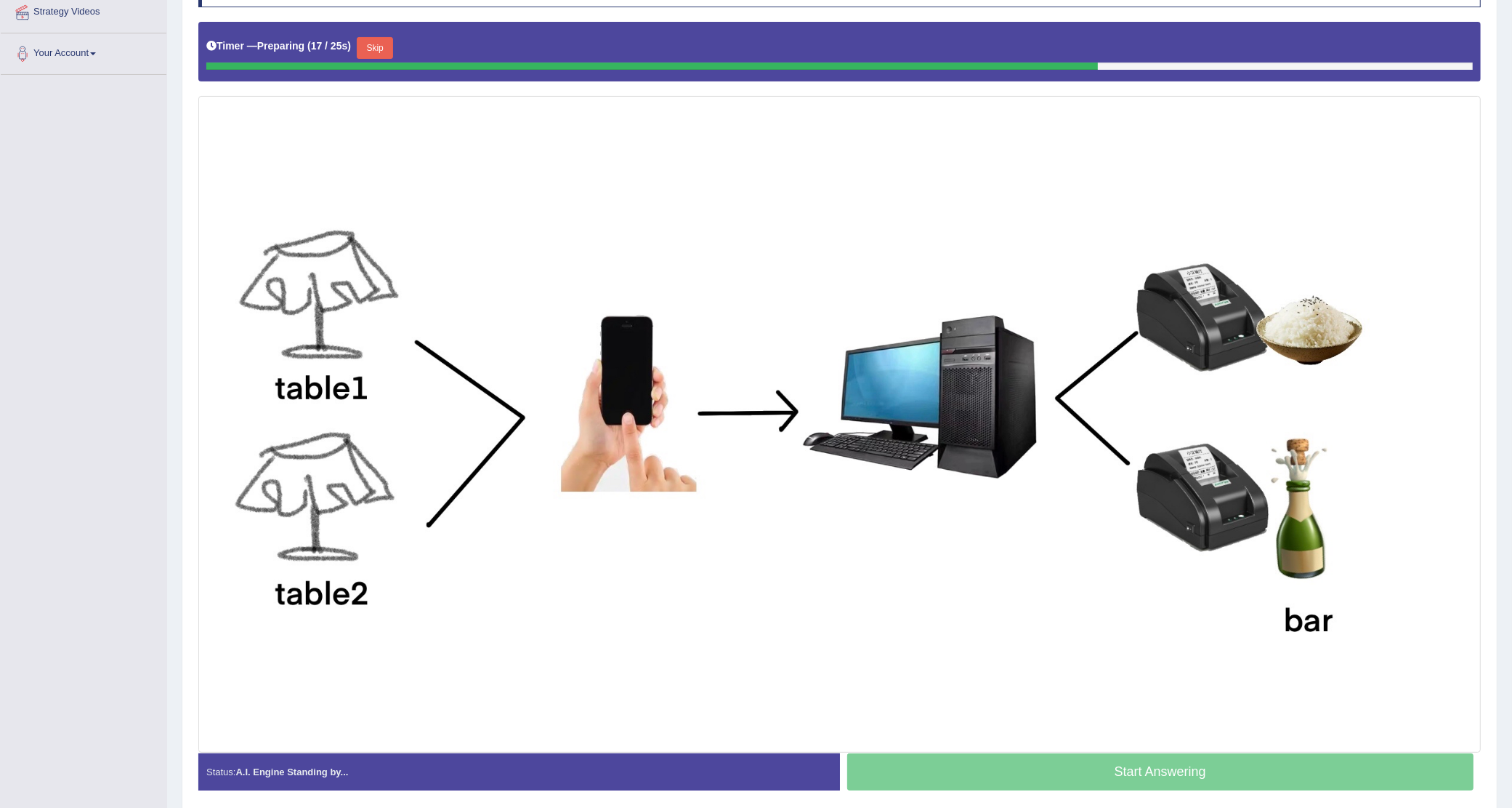
scroll to position [254, 0]
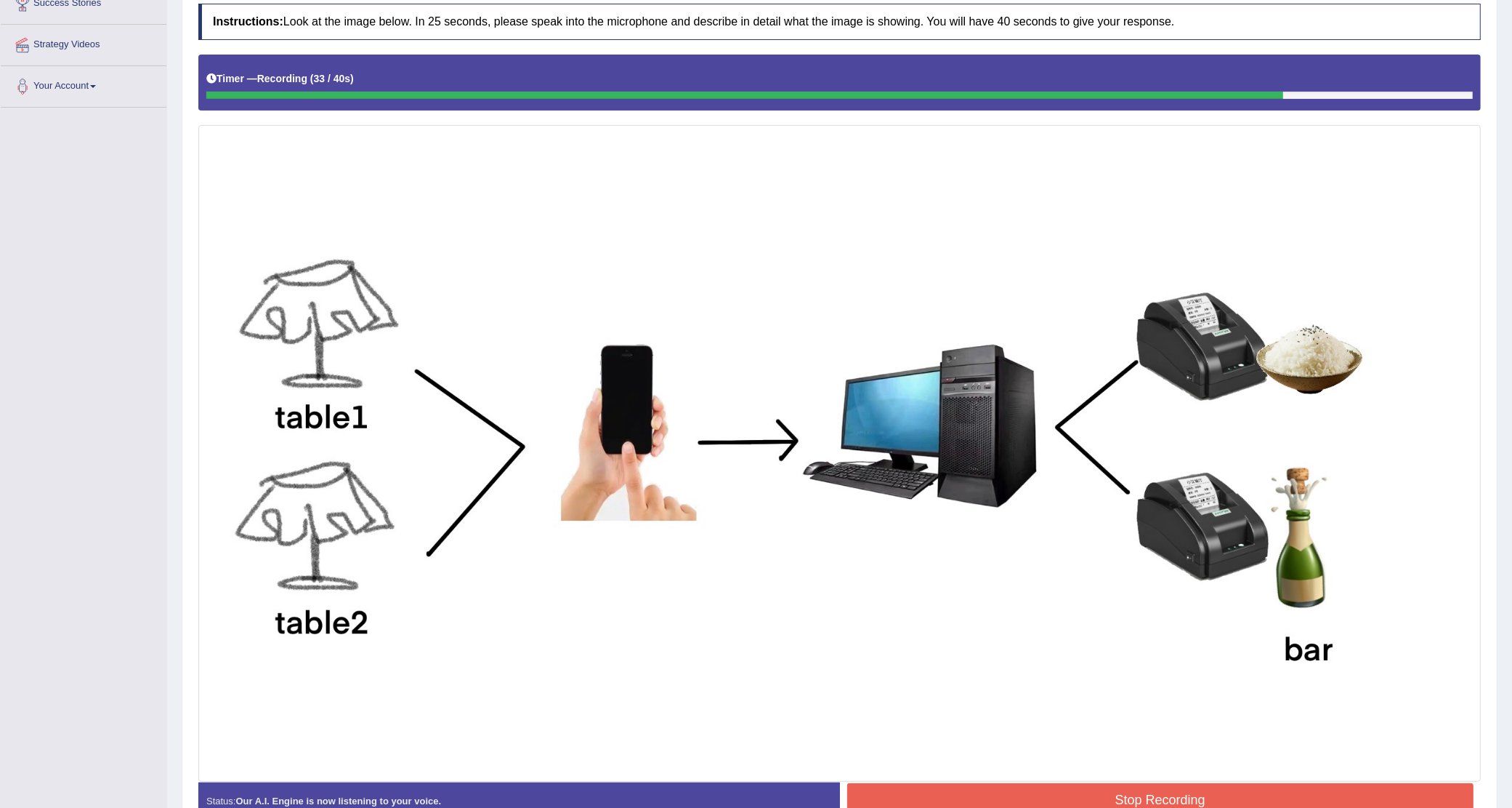
click at [1117, 646] on button "Stop Recording" at bounding box center [1161, 799] width 628 height 33
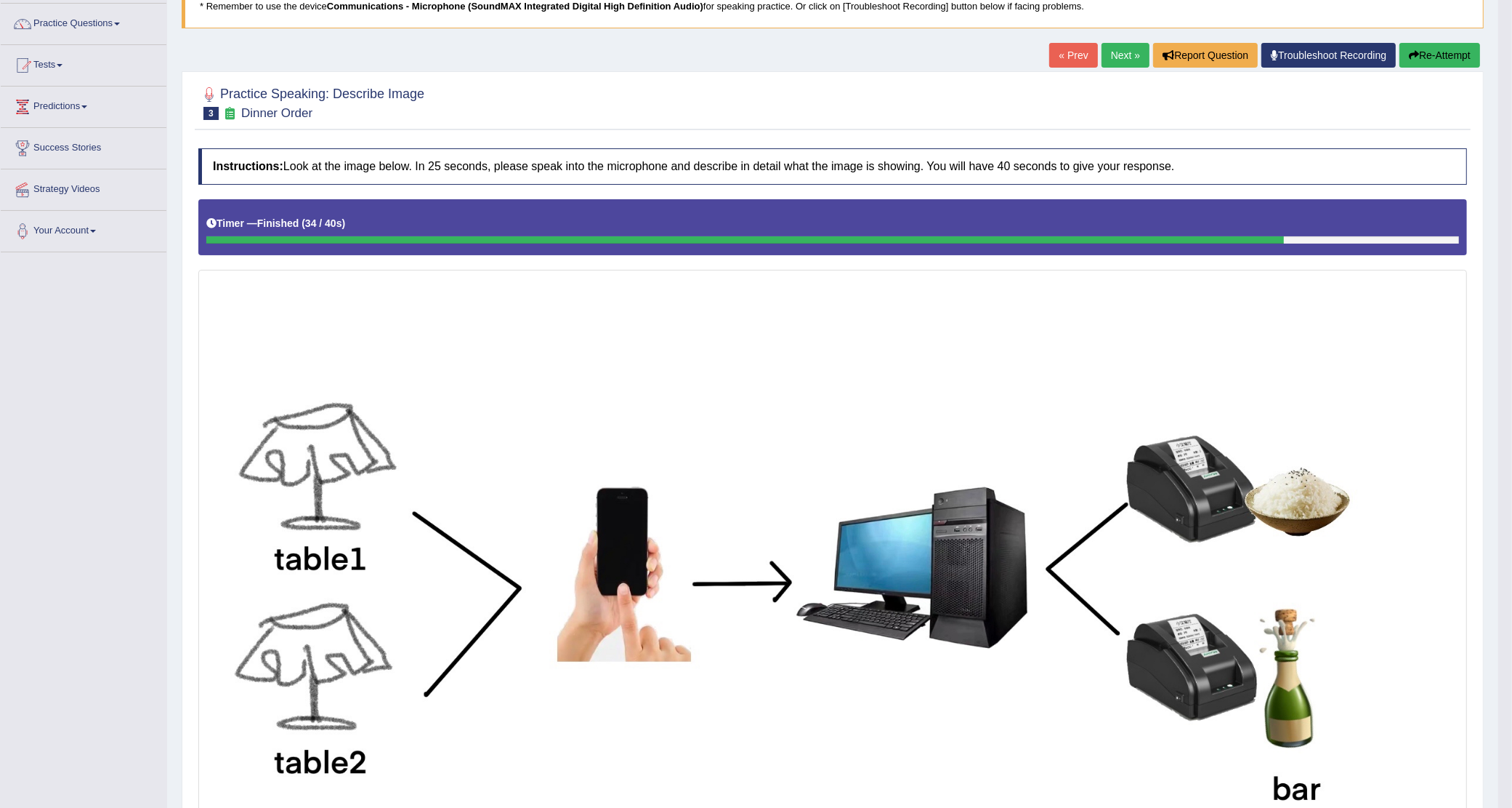
scroll to position [104, 0]
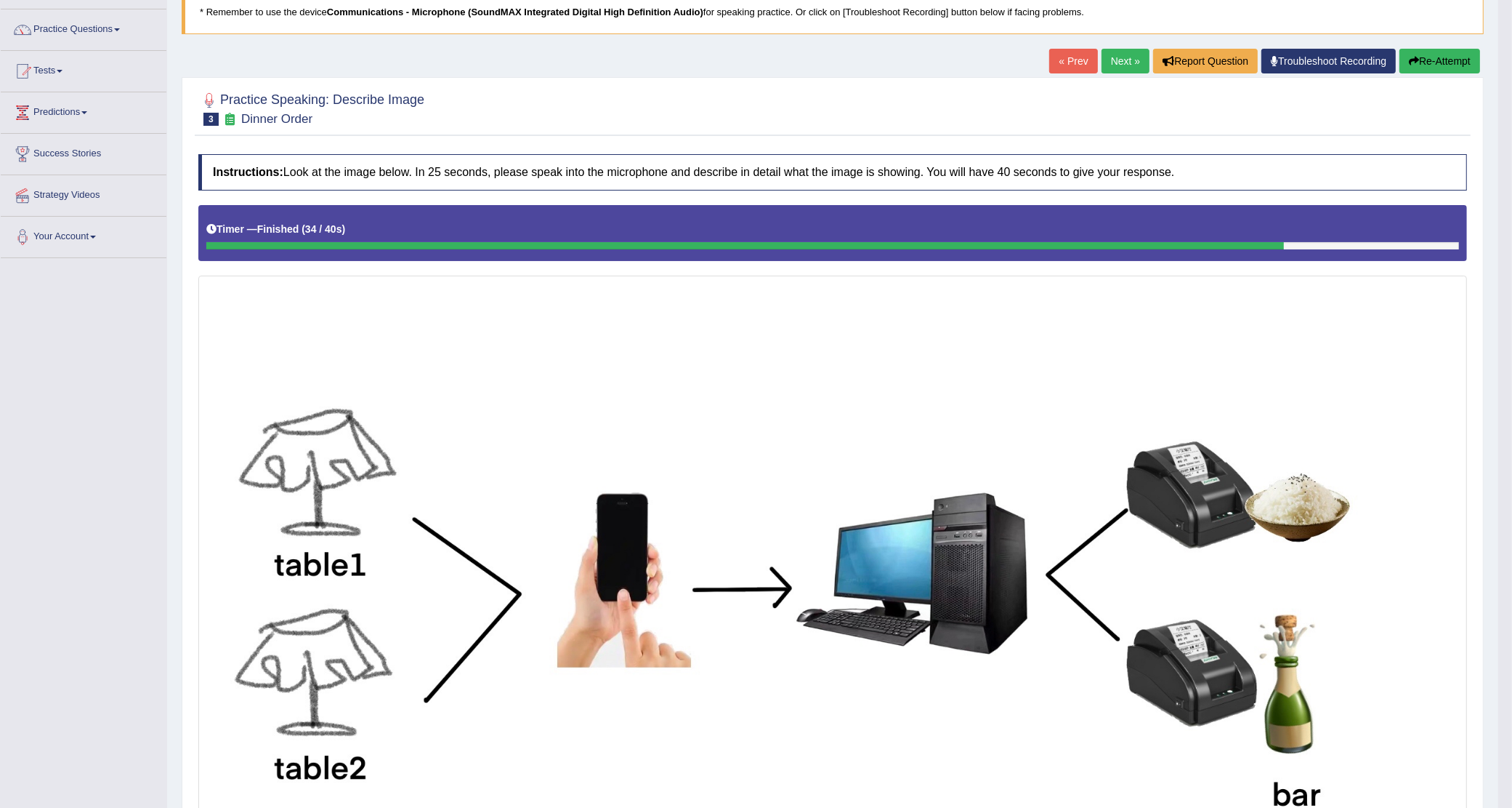
click at [1114, 67] on link "Next »" at bounding box center [1125, 61] width 48 height 25
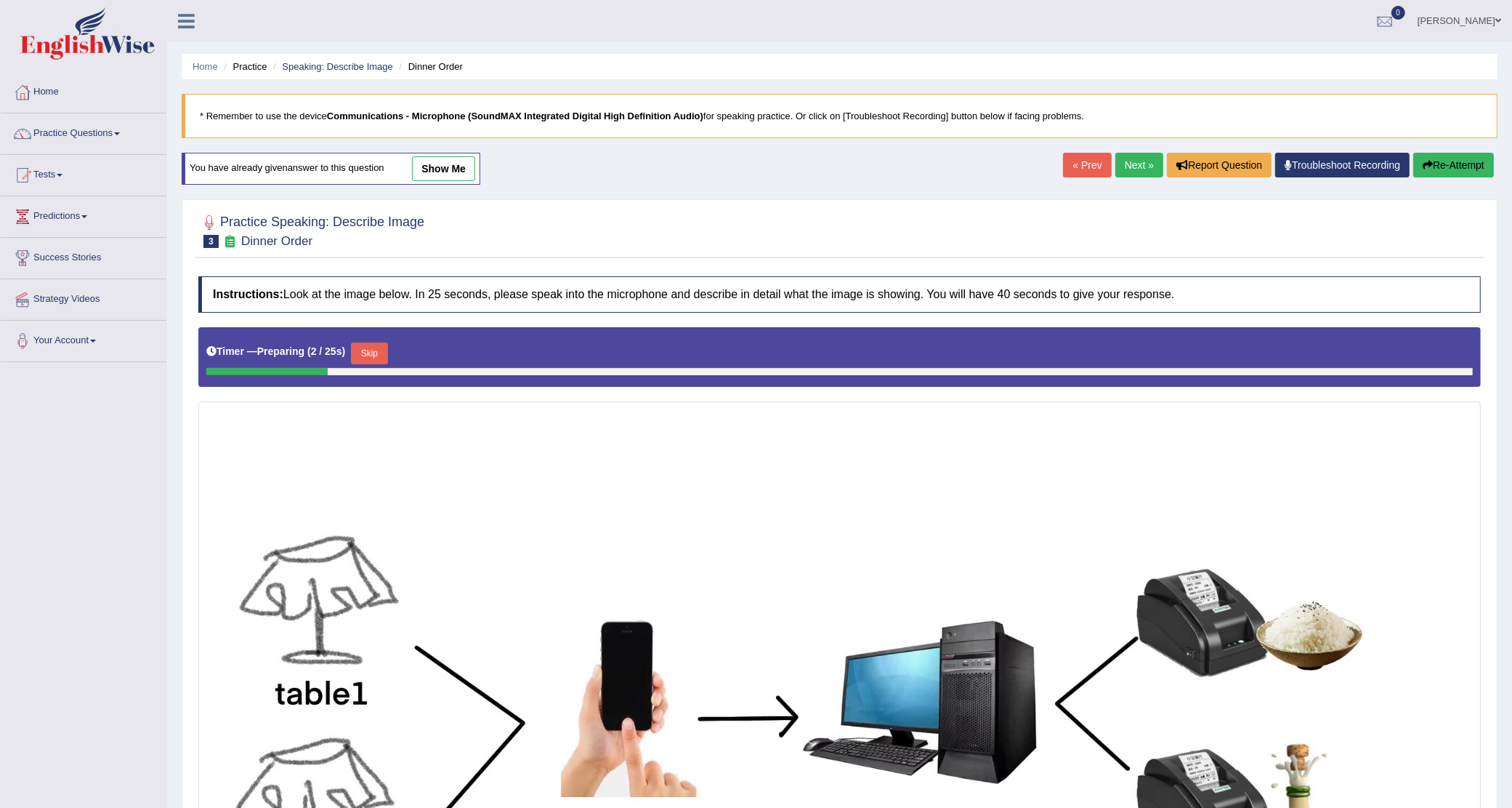
click at [1466, 9] on link "Ahsan Ali" at bounding box center [1459, 19] width 105 height 38
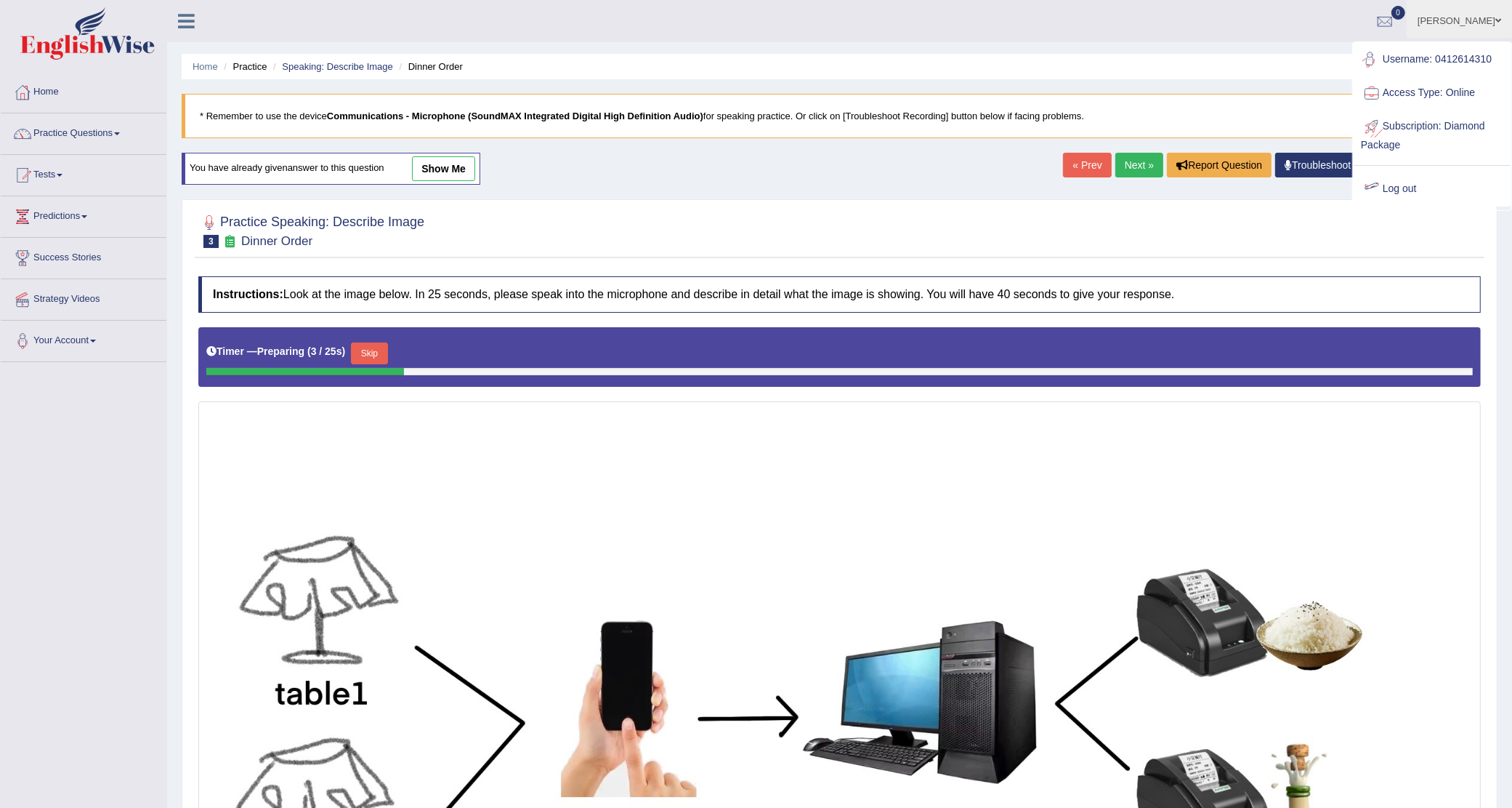
click at [1415, 191] on link "Log out" at bounding box center [1432, 189] width 157 height 33
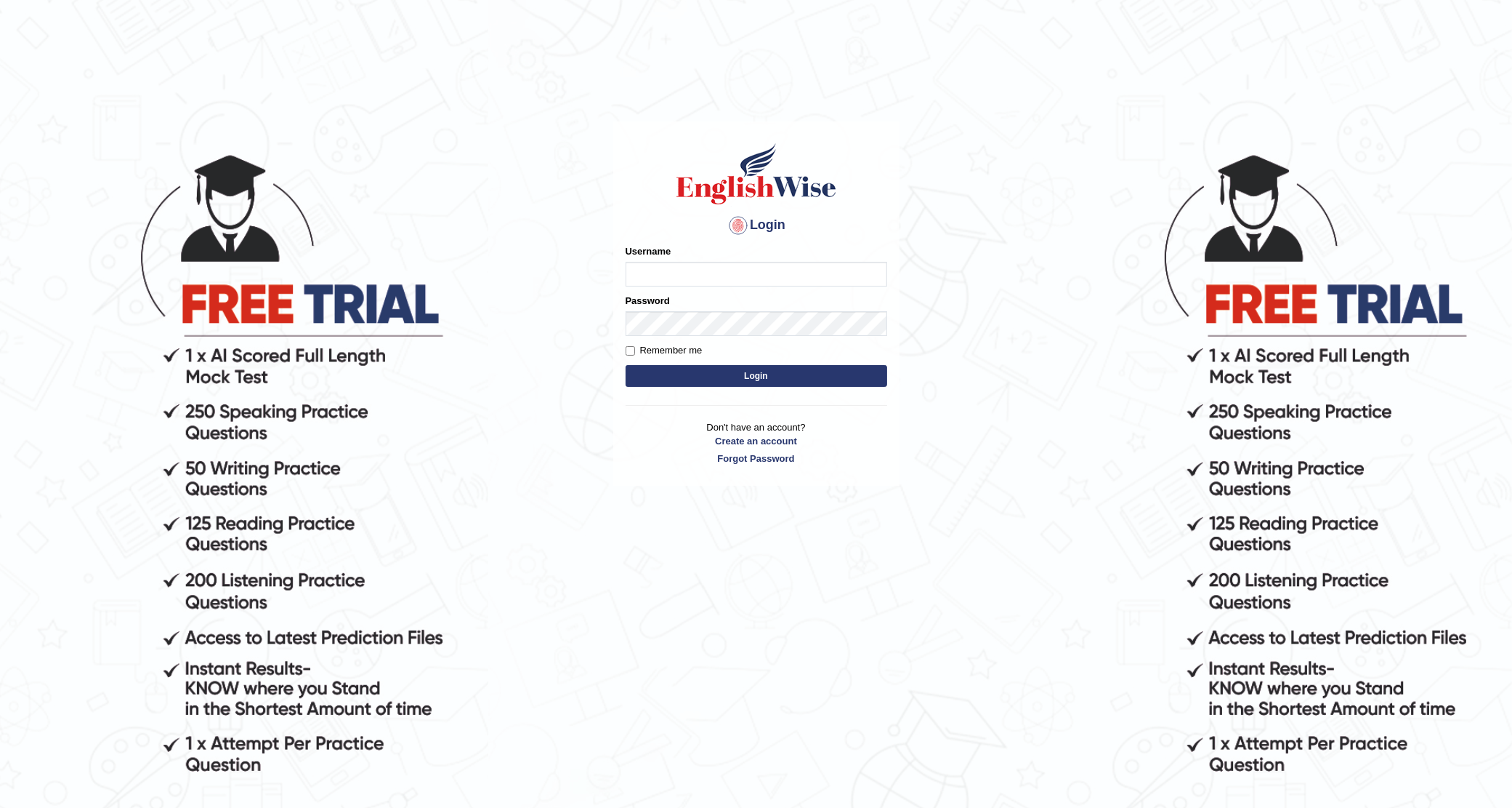
click at [939, 242] on body "Login Please fix the following errors: Username Password Remember me Login Don'…" at bounding box center [756, 480] width 1512 height 808
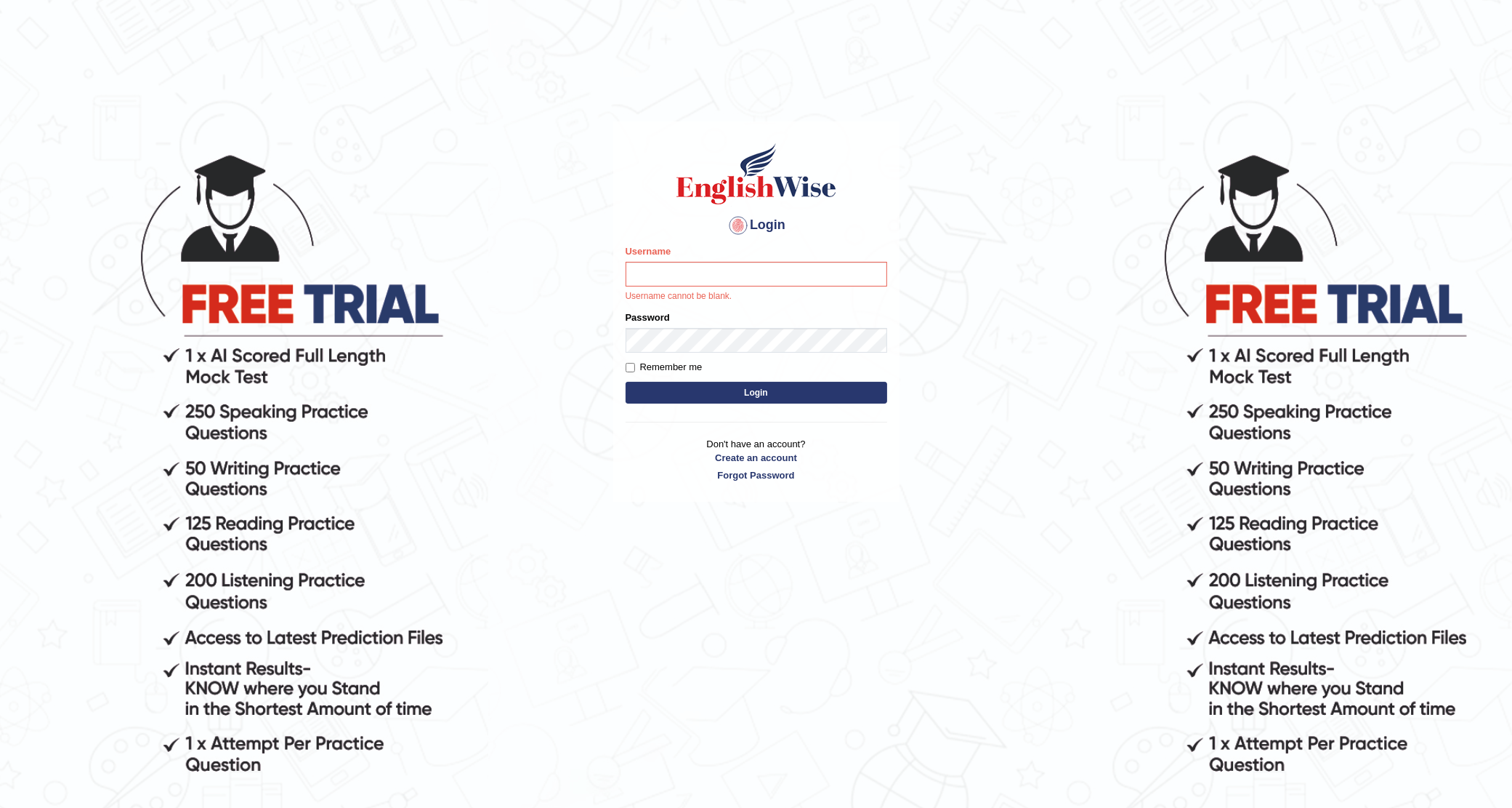
click at [955, 236] on body "Login Please fix the following errors: Username Username cannot be blank. Passw…" at bounding box center [756, 480] width 1512 height 808
click at [804, 278] on input "Username" at bounding box center [756, 274] width 262 height 25
type input "0412614310"
click at [626, 381] on button "Login" at bounding box center [756, 392] width 262 height 22
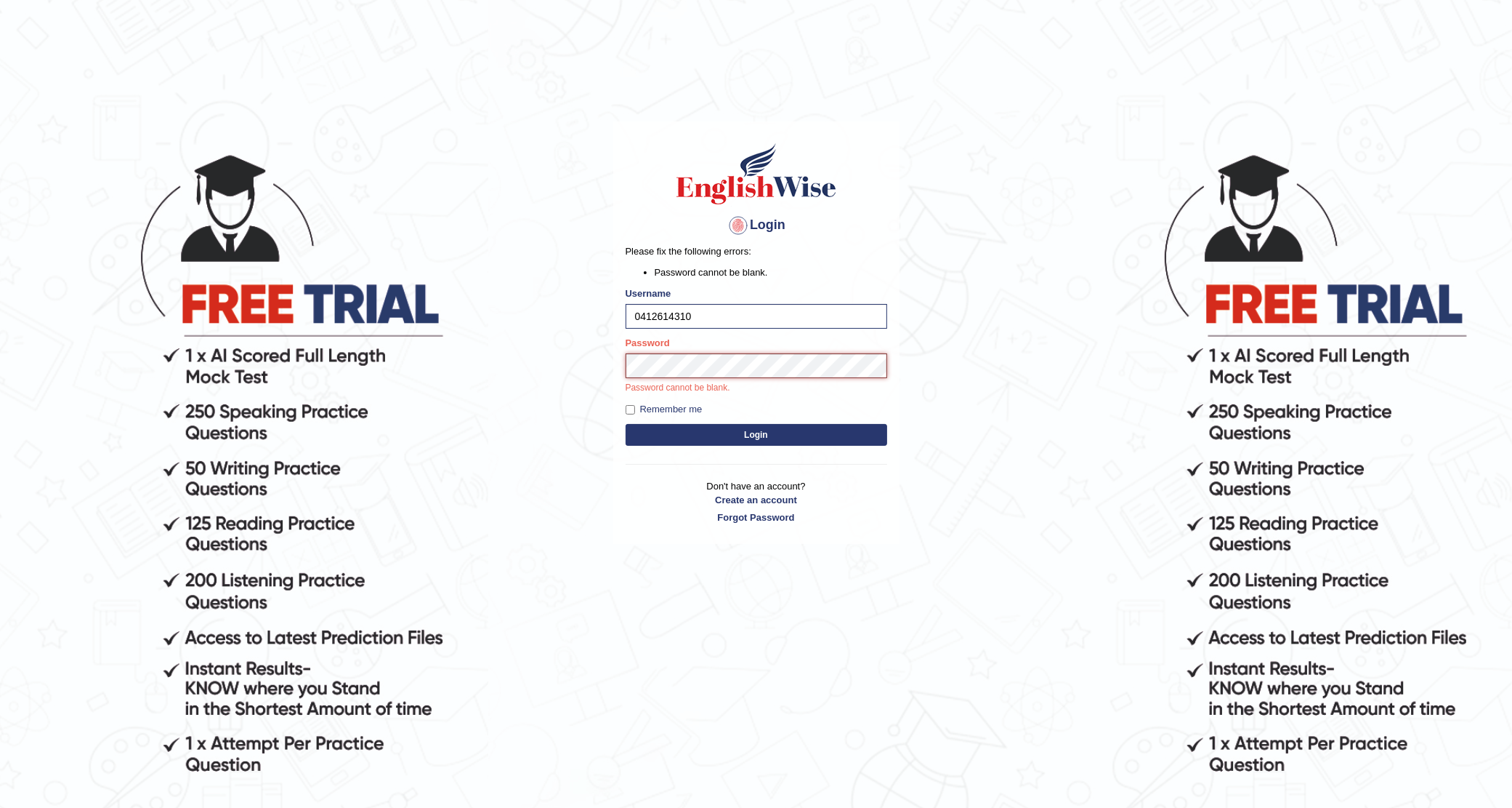
click at [626, 424] on button "Login" at bounding box center [756, 434] width 262 height 22
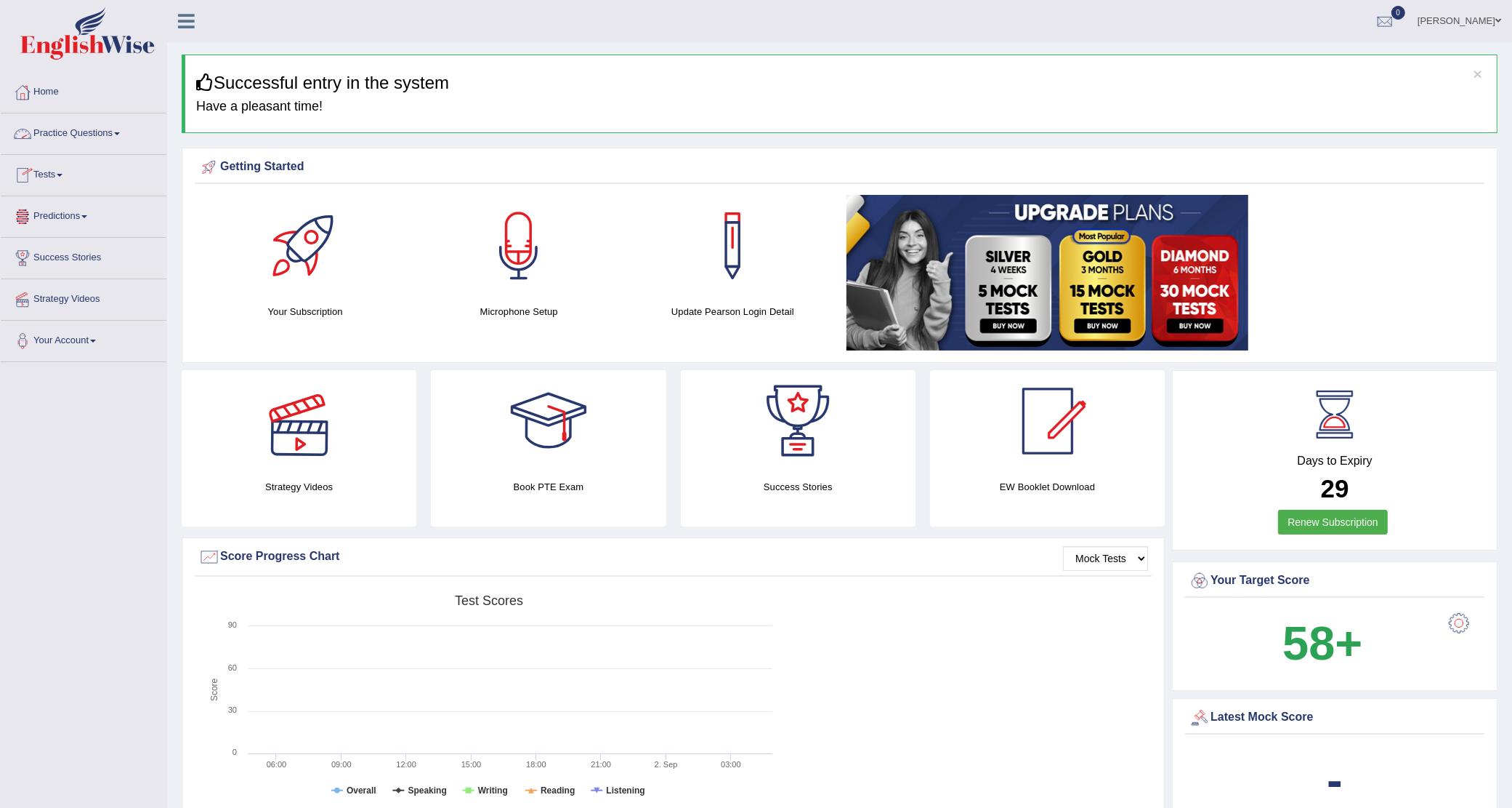
click at [78, 133] on link "Practice Questions" at bounding box center [83, 132] width 166 height 36
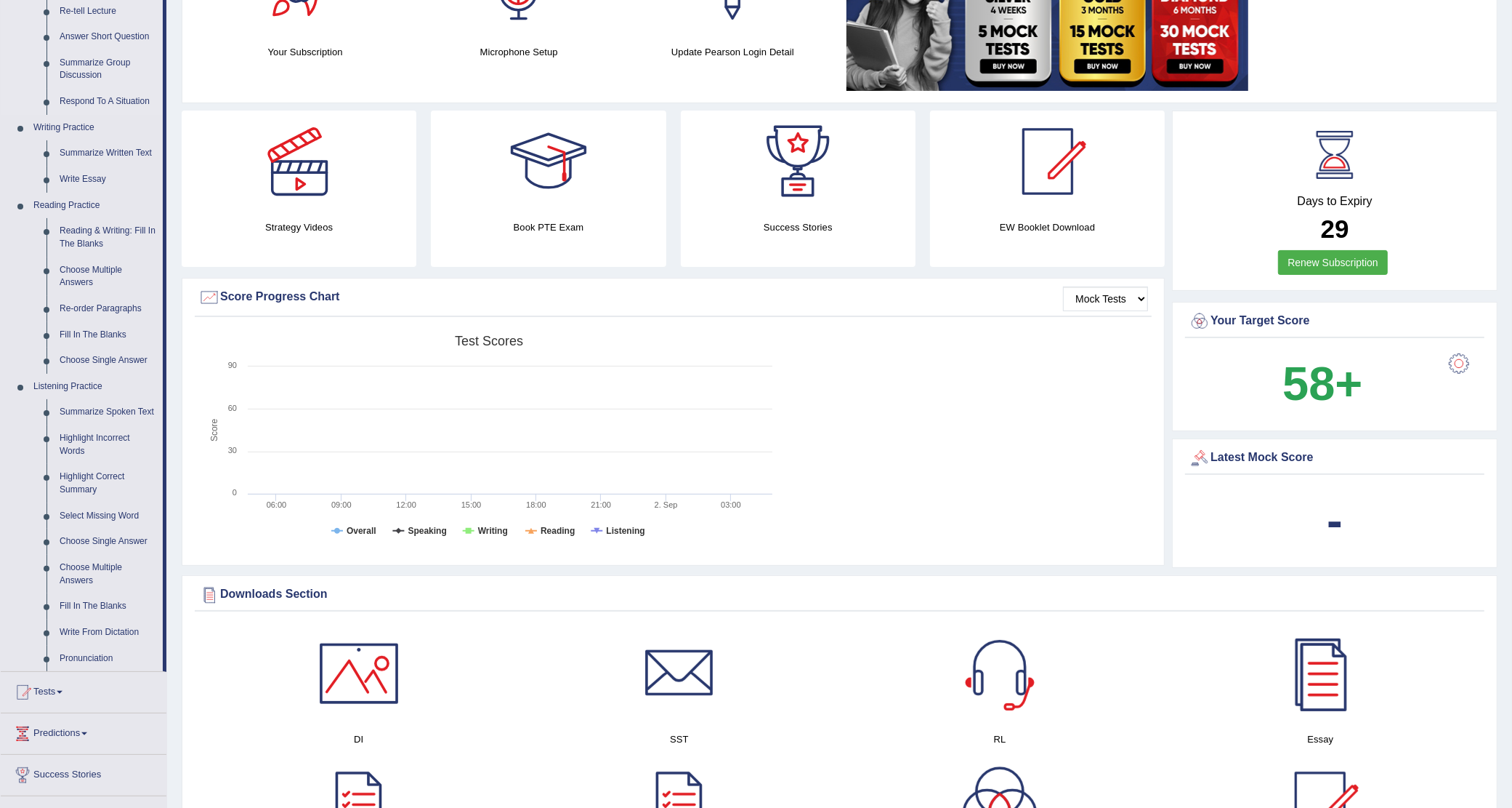
scroll to position [273, 0]
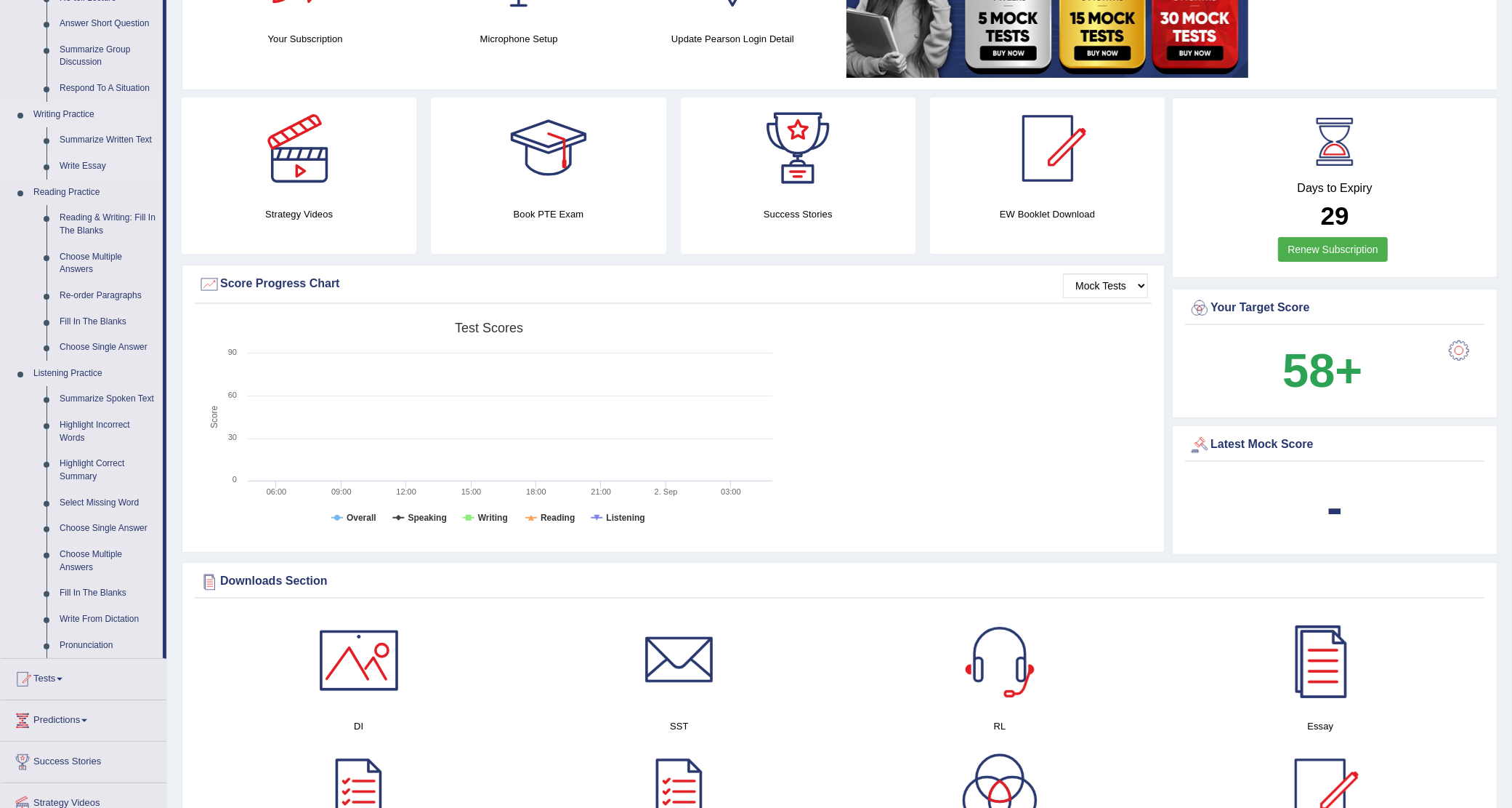
click at [85, 163] on link "Write Essay" at bounding box center [108, 167] width 110 height 27
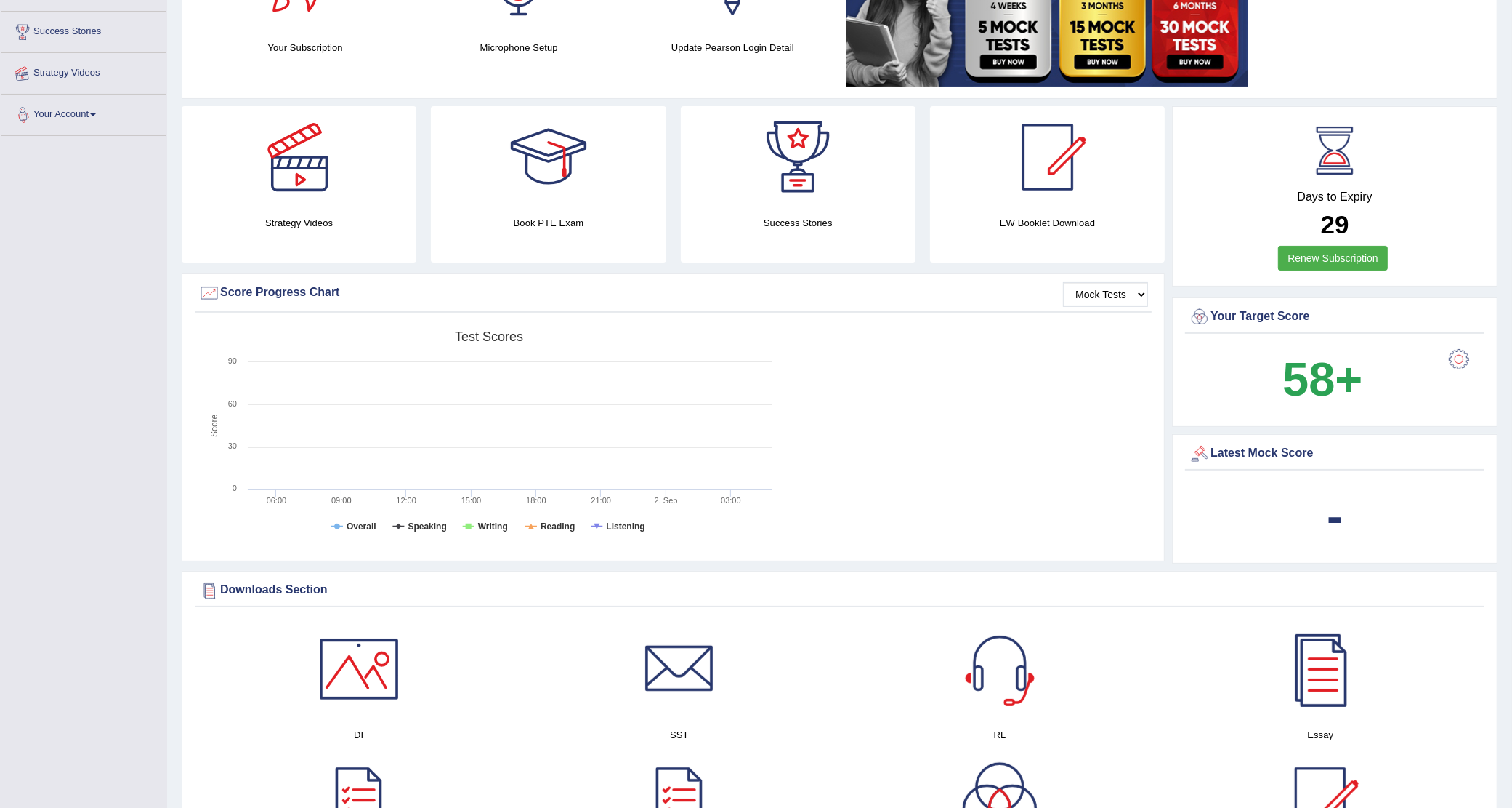
scroll to position [314, 0]
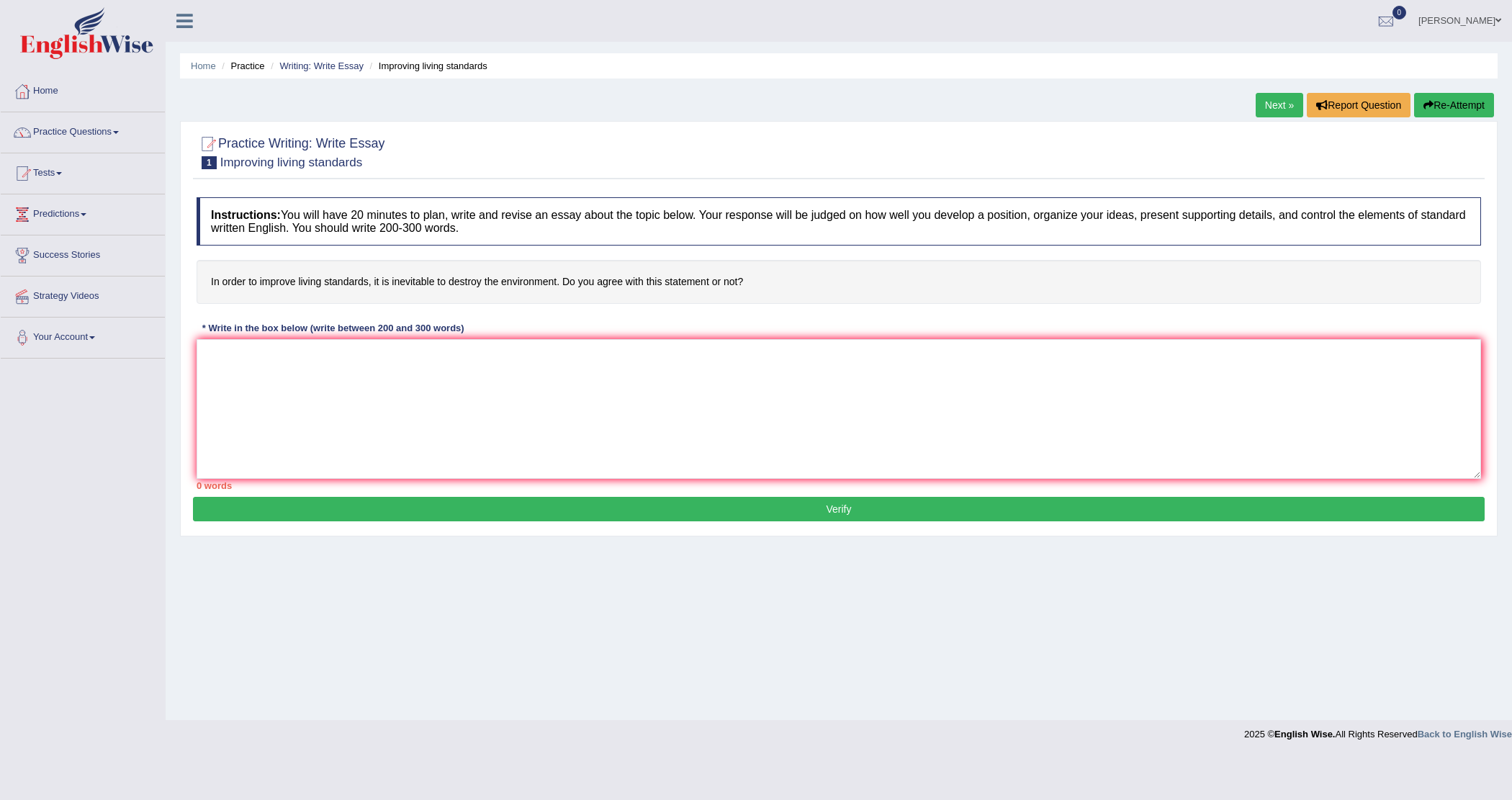
click at [1279, 106] on link "Next »" at bounding box center [1279, 105] width 48 height 24
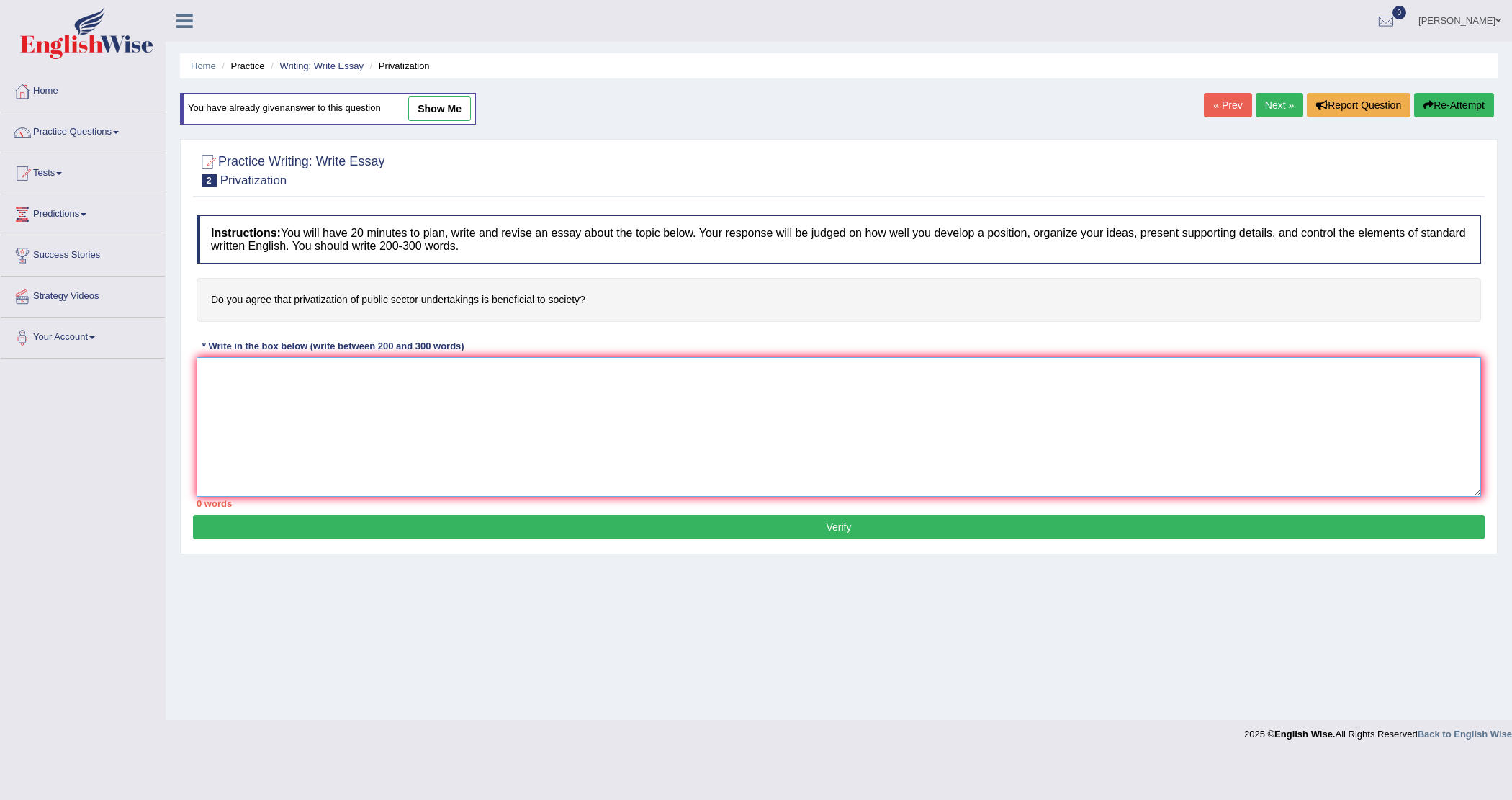
click at [519, 396] on textarea at bounding box center [839, 426] width 1285 height 140
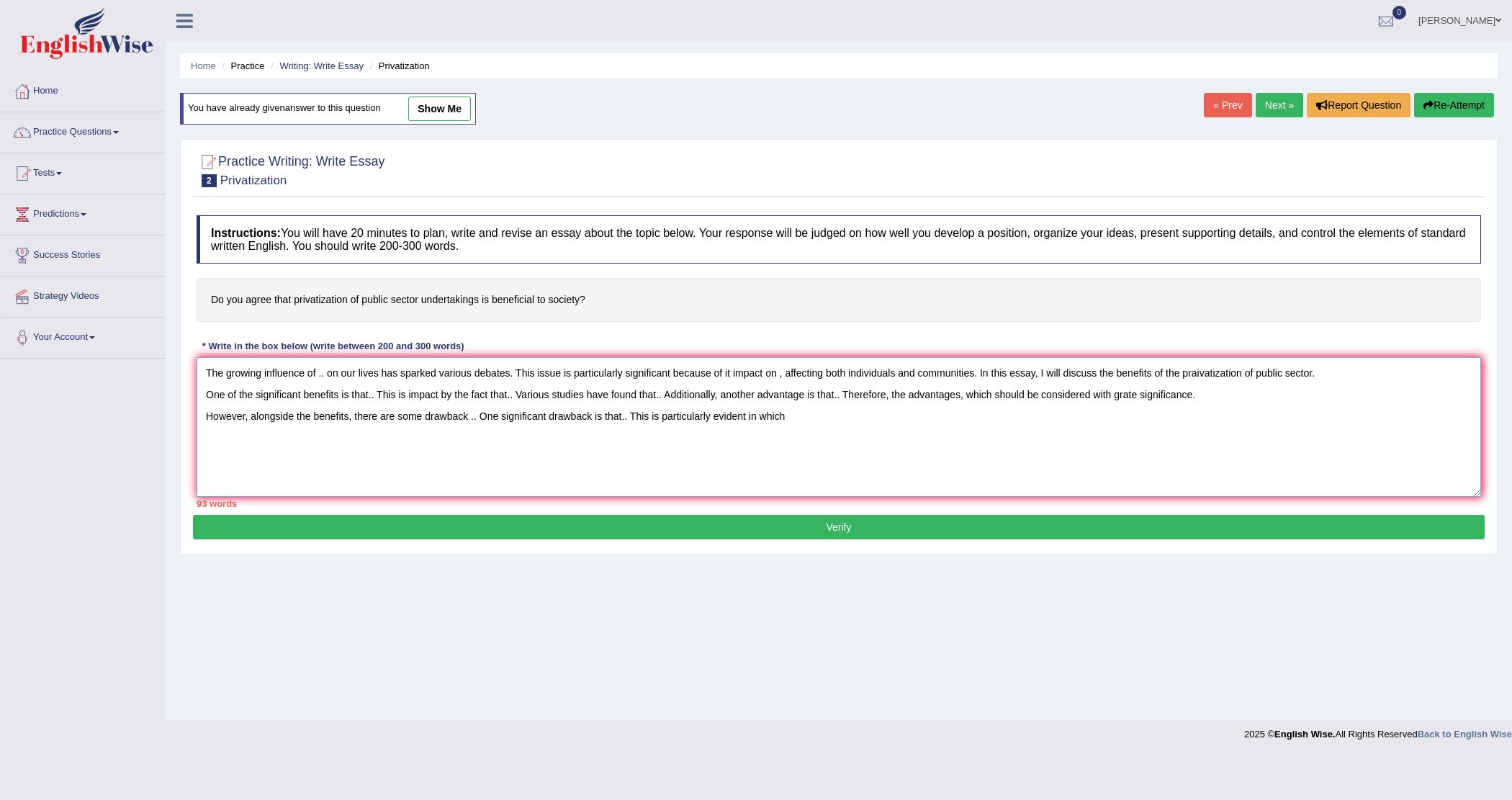
click at [743, 420] on textarea "The growing influence of .. on our lives has sparked various debates. This issu…" at bounding box center [839, 426] width 1285 height 140
click at [747, 420] on textarea "The growing influence of .. on our lives has sparked various debates. This issu…" at bounding box center [839, 426] width 1285 height 140
click at [840, 426] on textarea "The growing influence of .. on our lives has sparked various debates. This issu…" at bounding box center [839, 426] width 1285 height 140
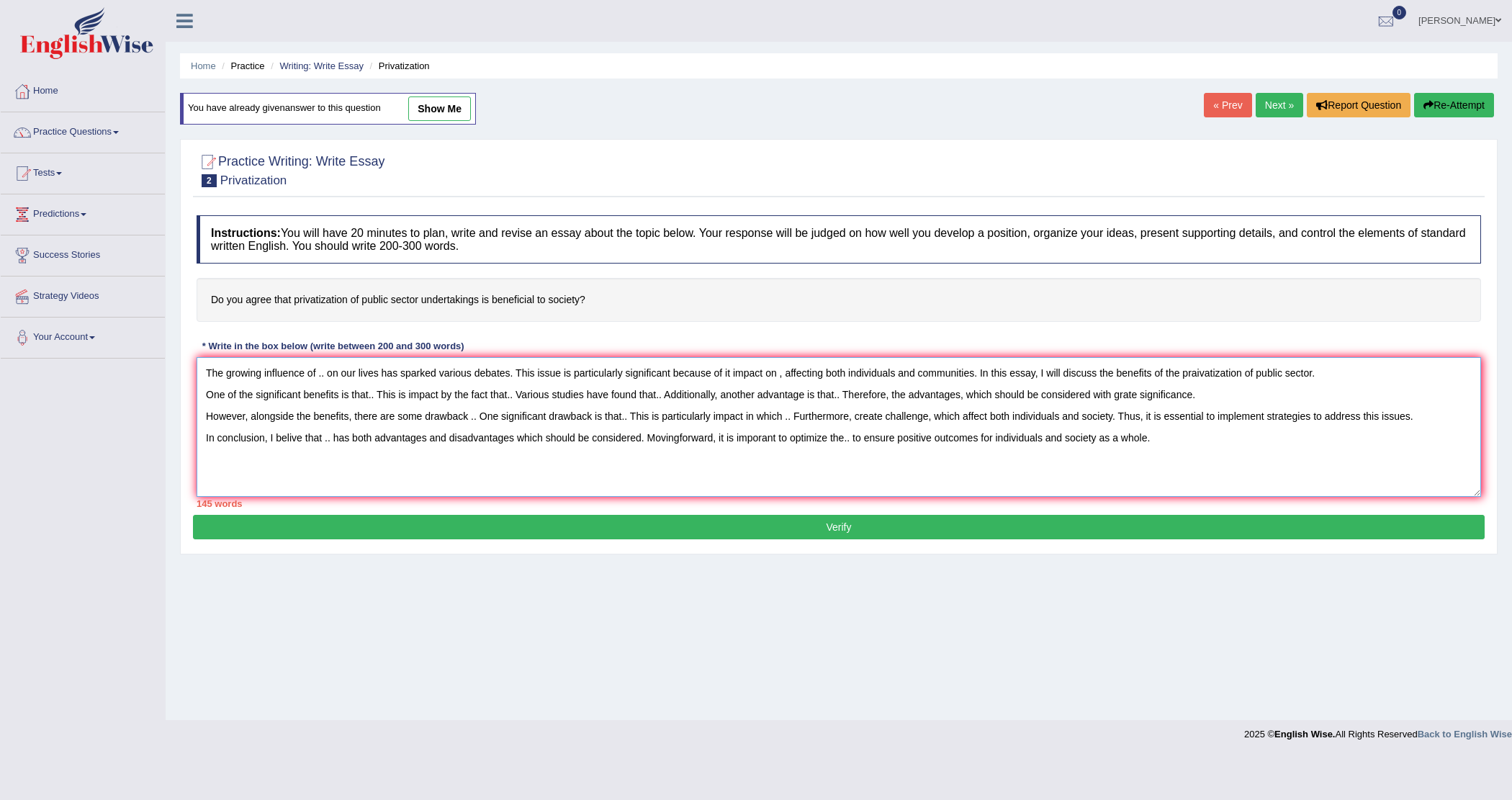
click at [325, 381] on textarea "The growing influence of .. on our lives has sparked various debates. This issu…" at bounding box center [839, 426] width 1285 height 140
click at [823, 377] on textarea "The growing influence of privatization on our lives has sparked various debates…" at bounding box center [839, 426] width 1285 height 140
click at [829, 378] on textarea "The growing influence of privatization on our lives has sparked various debates…" at bounding box center [839, 426] width 1285 height 140
click at [919, 385] on textarea "The growing influence of privatization on our lives has sparked various debates…" at bounding box center [839, 426] width 1285 height 140
click at [917, 377] on textarea "The growing influence of privatization on our lives has sparked various debates…" at bounding box center [839, 426] width 1285 height 140
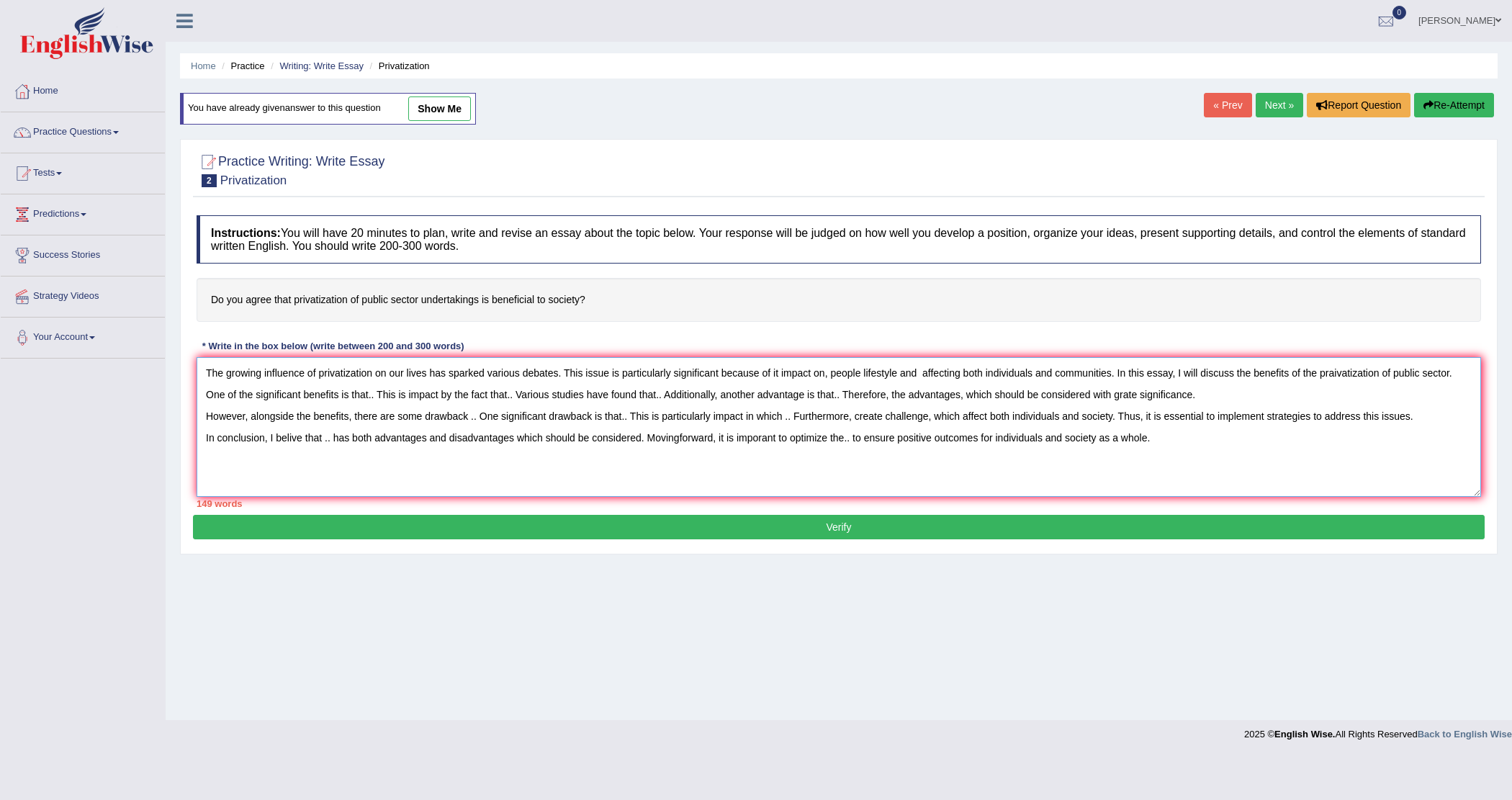
click at [920, 376] on textarea "The growing influence of privatization on our lives has sparked various debates…" at bounding box center [839, 426] width 1285 height 140
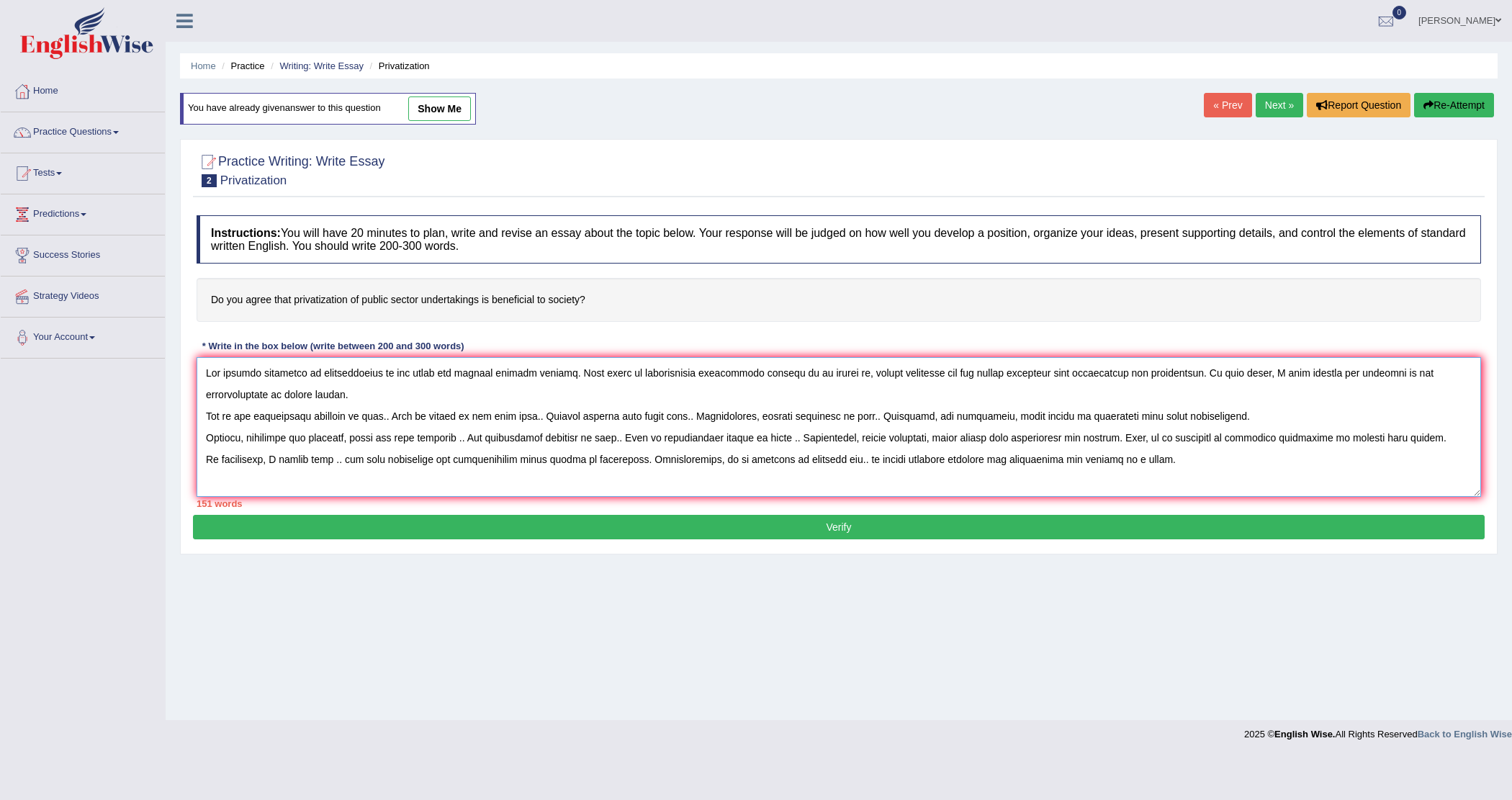
click at [373, 419] on textarea at bounding box center [839, 426] width 1285 height 140
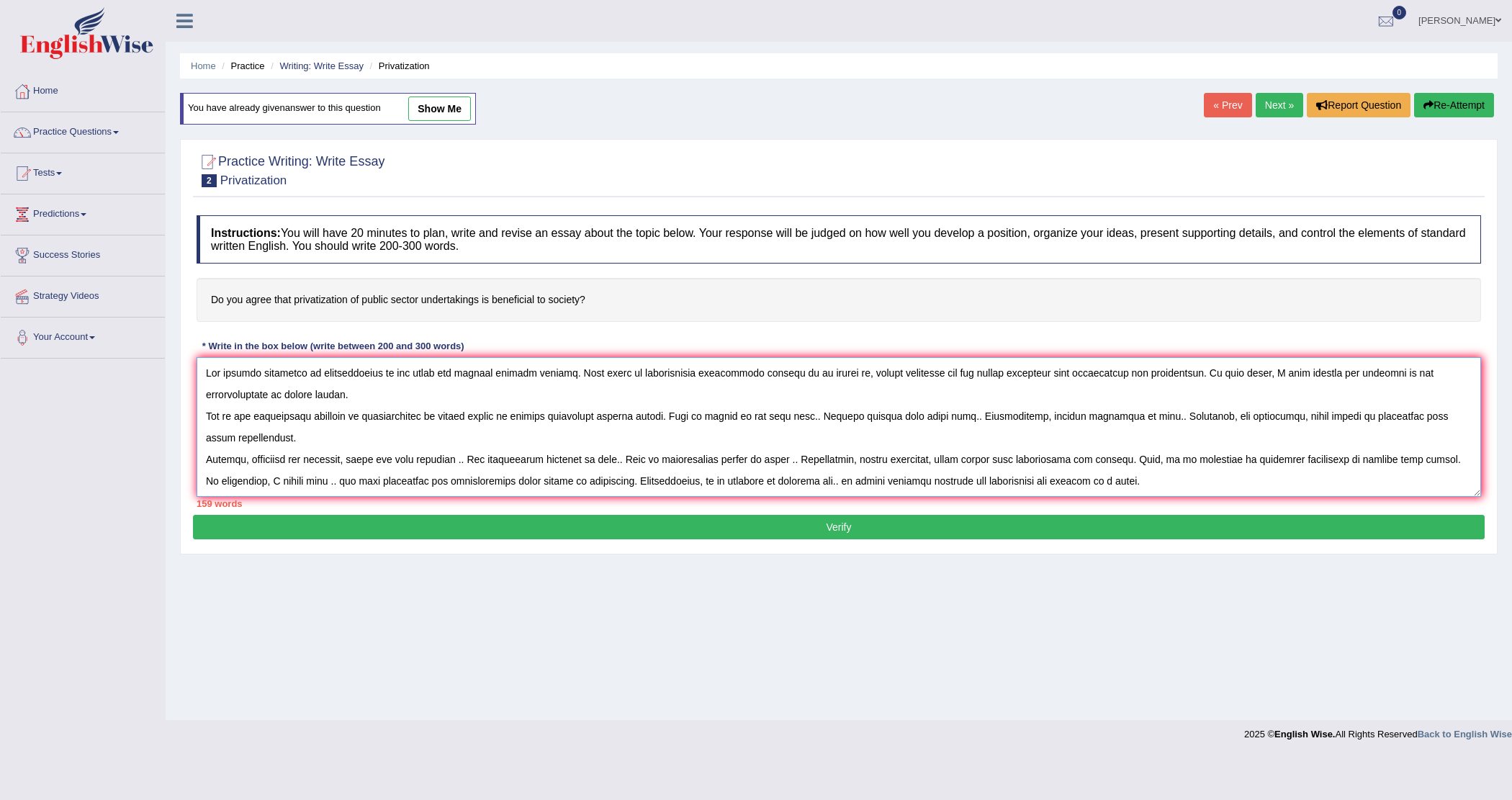
drag, startPoint x: 774, startPoint y: 415, endPoint x: 787, endPoint y: 422, distance: 14.8
click at [779, 419] on textarea at bounding box center [839, 426] width 1285 height 140
click at [792, 391] on textarea at bounding box center [839, 426] width 1285 height 140
click at [776, 423] on textarea at bounding box center [839, 426] width 1285 height 140
drag, startPoint x: 839, startPoint y: 423, endPoint x: 846, endPoint y: 430, distance: 9.9
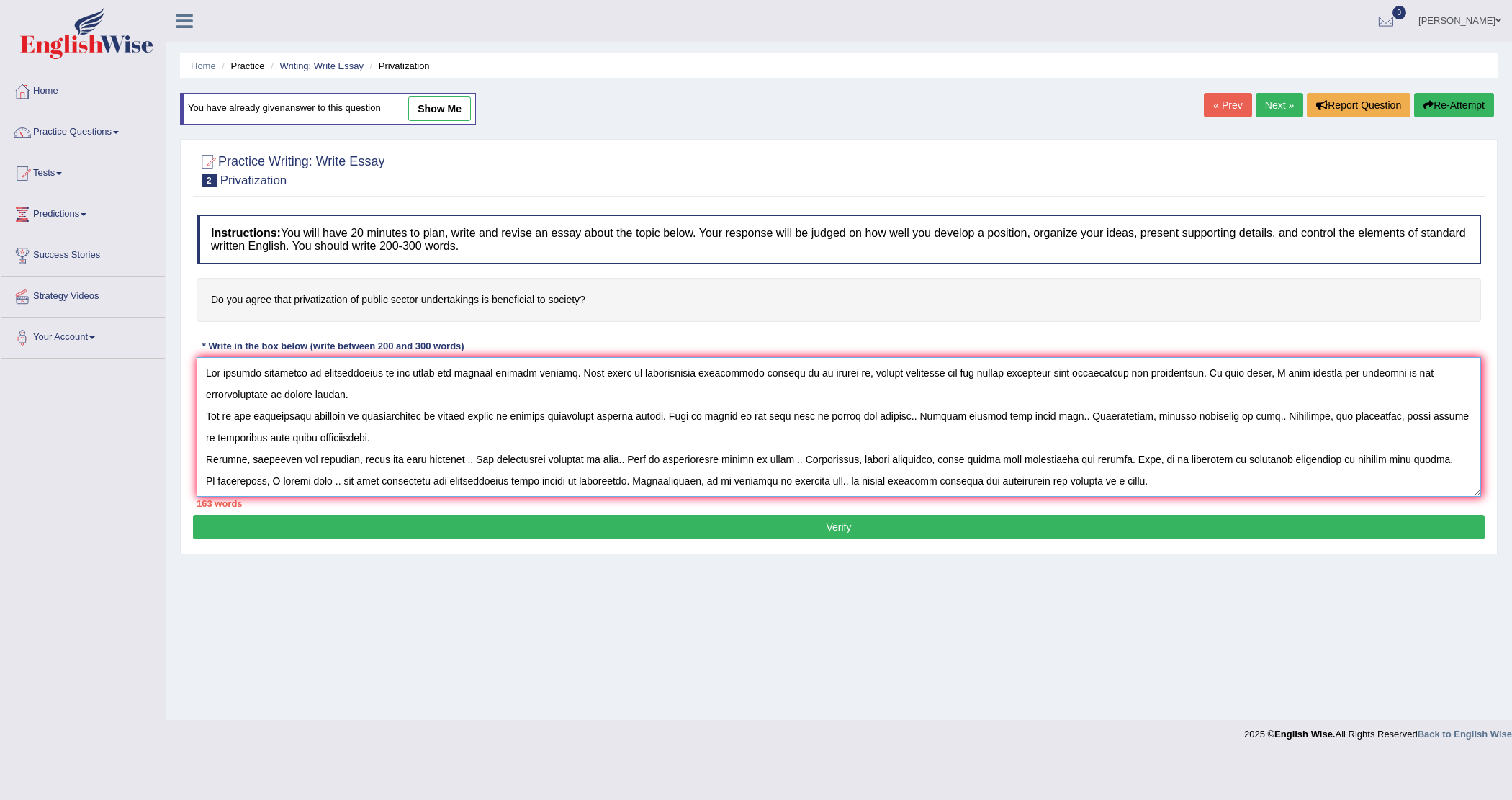
click at [839, 423] on textarea at bounding box center [839, 426] width 1285 height 140
click at [897, 420] on textarea at bounding box center [839, 426] width 1285 height 140
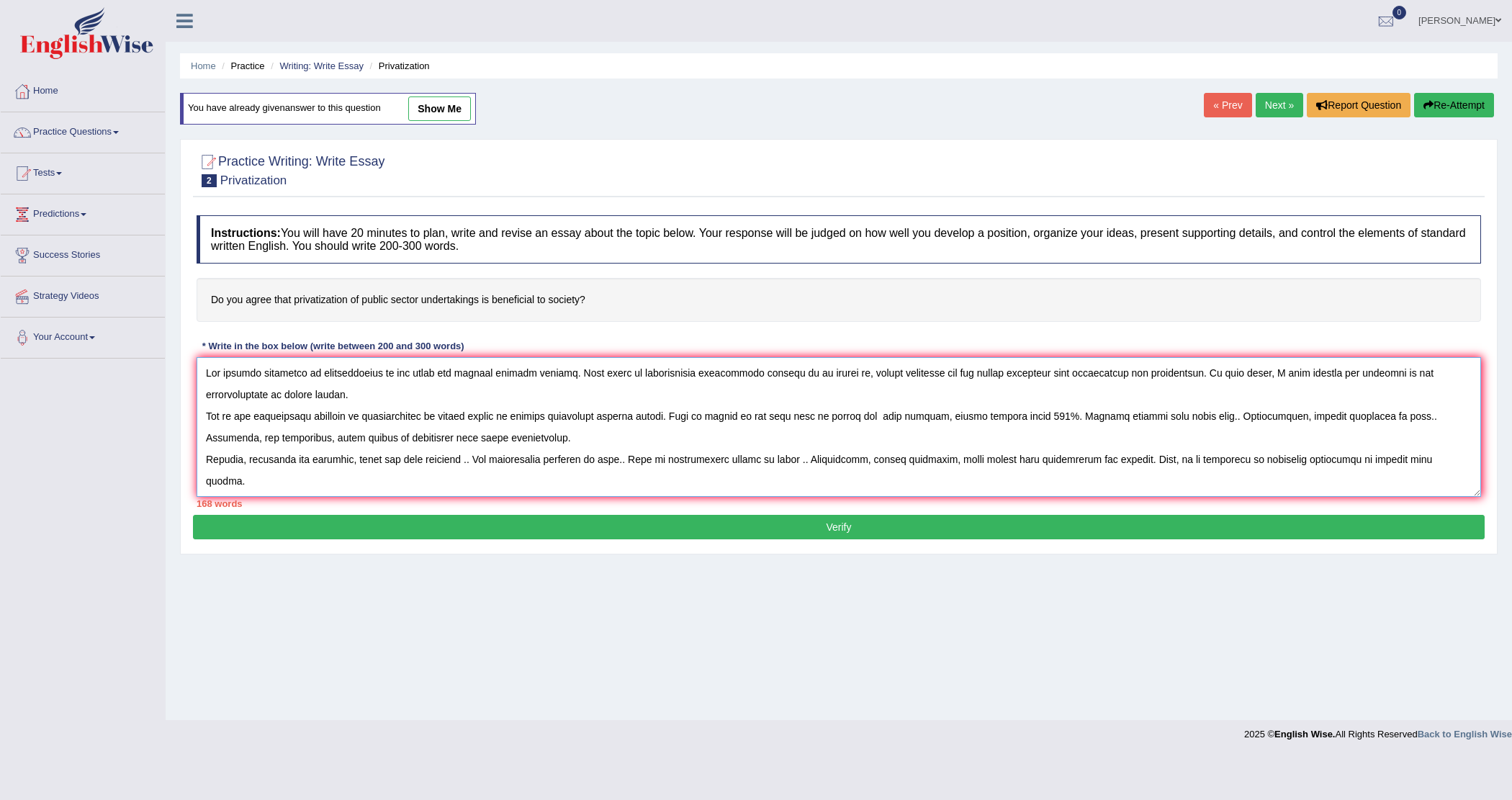
click at [1172, 422] on textarea at bounding box center [839, 426] width 1285 height 140
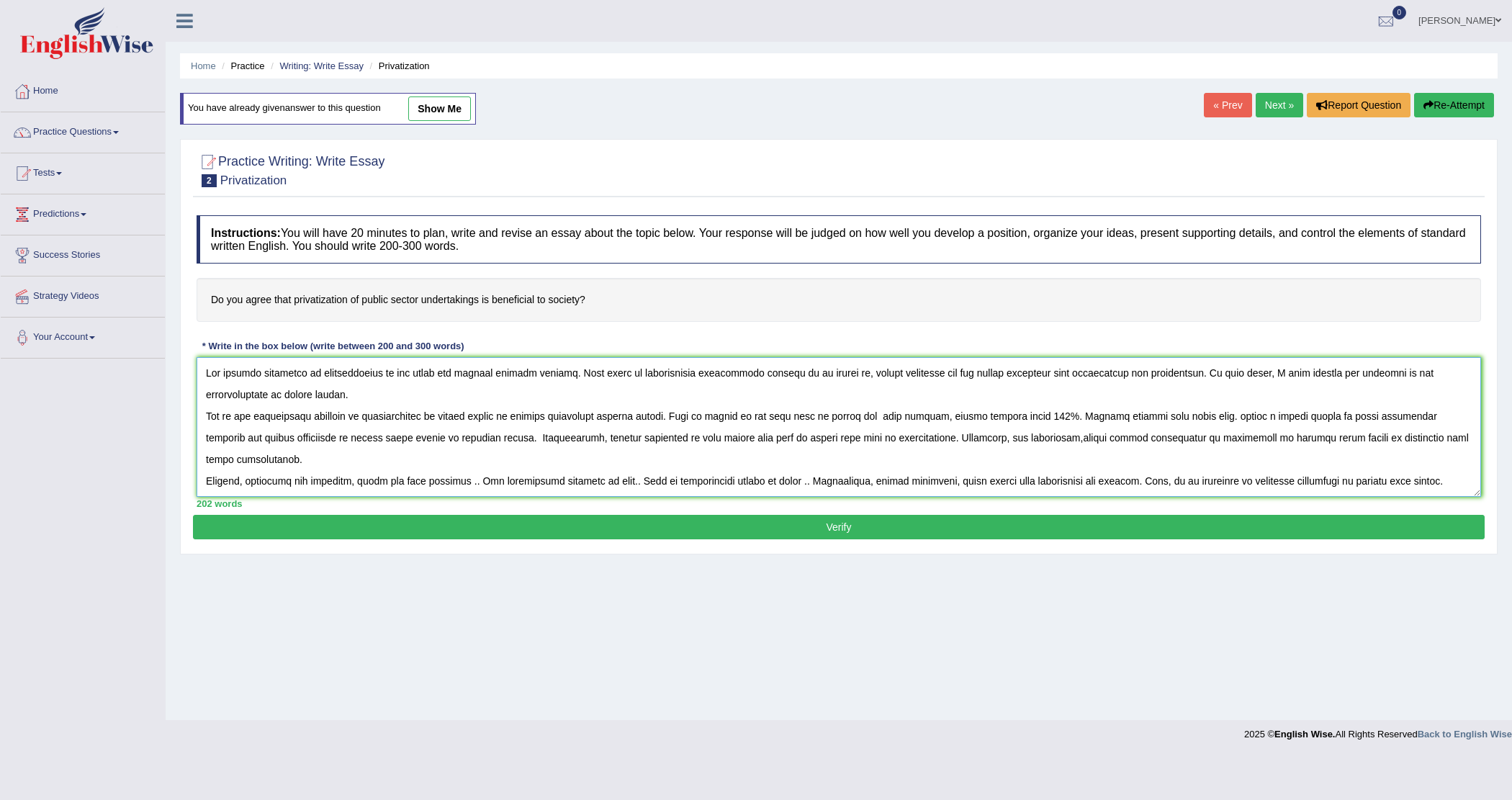
click at [469, 468] on textarea at bounding box center [839, 426] width 1285 height 140
click at [642, 476] on textarea at bounding box center [839, 426] width 1285 height 140
click at [620, 463] on textarea at bounding box center [839, 426] width 1285 height 140
click at [797, 484] on textarea at bounding box center [839, 426] width 1285 height 140
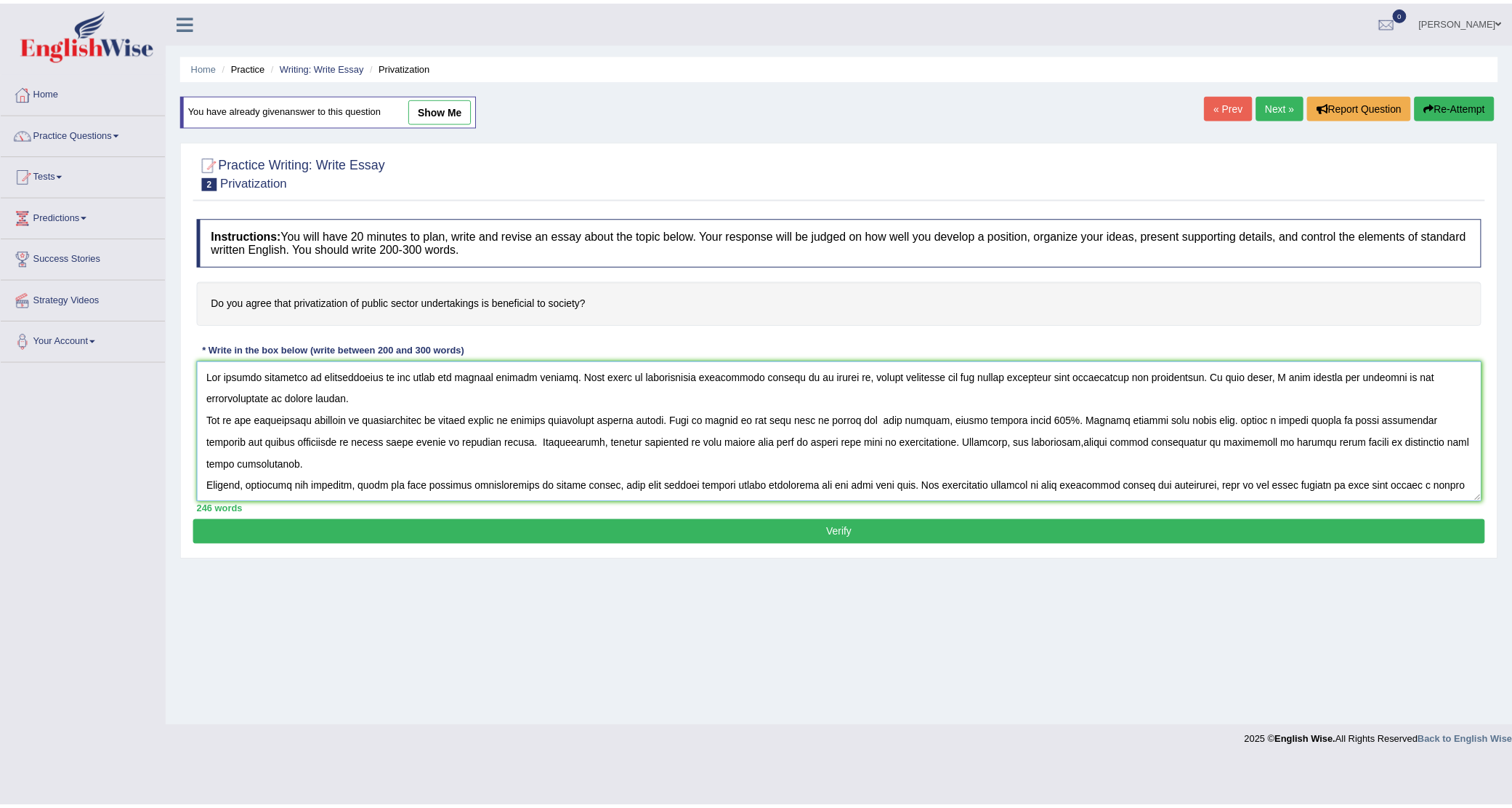
scroll to position [22, 0]
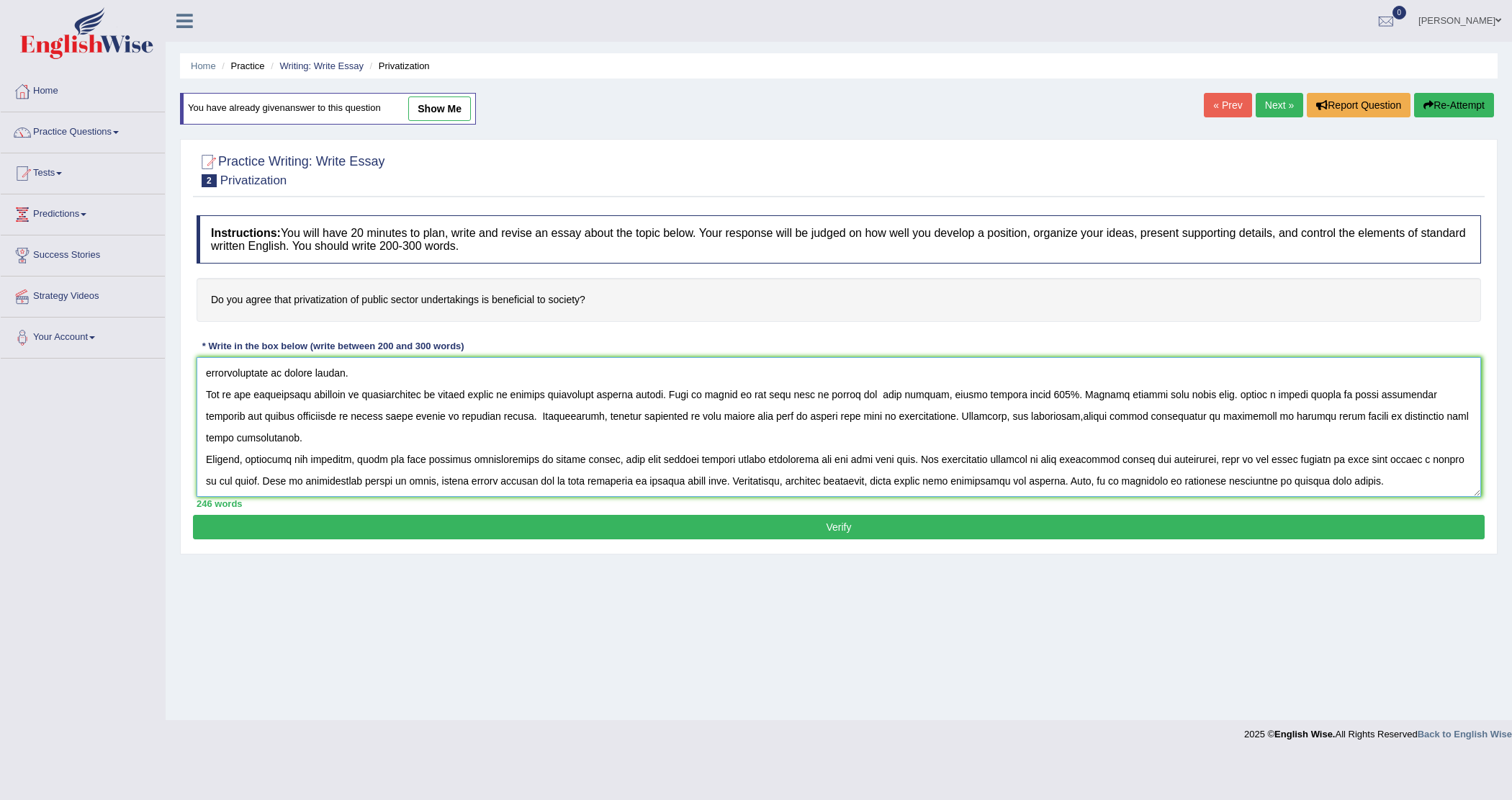
click at [329, 487] on textarea at bounding box center [839, 426] width 1285 height 140
click at [332, 487] on textarea at bounding box center [839, 426] width 1285 height 140
click at [967, 487] on textarea at bounding box center [839, 426] width 1285 height 140
click at [962, 486] on textarea at bounding box center [839, 426] width 1285 height 140
type textarea "The growing influence of privatization on our lives has sparked various debates…"
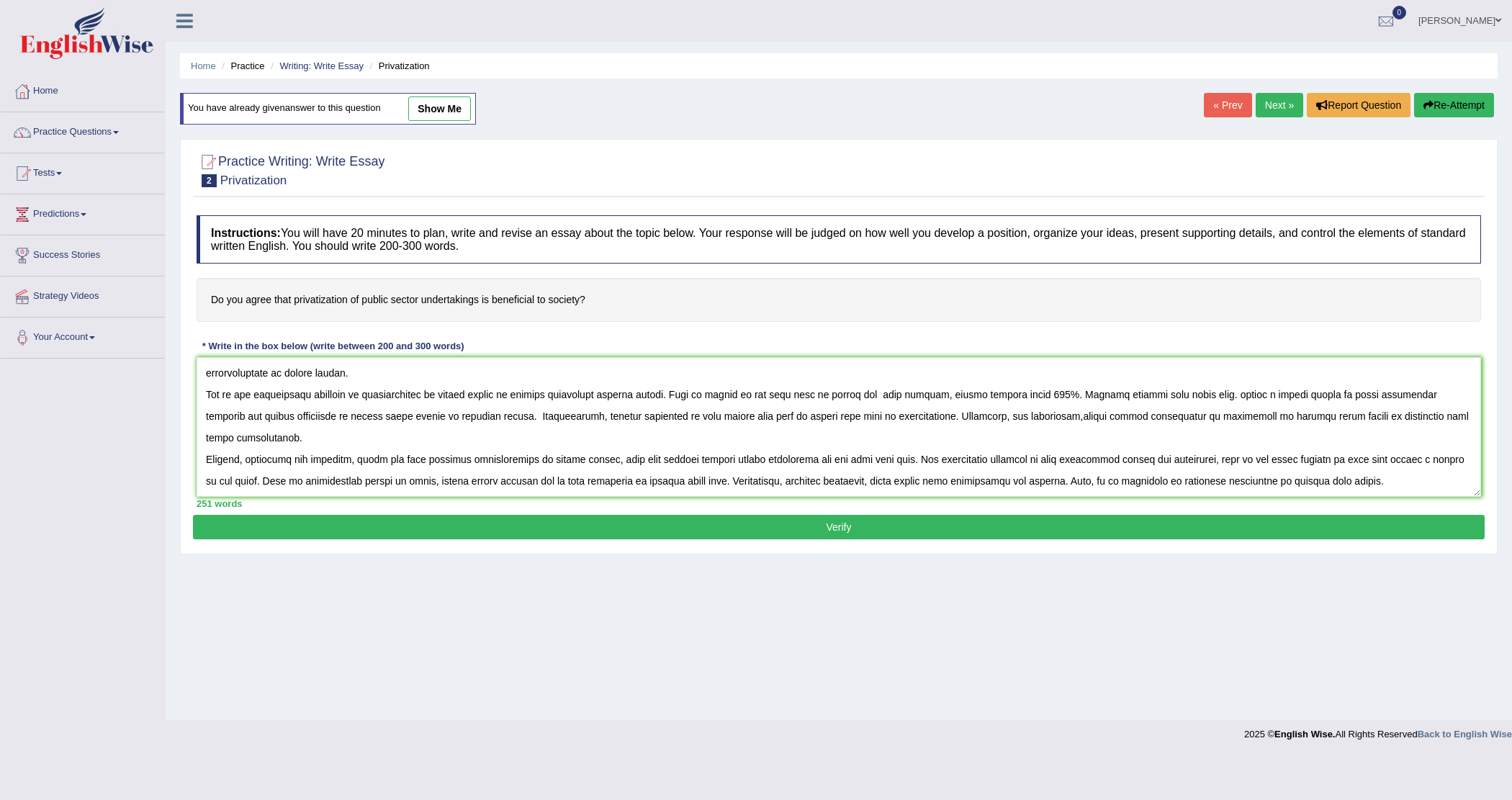
click at [964, 534] on button "Verify" at bounding box center [838, 527] width 1291 height 24
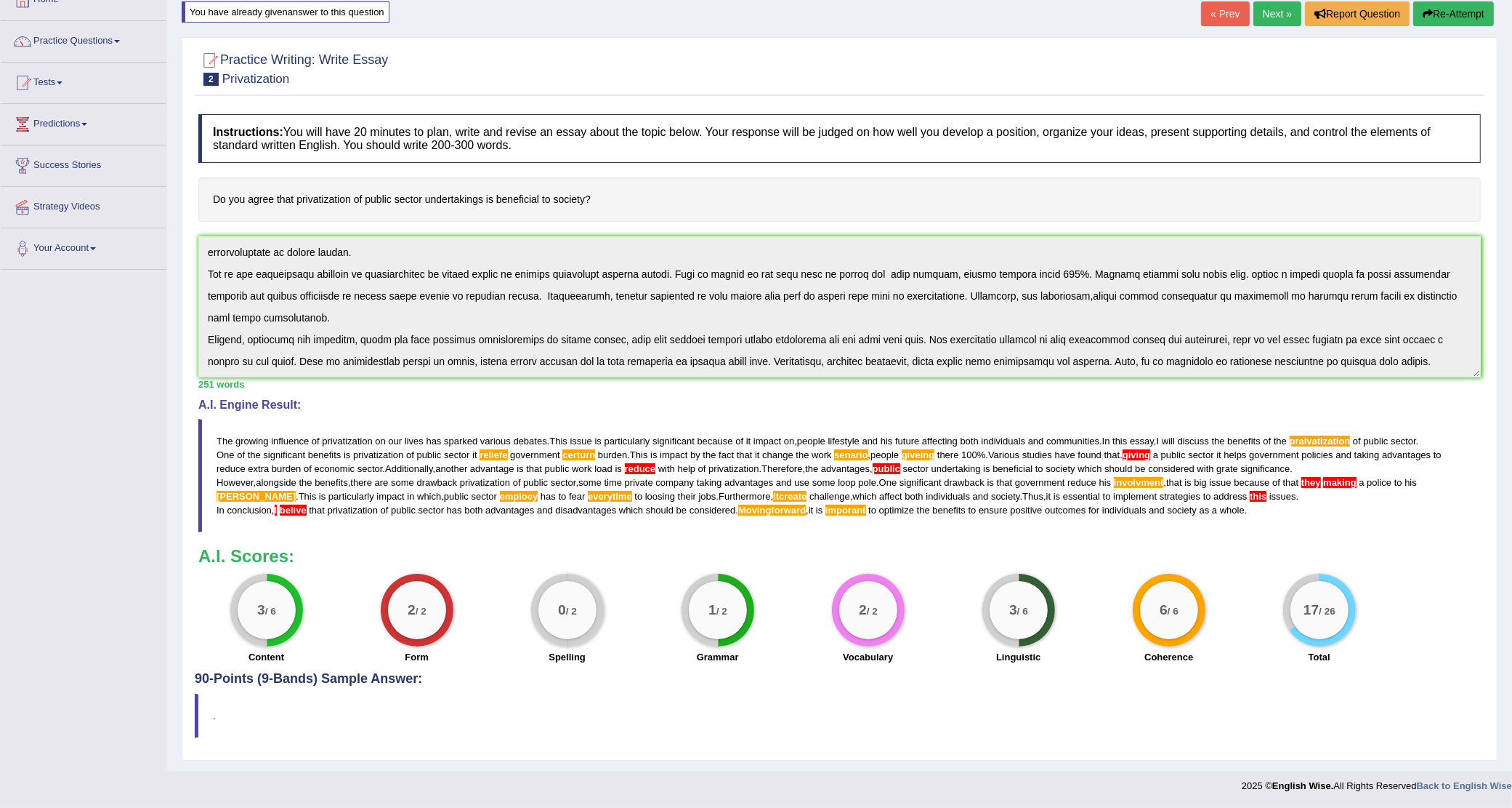
scroll to position [95, 0]
drag, startPoint x: 210, startPoint y: 707, endPoint x: 237, endPoint y: 707, distance: 27.0
click at [237, 707] on blockquote "." at bounding box center [839, 715] width 1290 height 45
drag, startPoint x: 305, startPoint y: 673, endPoint x: 456, endPoint y: 700, distance: 153.4
click at [317, 673] on h4 "90-Points (9-Bands) Sample Answer:" at bounding box center [839, 395] width 1290 height 583
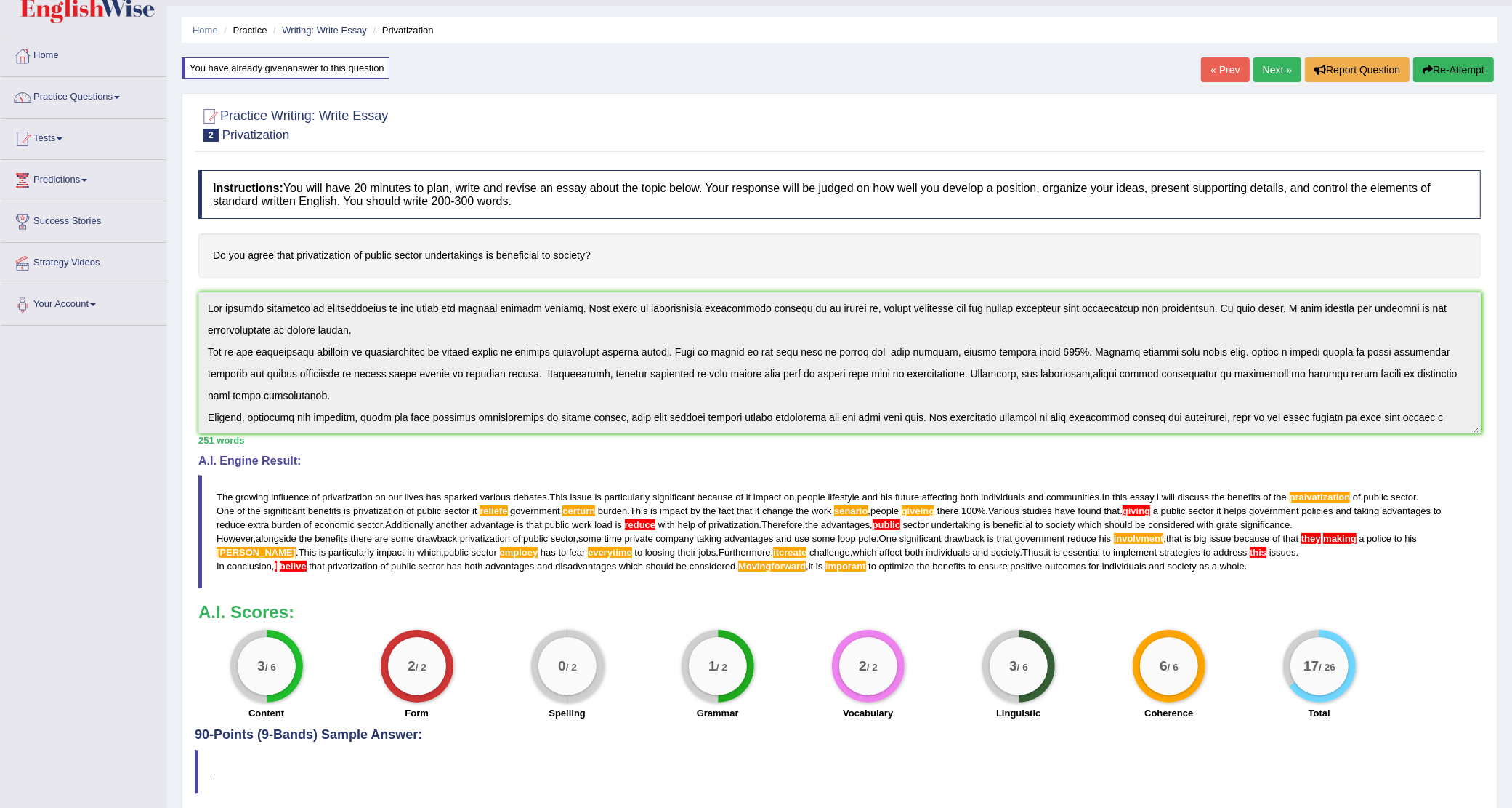
scroll to position [4, 0]
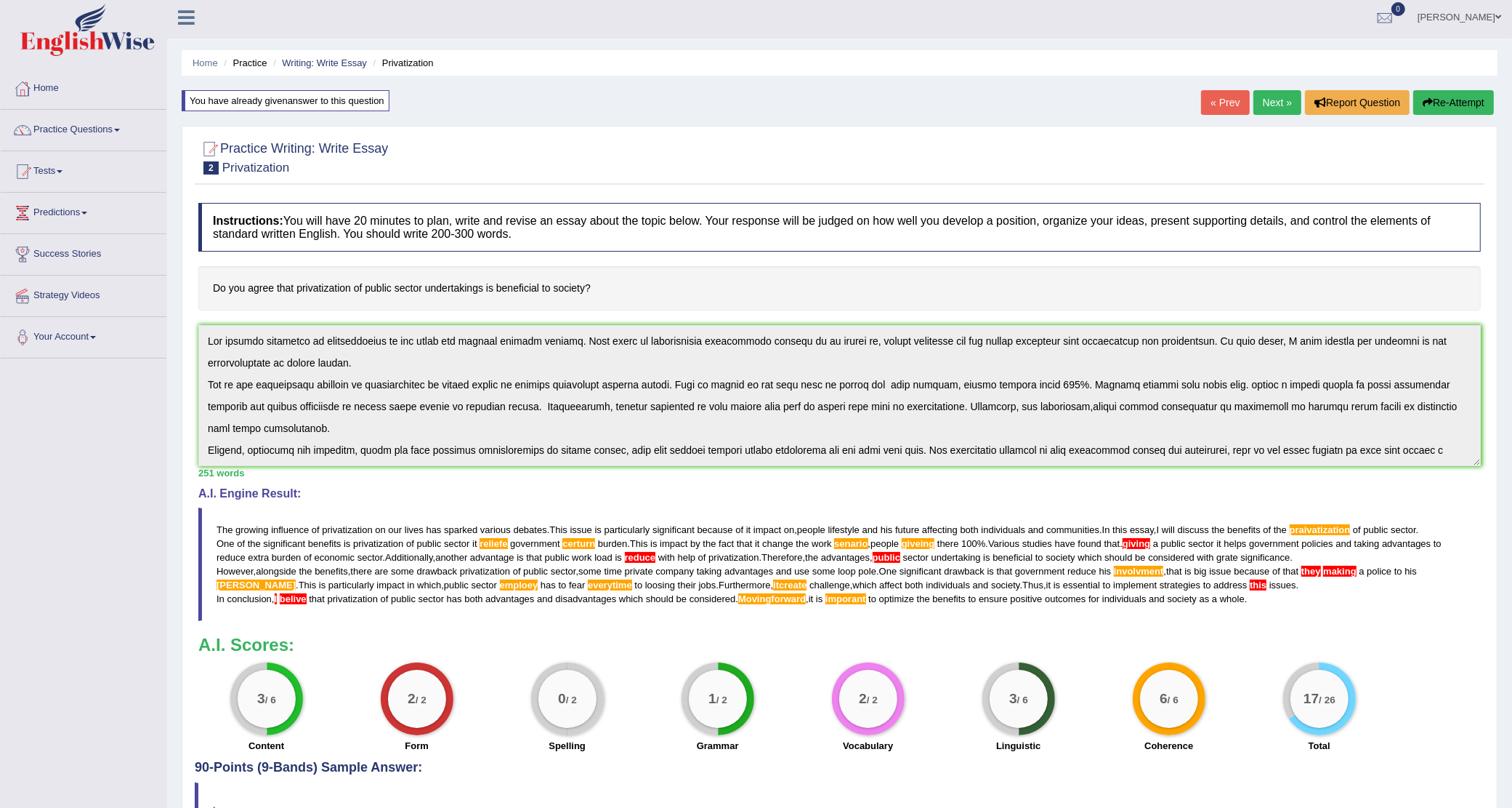
click at [492, 542] on span "reliefe" at bounding box center [493, 543] width 27 height 11
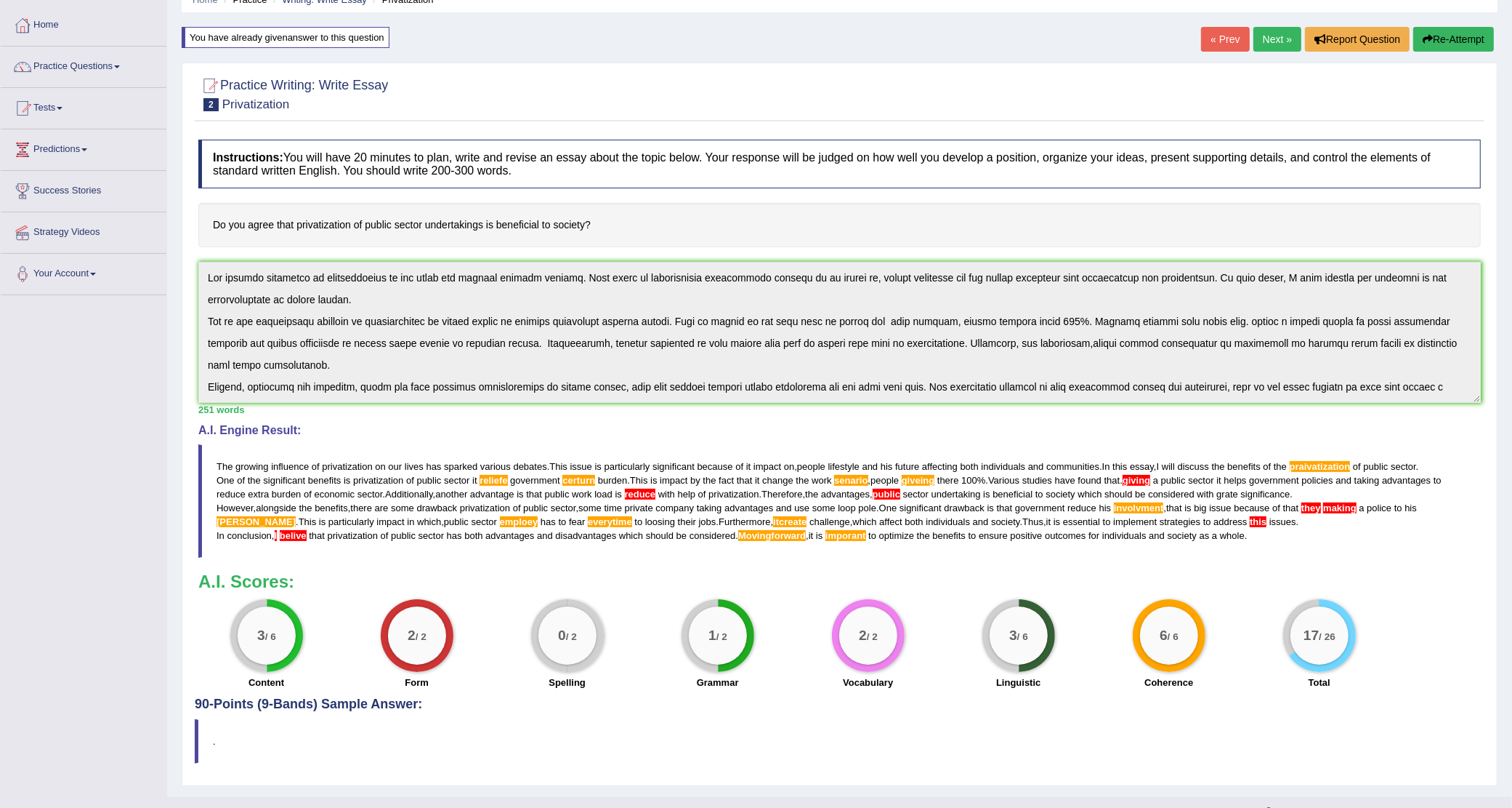
scroll to position [95, 0]
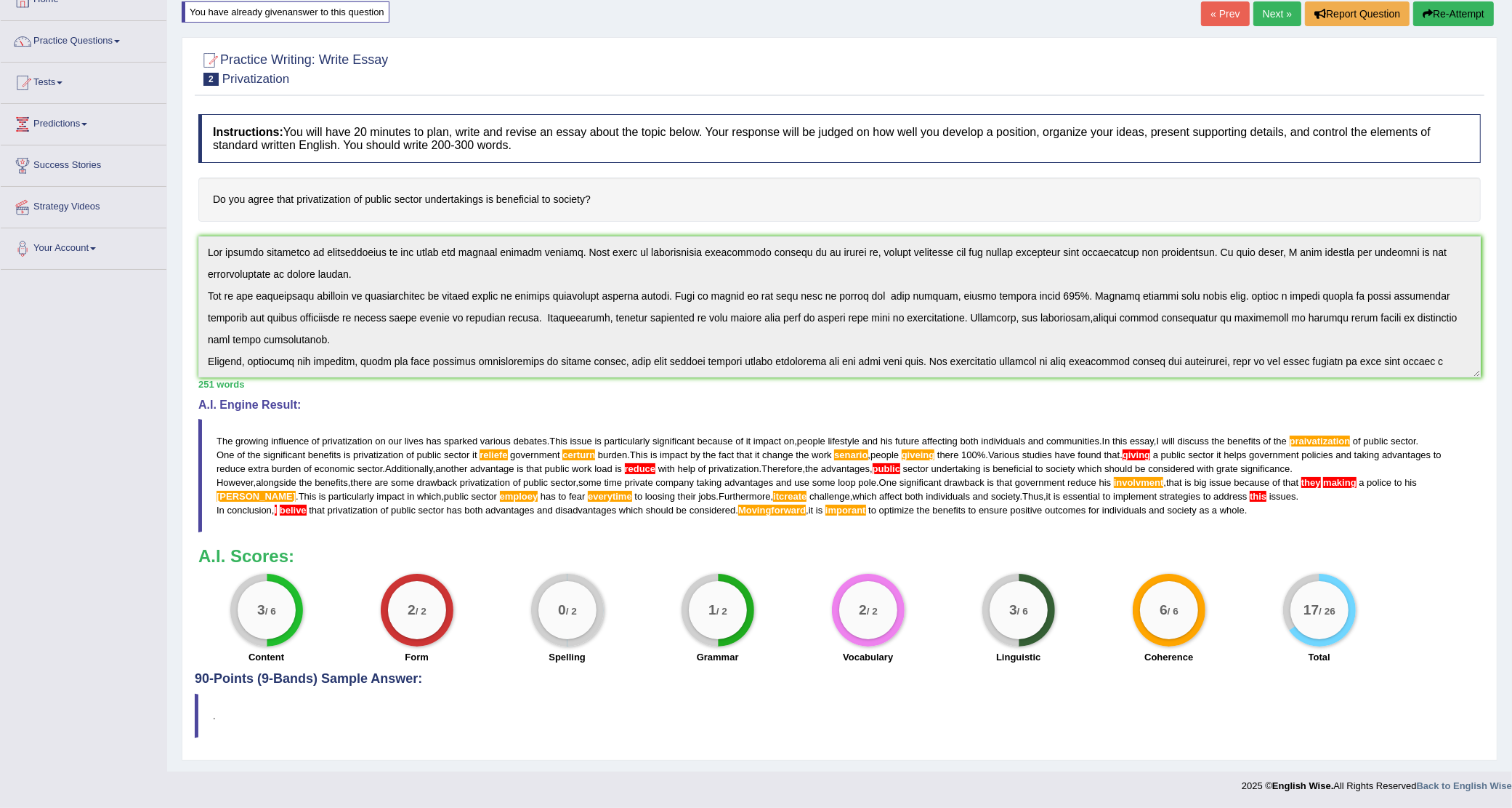
click at [497, 453] on span "reliefe" at bounding box center [493, 455] width 27 height 11
click at [325, 9] on div "You have already given answer to this question" at bounding box center [285, 12] width 208 height 21
click at [335, 6] on div "You have already given answer to this question" at bounding box center [285, 12] width 208 height 21
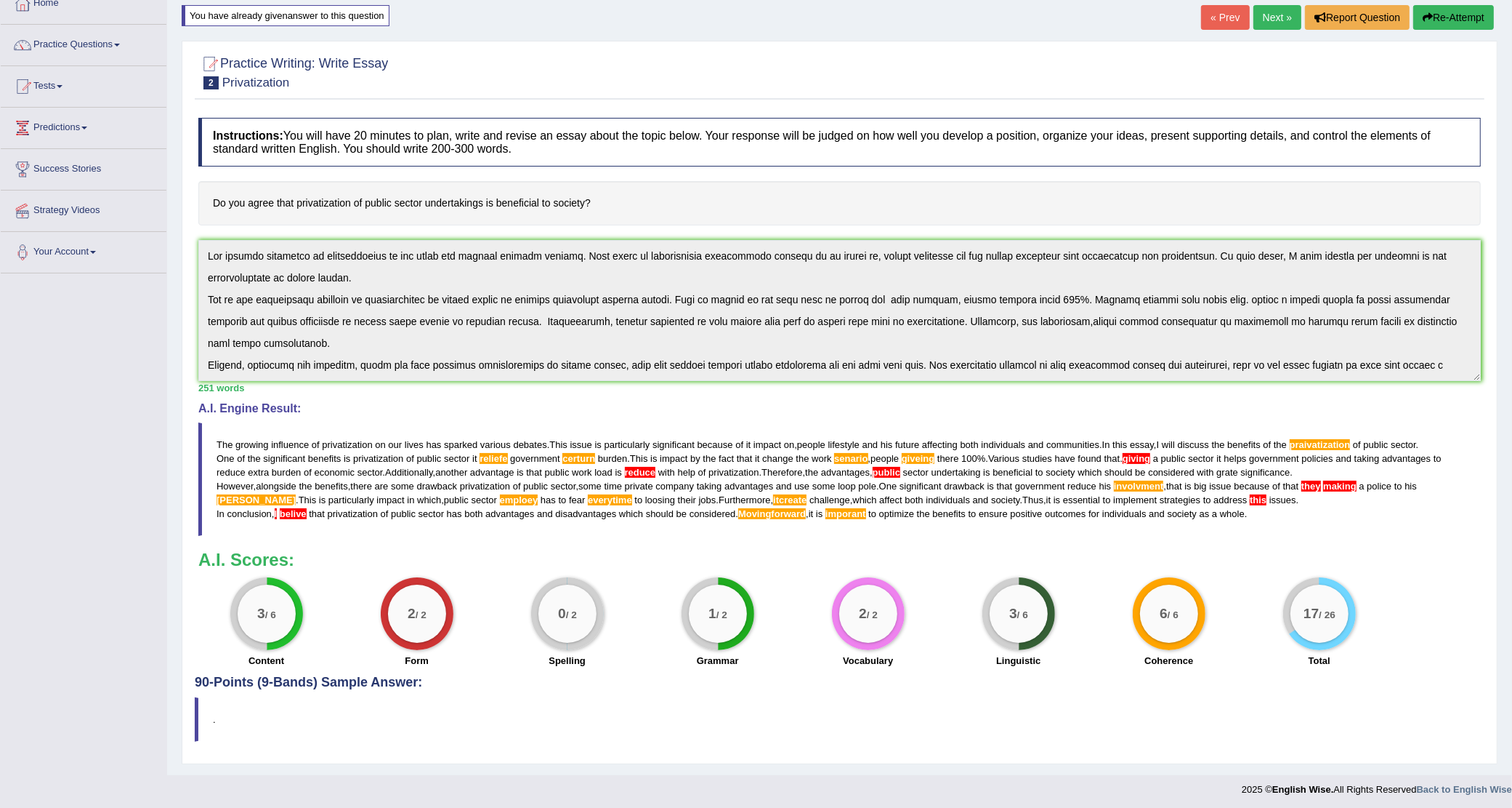
scroll to position [0, 0]
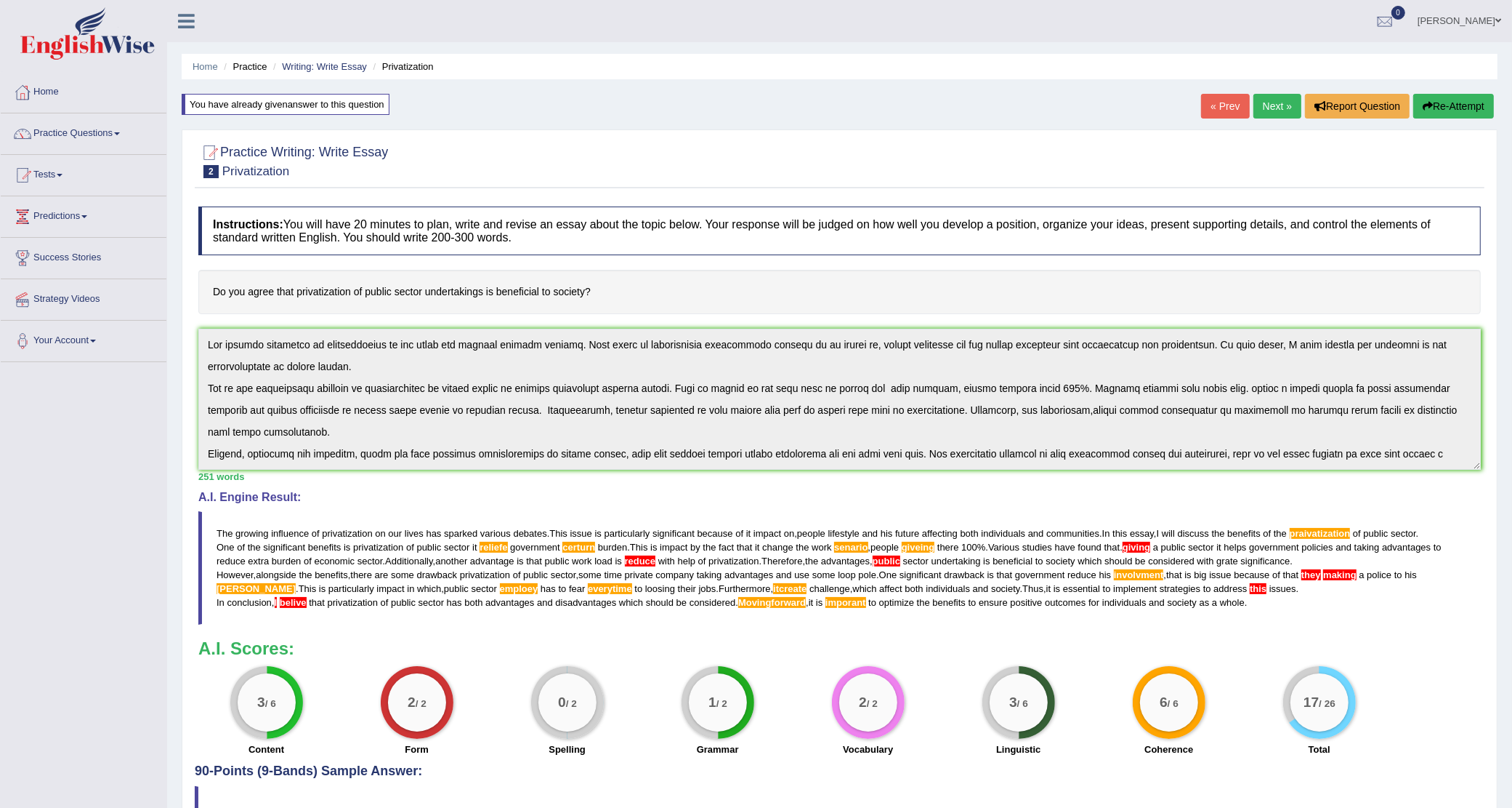
click at [231, 103] on div "You have already given answer to this question" at bounding box center [285, 104] width 208 height 21
click at [369, 114] on div "You have already given answer to this question" at bounding box center [285, 104] width 208 height 21
click at [361, 99] on div "You have already given answer to this question" at bounding box center [285, 104] width 208 height 21
click at [1475, 29] on link "[PERSON_NAME]" at bounding box center [1459, 19] width 105 height 38
click at [1400, 182] on link "Log out" at bounding box center [1432, 189] width 157 height 33
